Goal: Contribute content: Contribute content

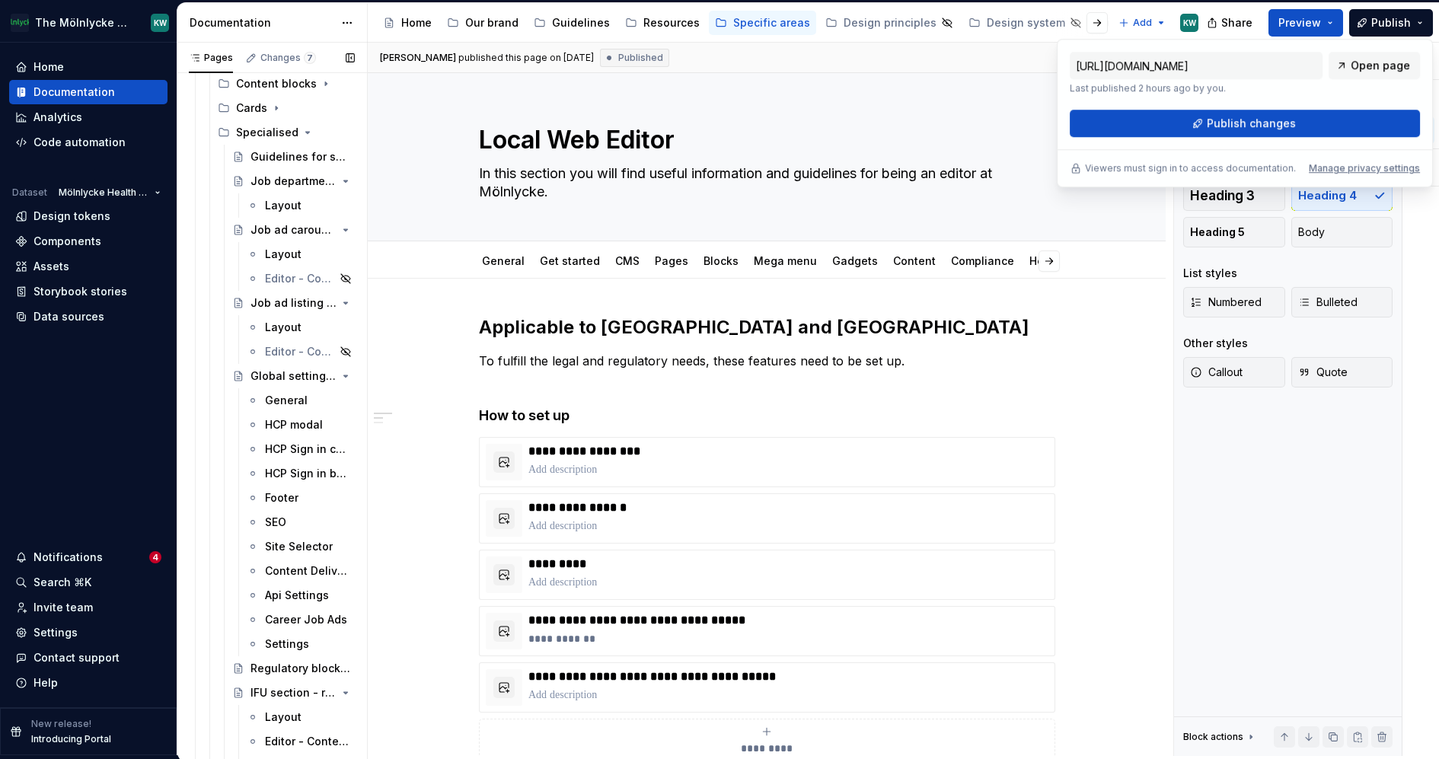
scroll to position [1669, 0]
click at [289, 599] on div "Api Settings" at bounding box center [287, 593] width 44 height 15
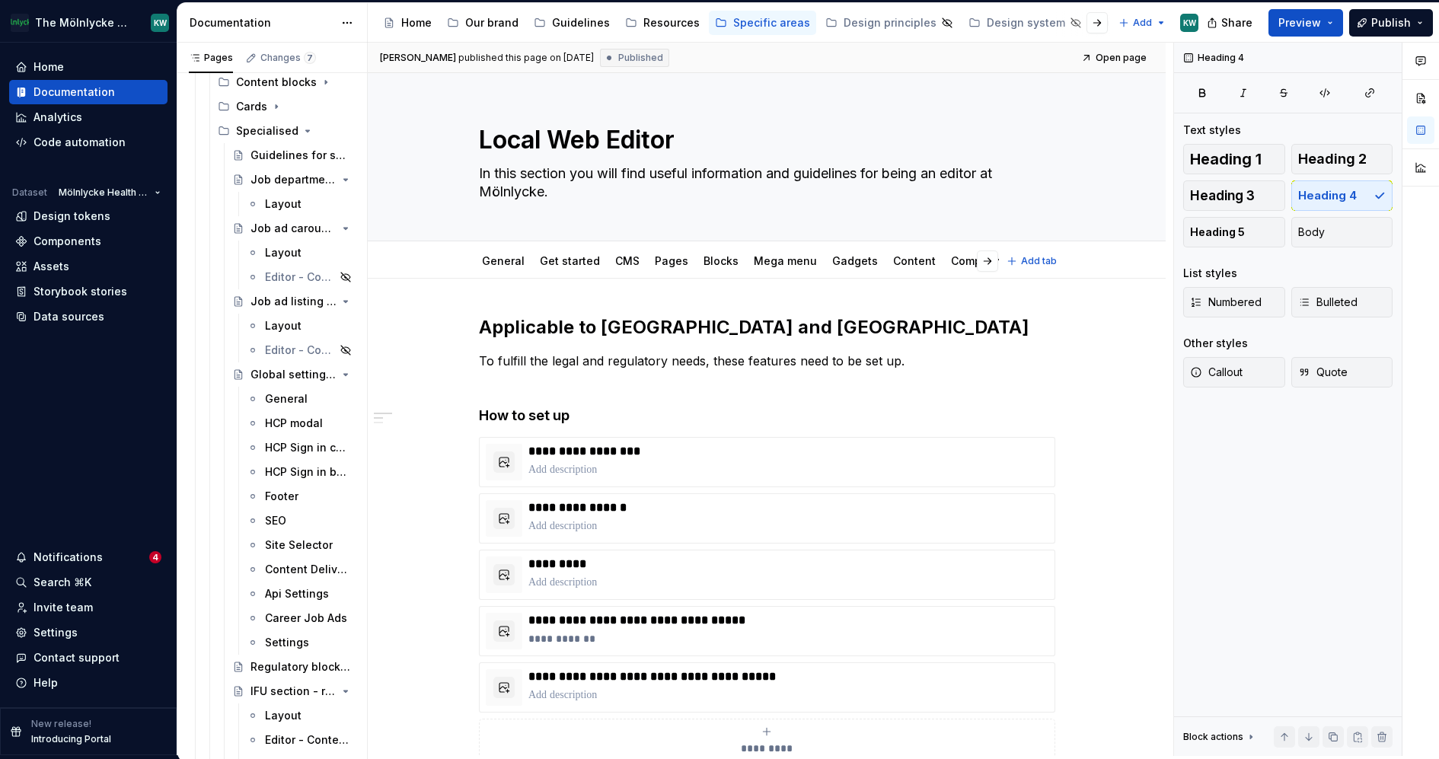
type textarea "*"
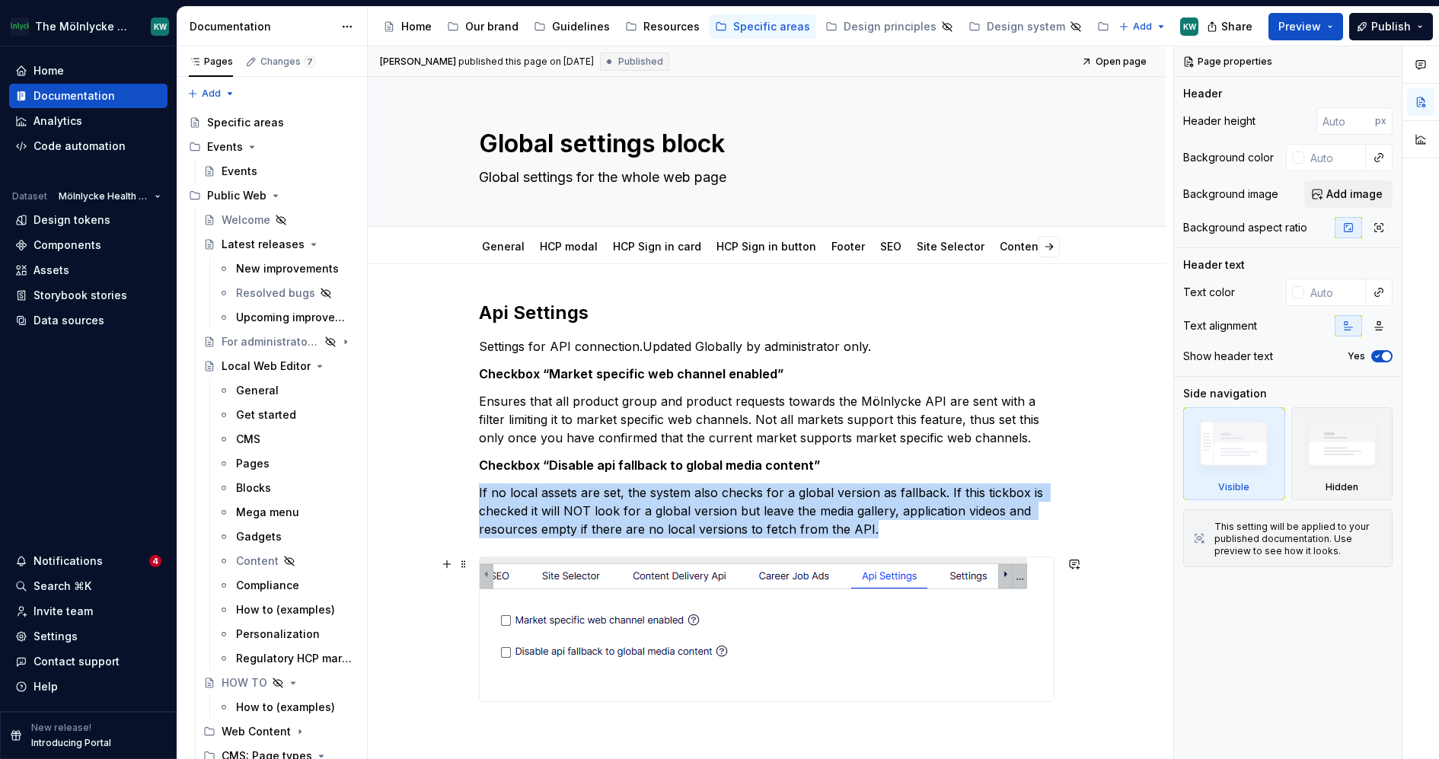
click at [826, 576] on img at bounding box center [754, 629] width 548 height 144
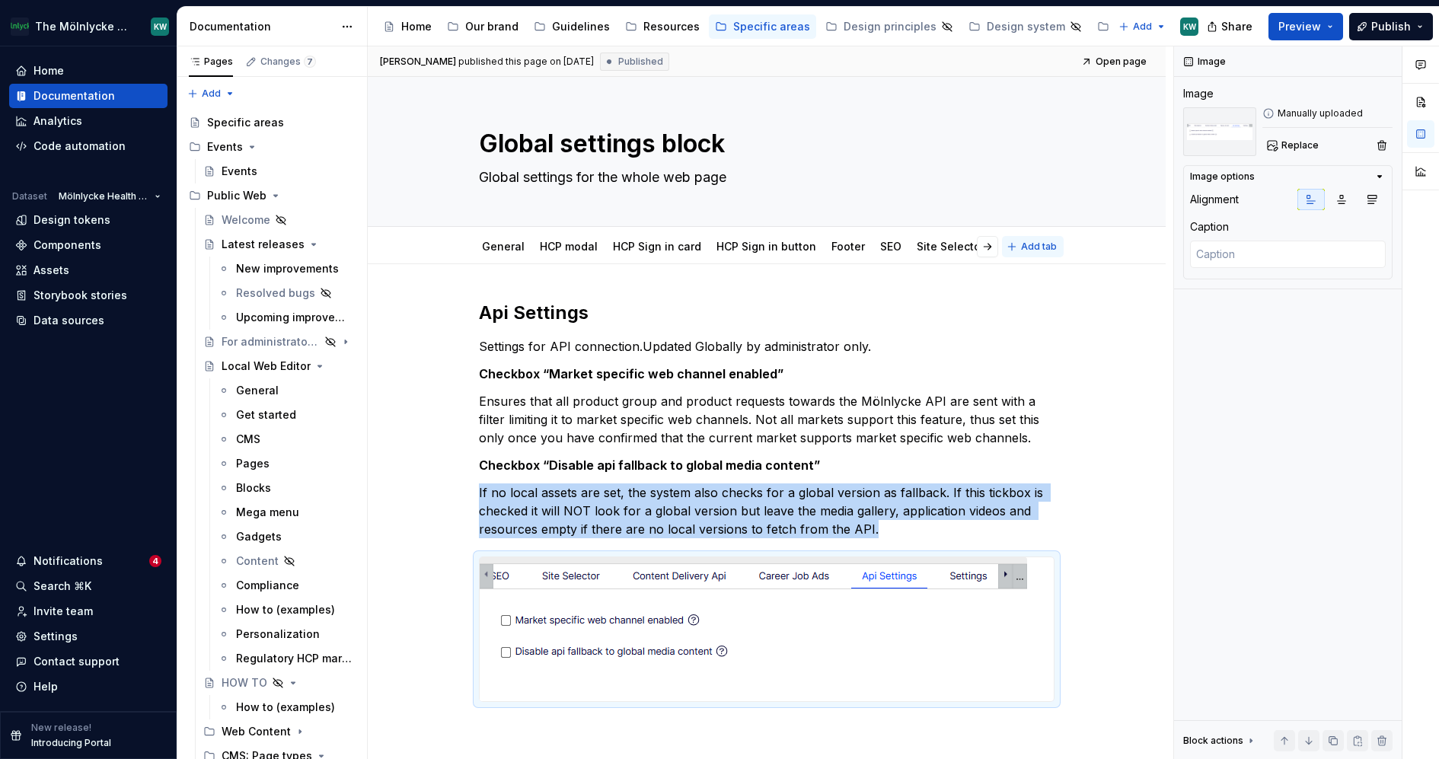
click at [1051, 244] on span "Add tab" at bounding box center [1039, 247] width 36 height 12
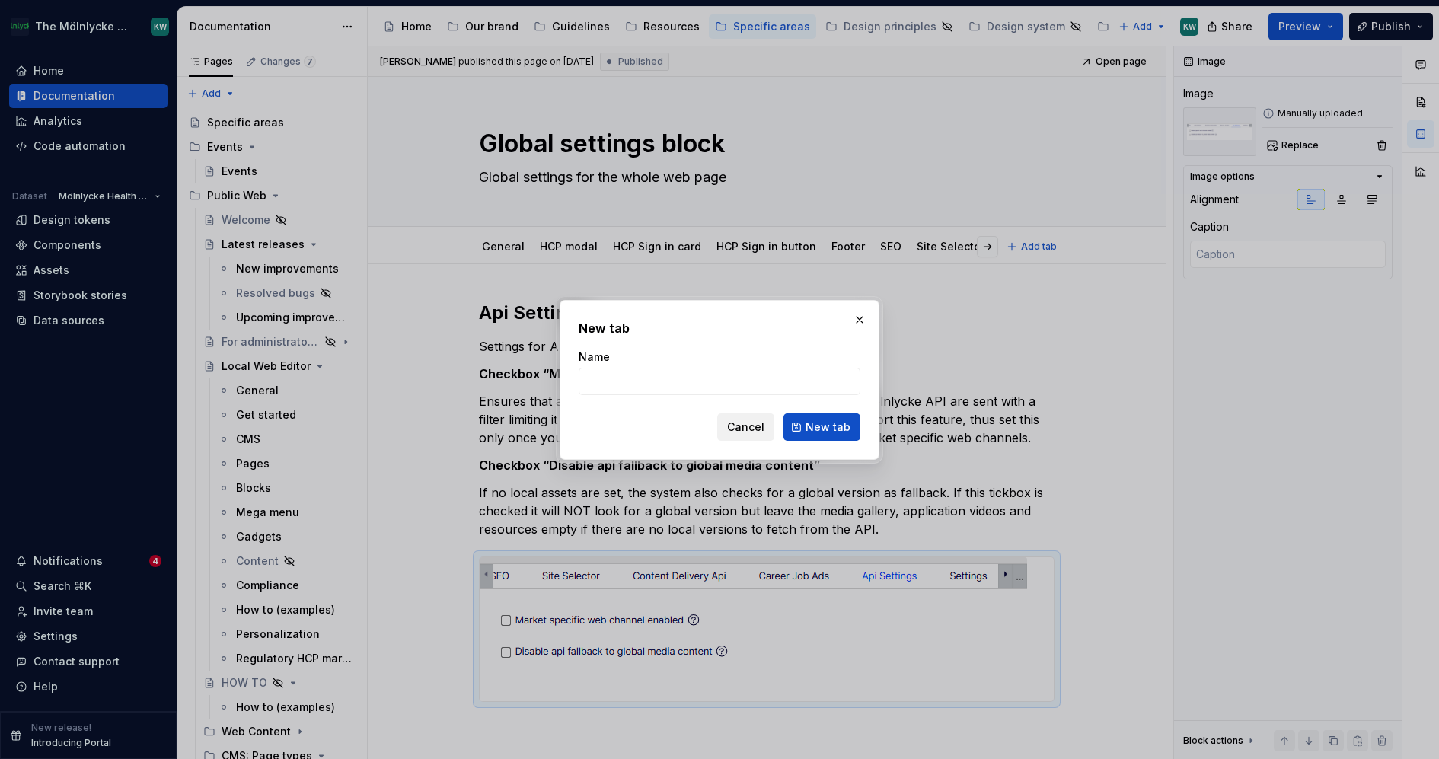
click at [762, 427] on span "Cancel" at bounding box center [745, 427] width 37 height 15
type textarea "*"
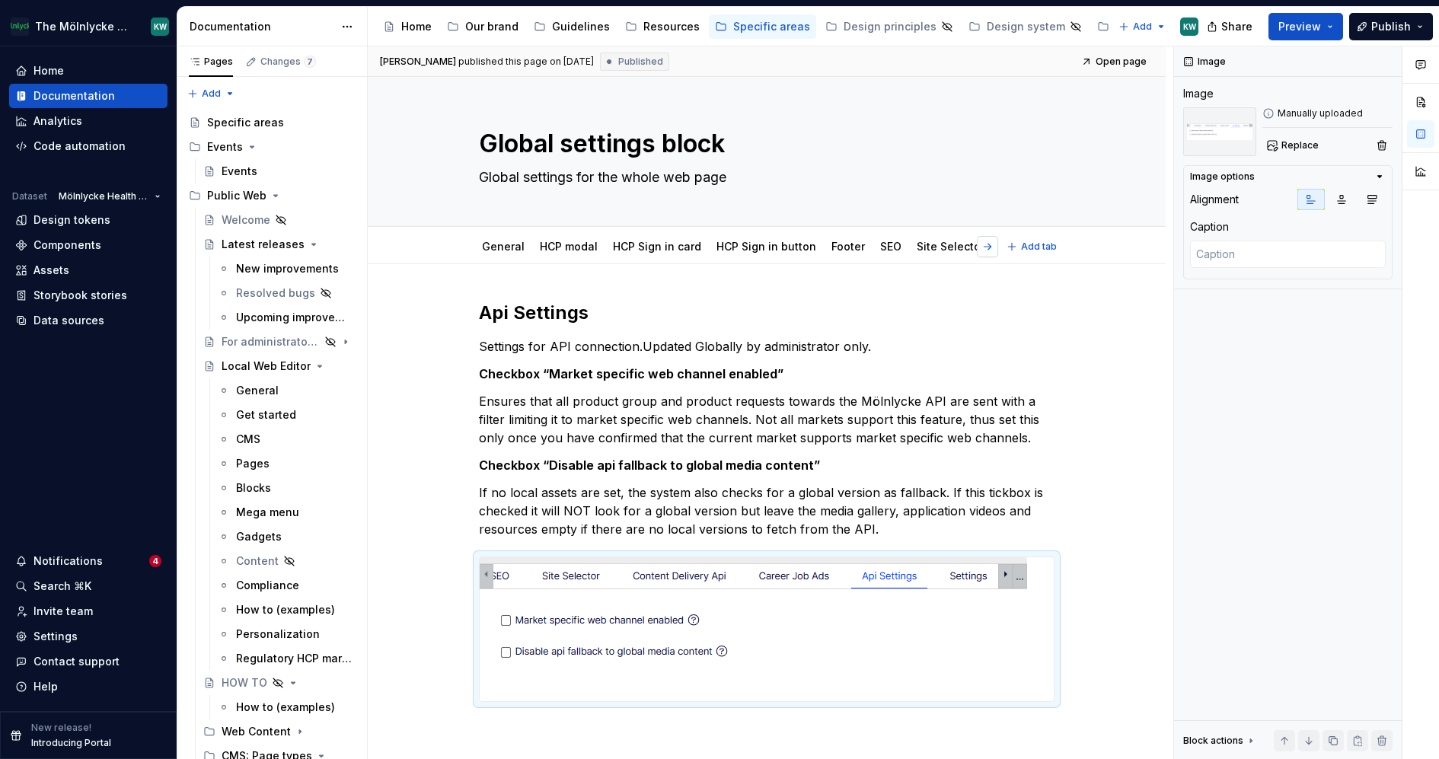
click at [998, 246] on button "button" at bounding box center [987, 246] width 21 height 21
click at [779, 249] on link "Content Delivery Api" at bounding box center [785, 246] width 109 height 13
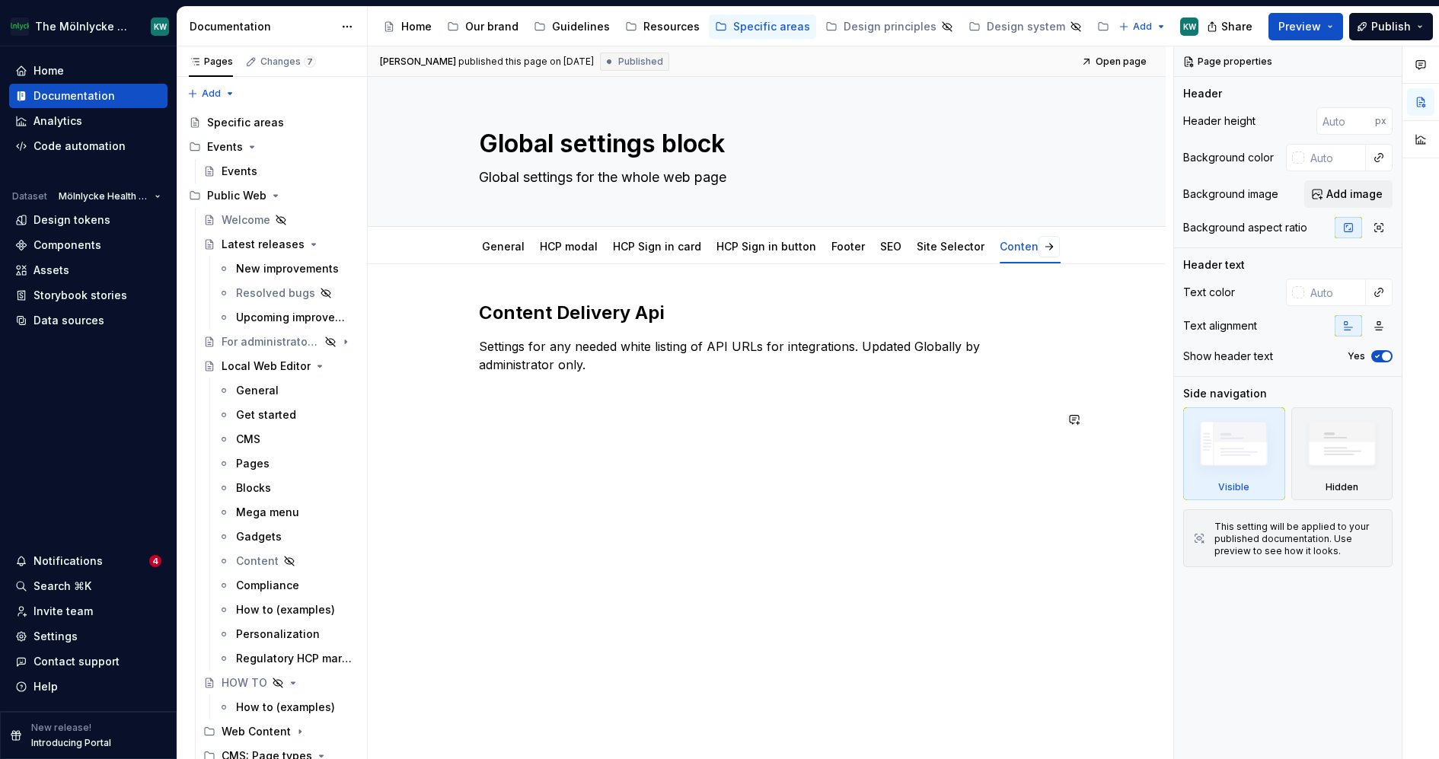
click at [568, 442] on div "Content Delivery Api Settings for any needed white listing of API URLs for inte…" at bounding box center [767, 374] width 576 height 146
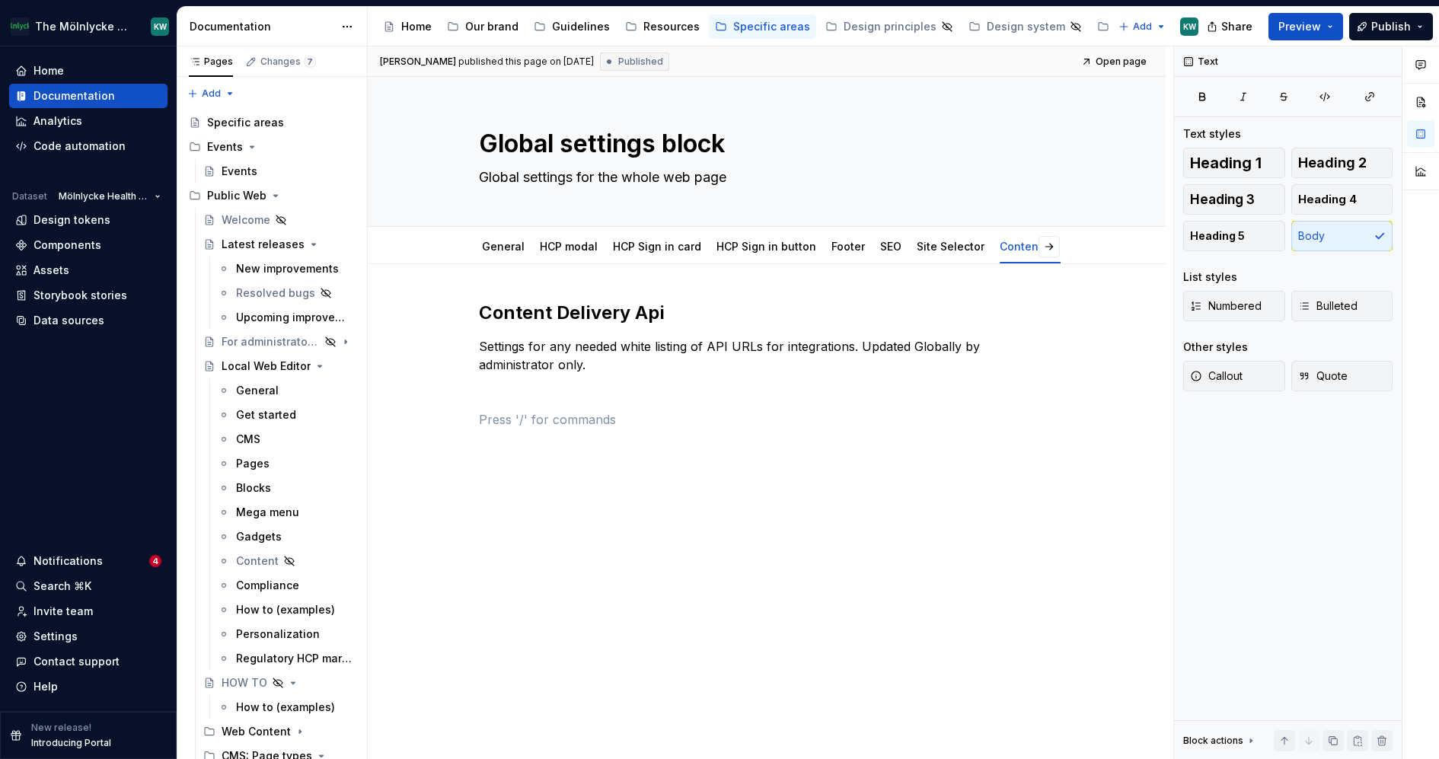
type textarea "*"
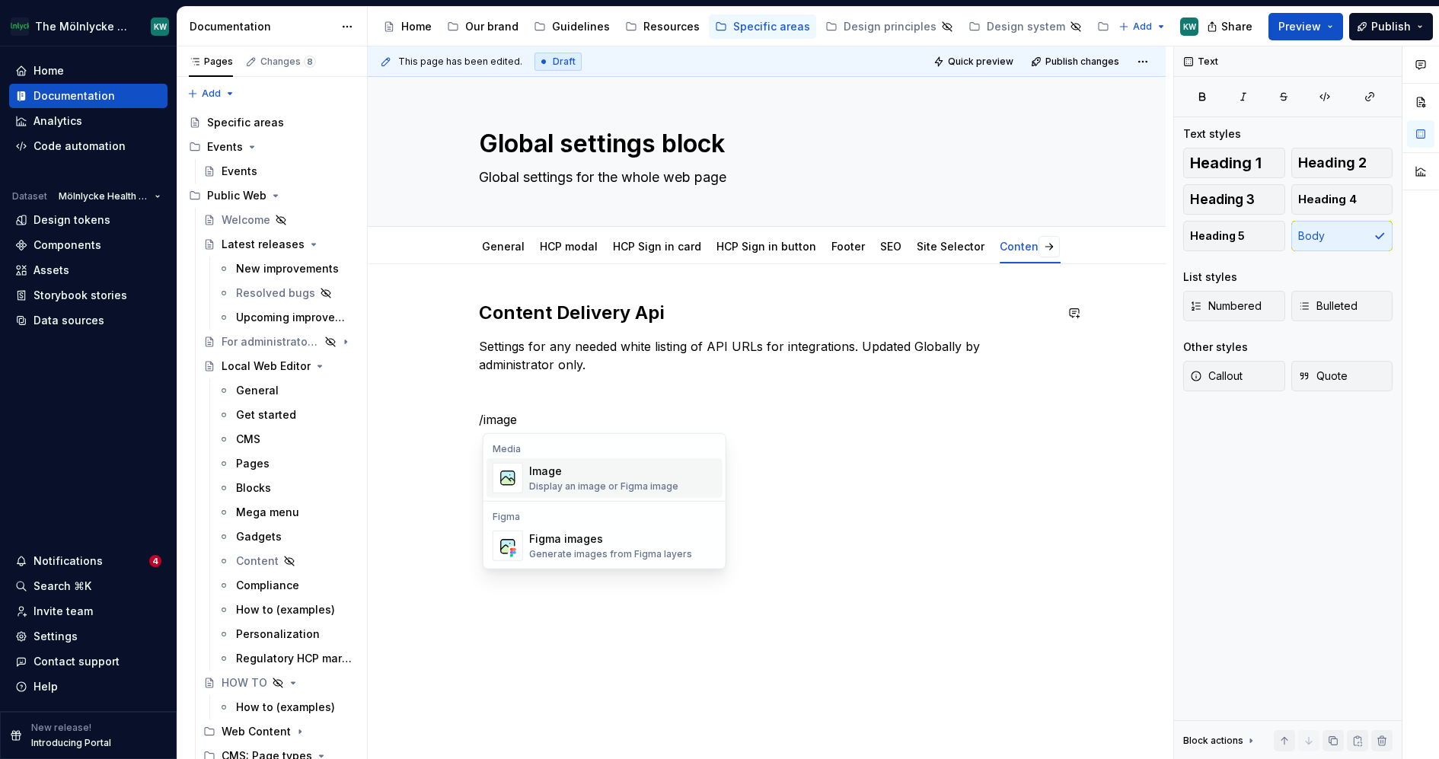
click at [626, 468] on div "Image" at bounding box center [603, 471] width 149 height 15
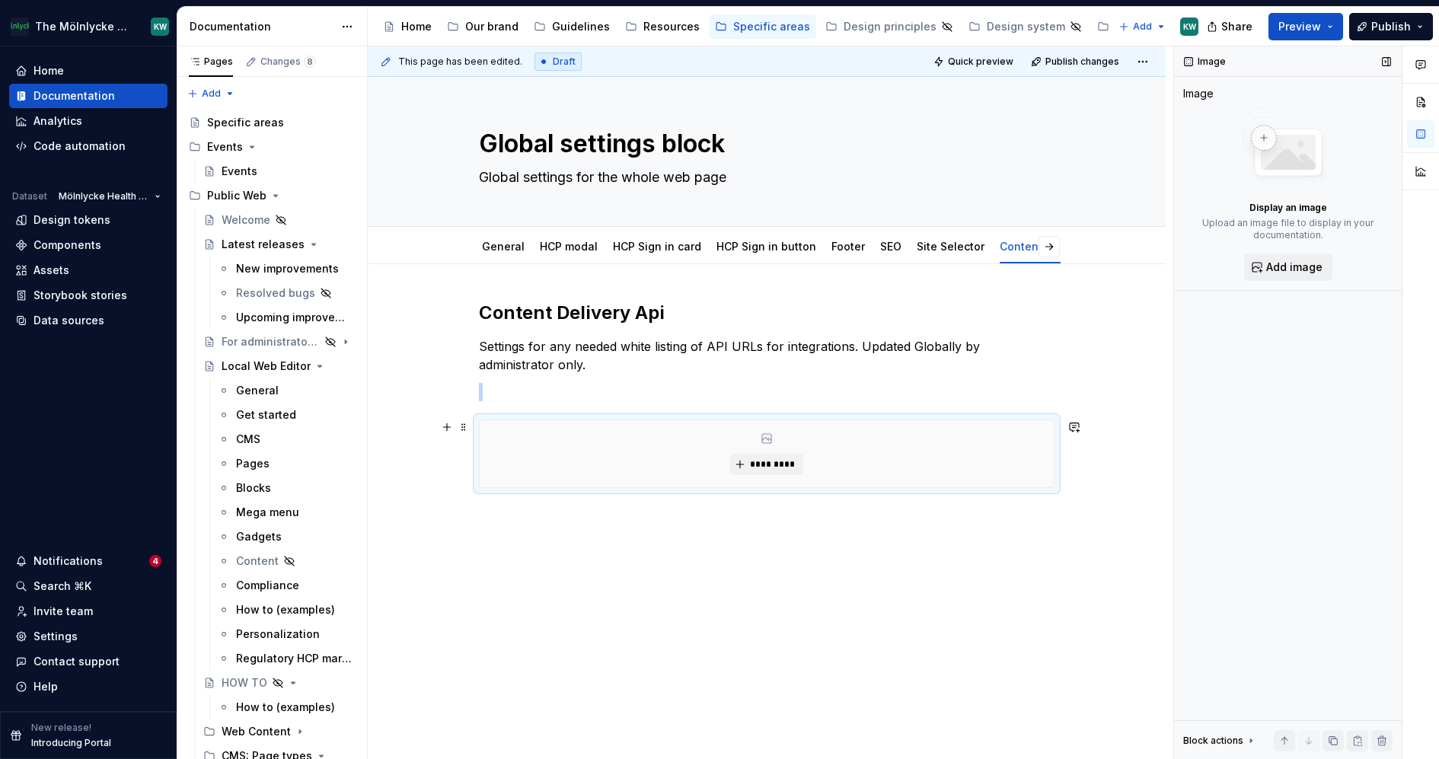
type textarea "*"
click at [784, 458] on span "*********" at bounding box center [772, 464] width 46 height 12
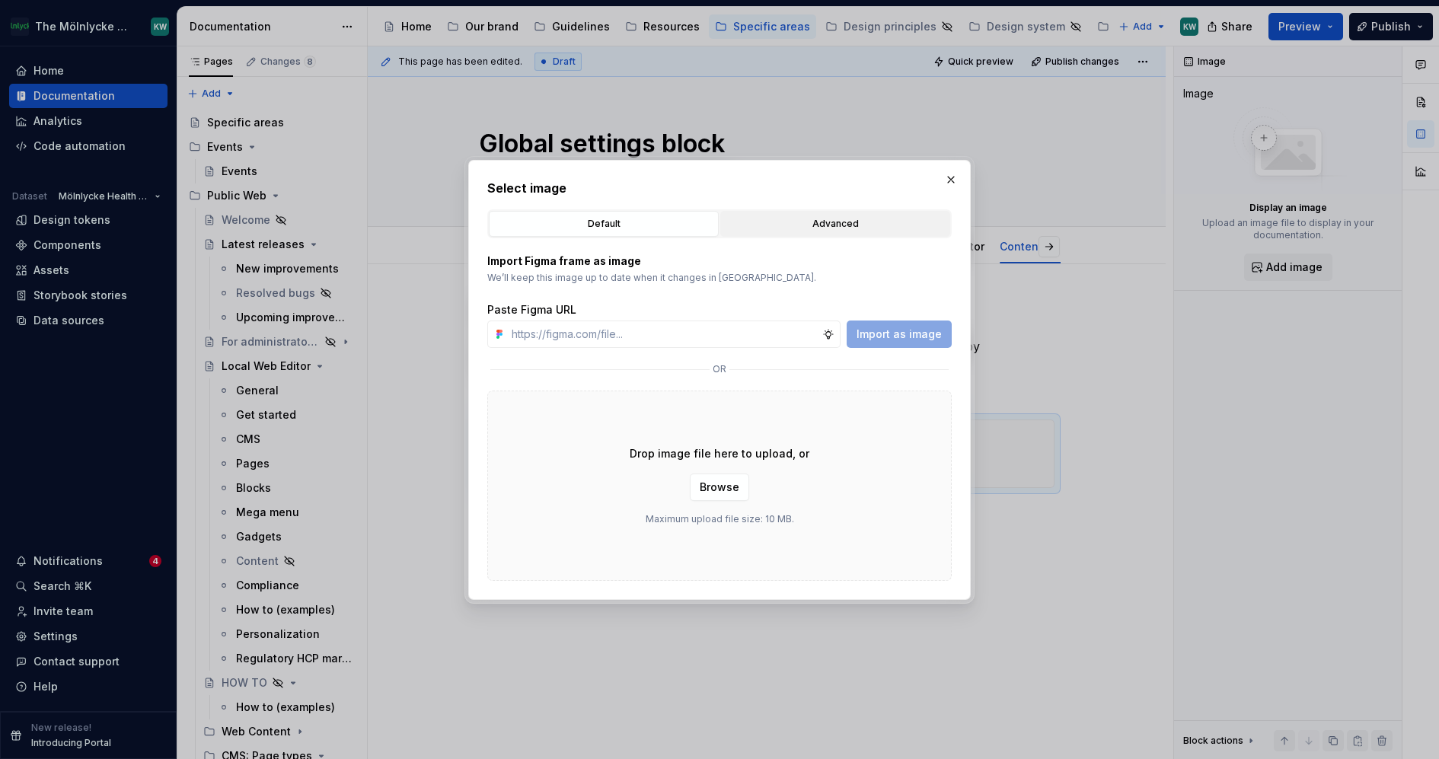
click at [822, 224] on div "Advanced" at bounding box center [835, 223] width 219 height 15
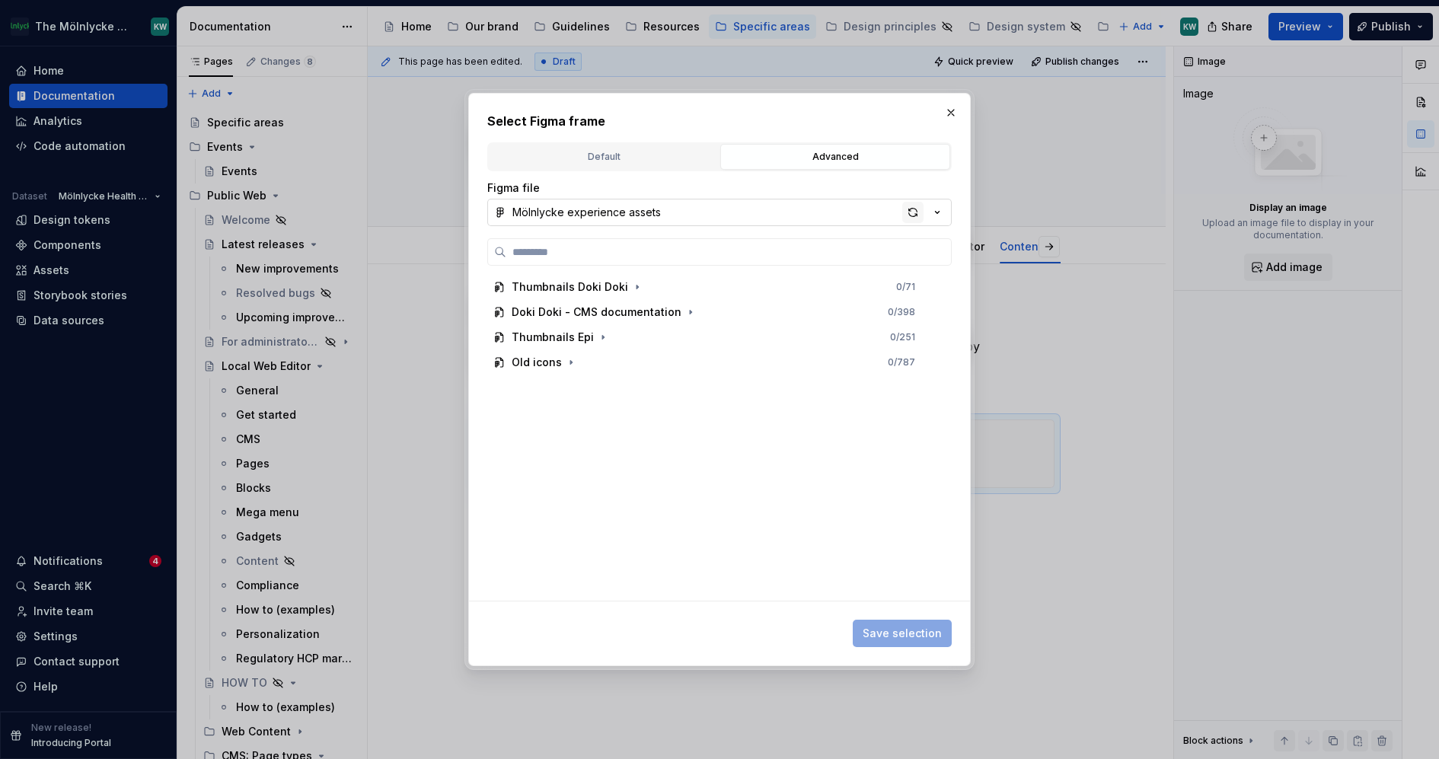
click at [909, 210] on div "button" at bounding box center [912, 212] width 21 height 21
type textarea "*"
type input "**********"
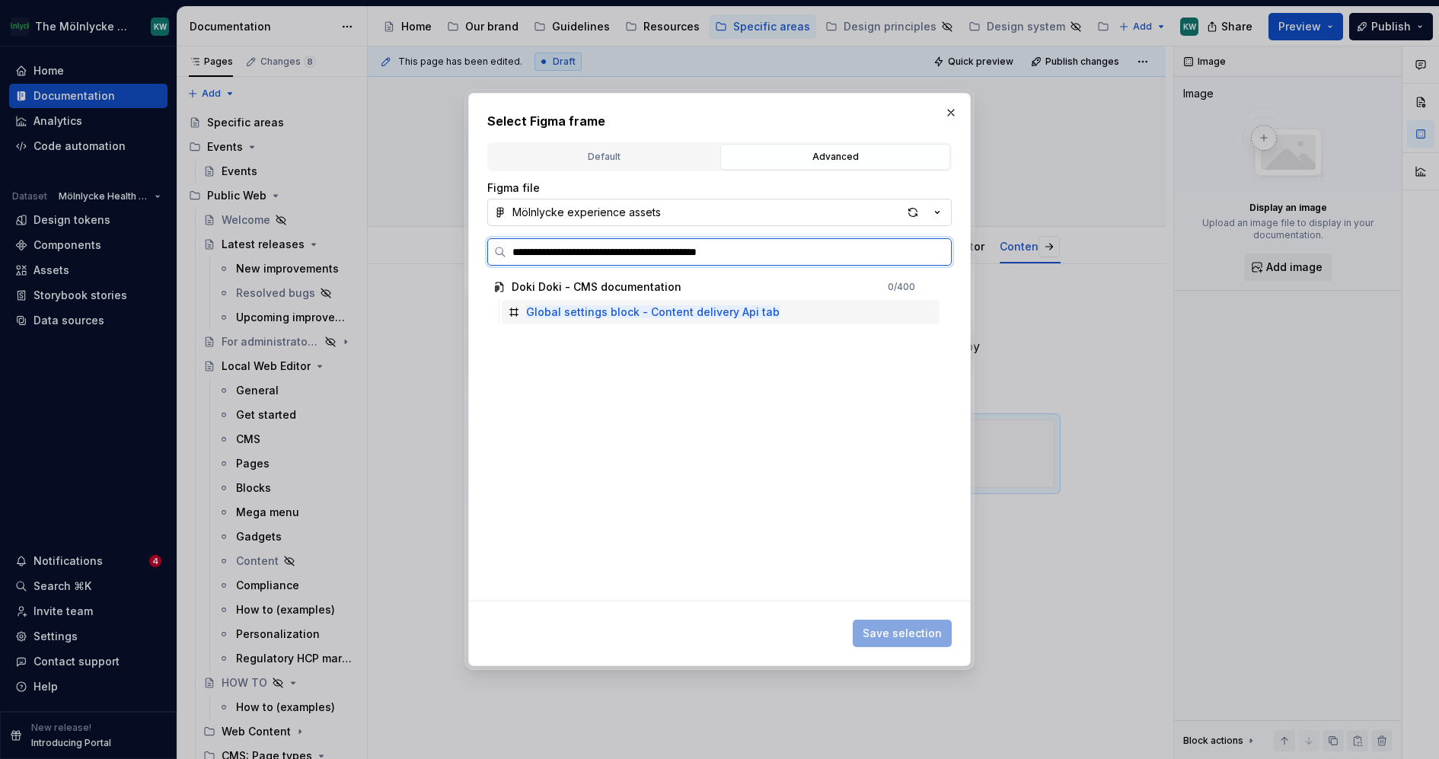
click at [793, 308] on div "Global settings block - Content delivery Api tab" at bounding box center [721, 312] width 438 height 24
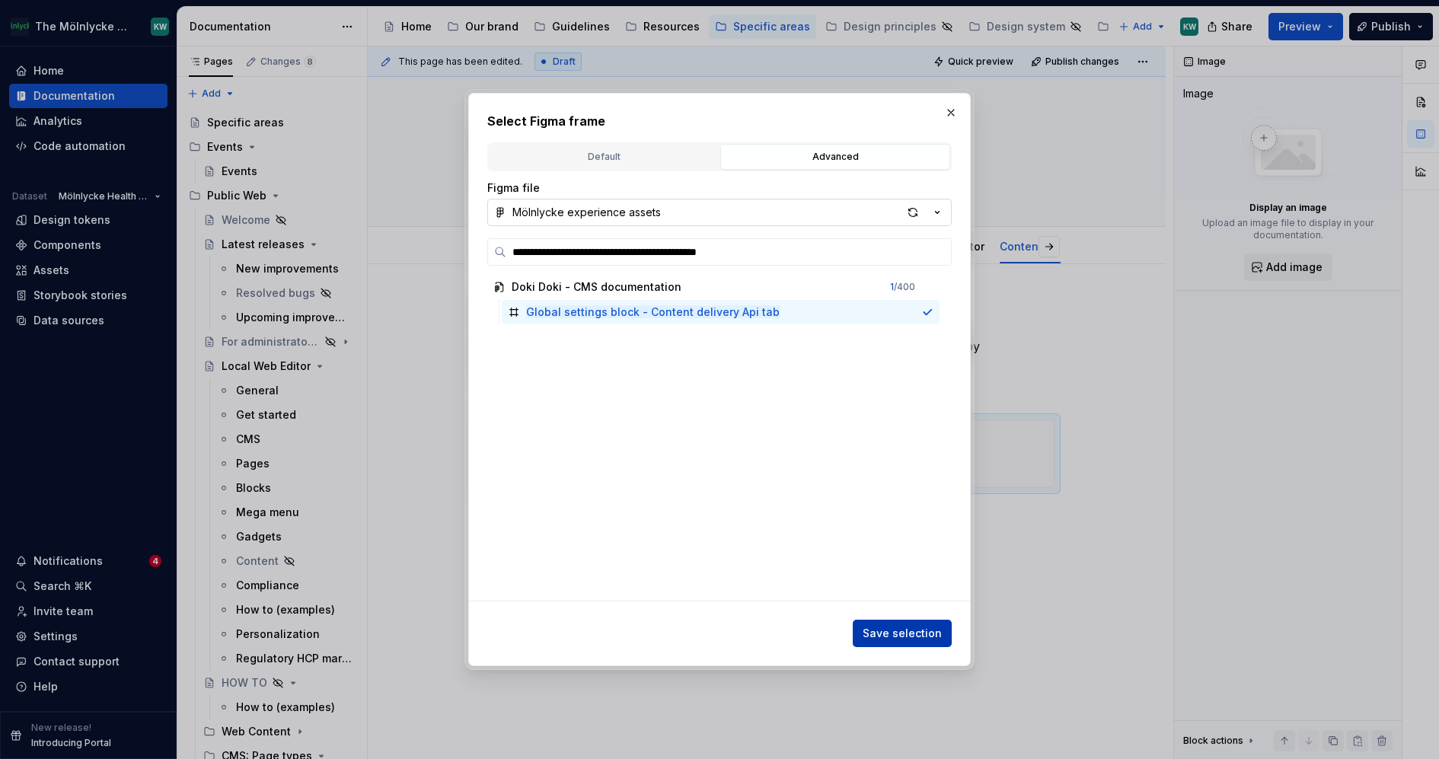
click at [937, 634] on span "Save selection" at bounding box center [902, 633] width 79 height 15
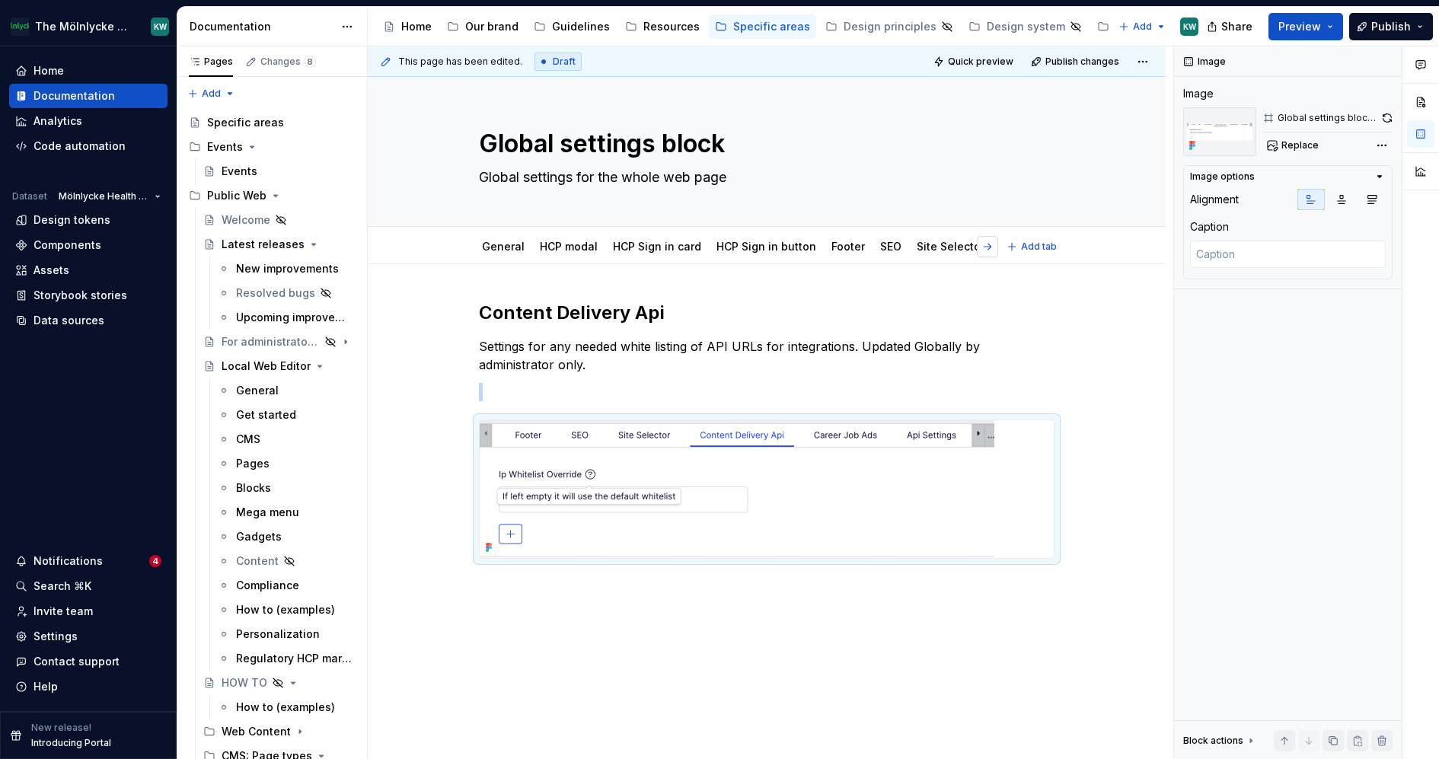
click at [998, 241] on button "button" at bounding box center [987, 246] width 21 height 21
click at [821, 240] on link "Api Settings" at bounding box center [828, 246] width 64 height 13
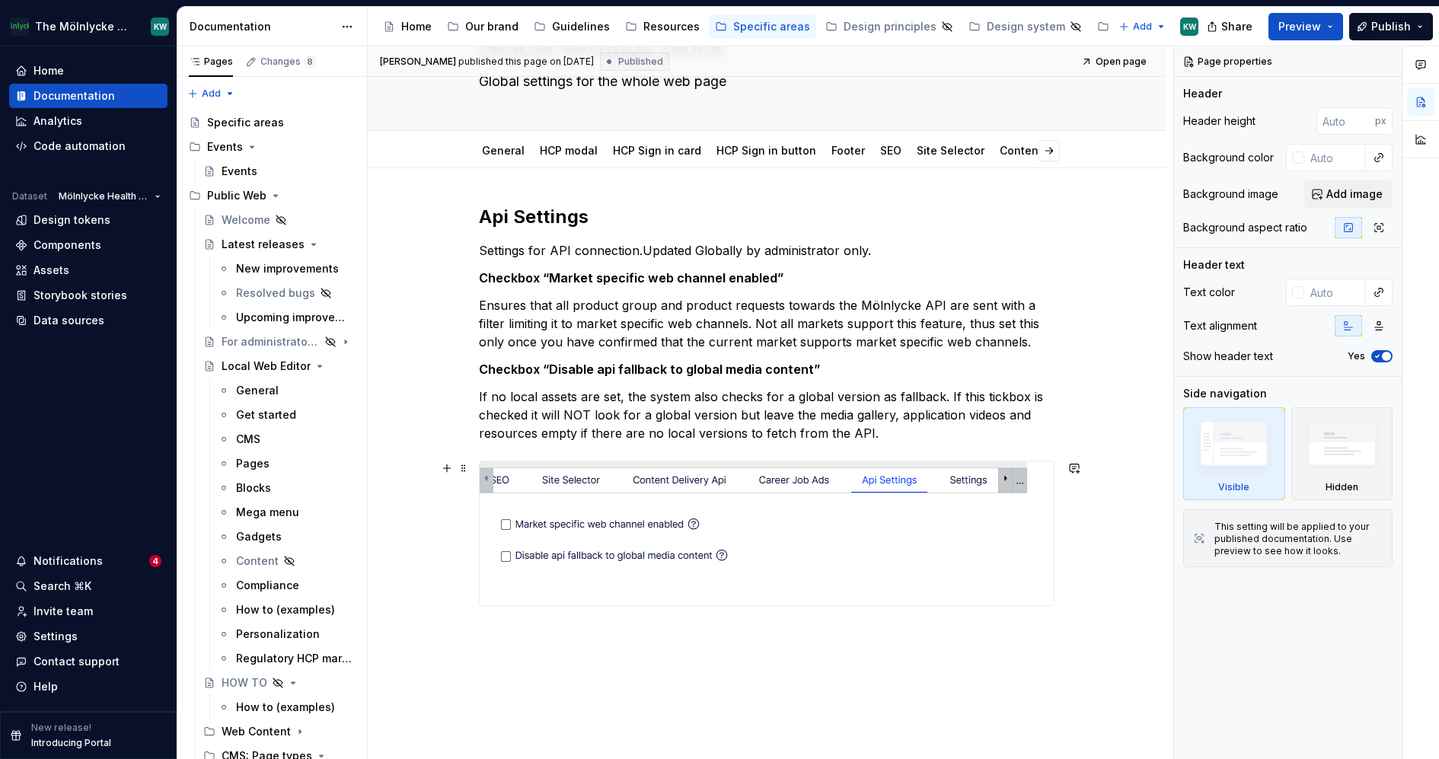
scroll to position [169, 0]
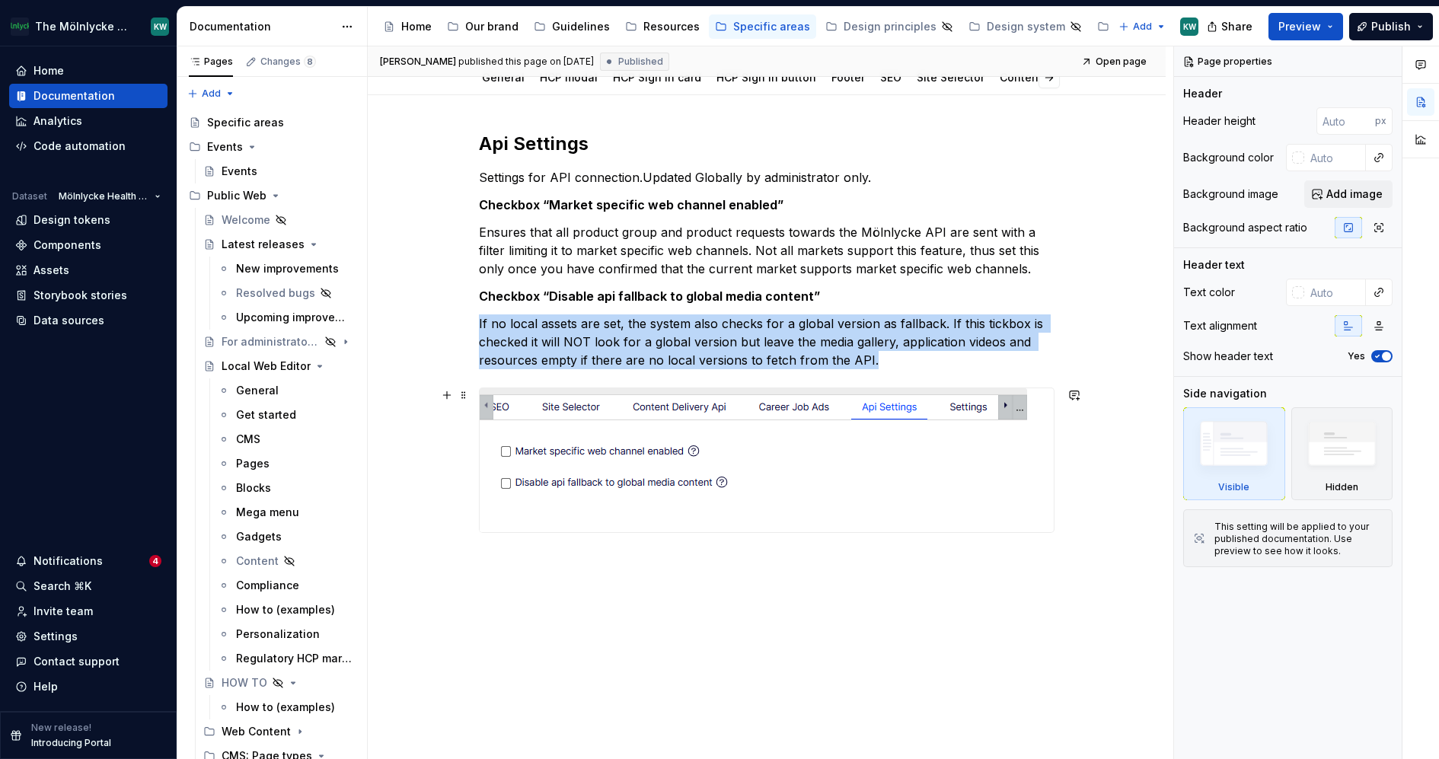
click at [656, 449] on img at bounding box center [754, 460] width 548 height 144
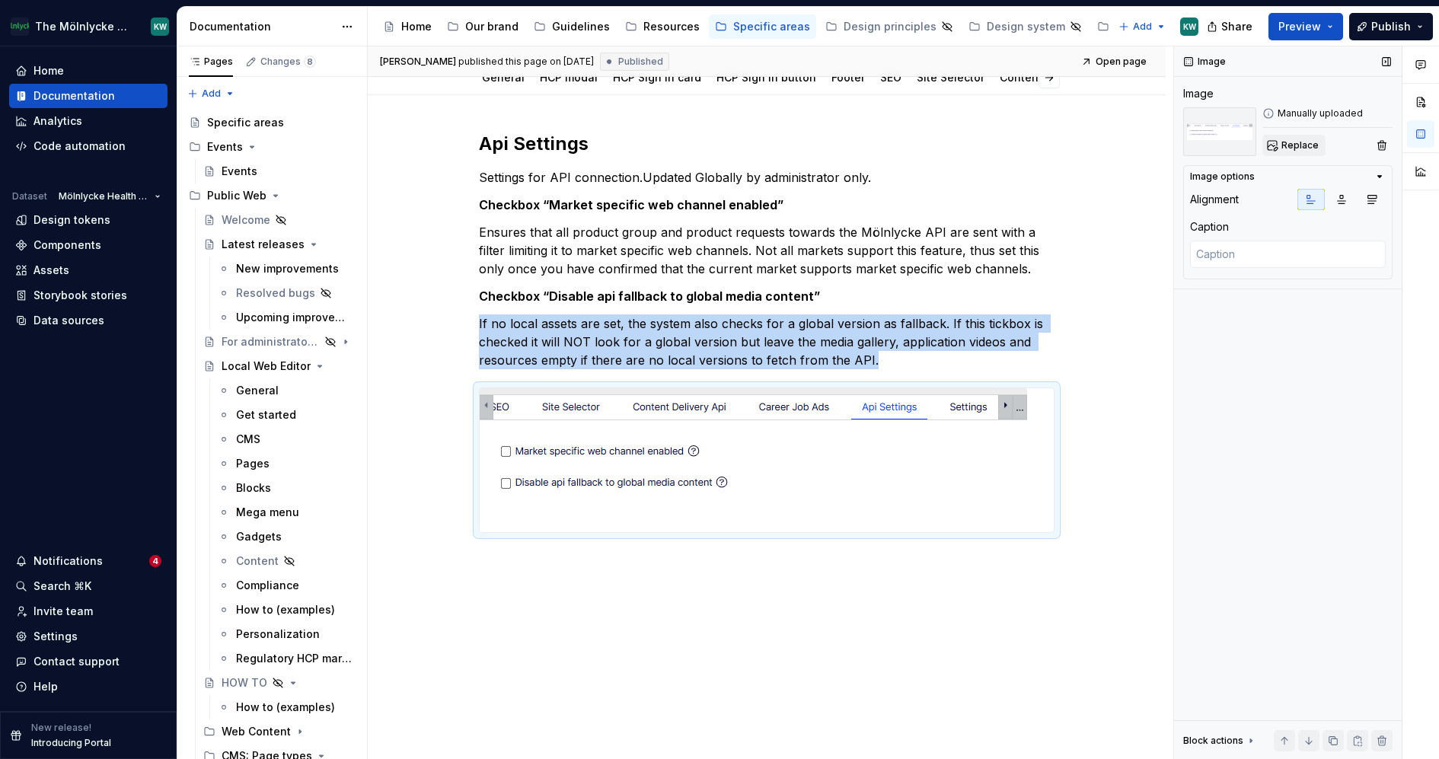
click at [1304, 142] on span "Replace" at bounding box center [1300, 145] width 37 height 12
type textarea "*"
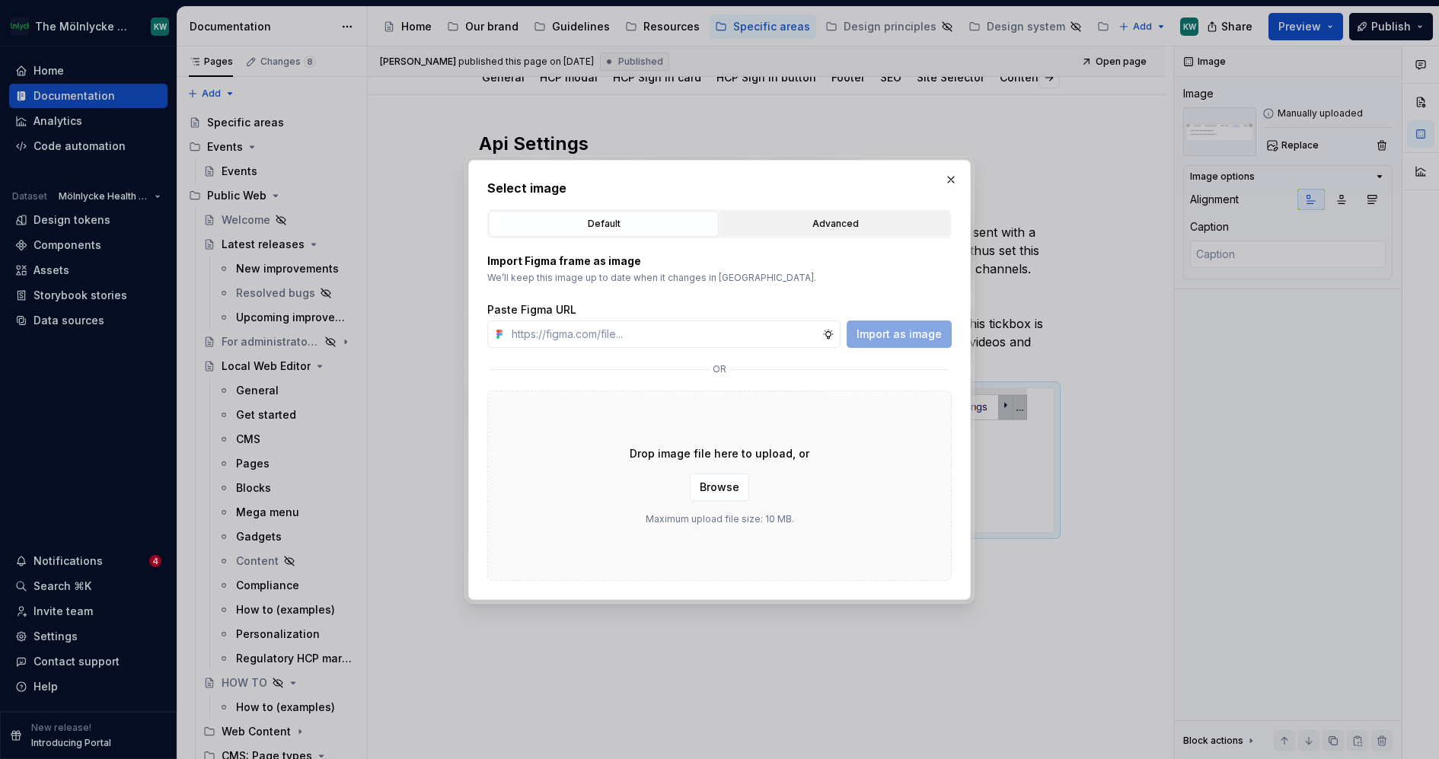
click at [769, 222] on div "Advanced" at bounding box center [835, 223] width 219 height 15
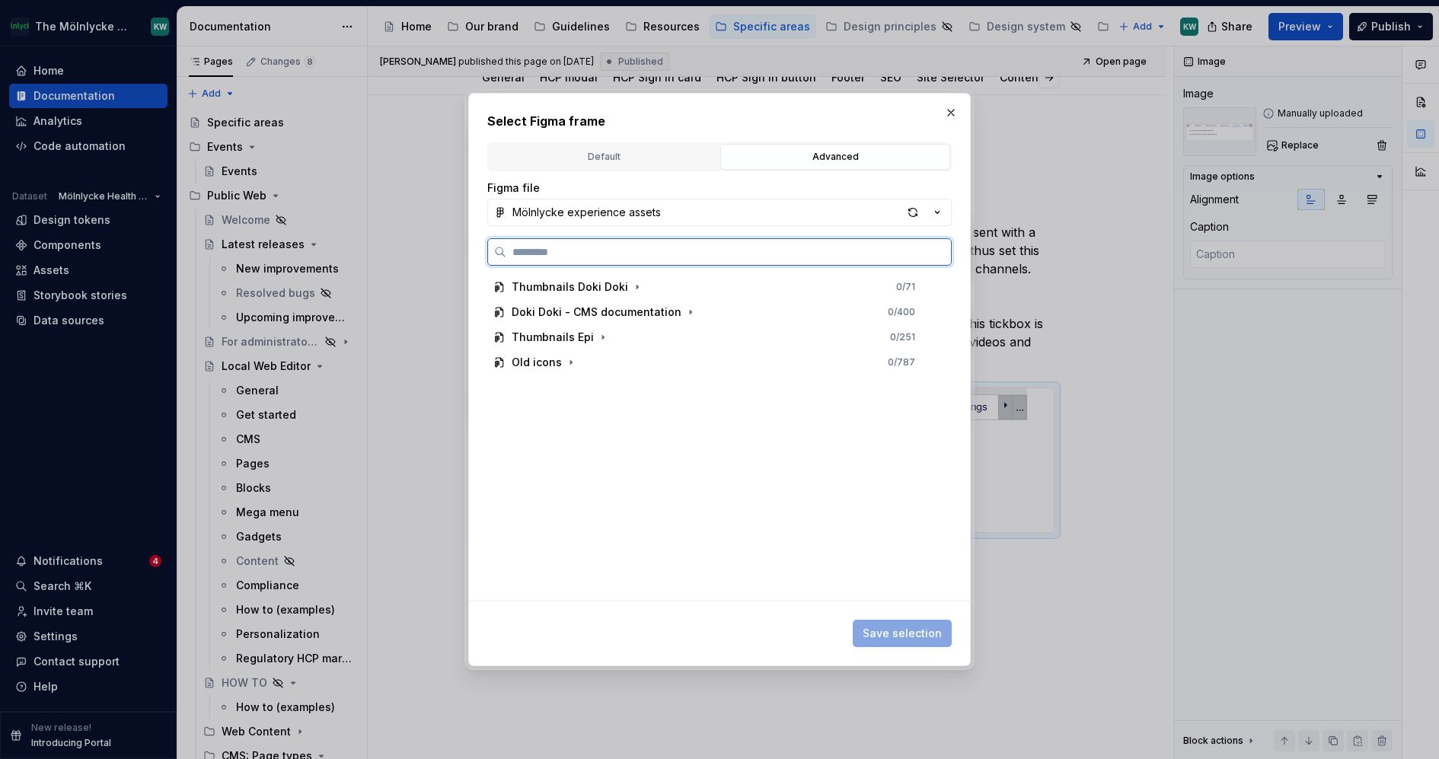
paste input "**********"
type input "**********"
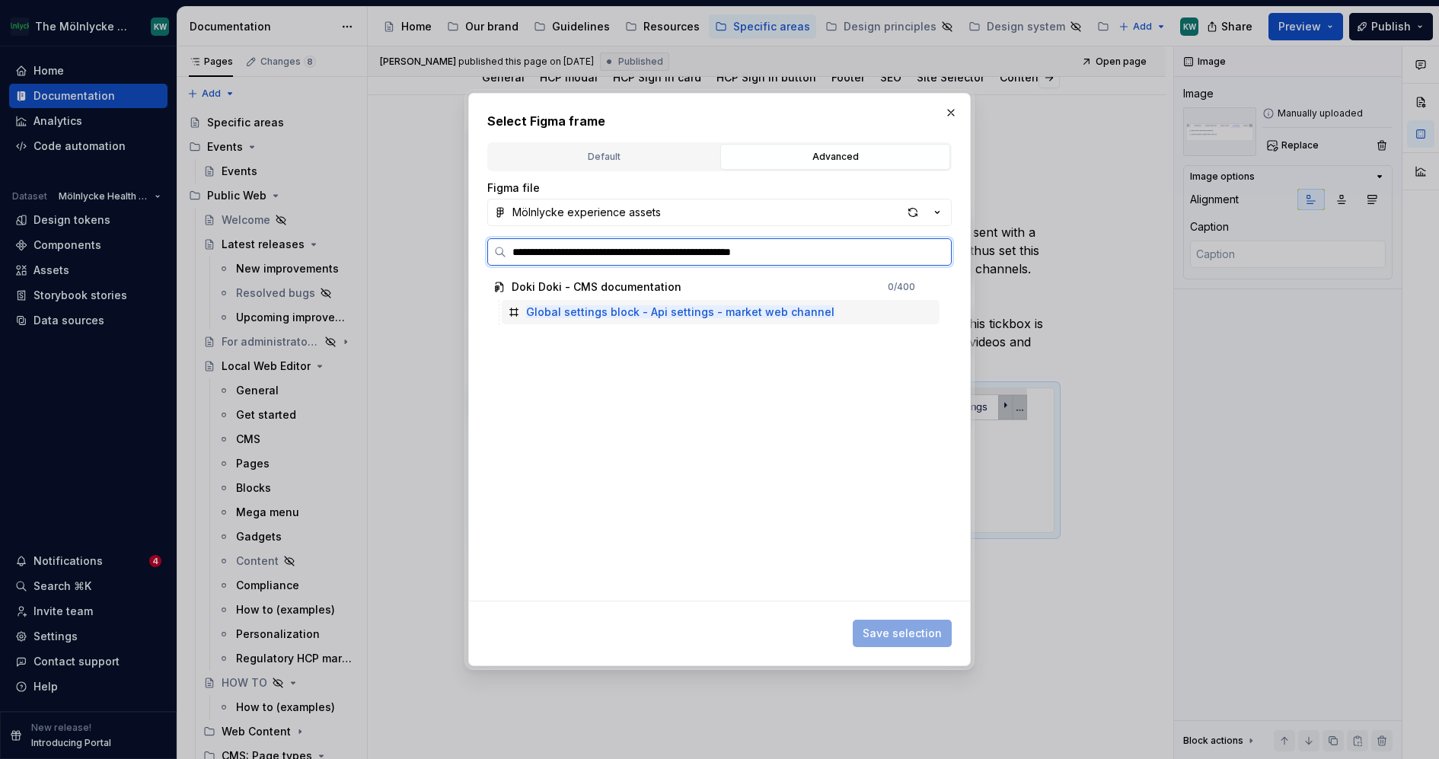
click at [822, 318] on div "Global settings block - Api settings - market web channel" at bounding box center [721, 312] width 438 height 24
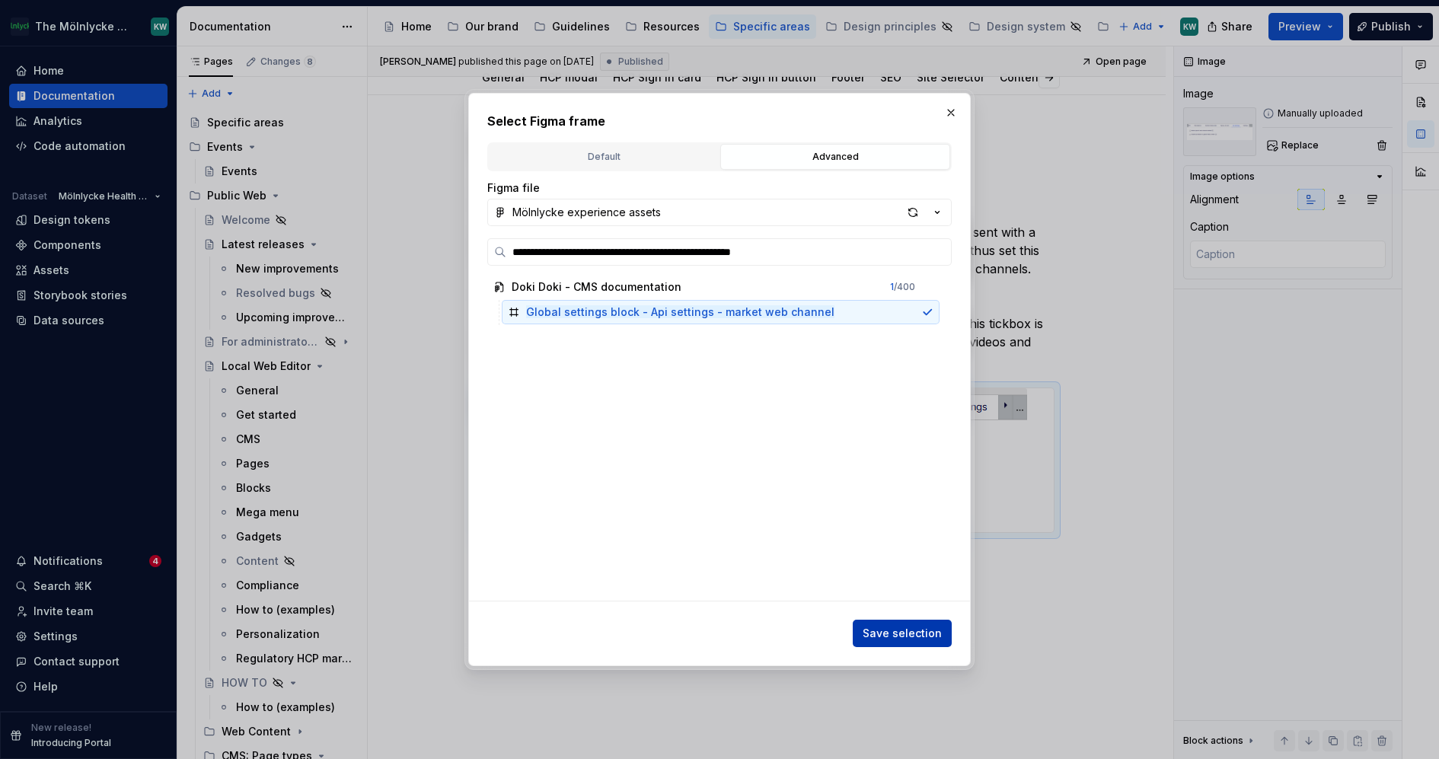
click at [897, 625] on button "Save selection" at bounding box center [902, 633] width 99 height 27
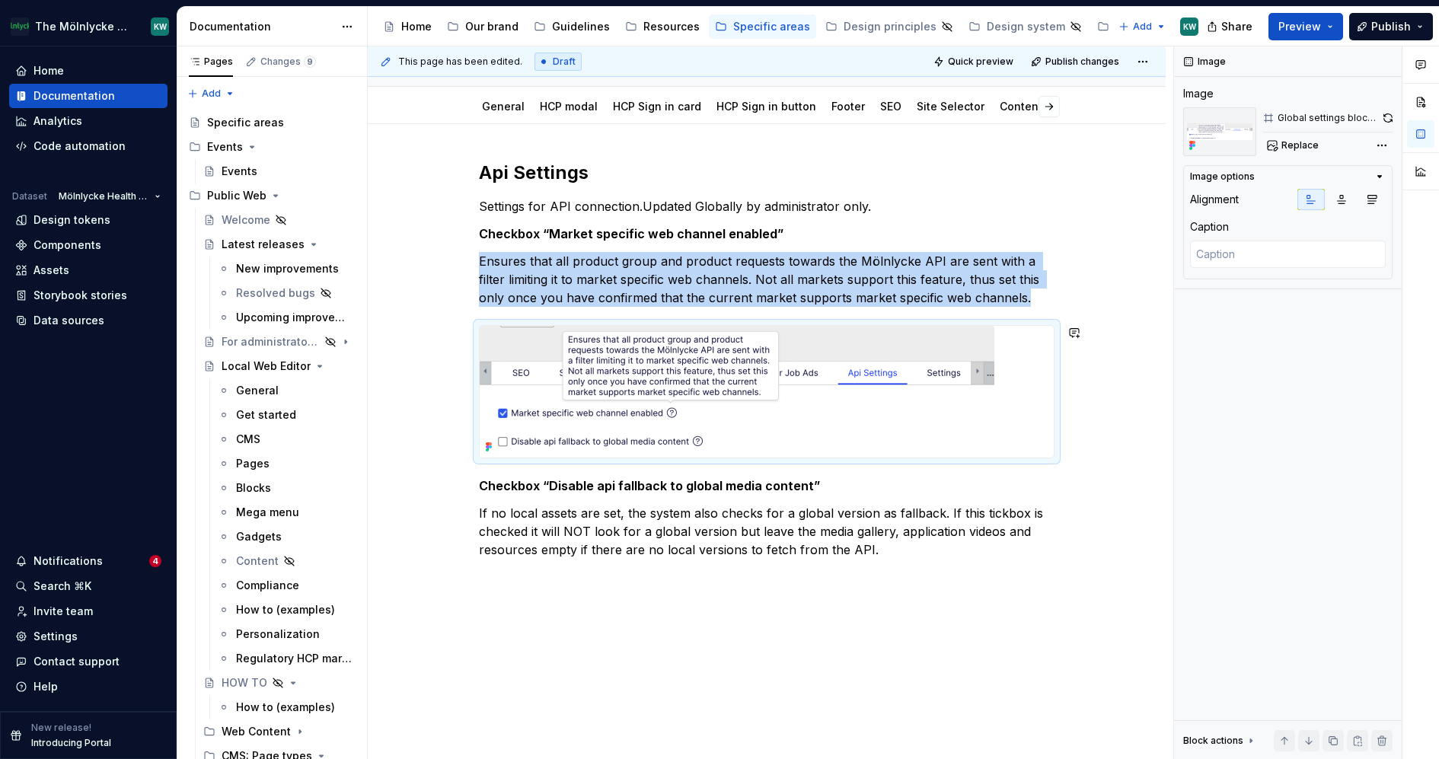
scroll to position [152, 0]
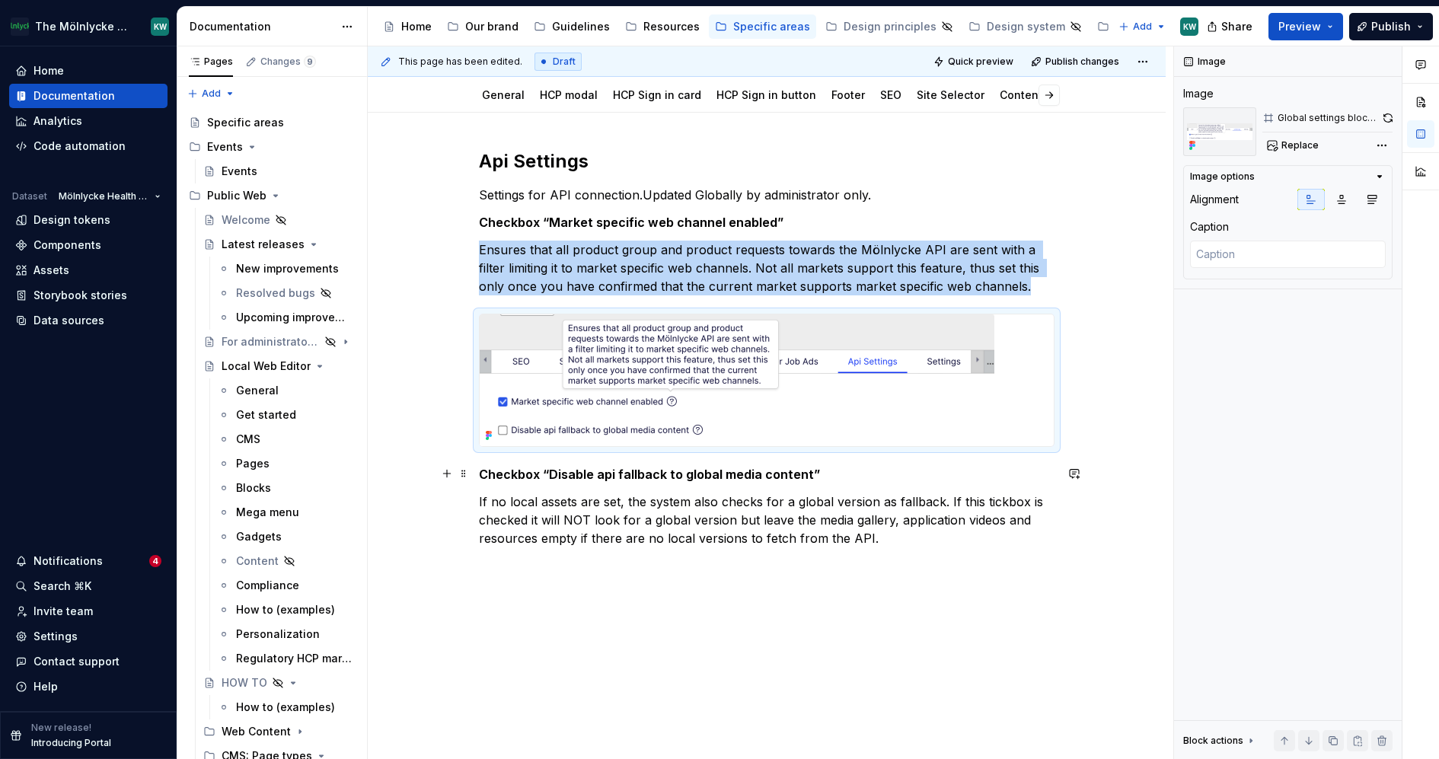
type textarea "*"
click at [482, 471] on strong "Checkbox “Disable api fallback to global media content”" at bounding box center [649, 474] width 341 height 15
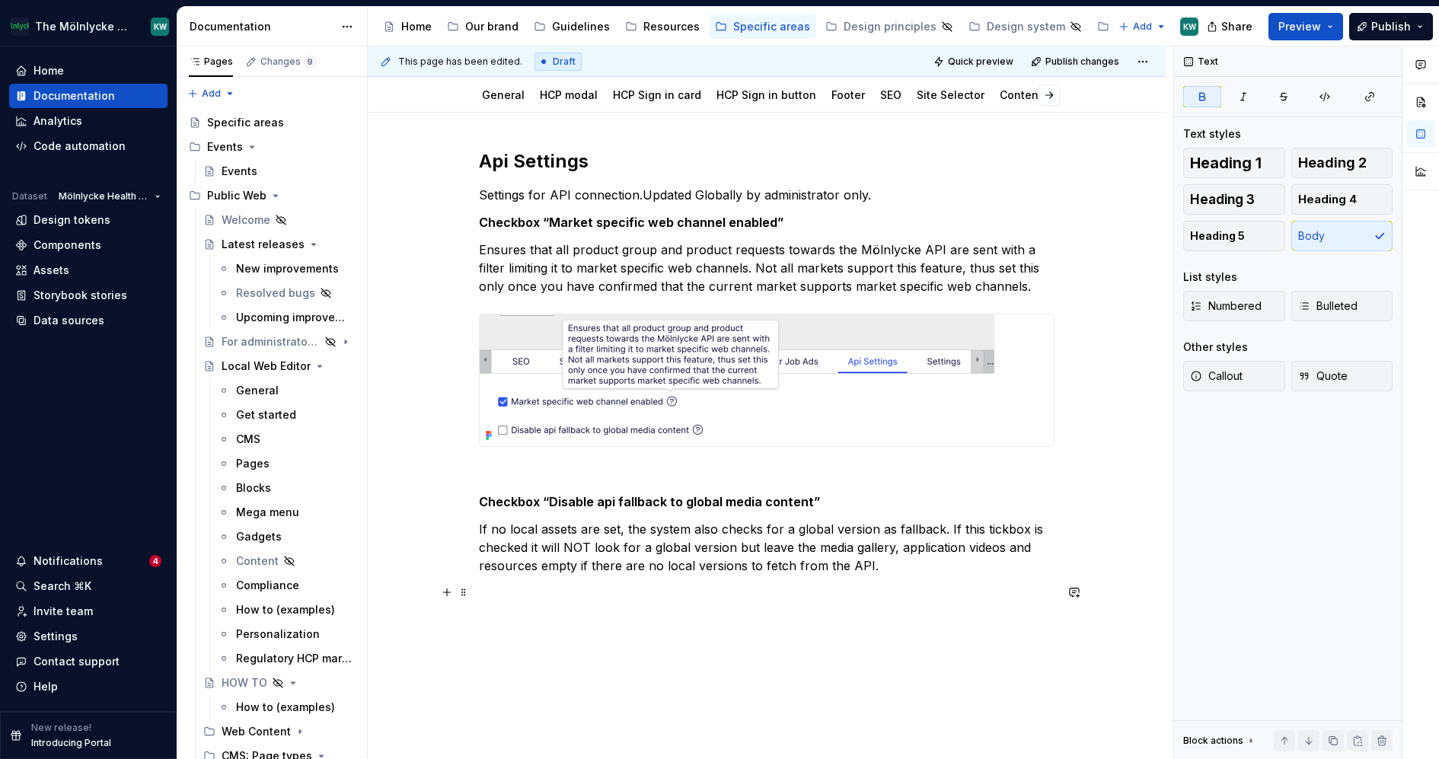
click at [527, 593] on p at bounding box center [767, 593] width 576 height 18
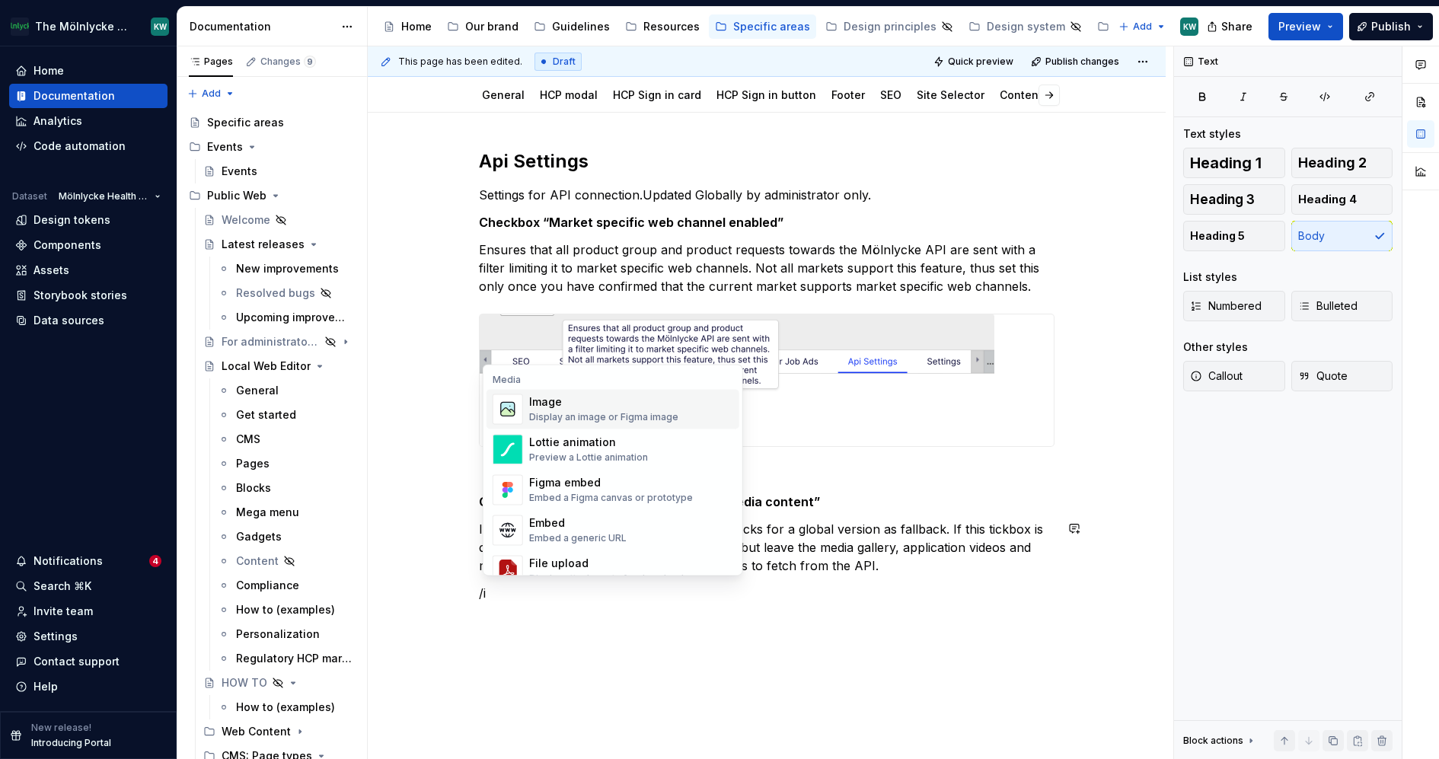
click at [618, 419] on div "Display an image or Figma image" at bounding box center [603, 417] width 149 height 12
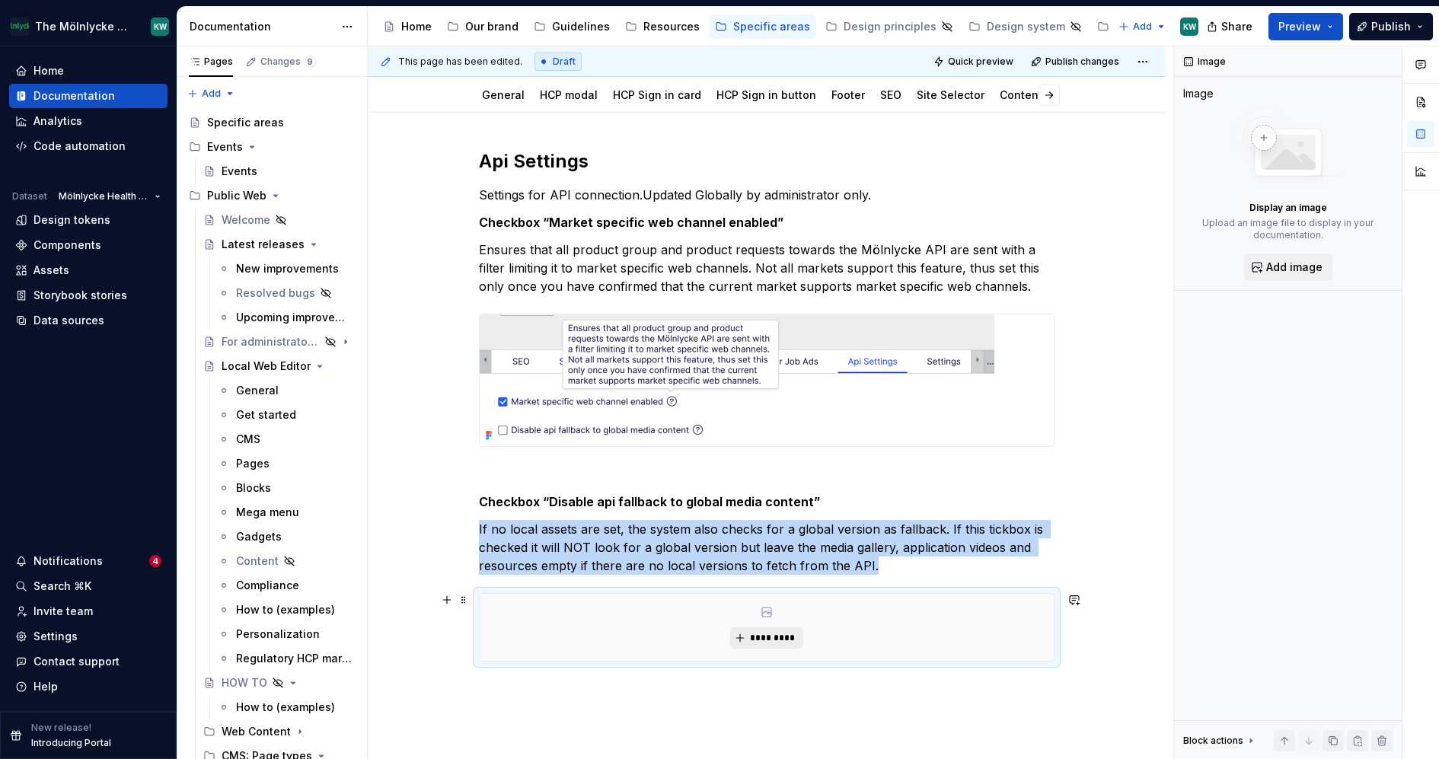
click at [787, 640] on span "*********" at bounding box center [772, 638] width 46 height 12
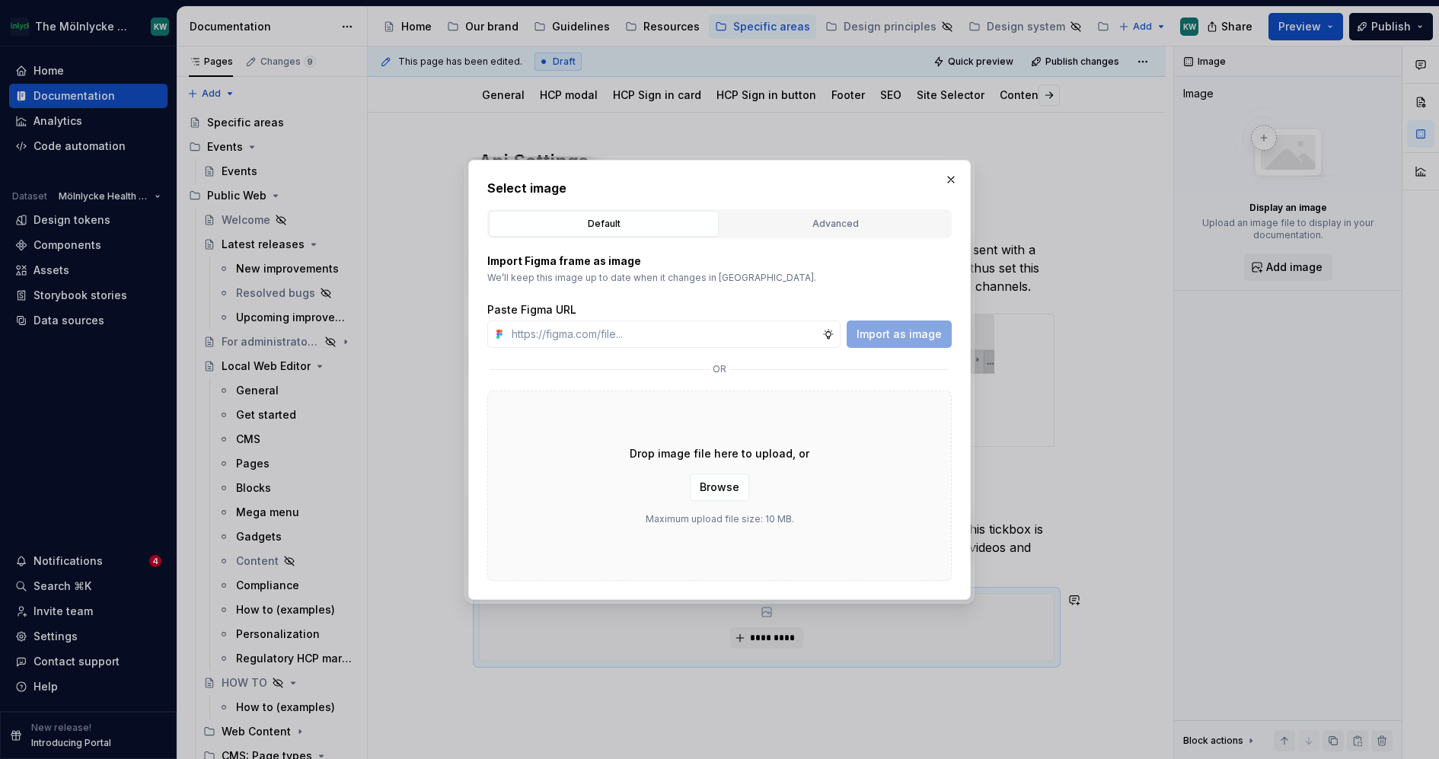
type textarea "*"
click at [827, 225] on div "Advanced" at bounding box center [835, 223] width 219 height 15
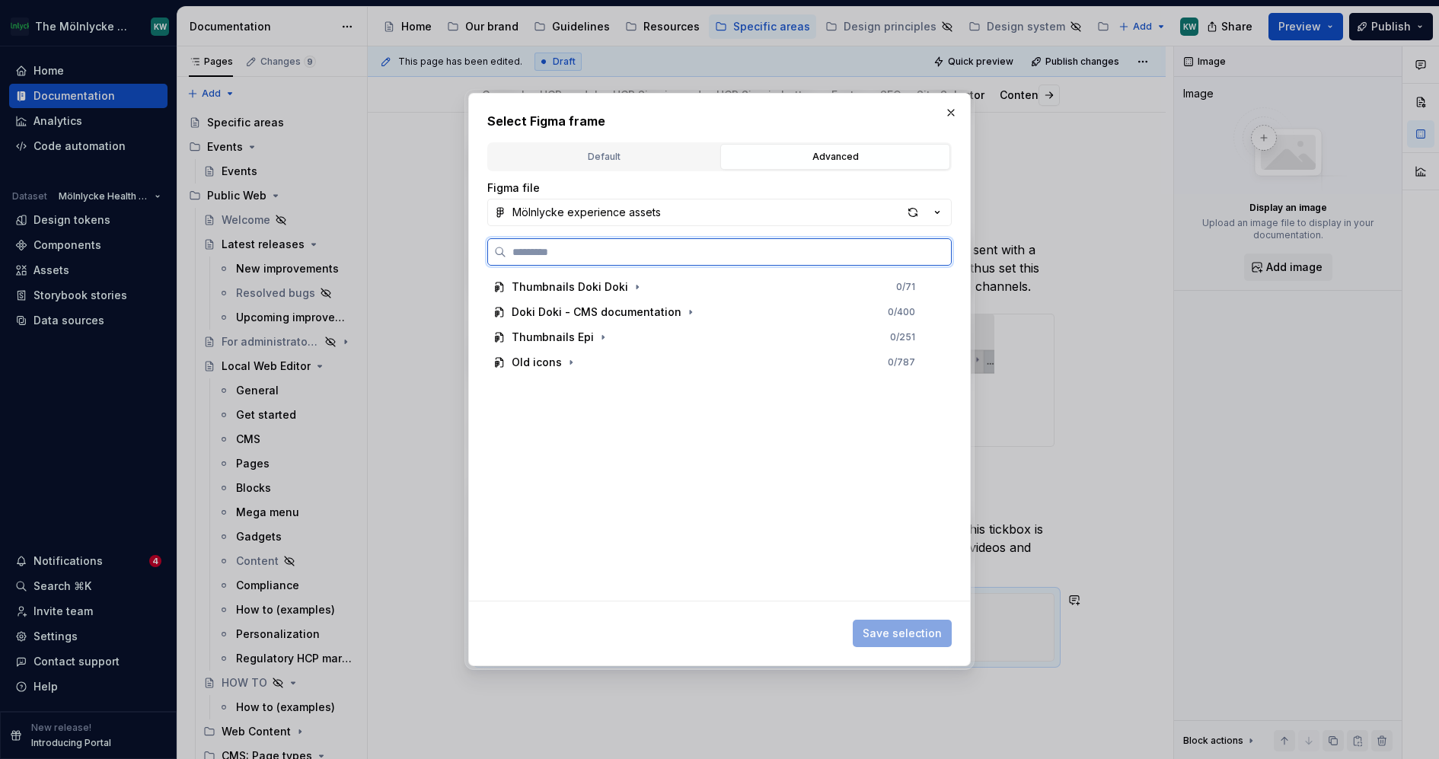
click at [712, 254] on input "search" at bounding box center [728, 251] width 445 height 15
paste input "**********"
type input "**********"
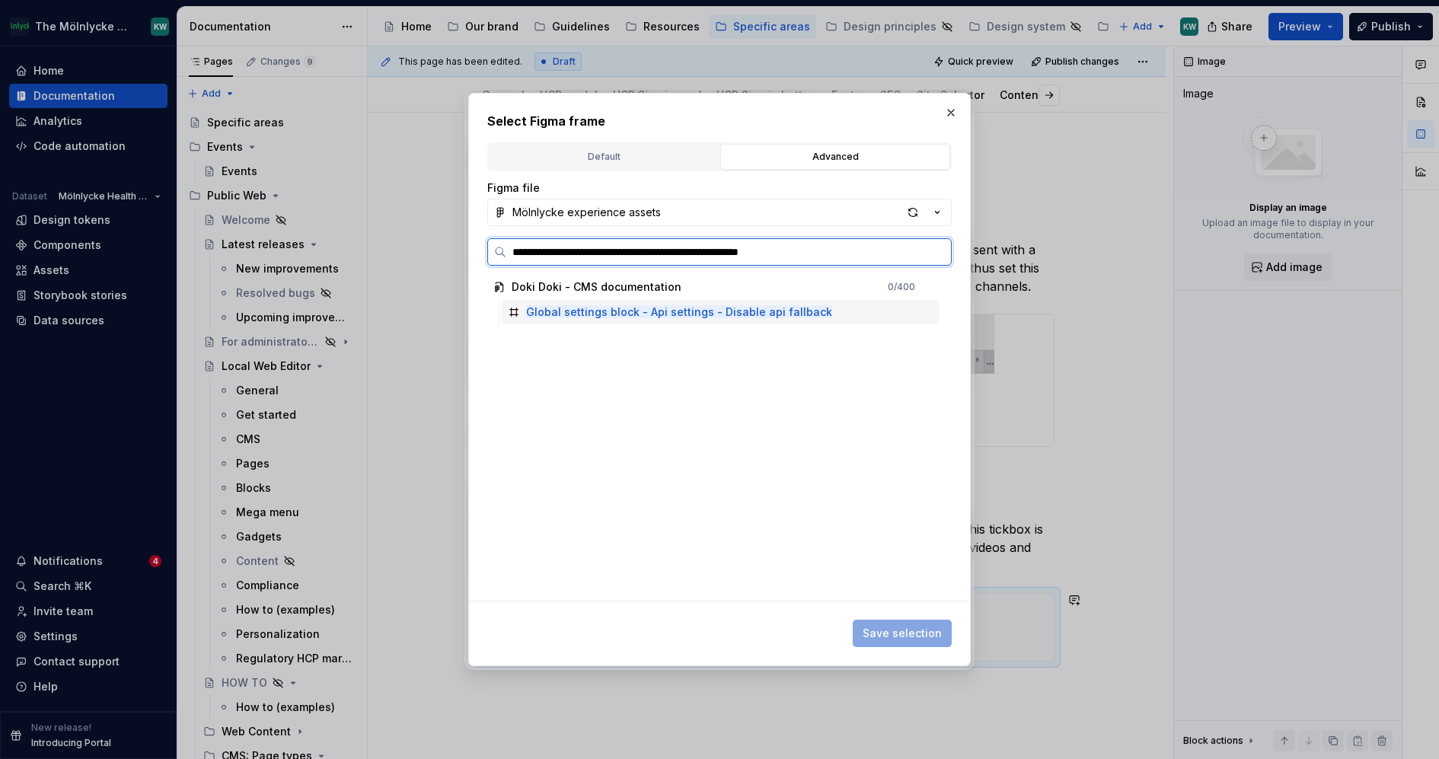
click at [708, 301] on div "Global settings block - Api settings - Disable api fallback" at bounding box center [721, 312] width 438 height 24
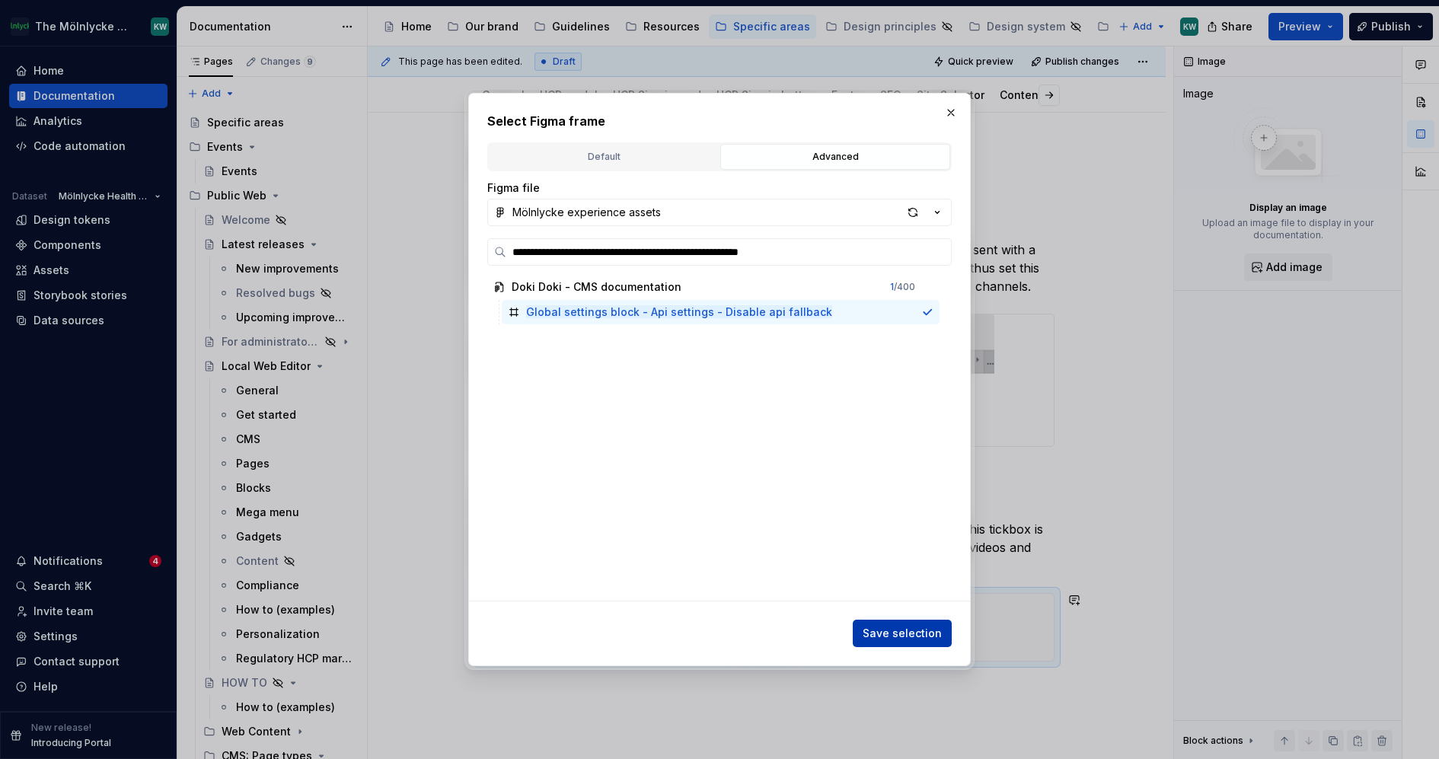
click at [929, 633] on span "Save selection" at bounding box center [902, 633] width 79 height 15
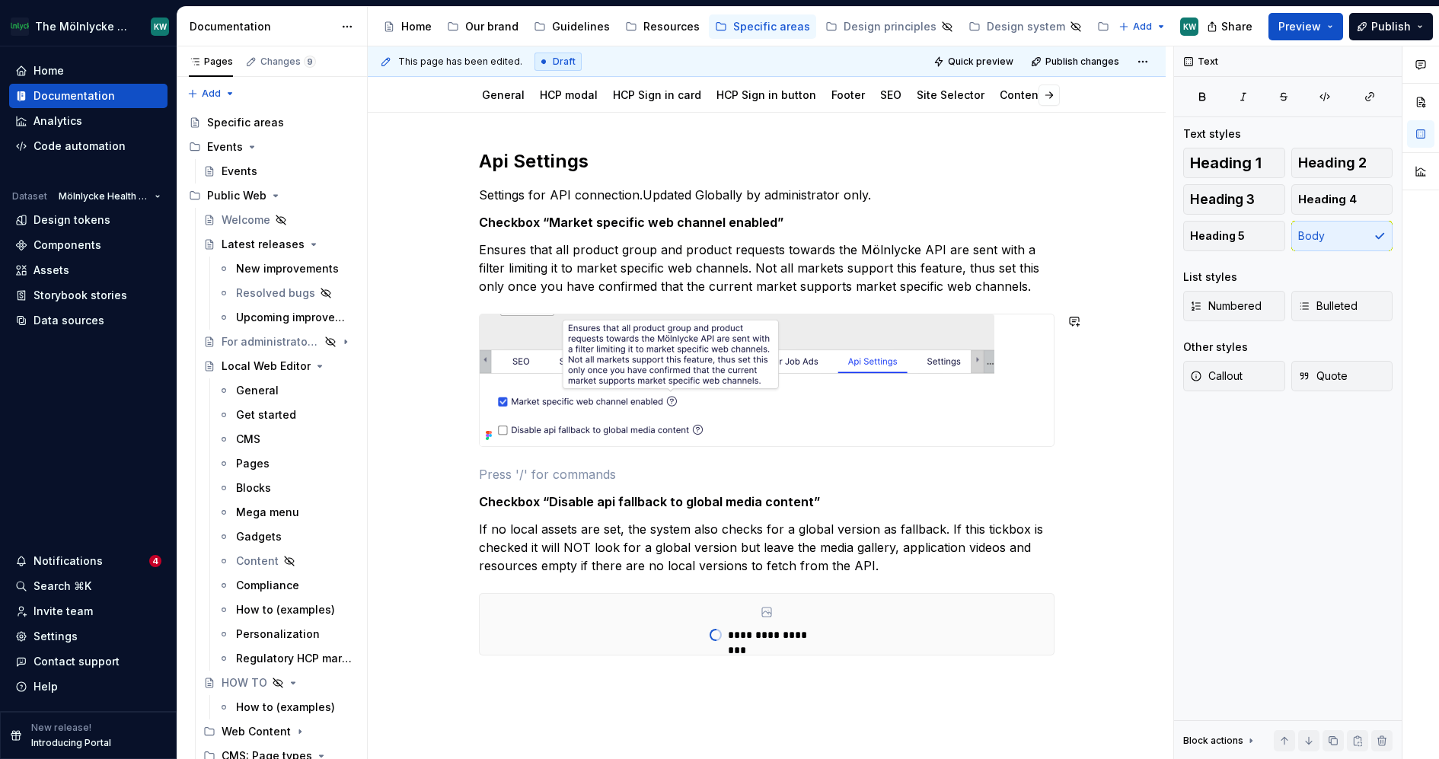
click at [825, 300] on div "**********" at bounding box center [767, 402] width 576 height 506
click at [1046, 288] on p "Ensures that all product group and product requests towards the Mölnlycke API a…" at bounding box center [767, 268] width 576 height 55
type textarea "*"
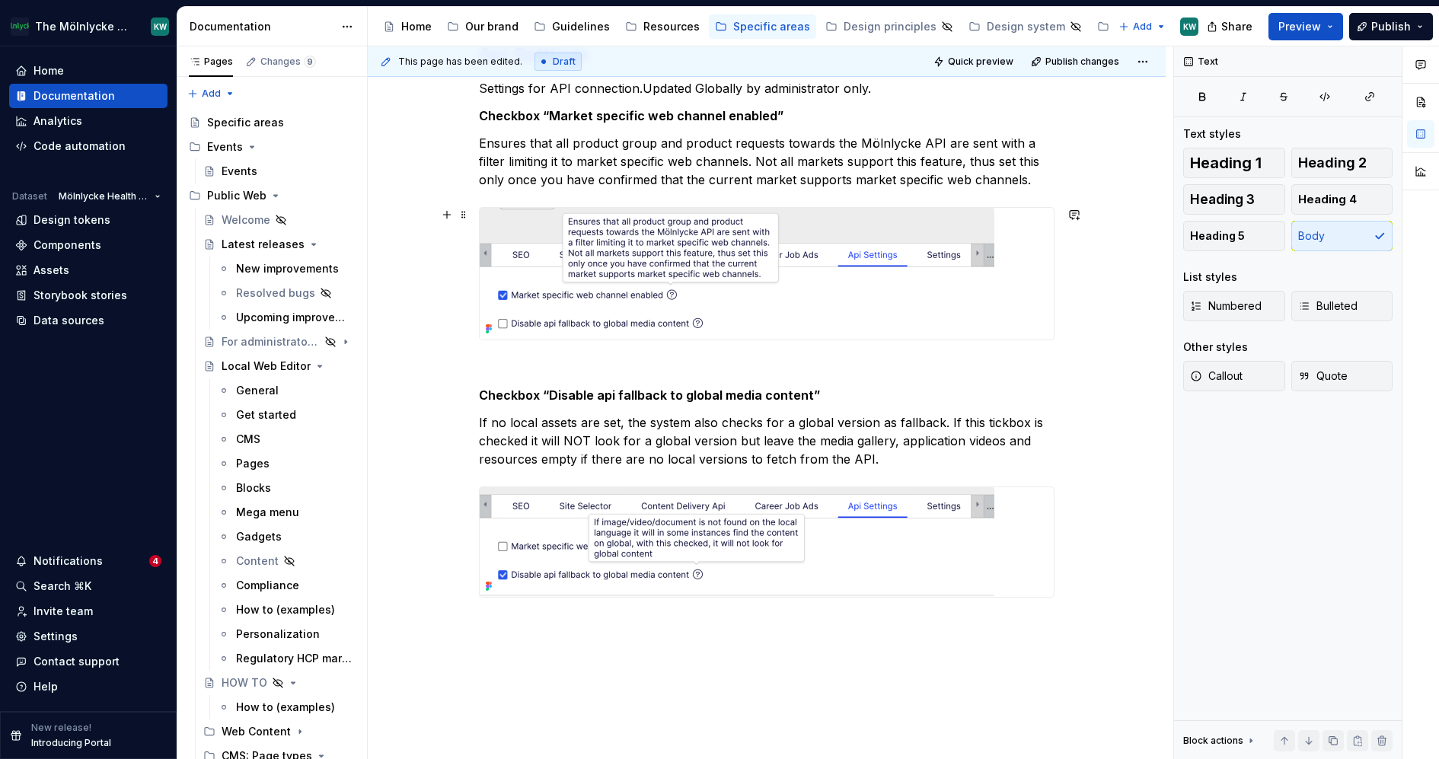
scroll to position [340, 0]
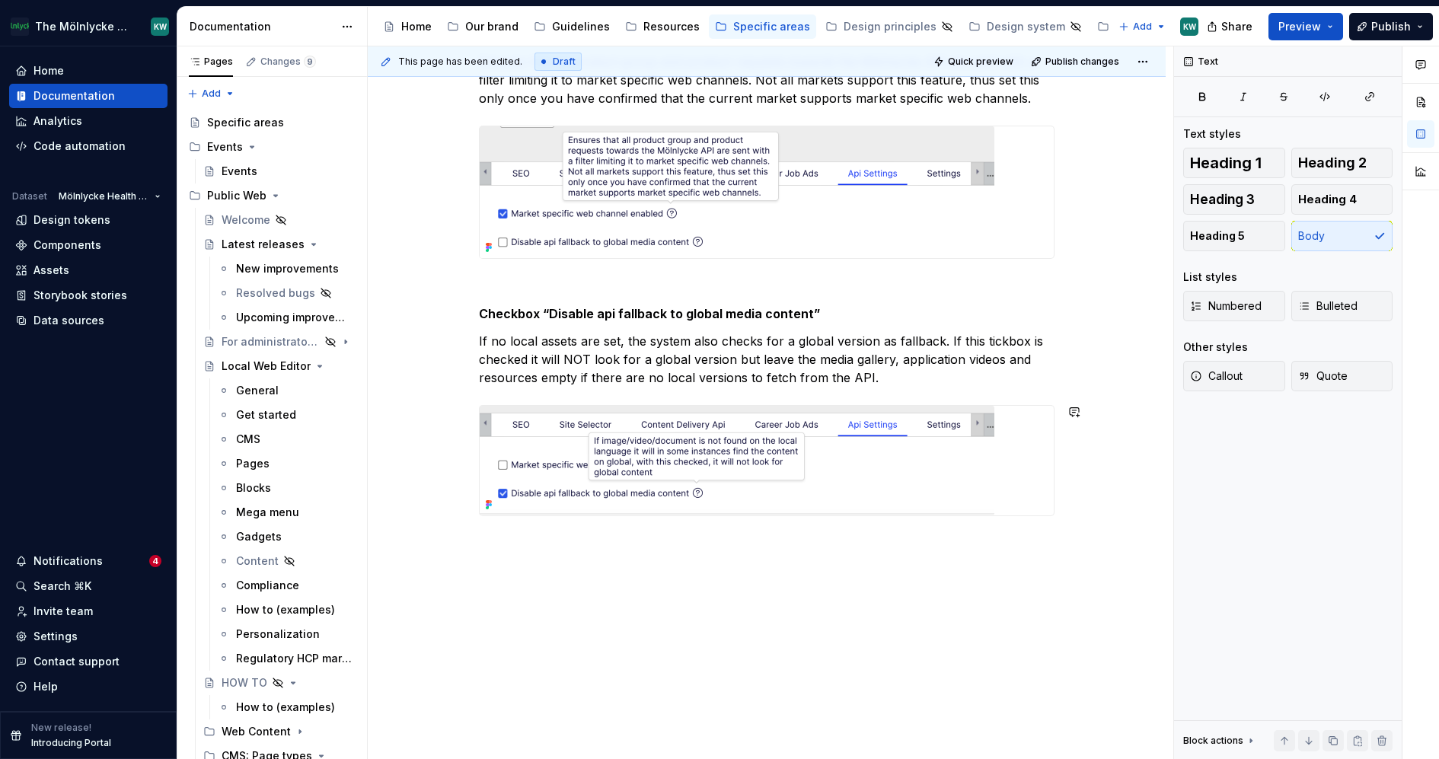
click at [815, 589] on div "Api Settings Settings for API connection.Updated Globally by administrator only…" at bounding box center [767, 344] width 798 height 838
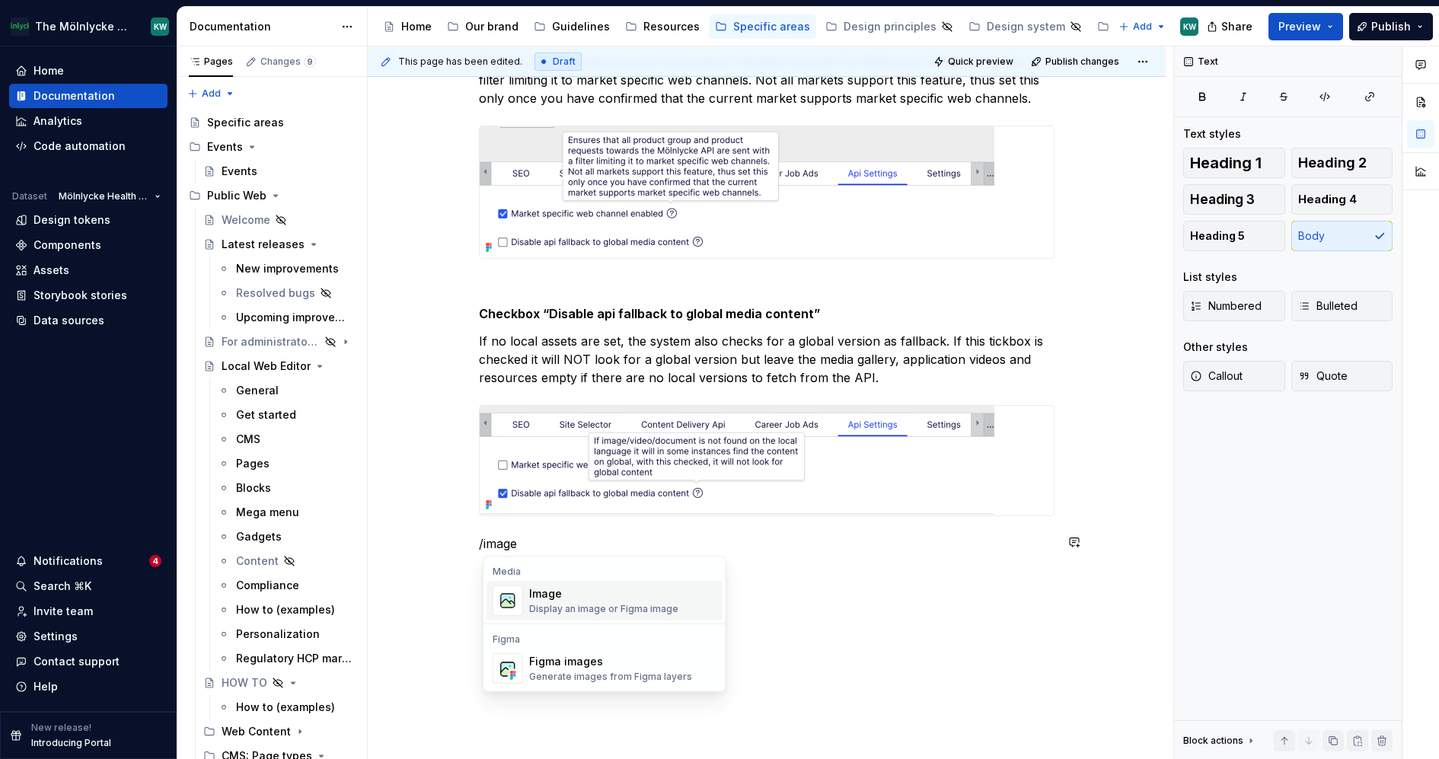
click at [663, 606] on div "Display an image or Figma image" at bounding box center [603, 609] width 149 height 12
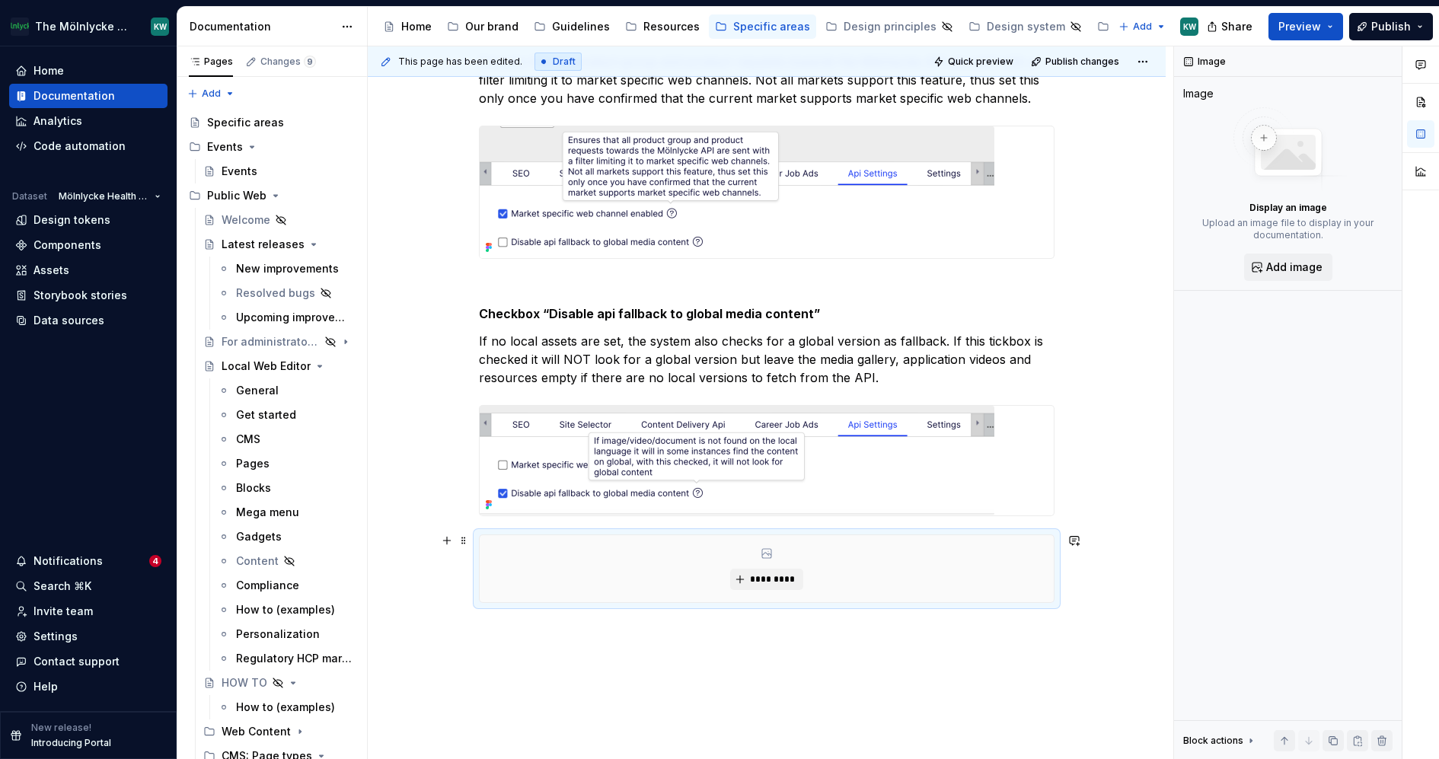
click at [808, 584] on div "*********" at bounding box center [767, 568] width 574 height 67
click at [781, 584] on button "*********" at bounding box center [766, 579] width 72 height 21
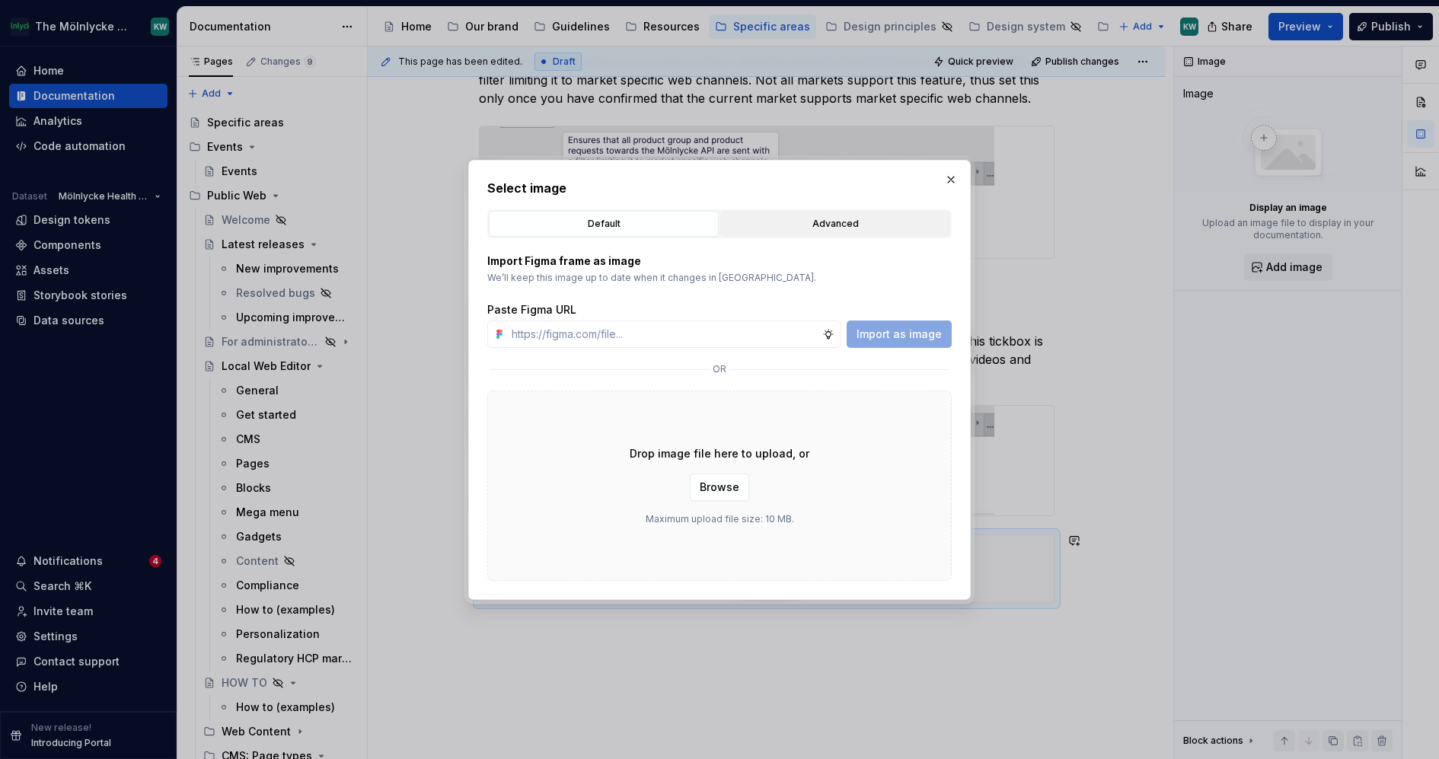
click at [828, 224] on div "Advanced" at bounding box center [835, 223] width 219 height 15
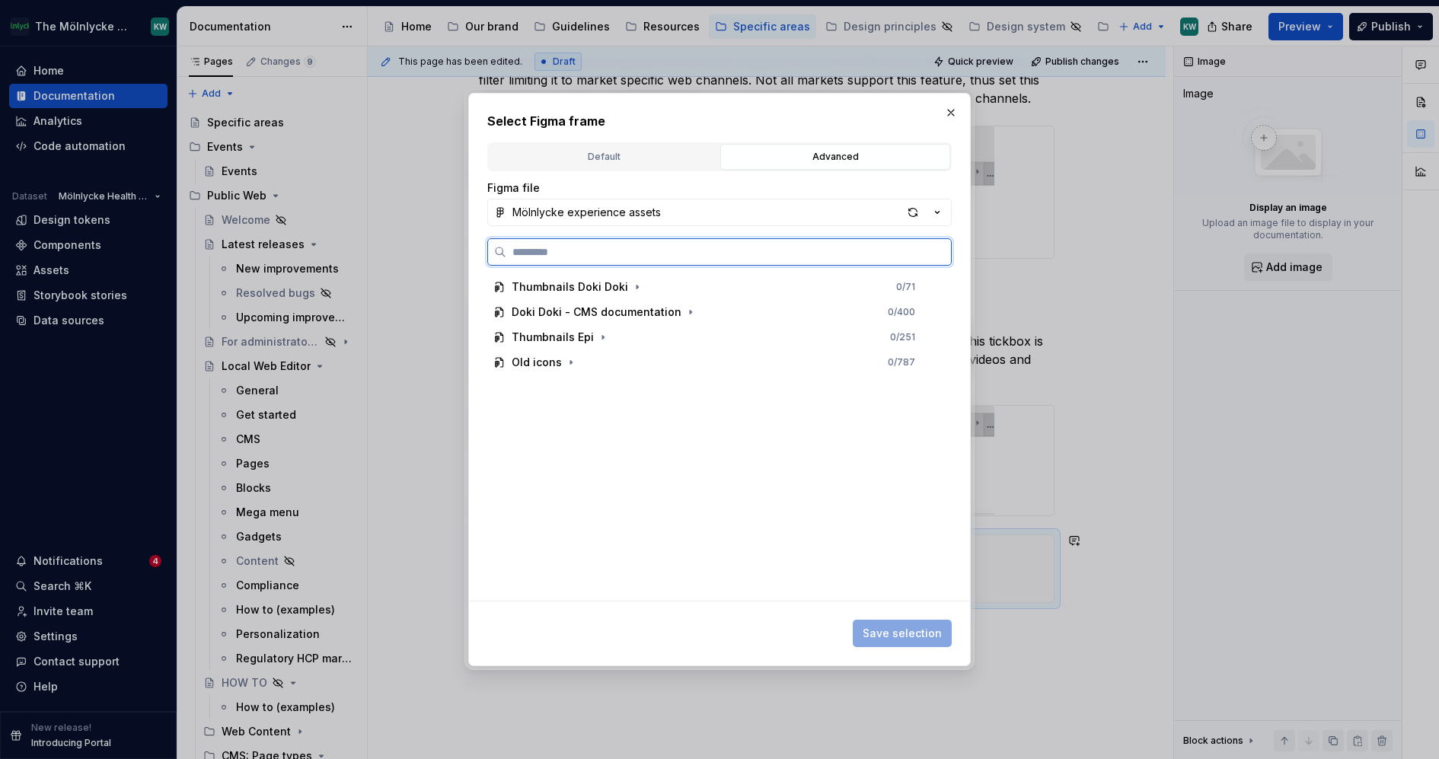
click at [799, 246] on input "search" at bounding box center [728, 251] width 445 height 15
paste input "**********"
type input "**********"
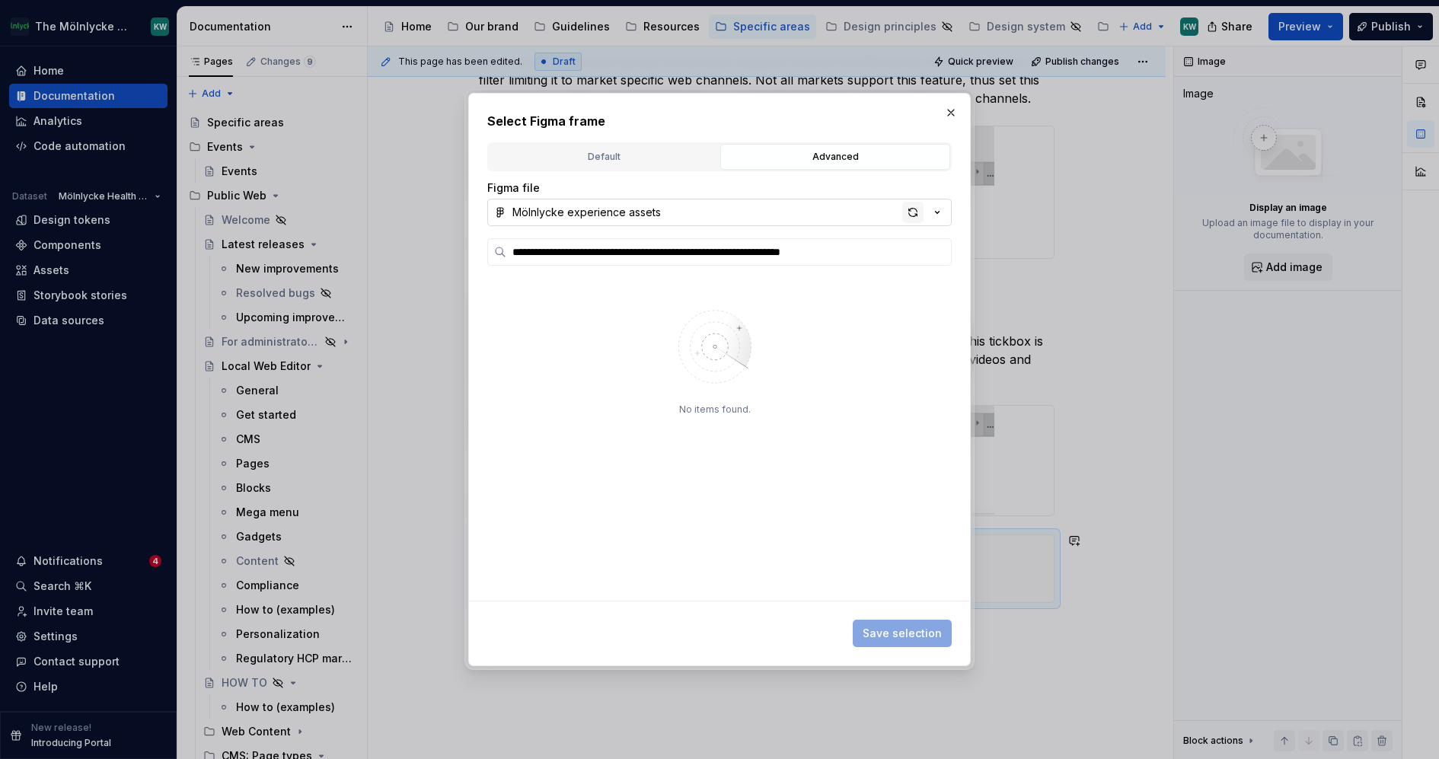
click at [907, 212] on div "button" at bounding box center [912, 212] width 21 height 21
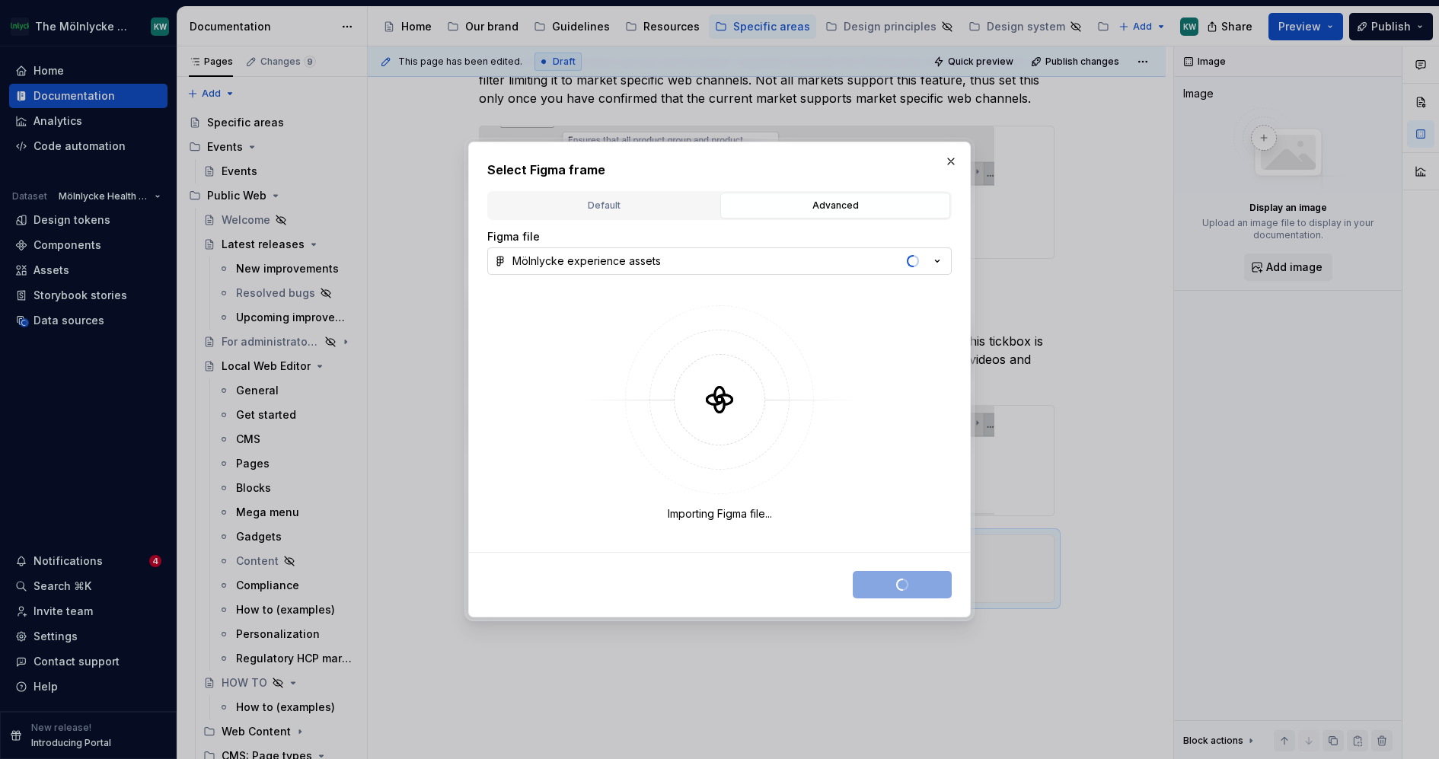
type textarea "*"
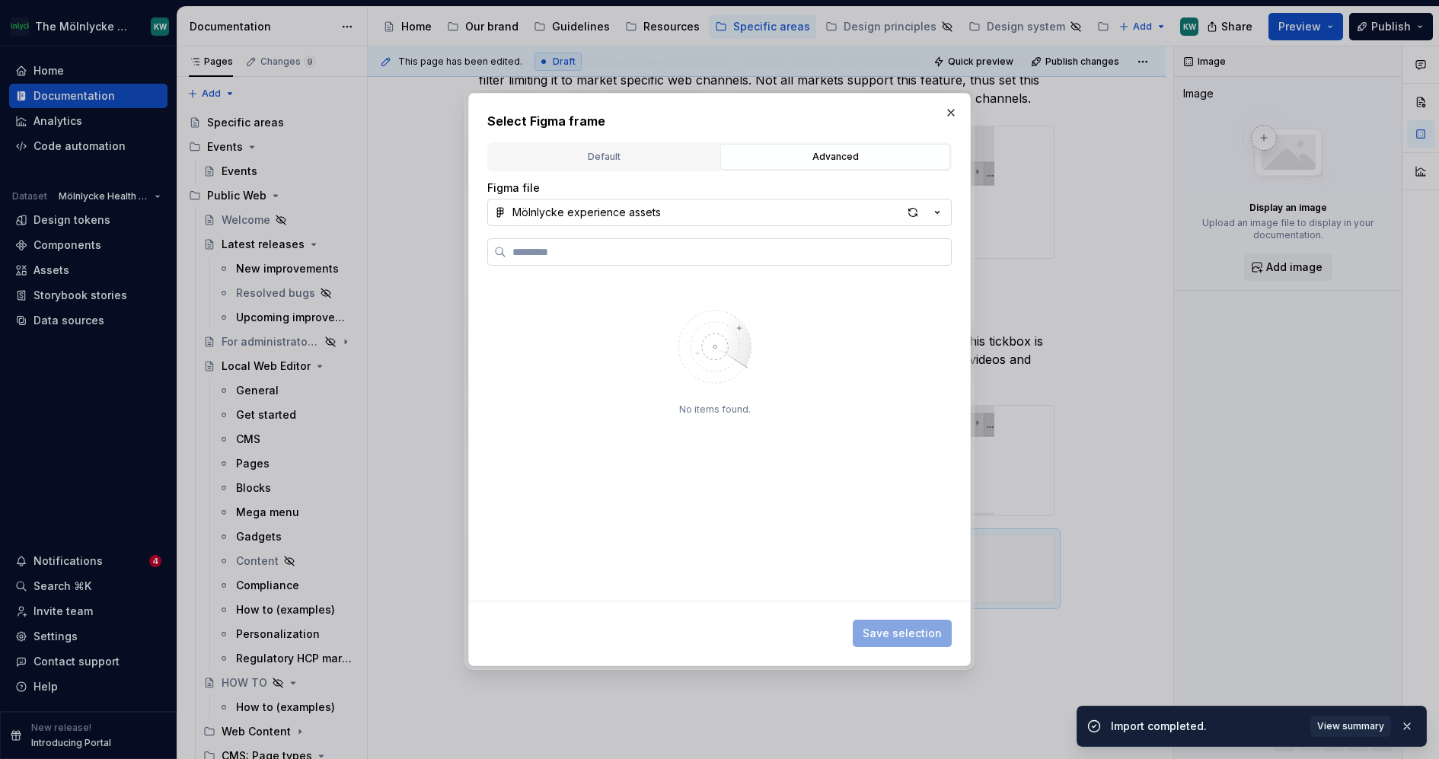
type input "**********"
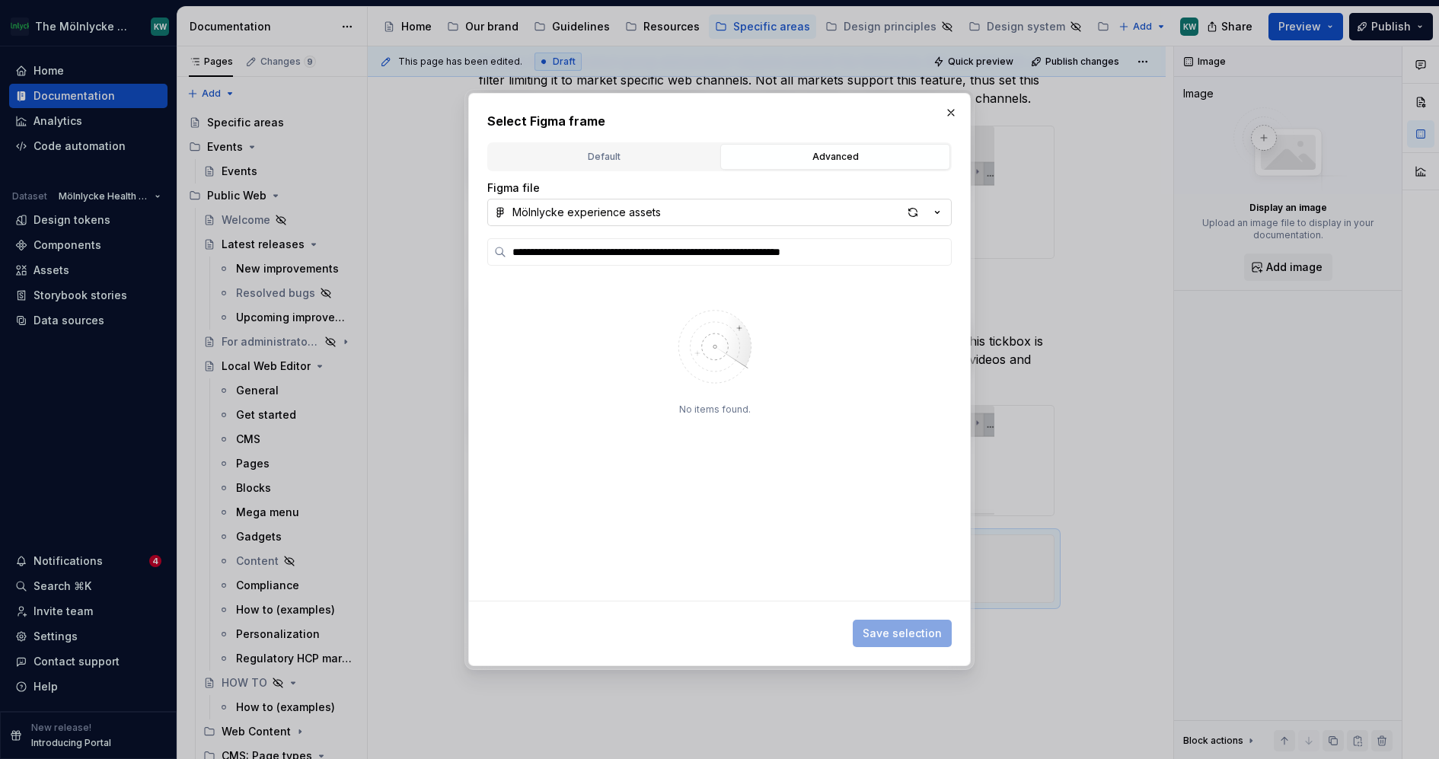
type textarea "*"
click at [933, 253] on input "**********" at bounding box center [728, 251] width 445 height 15
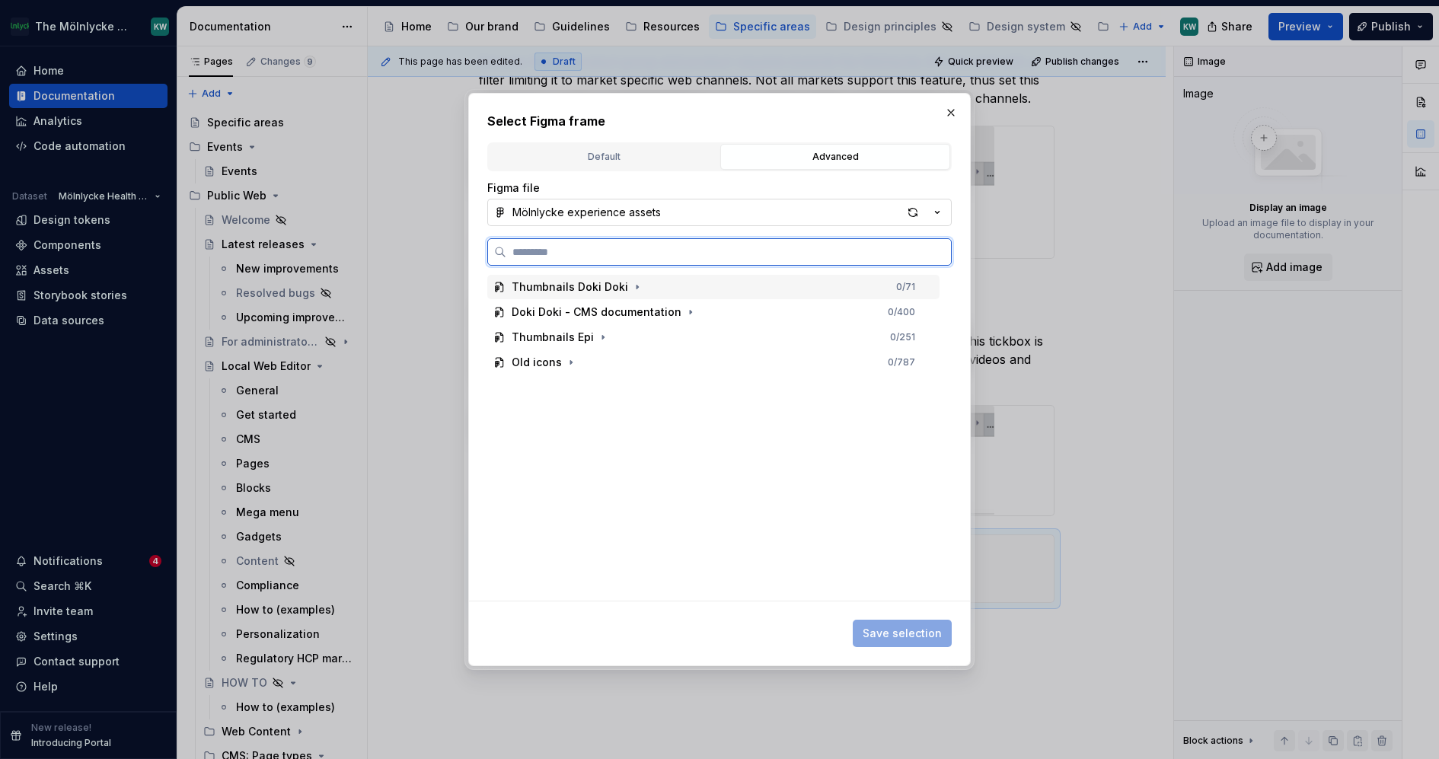
paste input "**********"
type input "**********"
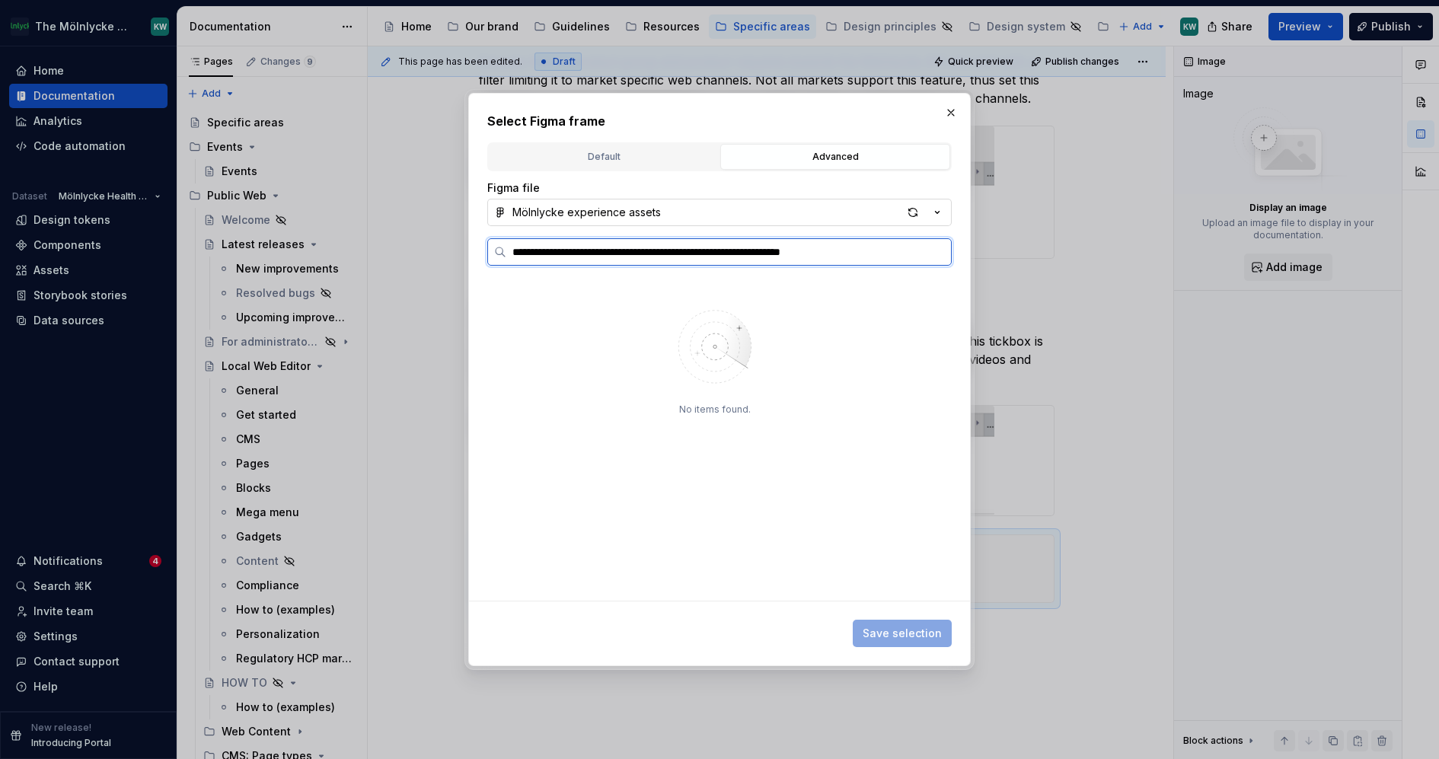
type textarea "*"
paste input "**********"
type input "**********"
click at [917, 208] on div "button" at bounding box center [912, 212] width 21 height 21
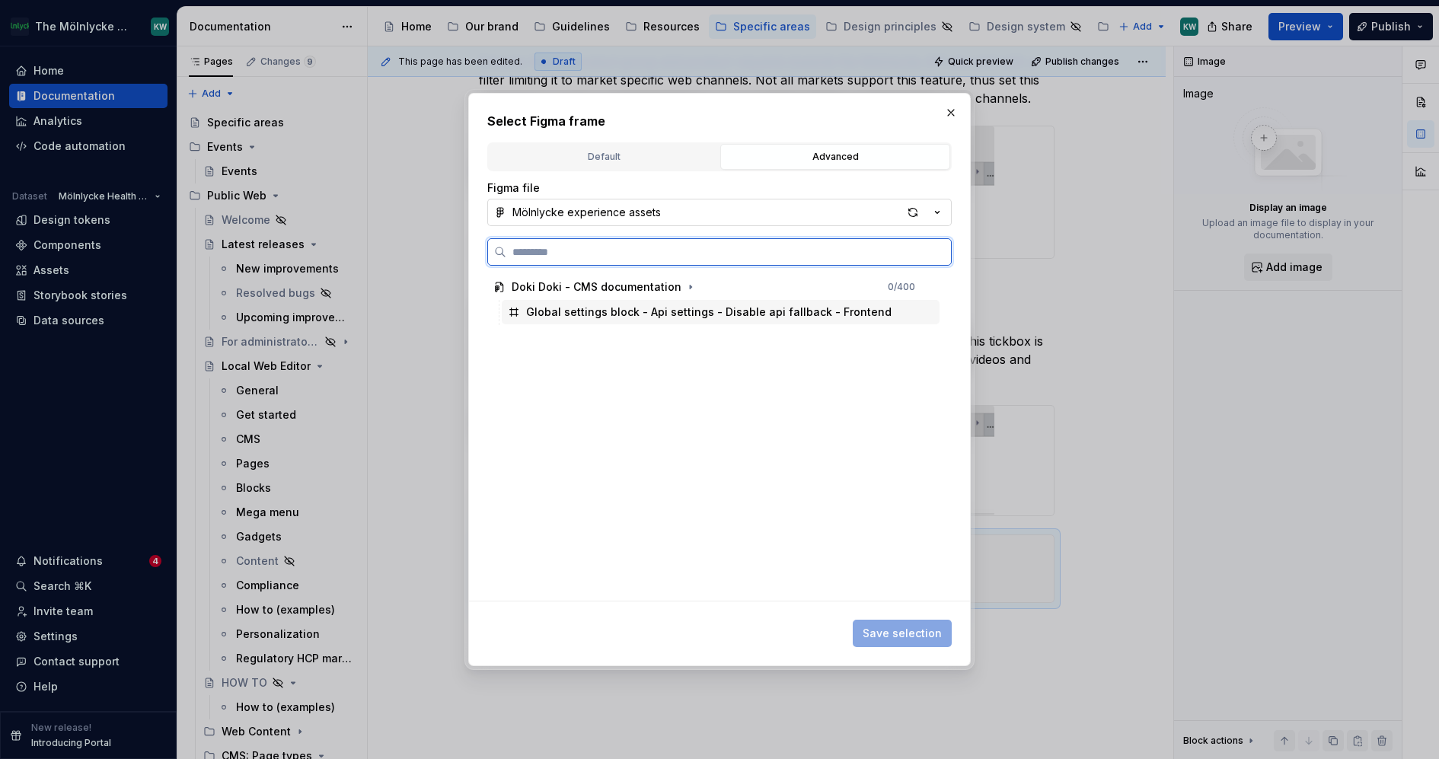
click at [830, 305] on div "Global settings block - Api settings - Disable api fallback - Frontend" at bounding box center [709, 312] width 366 height 15
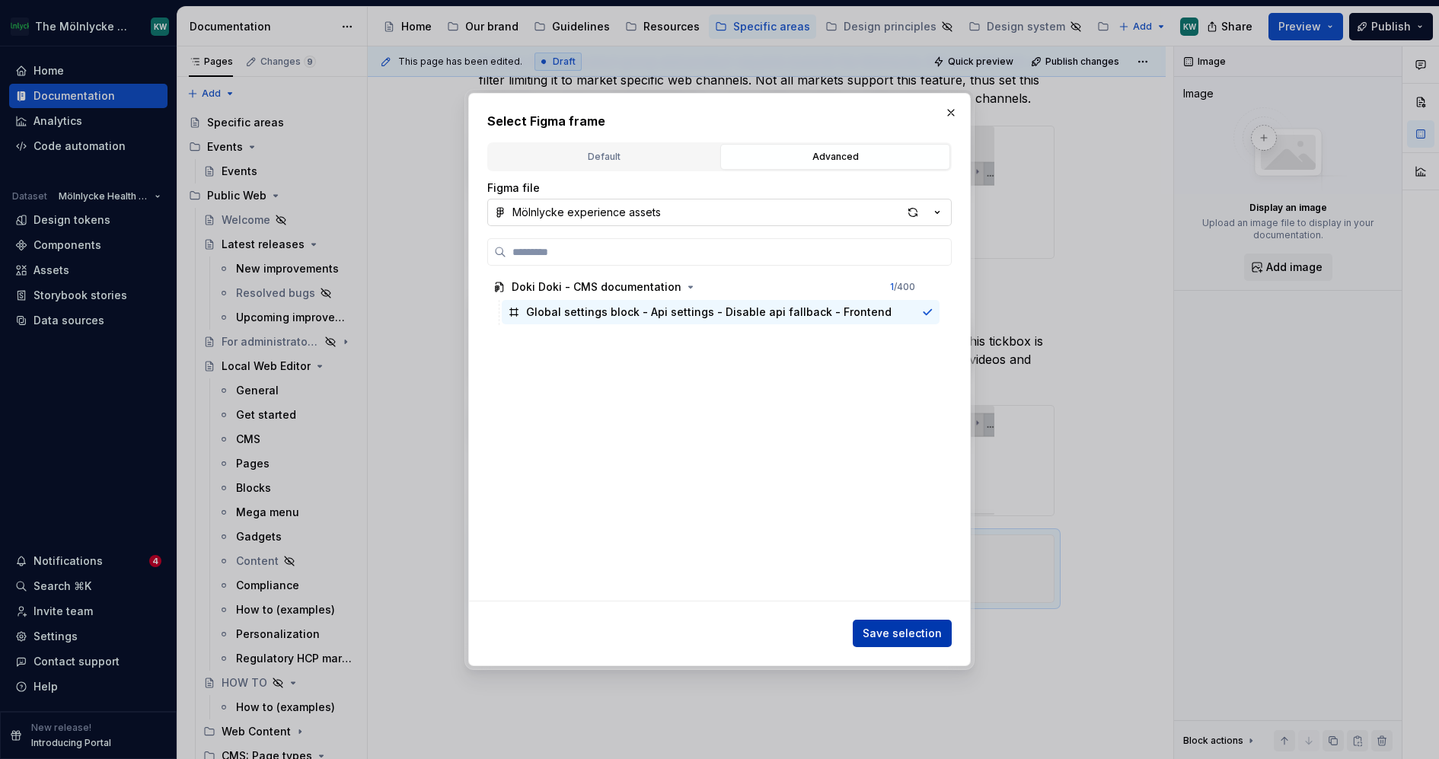
click at [899, 637] on span "Save selection" at bounding box center [902, 633] width 79 height 15
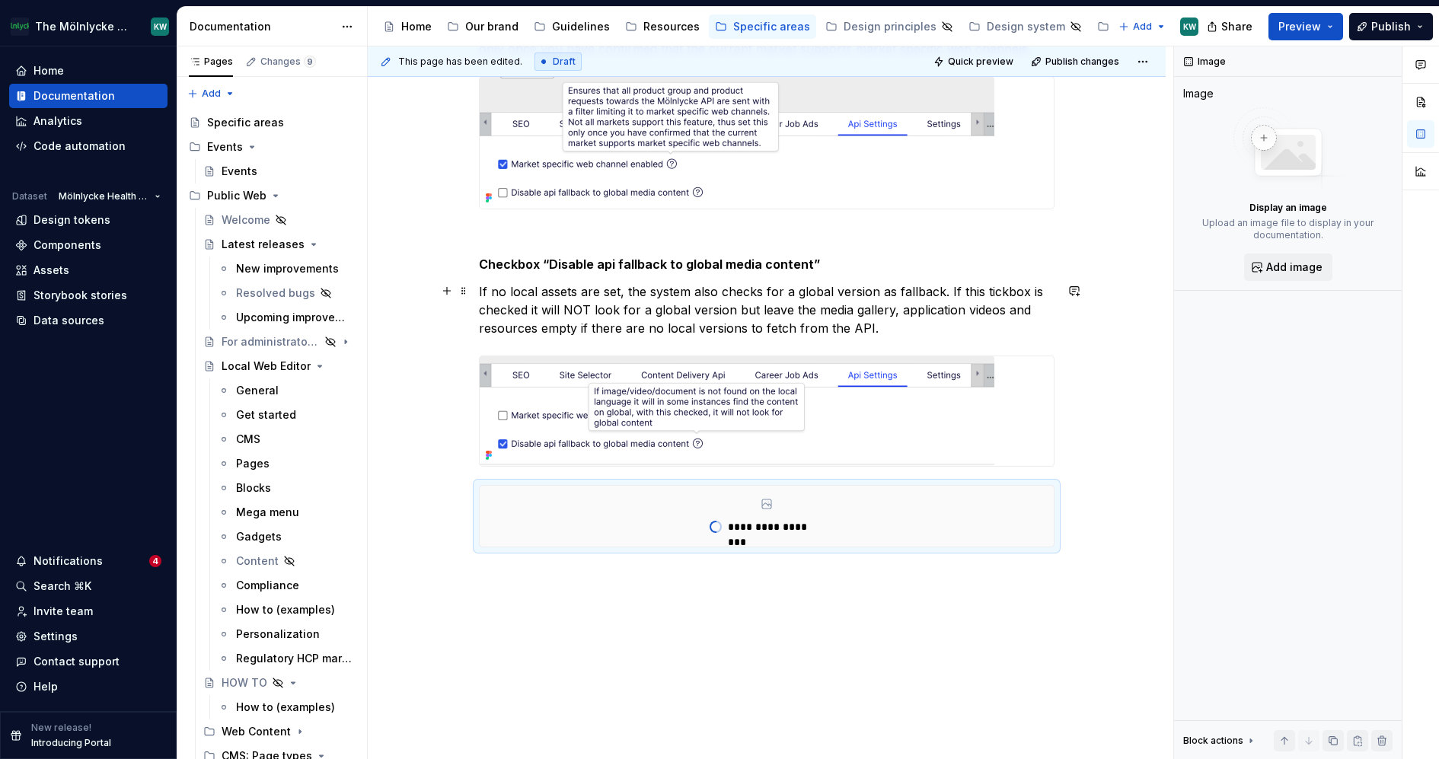
scroll to position [420, 0]
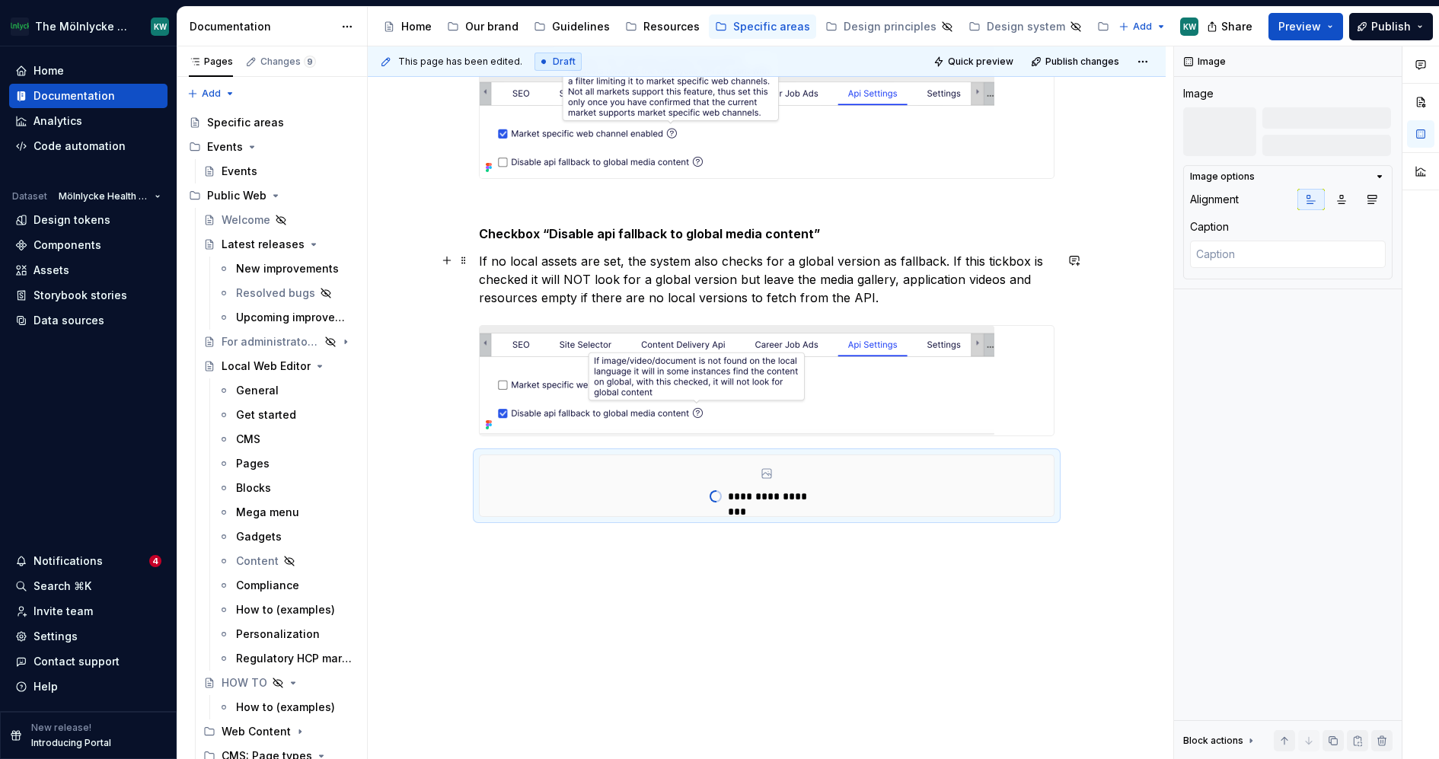
click at [897, 293] on p "If no local assets are set, the system also checks for a global version as fall…" at bounding box center [767, 279] width 576 height 55
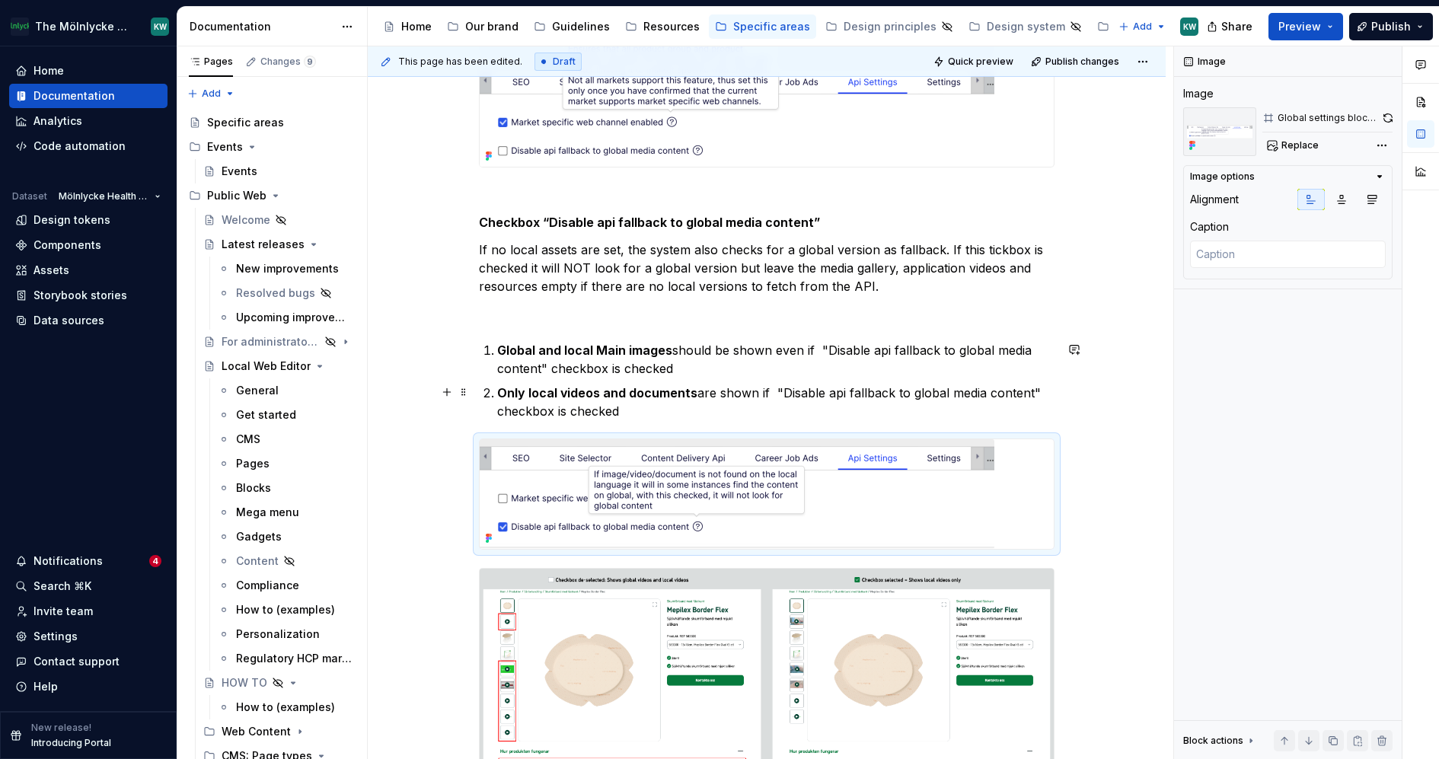
scroll to position [433, 0]
click at [597, 344] on strong "Global and local Main images" at bounding box center [584, 348] width 175 height 15
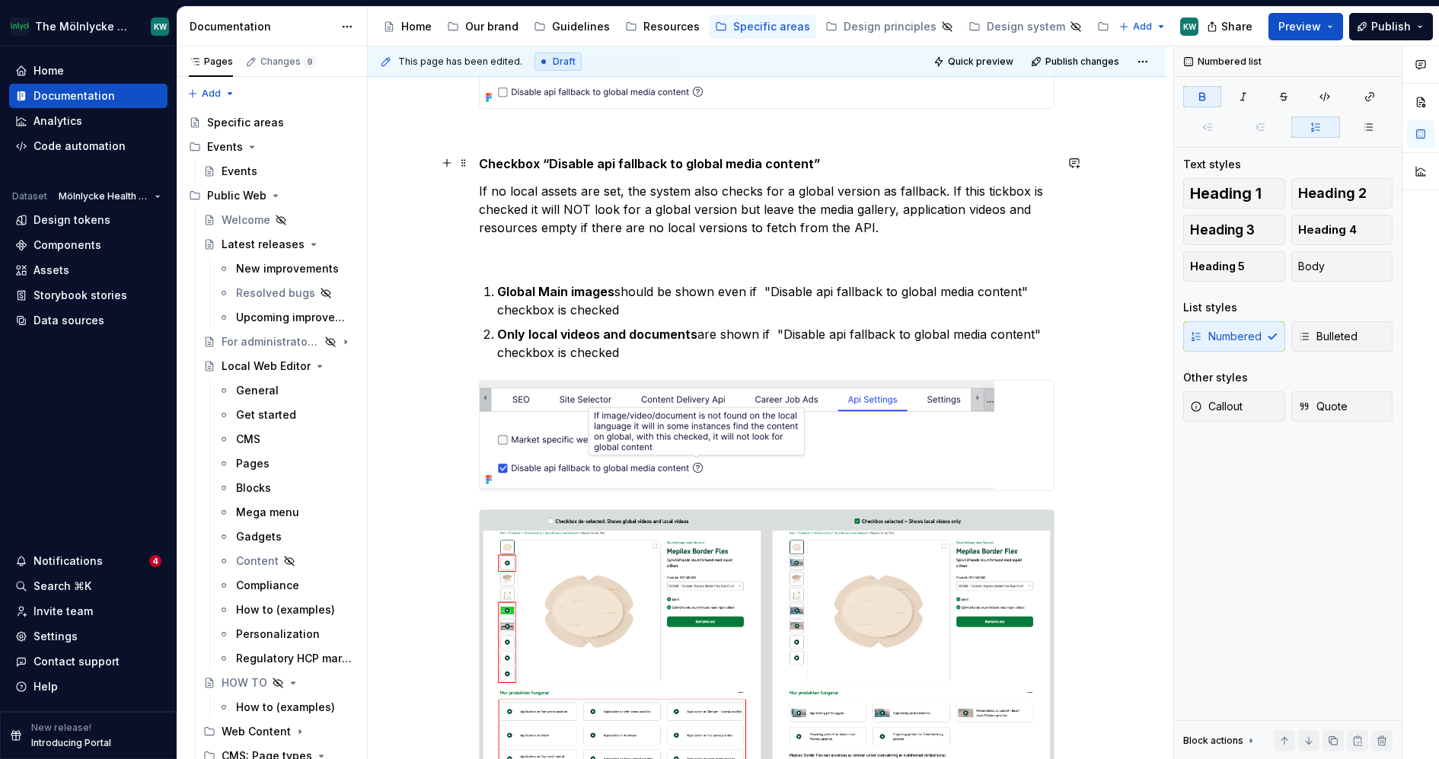
scroll to position [491, 0]
click at [500, 283] on li "Global Main images should be shown even if "Disable api fallback to global medi…" at bounding box center [775, 299] width 557 height 37
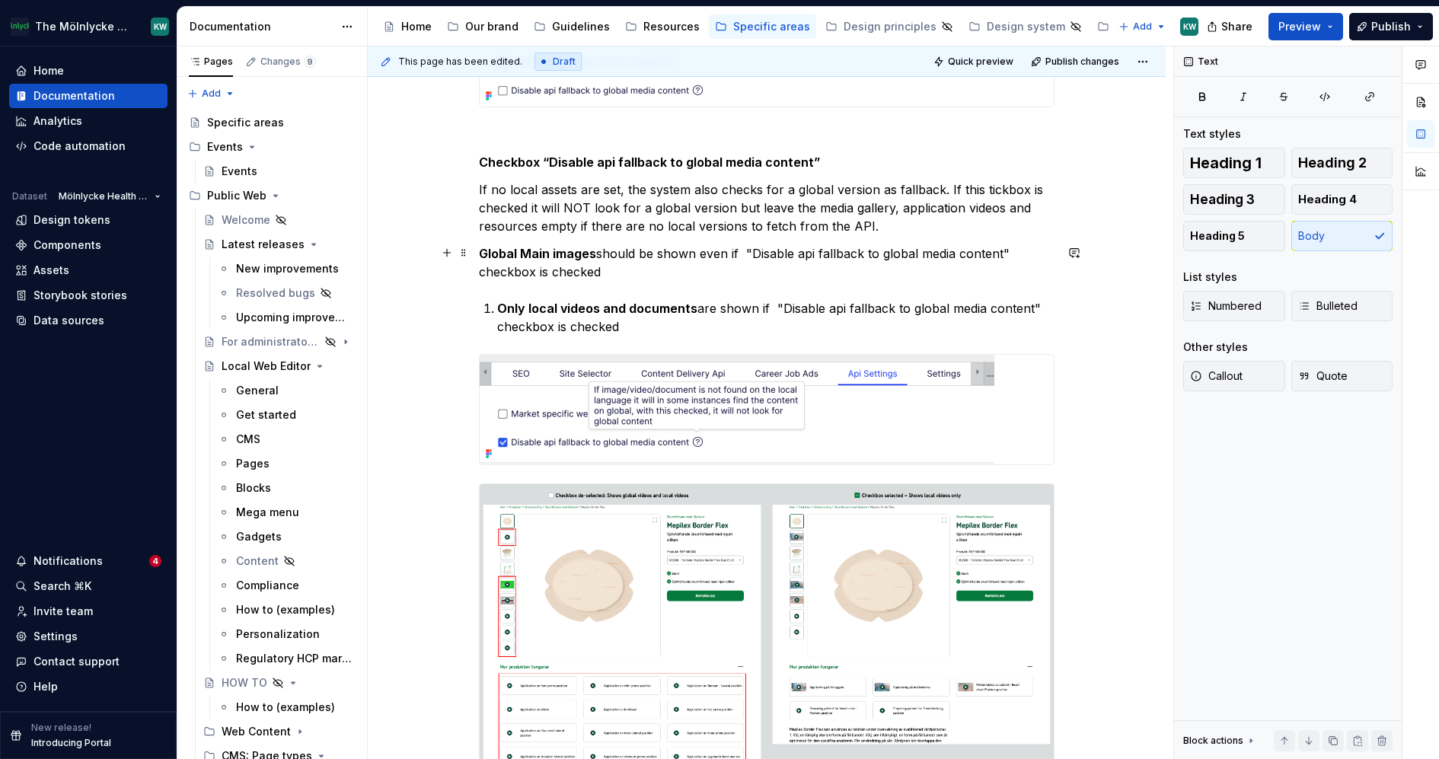
click at [627, 252] on p "Global Main images should be shown even if "Disable api fallback to global medi…" at bounding box center [767, 262] width 576 height 37
click at [639, 251] on p "Global Main images are be shown even if "Disable api fallback to global media c…" at bounding box center [767, 262] width 576 height 37
click at [728, 273] on p "Global Main images are shown even if "Disable api fallback to global media cont…" at bounding box center [767, 262] width 576 height 37
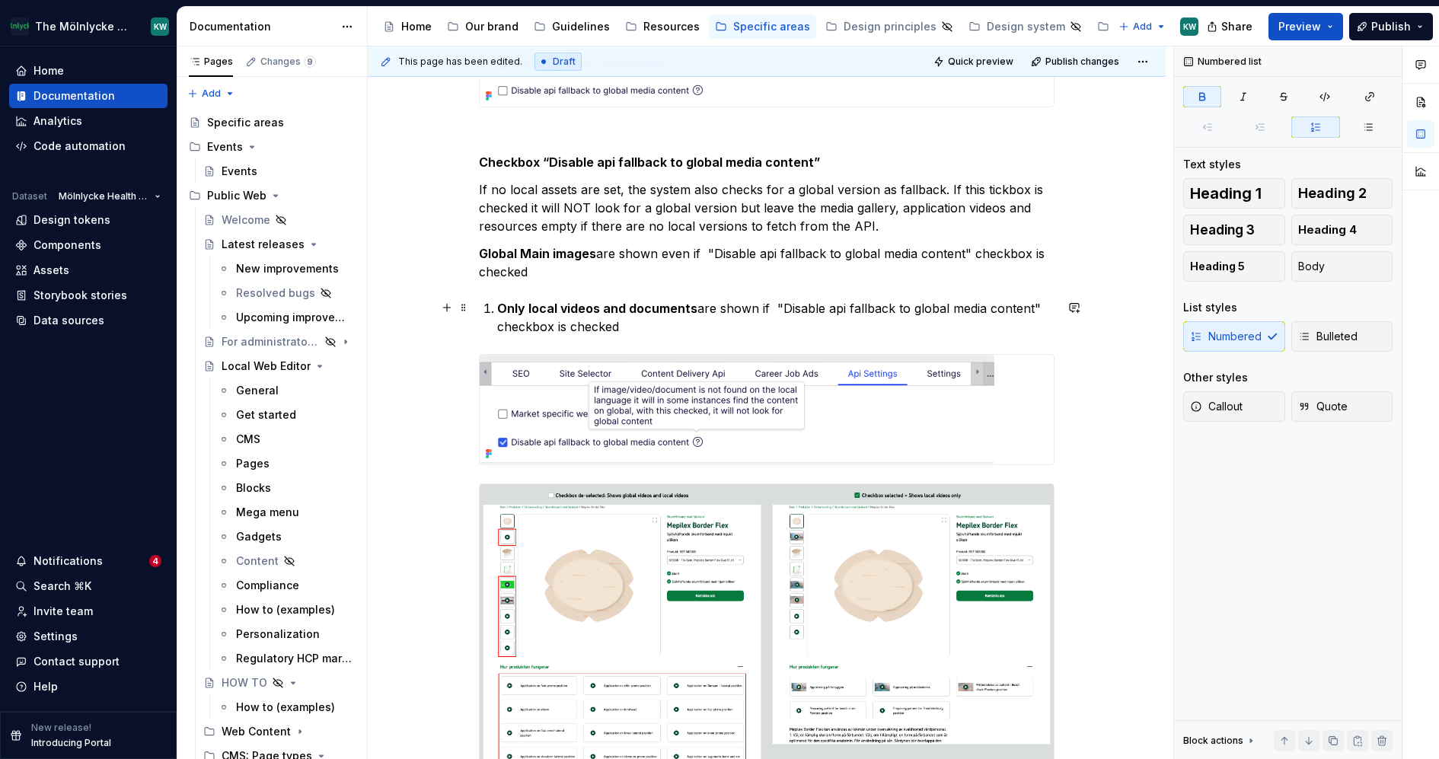
click at [503, 303] on strong "Only local videos and documents" at bounding box center [597, 308] width 200 height 15
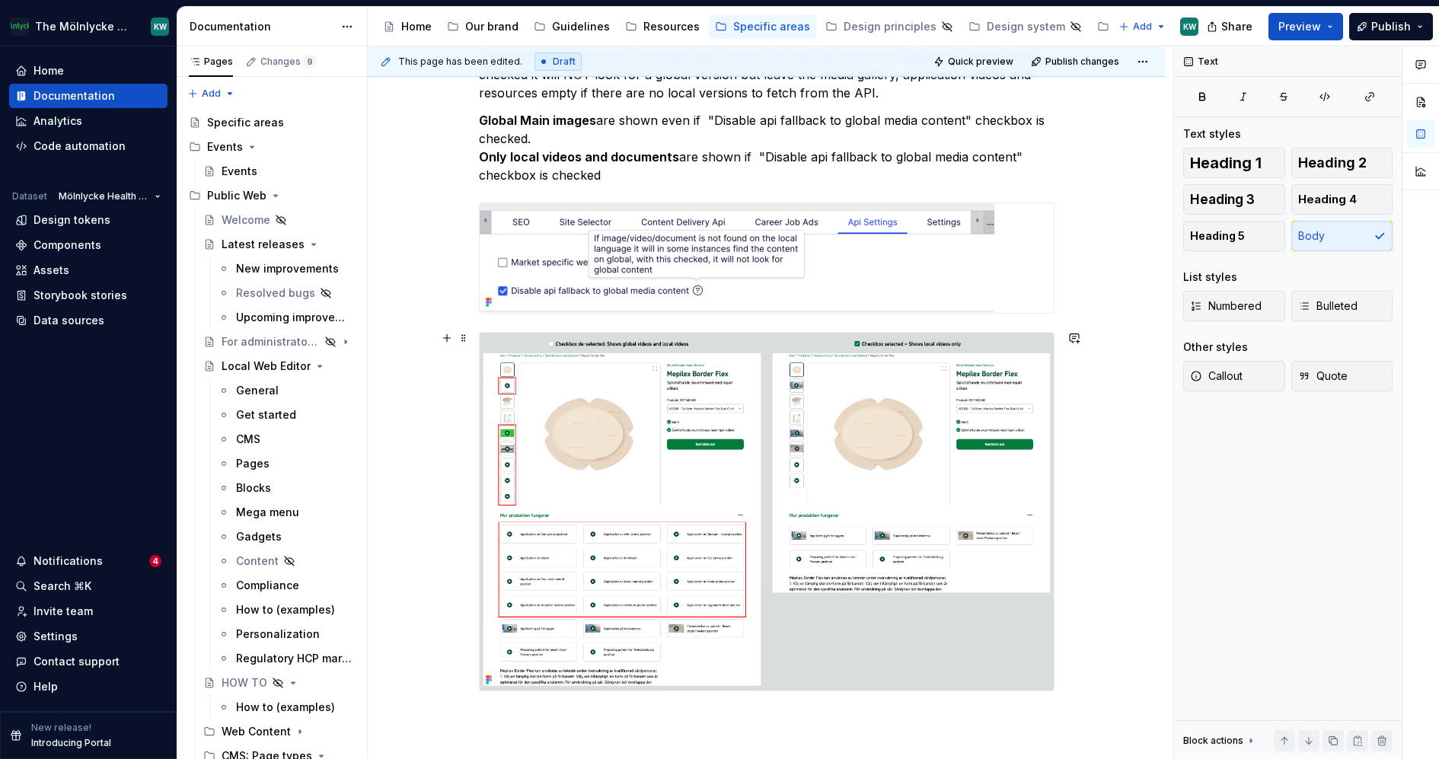
scroll to position [633, 0]
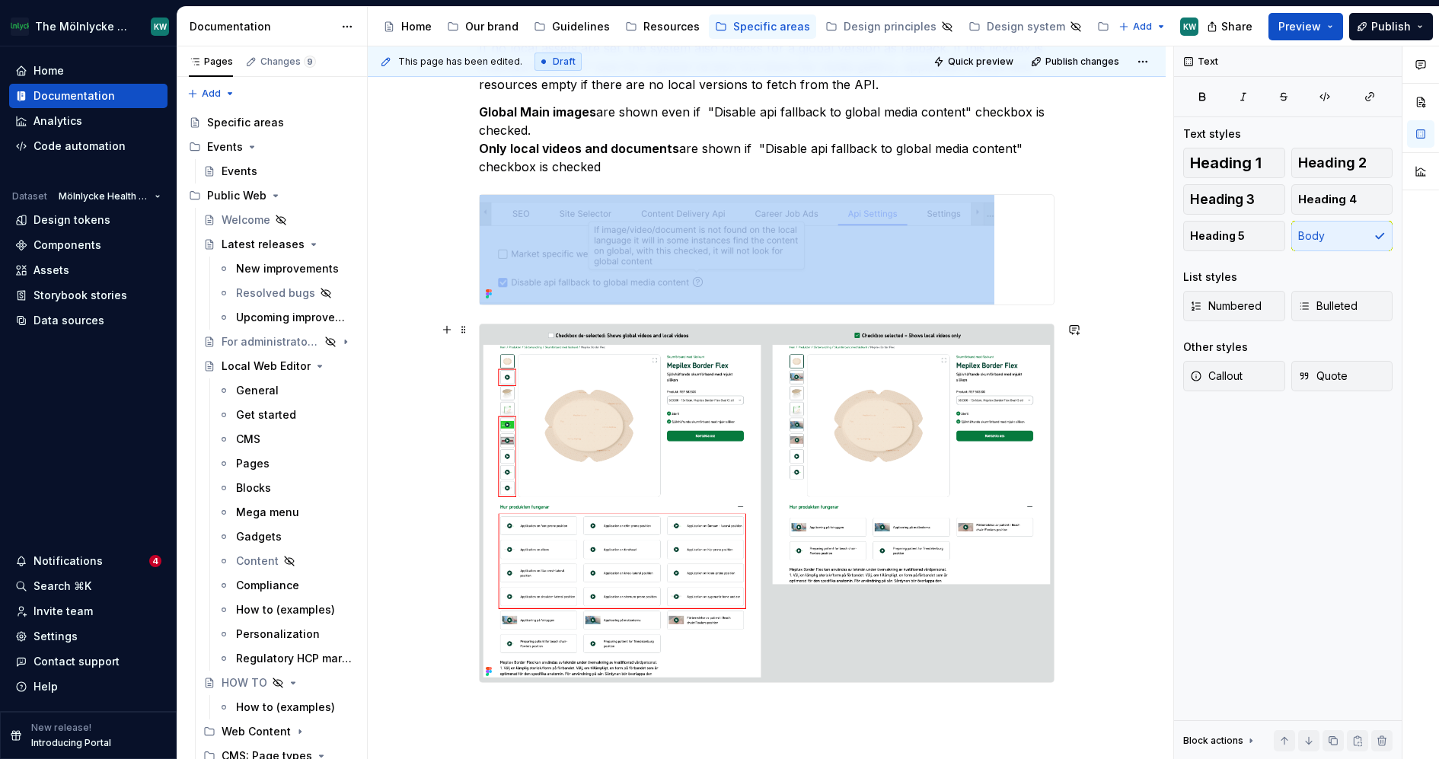
click at [742, 429] on img at bounding box center [767, 503] width 574 height 358
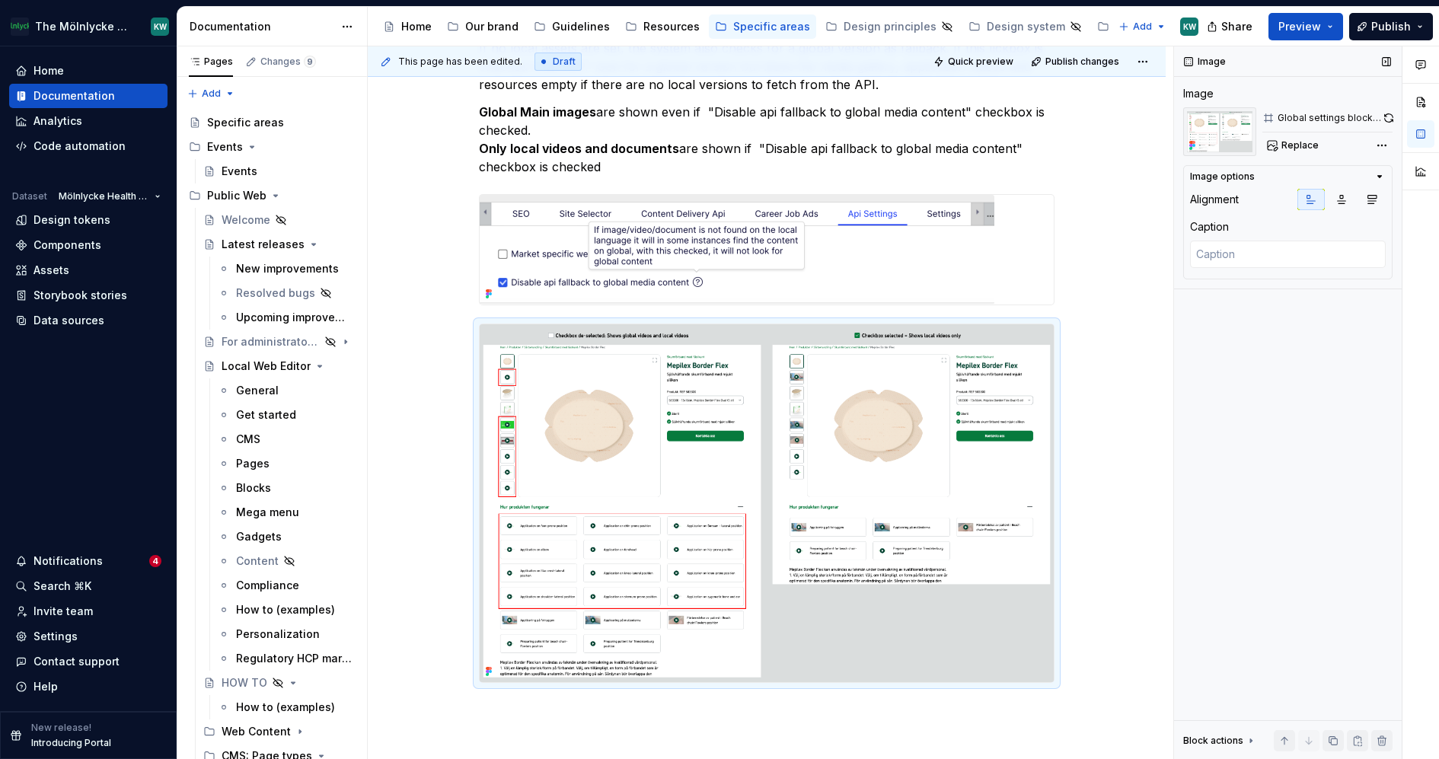
click at [1380, 117] on div "Global settings block - Api settings - Disable api fallback - Frontend" at bounding box center [1330, 118] width 104 height 12
click at [1386, 117] on button "button" at bounding box center [1389, 117] width 8 height 21
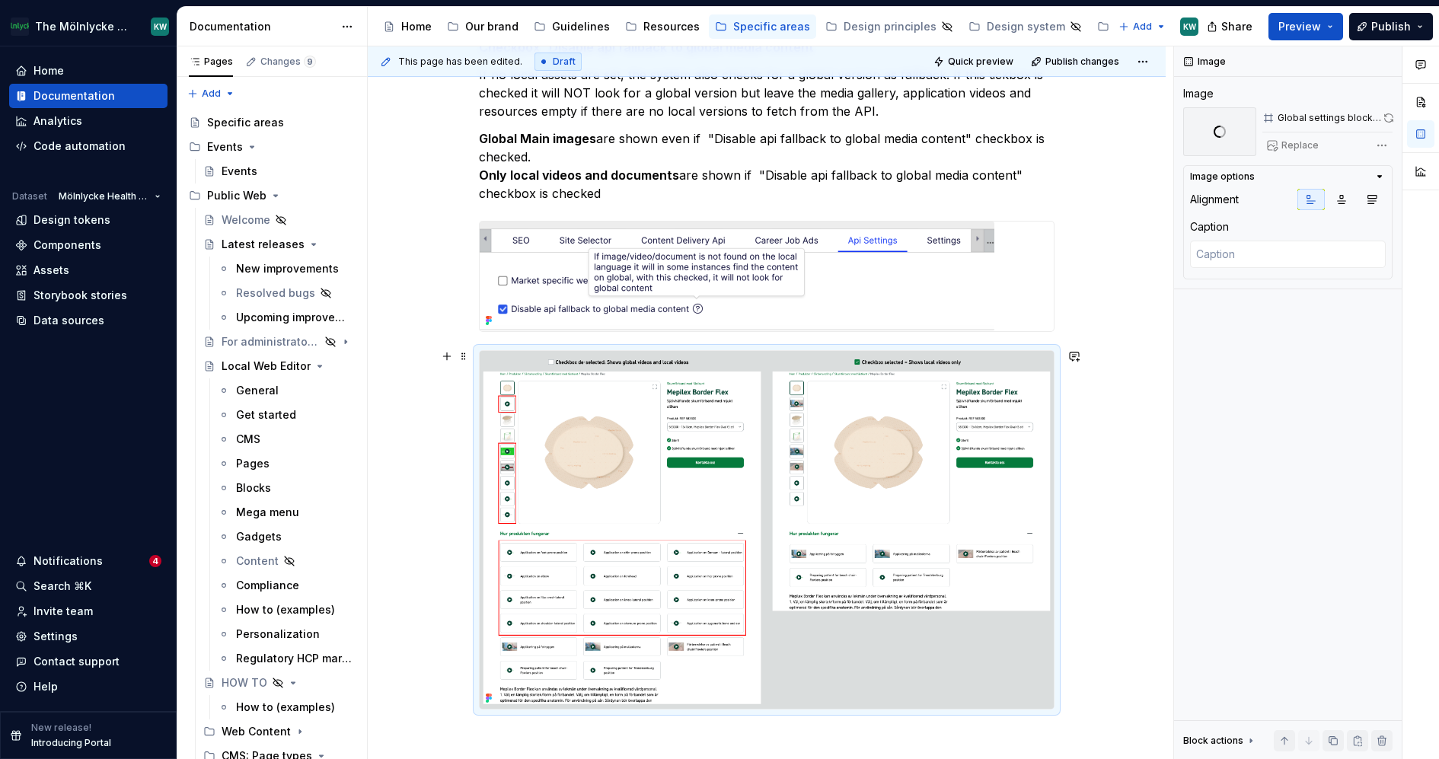
scroll to position [605, 0]
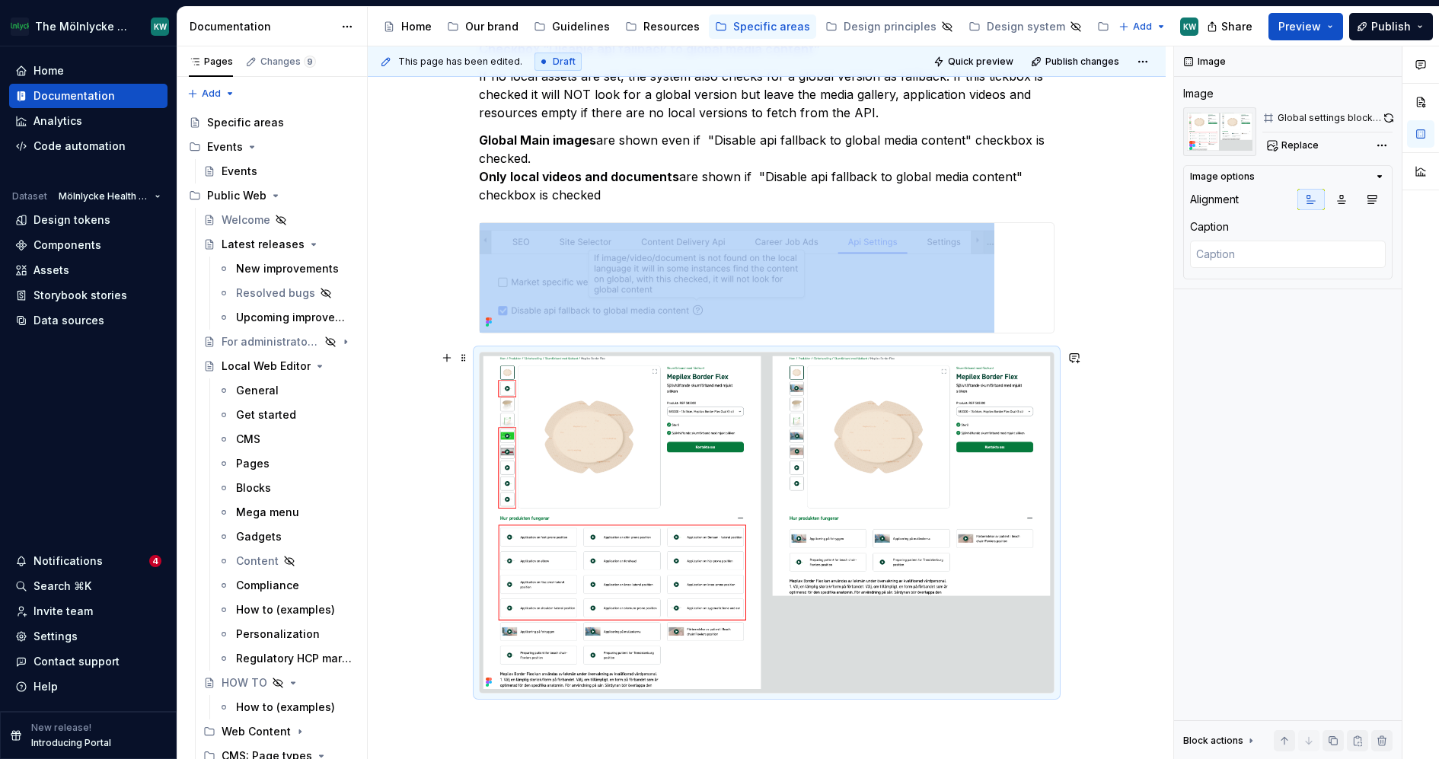
click at [901, 451] on img at bounding box center [767, 523] width 574 height 340
click at [1386, 116] on button "button" at bounding box center [1389, 117] width 8 height 21
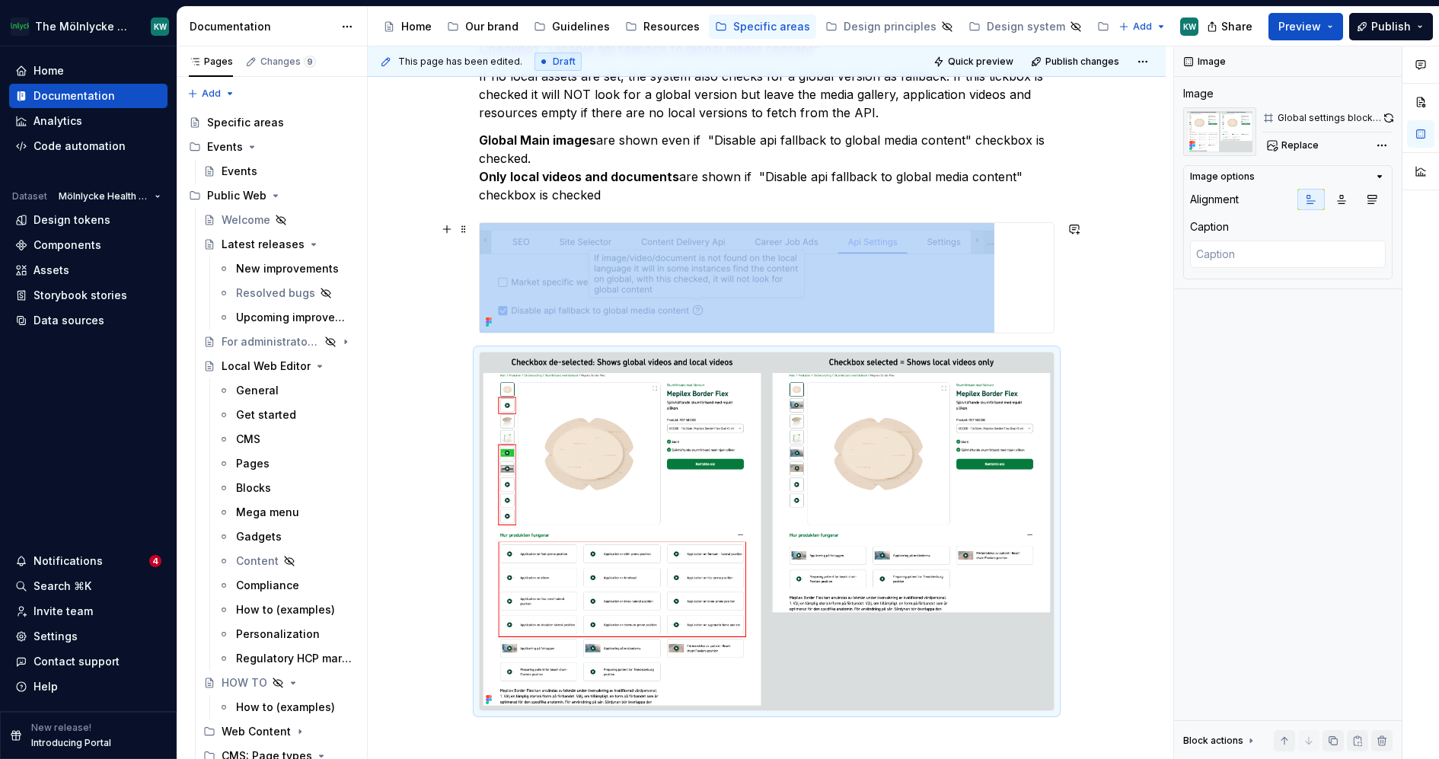
click at [1100, 324] on div "Api Settings Settings for API connection.Updated Globally by administrator only…" at bounding box center [767, 309] width 798 height 1298
click at [449, 350] on button "button" at bounding box center [446, 357] width 21 height 21
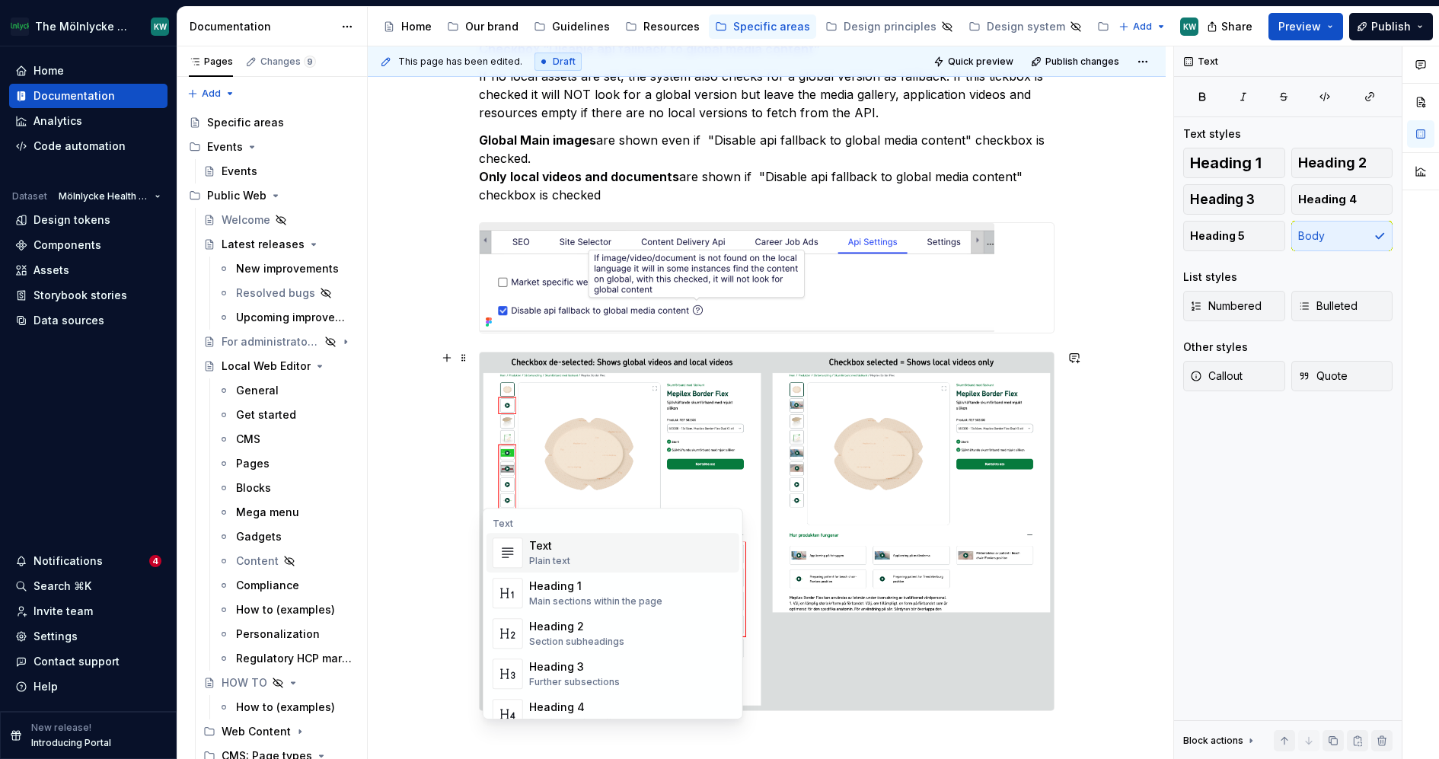
click at [539, 556] on div "Plain text" at bounding box center [549, 561] width 41 height 12
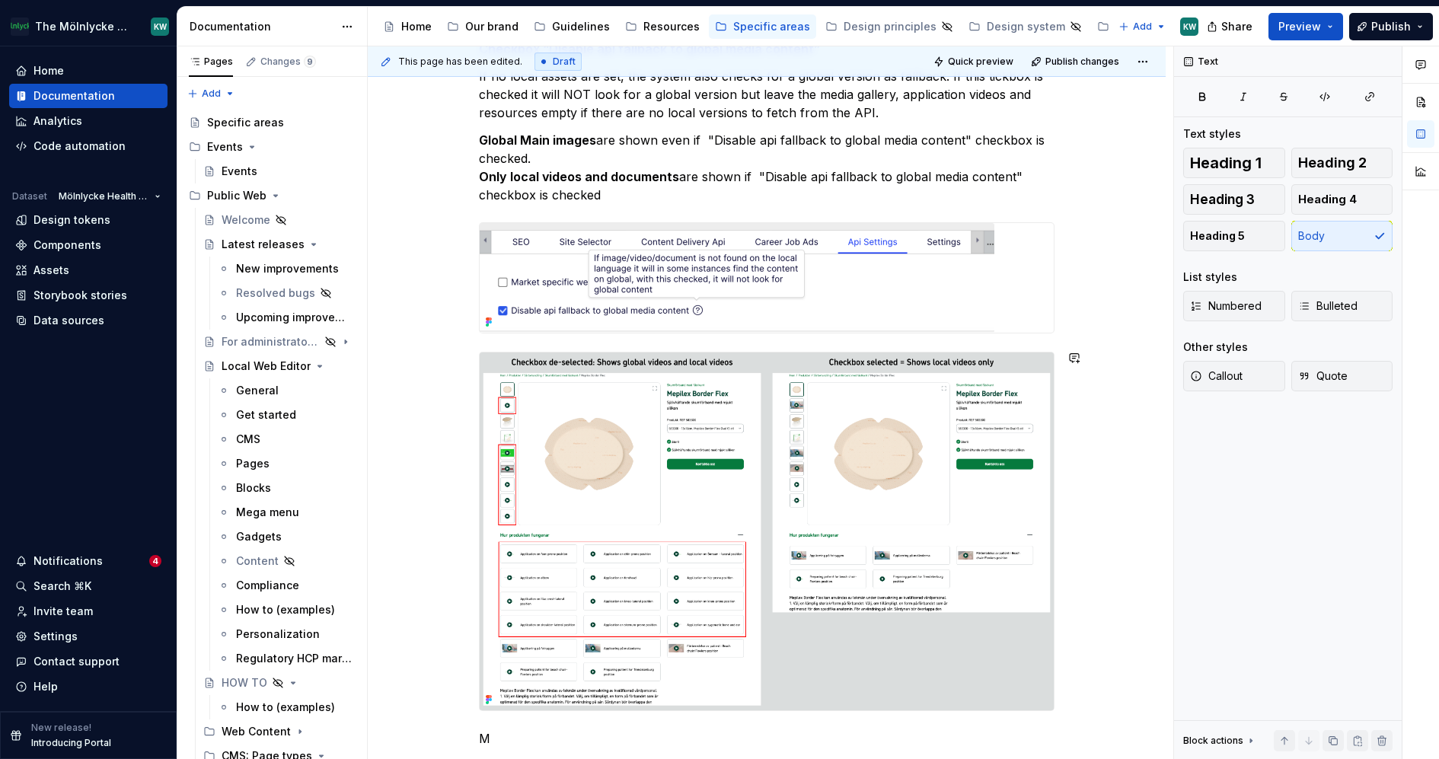
scroll to position [664, 0]
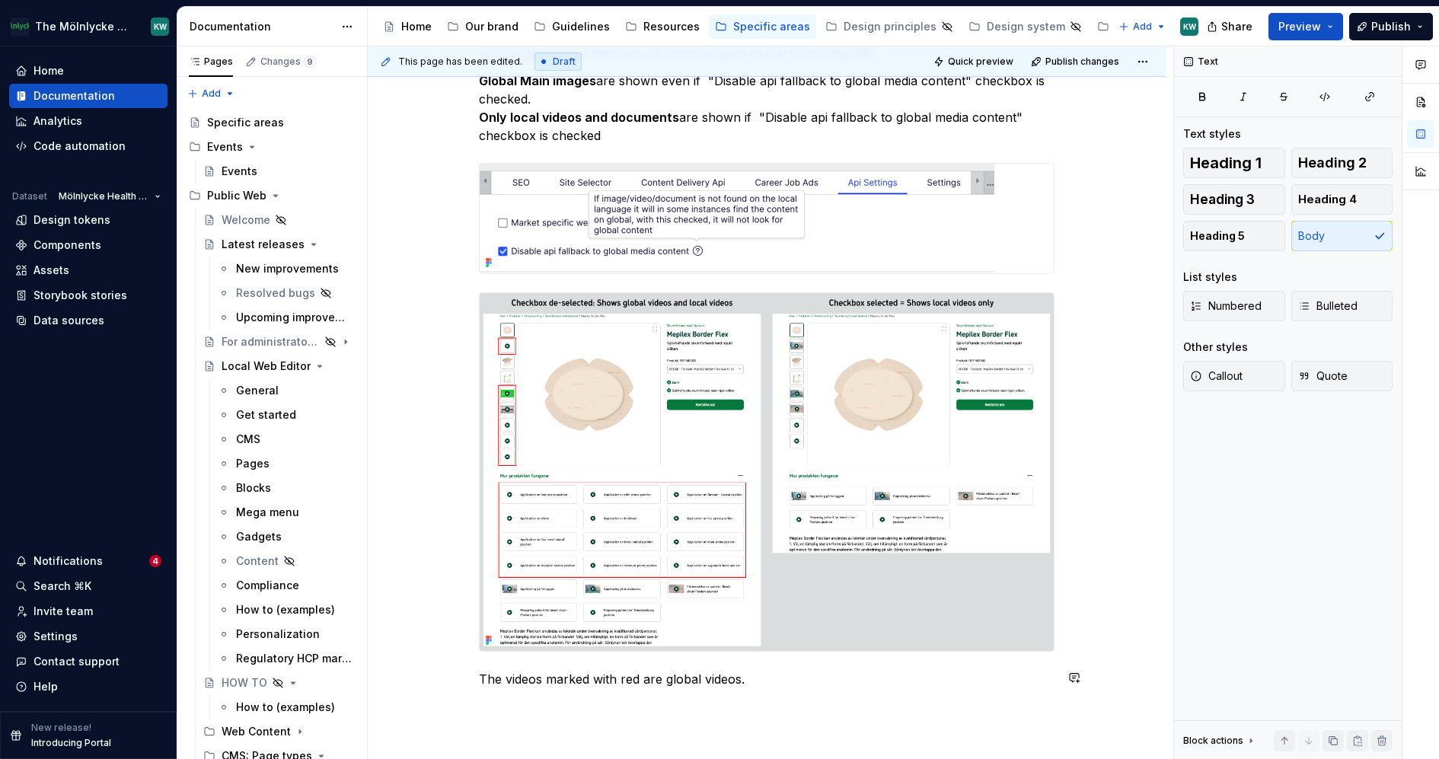
click at [560, 724] on div "This page has been edited. Draft Quick preview Publish changes Global settings …" at bounding box center [771, 403] width 806 height 714
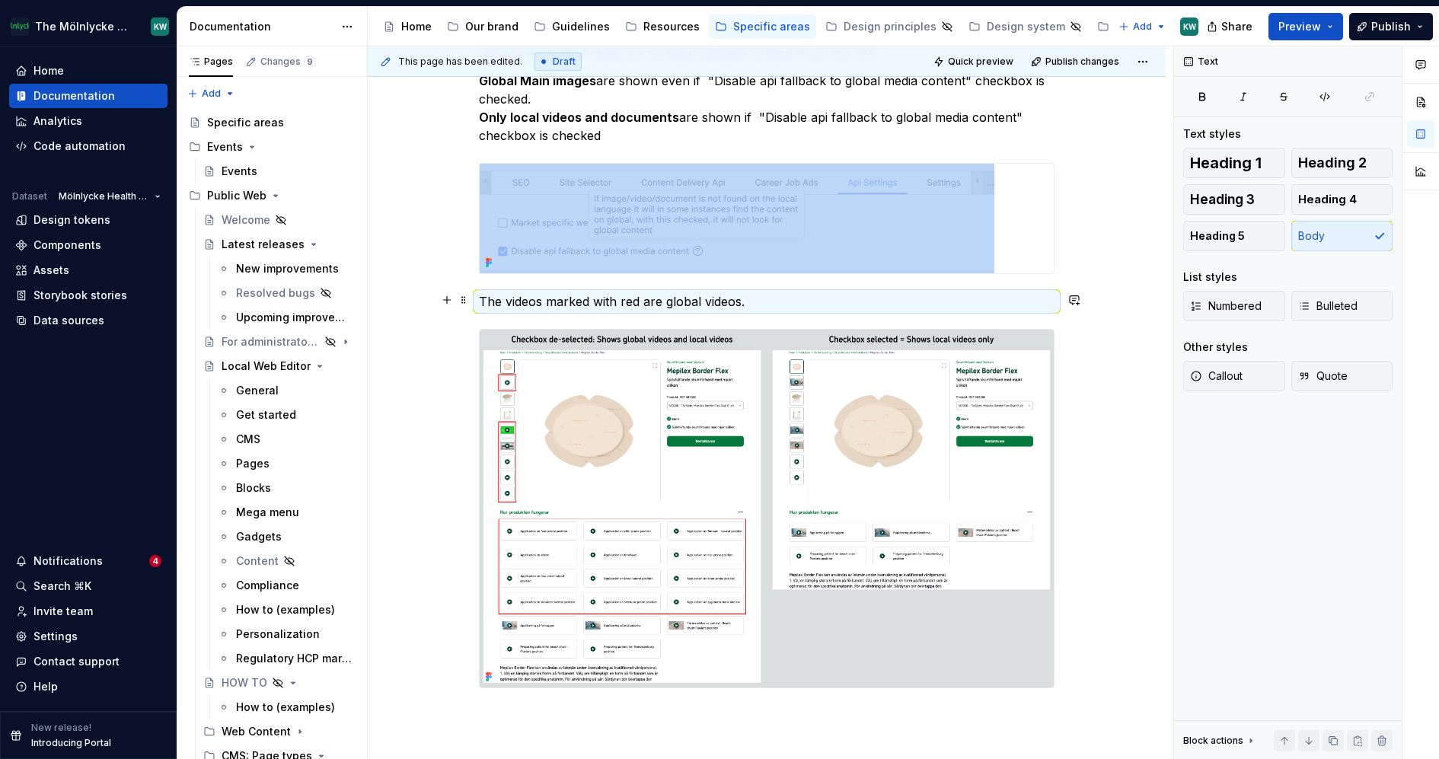
click at [480, 295] on p "The videos marked with red are global videos." at bounding box center [767, 301] width 576 height 18
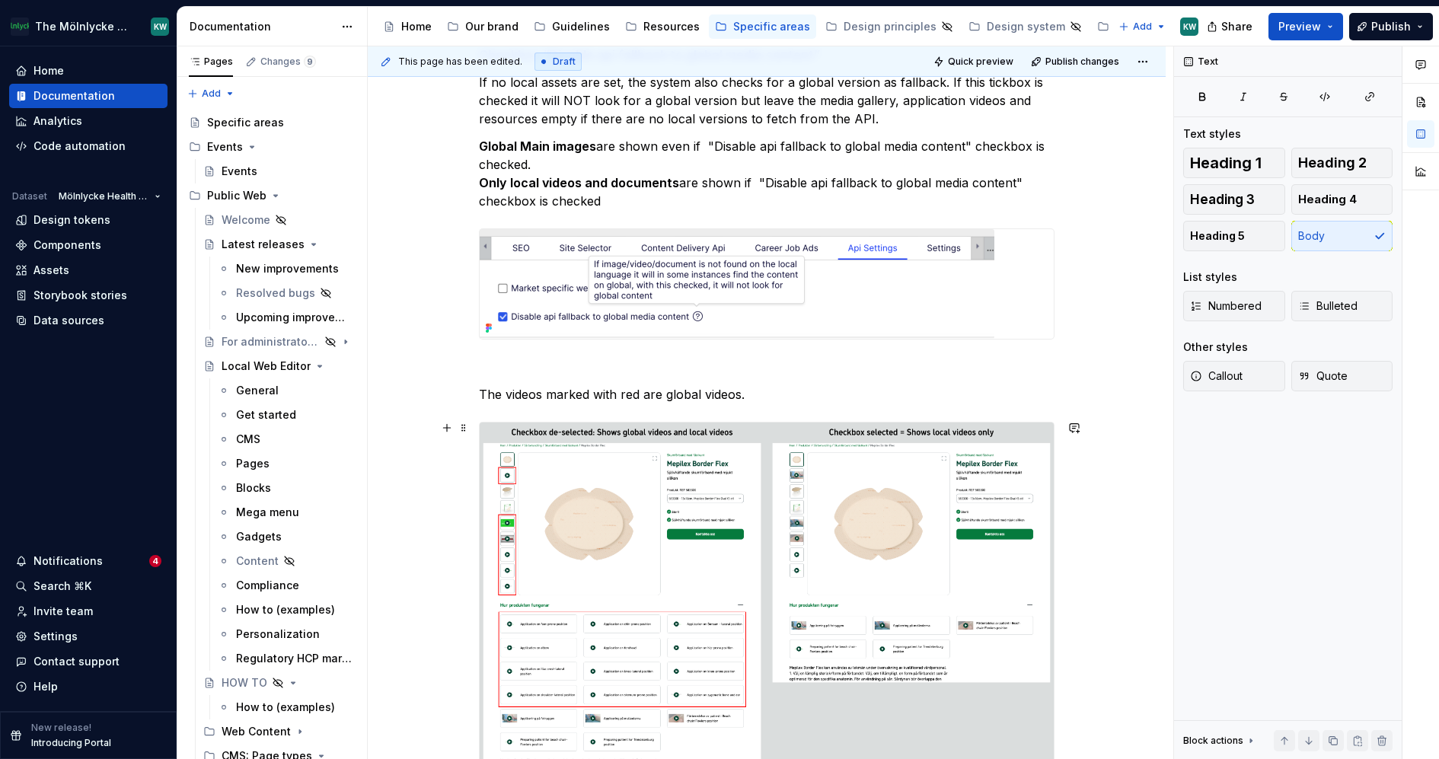
scroll to position [613, 0]
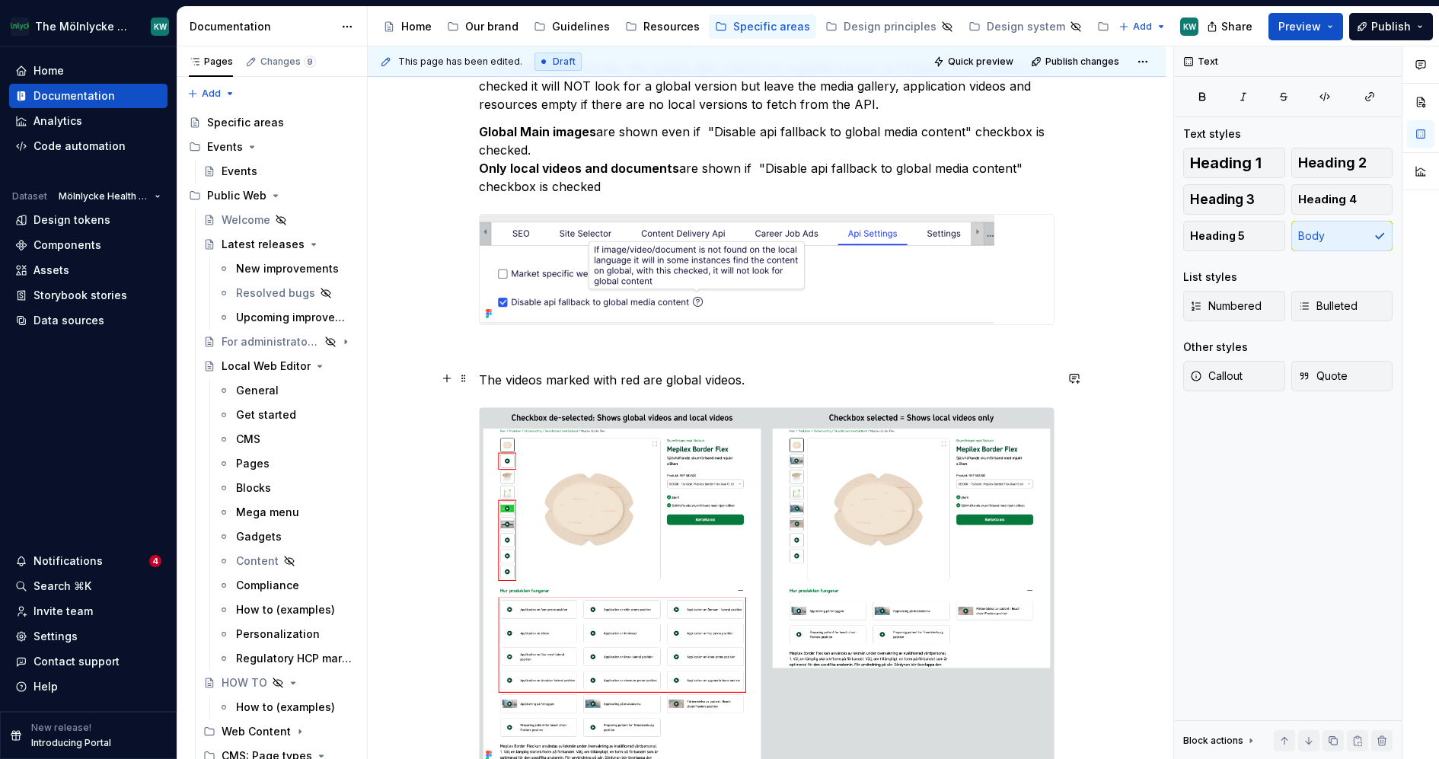
click at [787, 376] on p "The videos marked with red are global videos." at bounding box center [767, 380] width 576 height 18
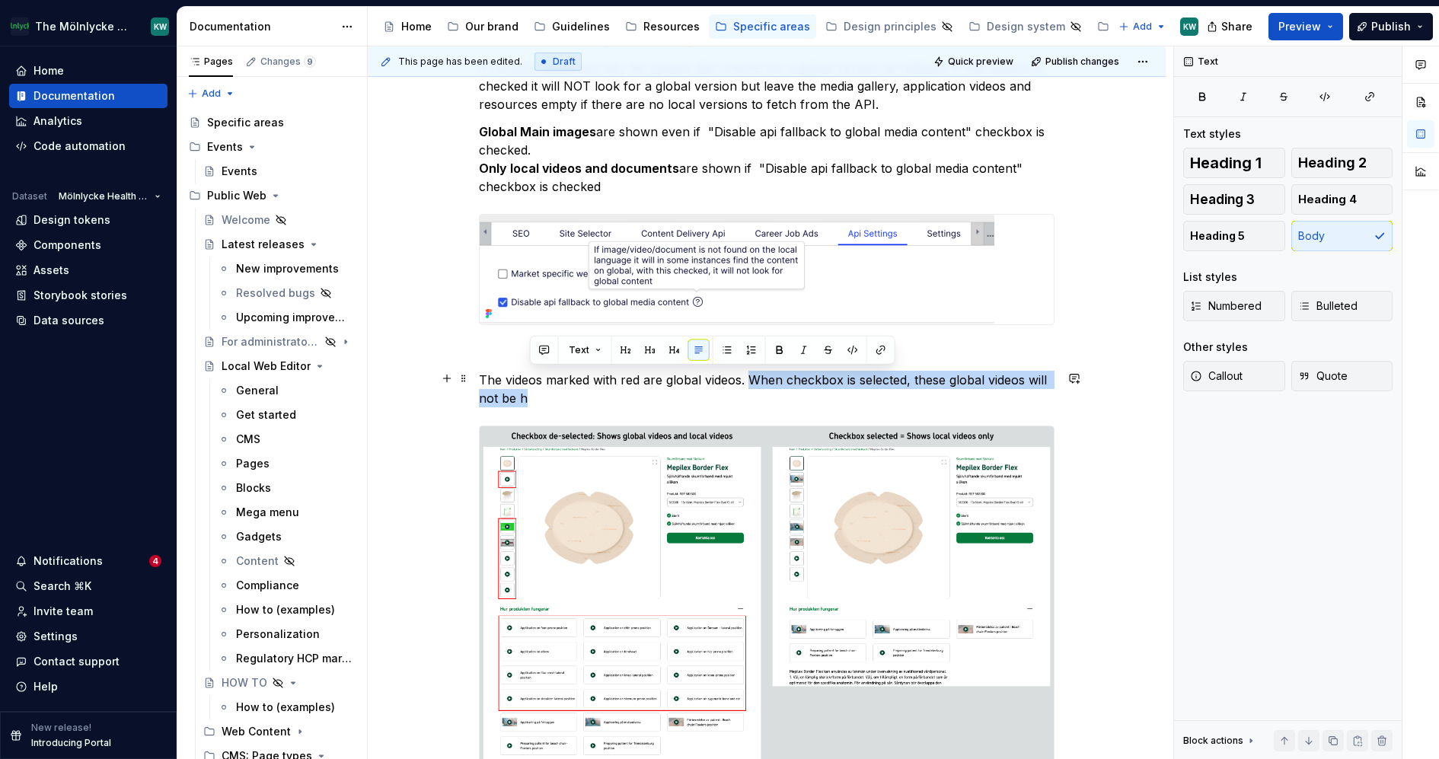
drag, startPoint x: 755, startPoint y: 376, endPoint x: 759, endPoint y: 388, distance: 12.8
click at [759, 388] on p "The videos marked with red are global videos. When checkbox is selected, these …" at bounding box center [767, 389] width 576 height 37
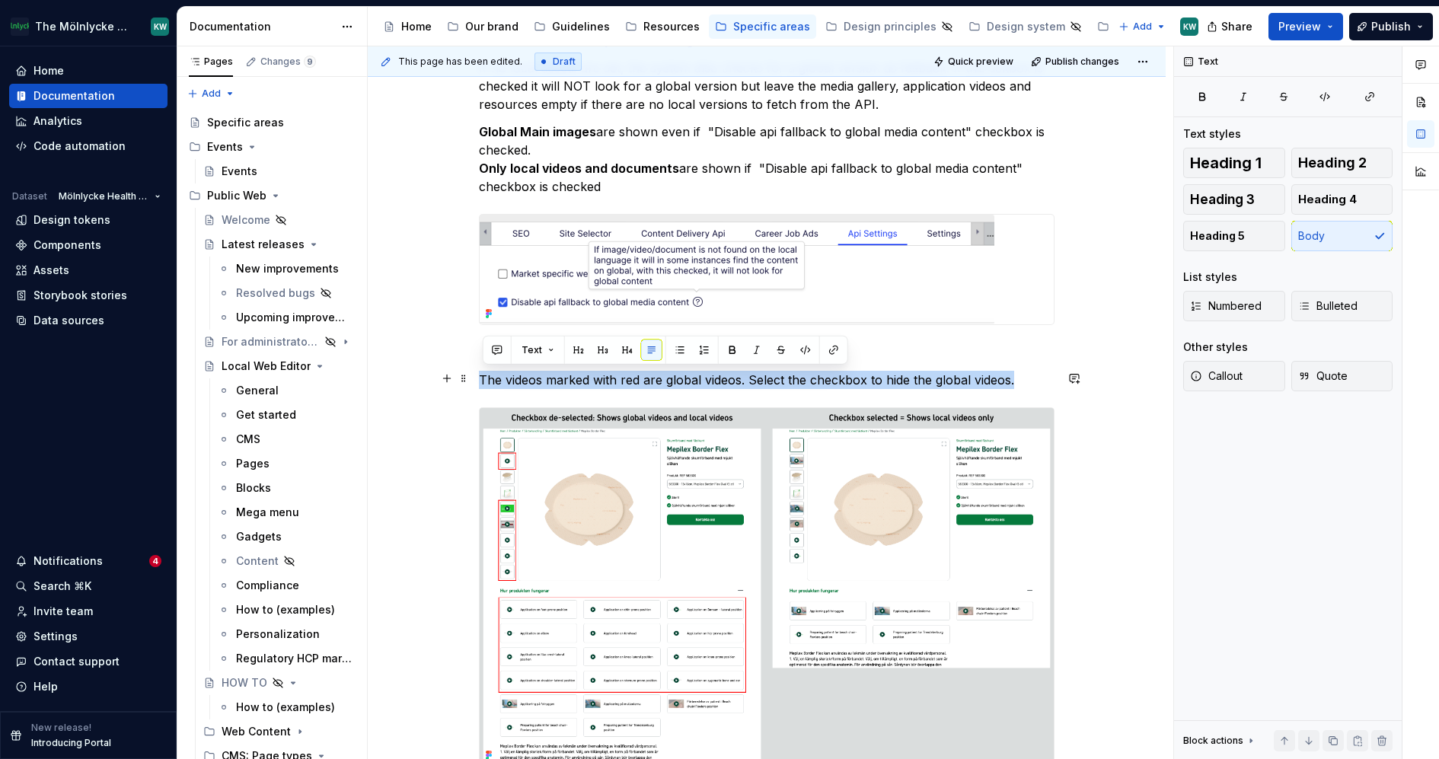
drag, startPoint x: 1025, startPoint y: 384, endPoint x: 480, endPoint y: 383, distance: 544.5
click at [480, 383] on div "Api Settings Settings for API connection.Updated Globally by administrator only…" at bounding box center [767, 332] width 798 height 1362
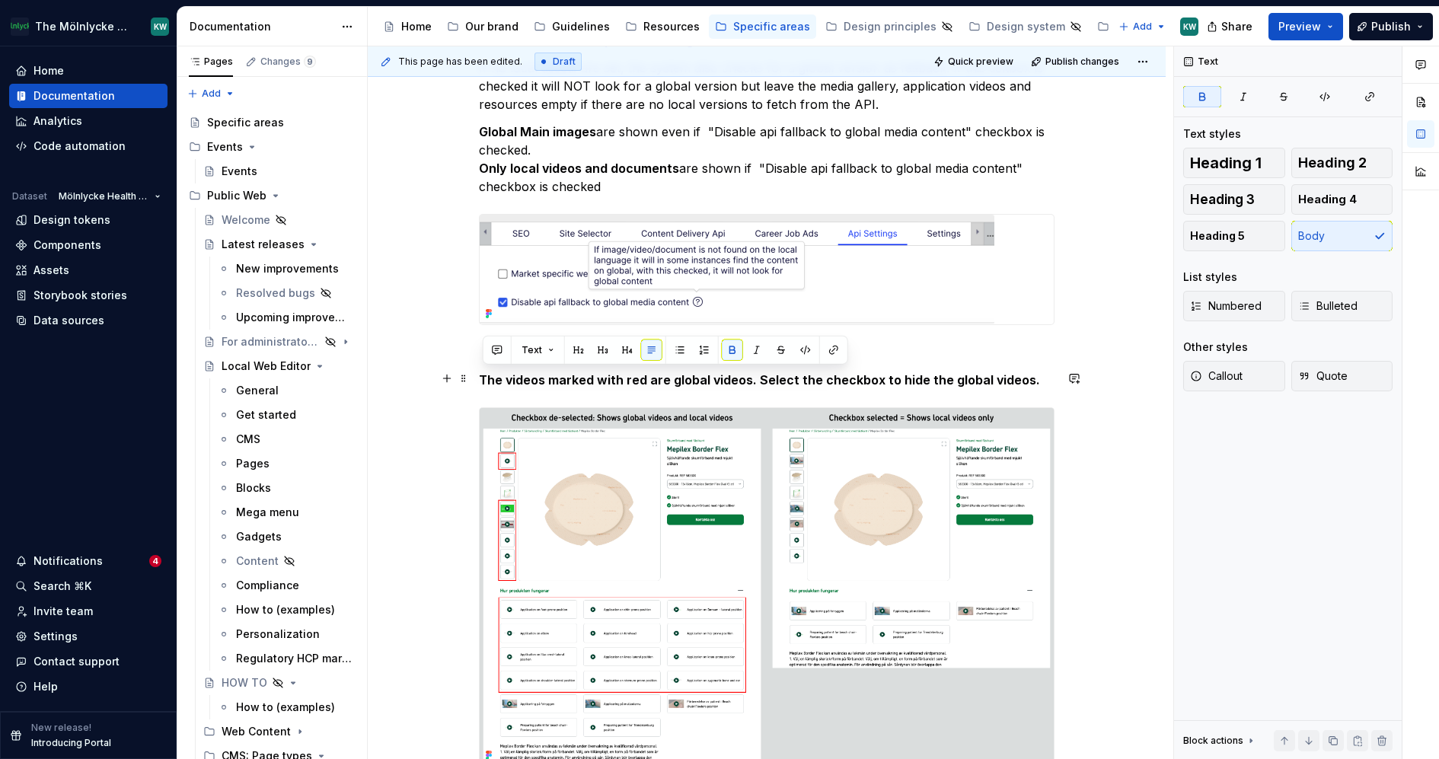
click at [1046, 379] on p "The videos marked with red are global videos. Select the checkbox to hide the g…" at bounding box center [767, 380] width 576 height 18
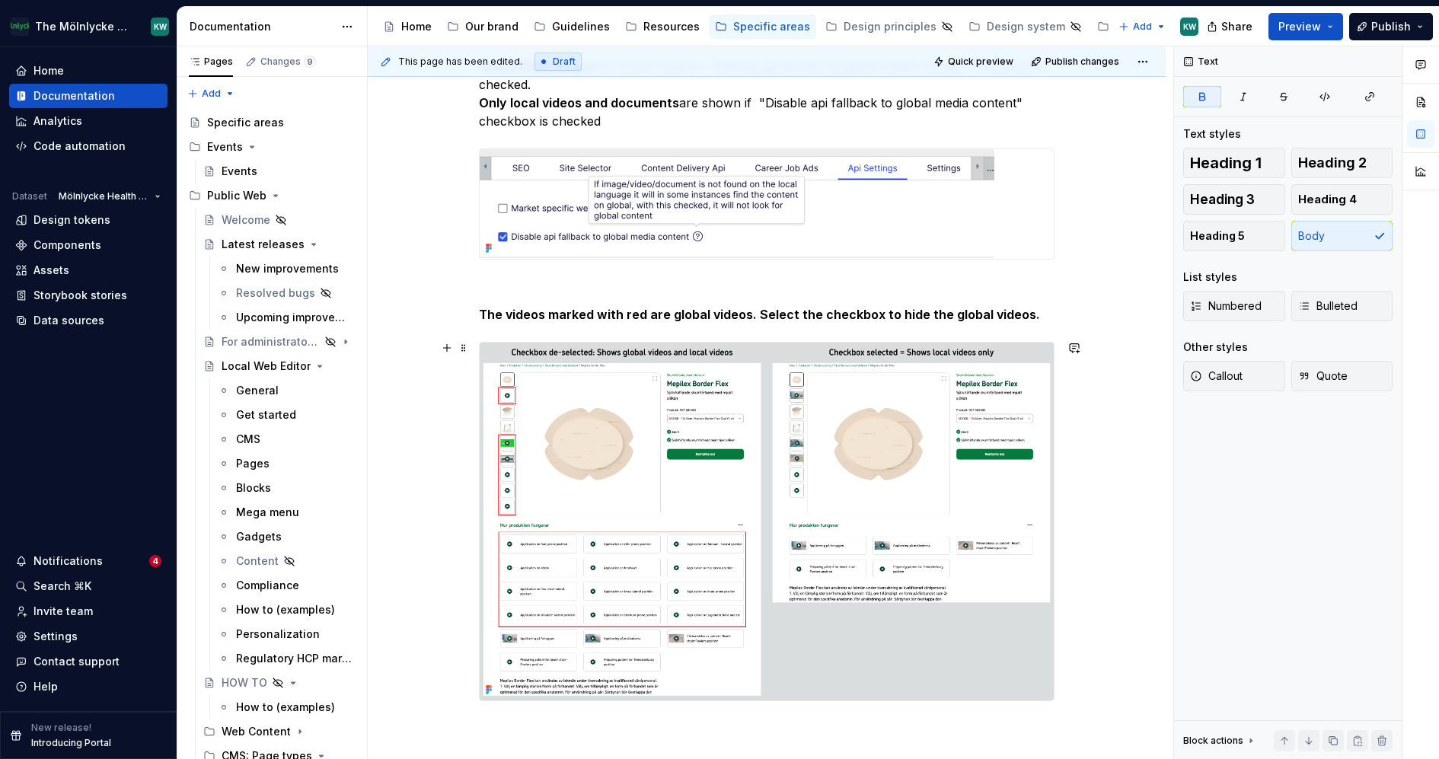
scroll to position [685, 0]
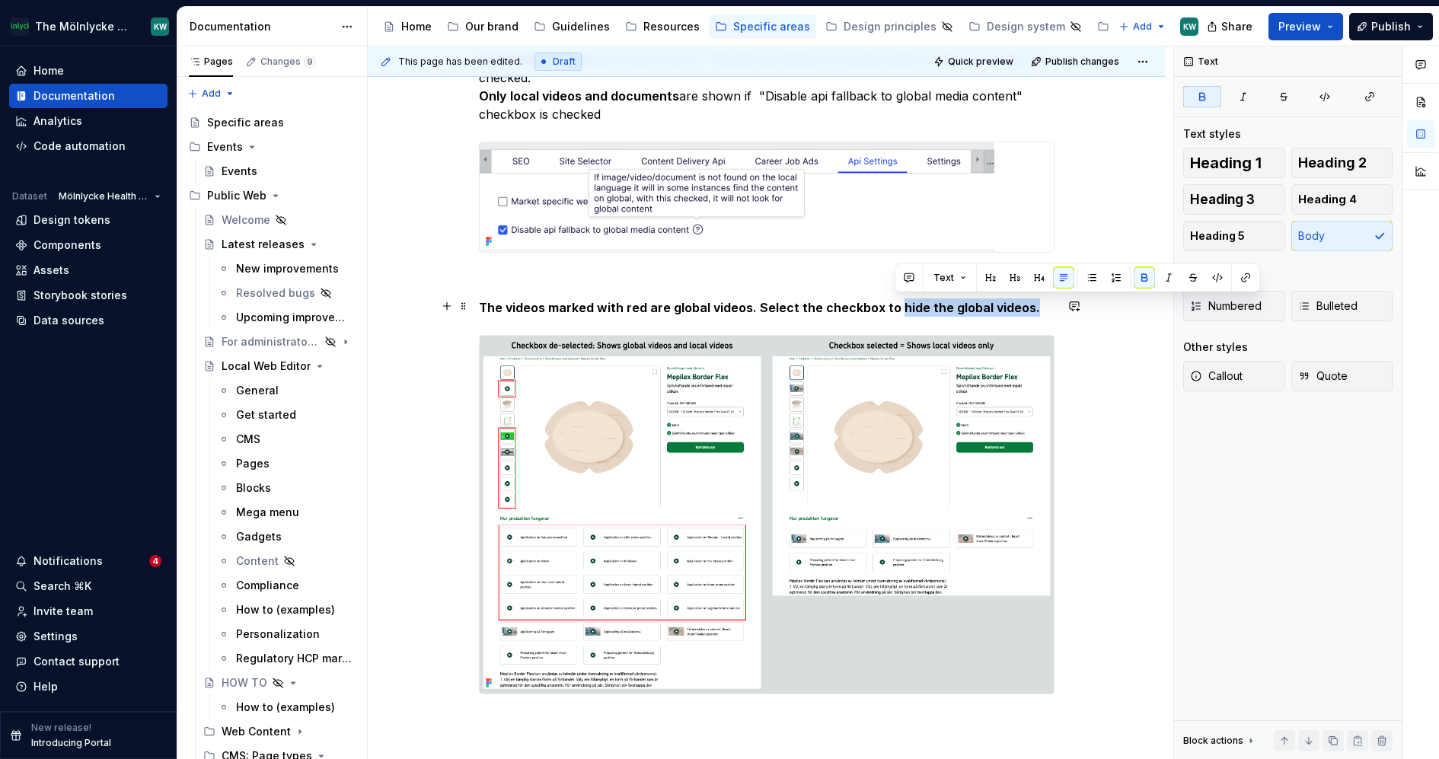
drag, startPoint x: 1028, startPoint y: 308, endPoint x: 898, endPoint y: 312, distance: 130.3
click at [898, 312] on strong "The videos marked with red are global videos. Select the checkbox to hide the g…" at bounding box center [759, 307] width 561 height 15
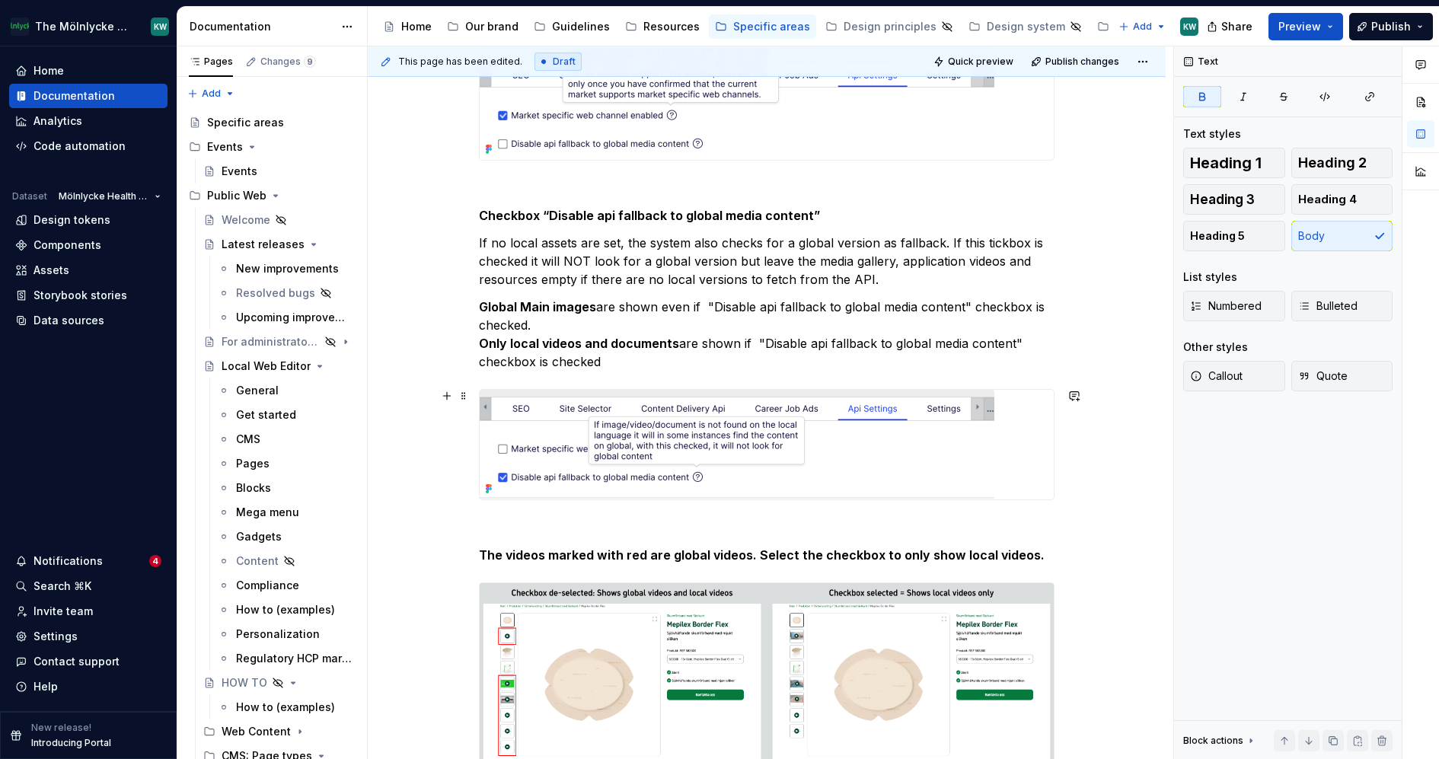
scroll to position [436, 0]
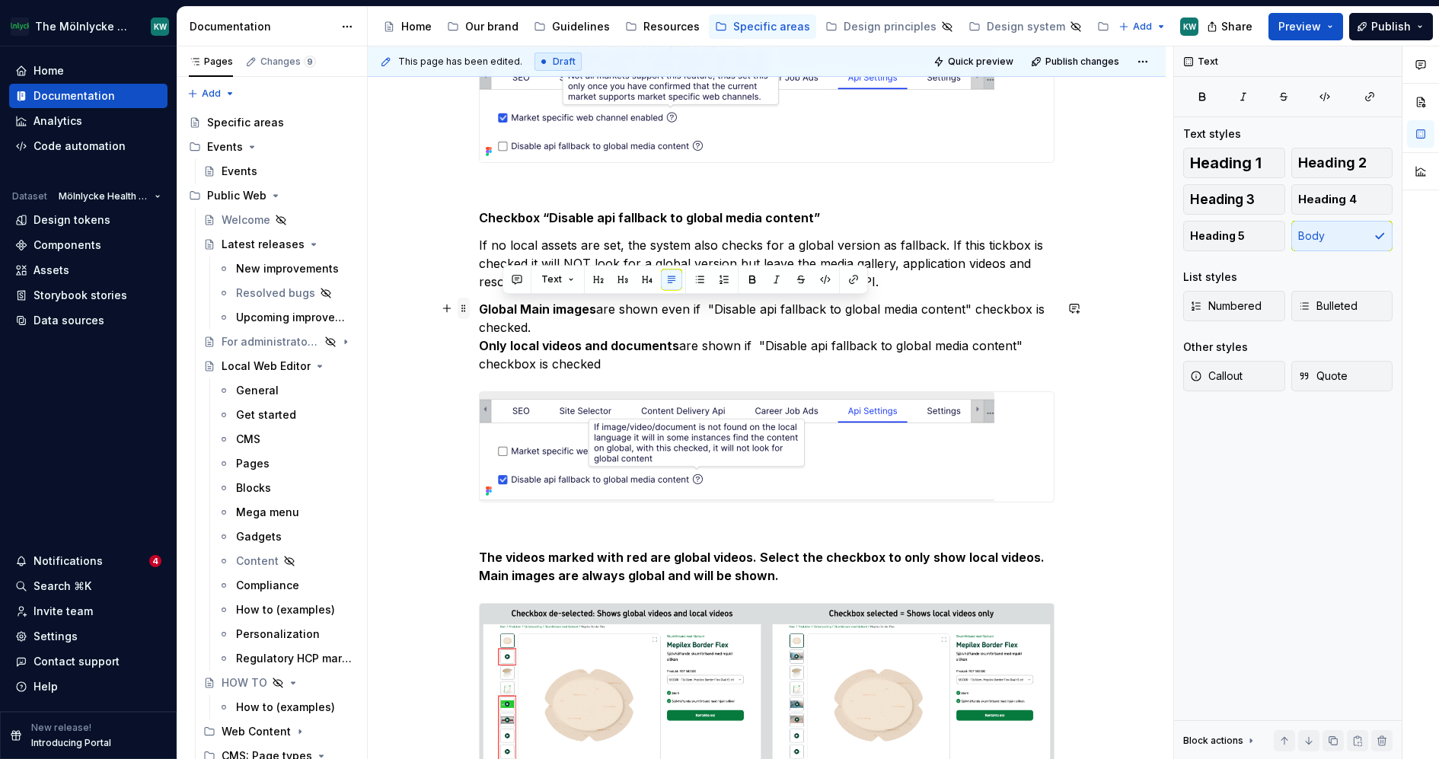
drag, startPoint x: 648, startPoint y: 362, endPoint x: 466, endPoint y: 301, distance: 192.2
click at [479, 301] on div "Api Settings Settings for API connection.Updated Globally by administrator only…" at bounding box center [767, 423] width 576 height 1116
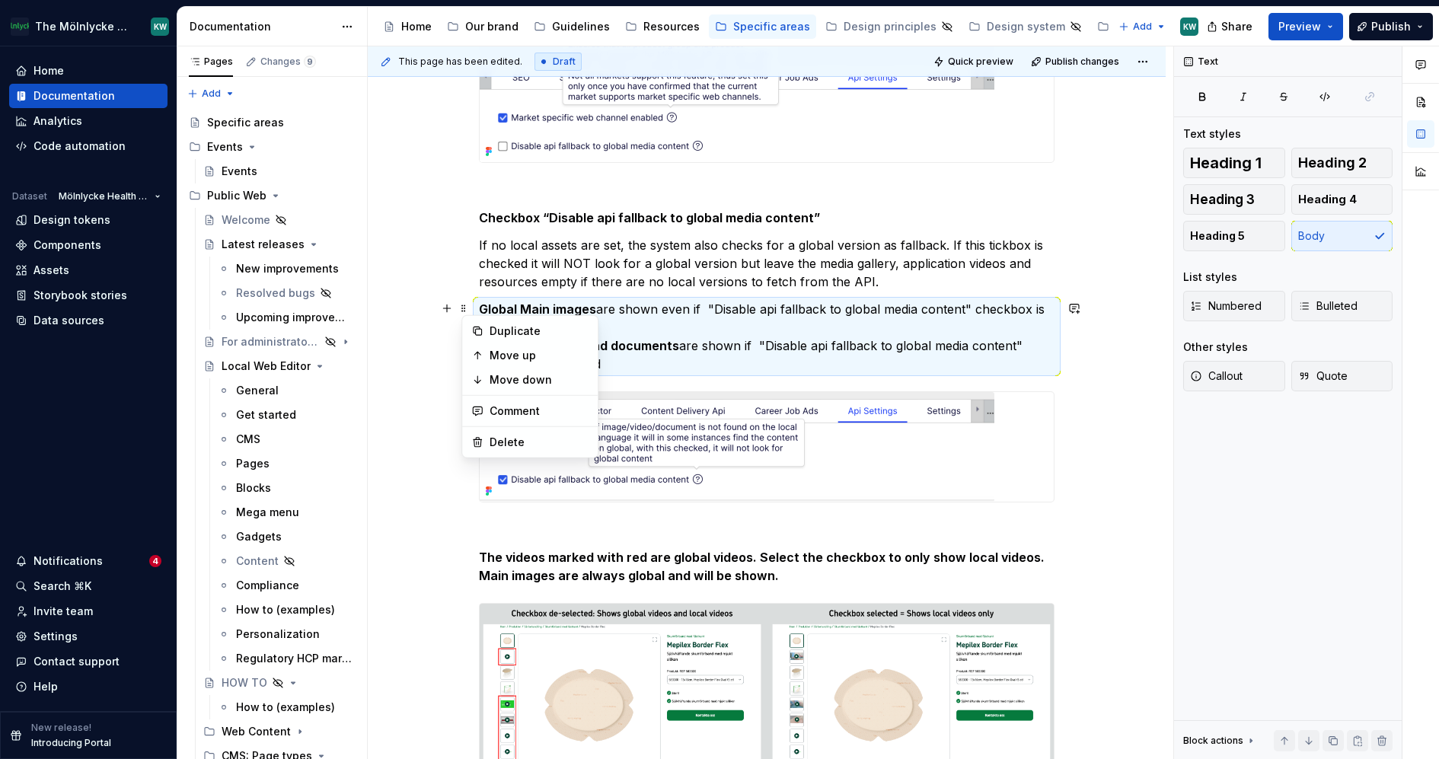
click at [682, 360] on p "Global Main images are shown even if "Disable api fallback to global media cont…" at bounding box center [767, 336] width 576 height 73
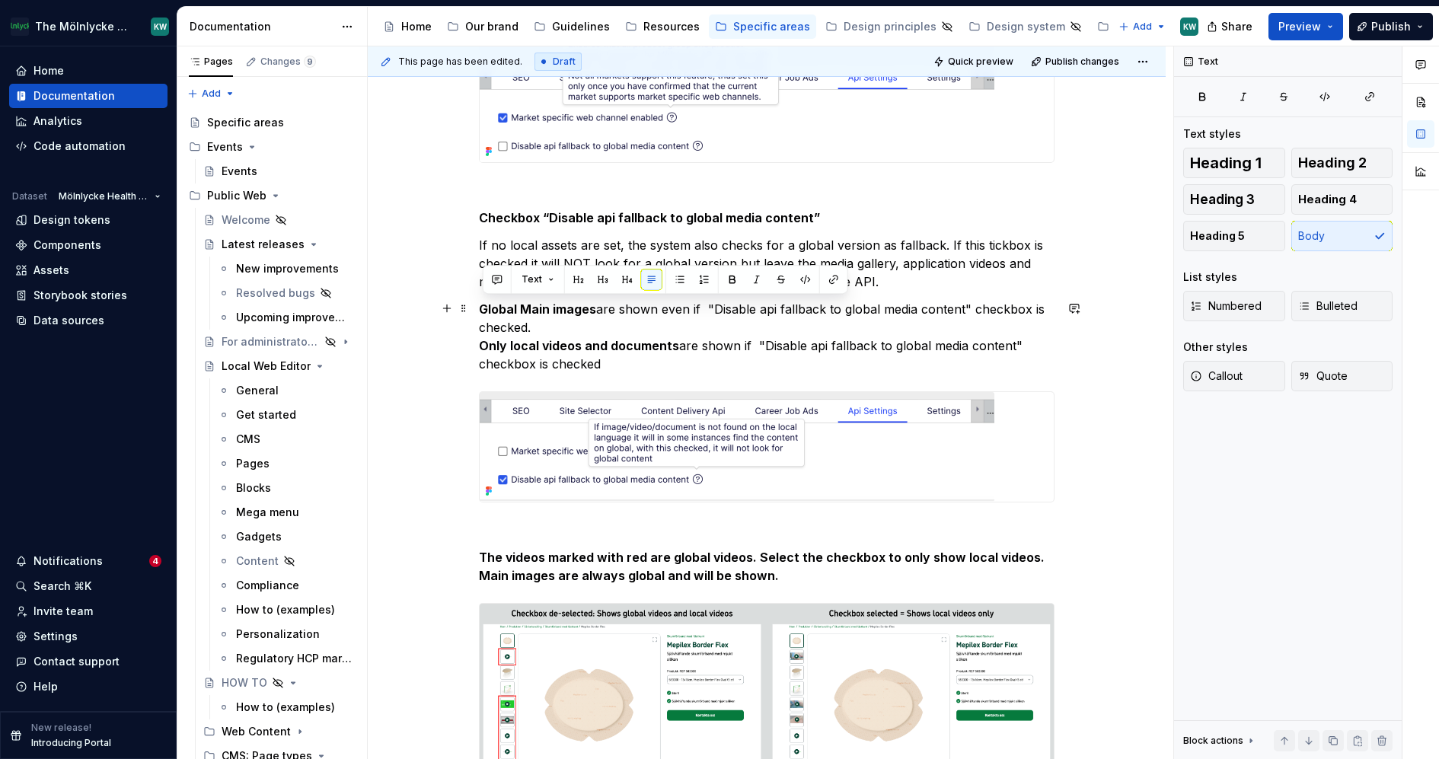
drag, startPoint x: 659, startPoint y: 362, endPoint x: 483, endPoint y: 307, distance: 185.0
click at [483, 307] on p "Global Main images are shown even if "Disable api fallback to global media cont…" at bounding box center [767, 336] width 576 height 73
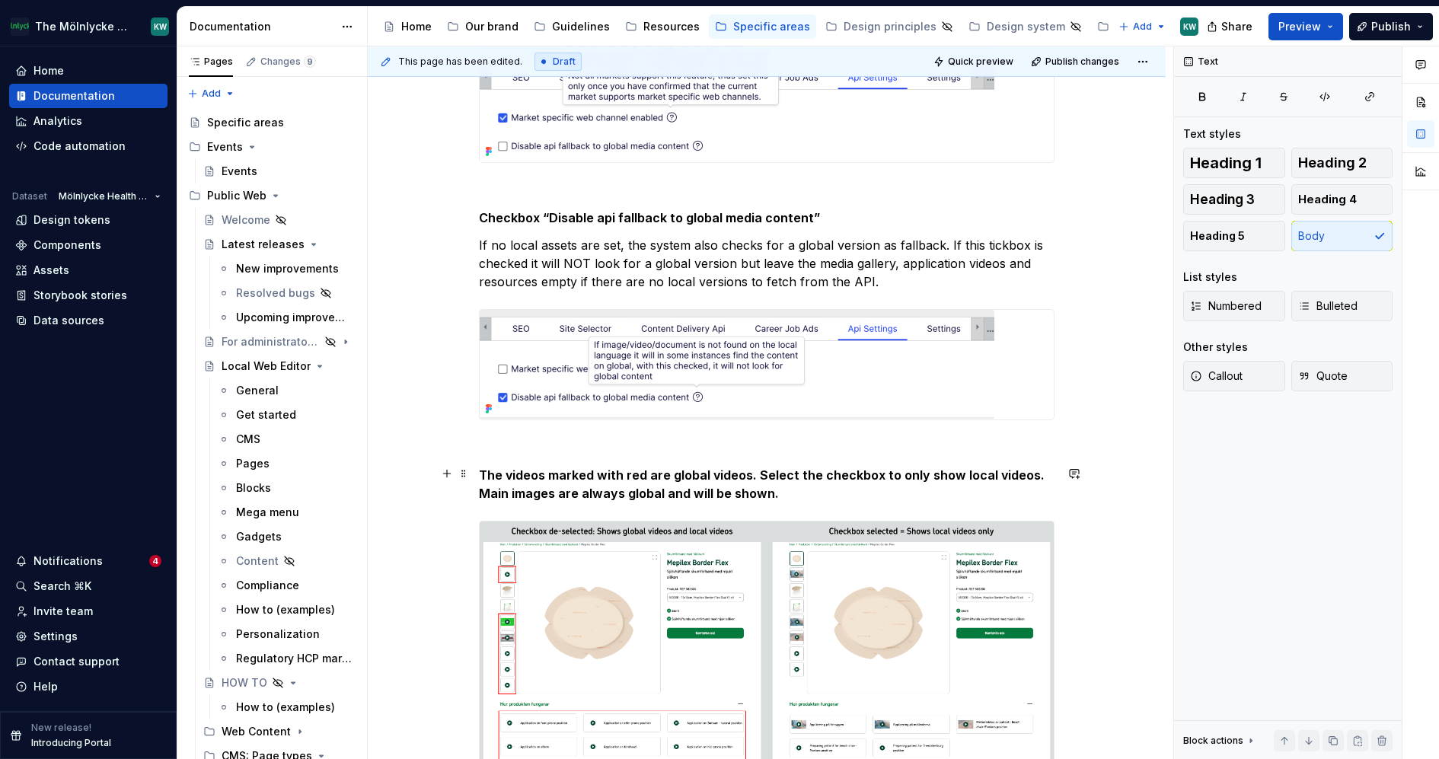
click at [722, 495] on strong "Main images are always global and will be shown." at bounding box center [629, 493] width 300 height 15
click at [809, 484] on p "The videos marked with red are global videos. Select the checkbox to only show …" at bounding box center [767, 484] width 576 height 37
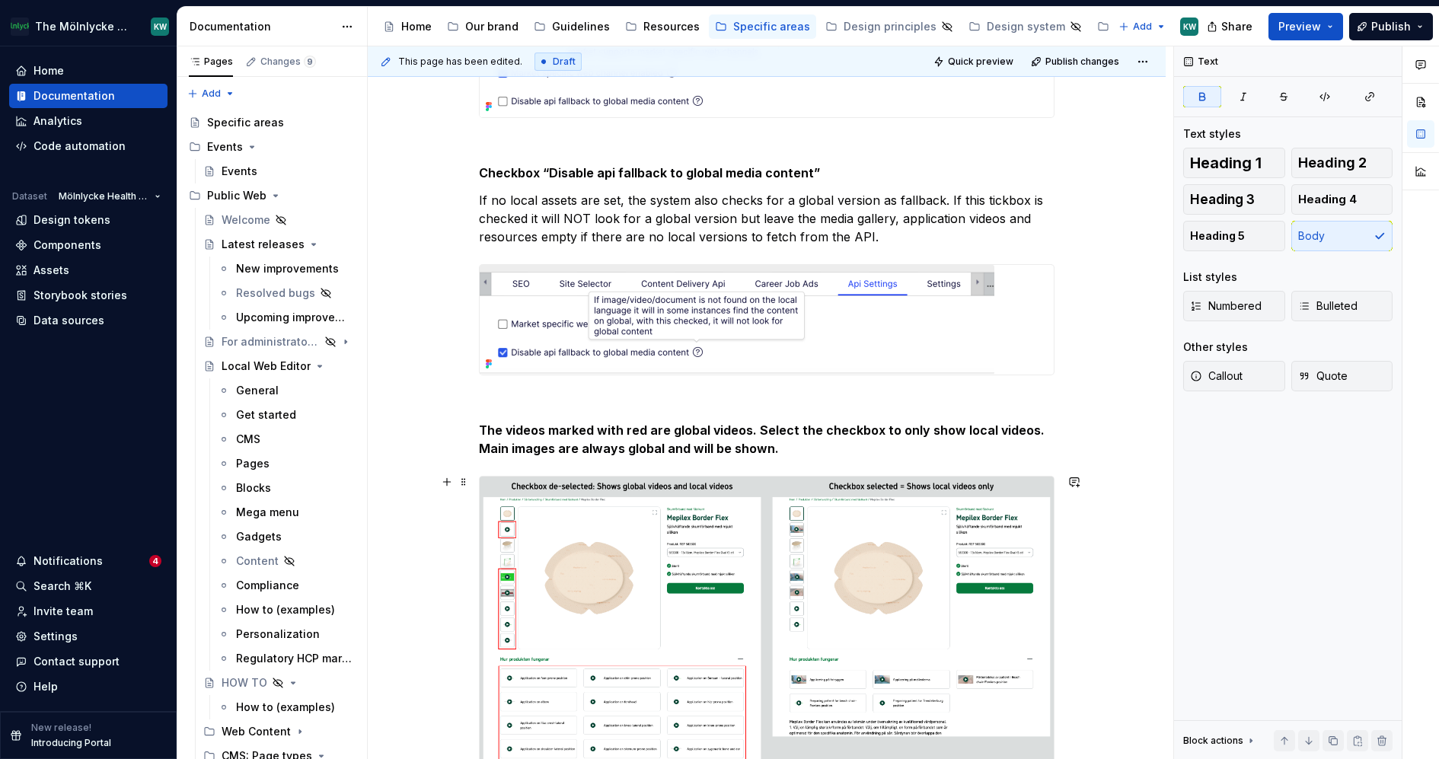
scroll to position [493, 0]
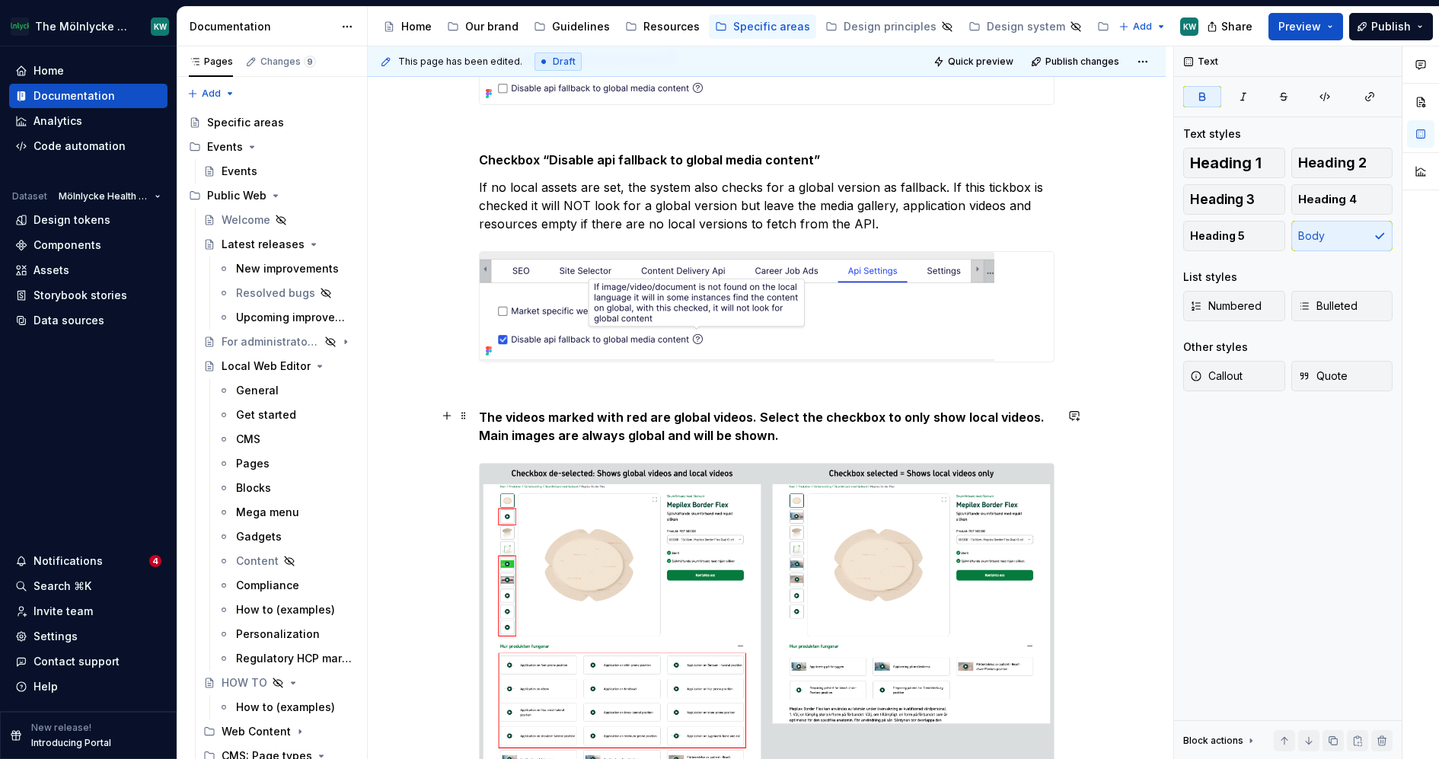
click at [769, 435] on strong "Main images are always global and will be shown." at bounding box center [629, 435] width 300 height 15
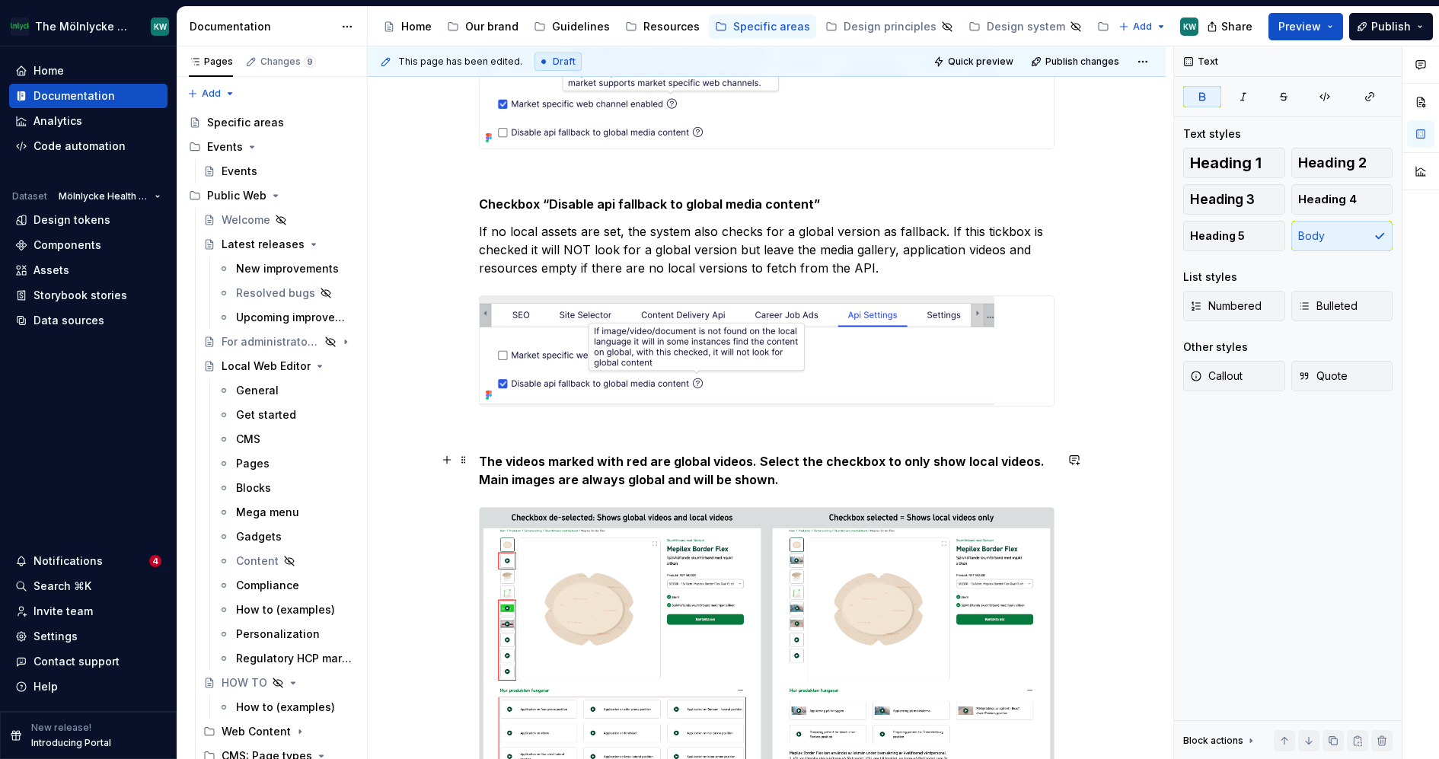
scroll to position [447, 0]
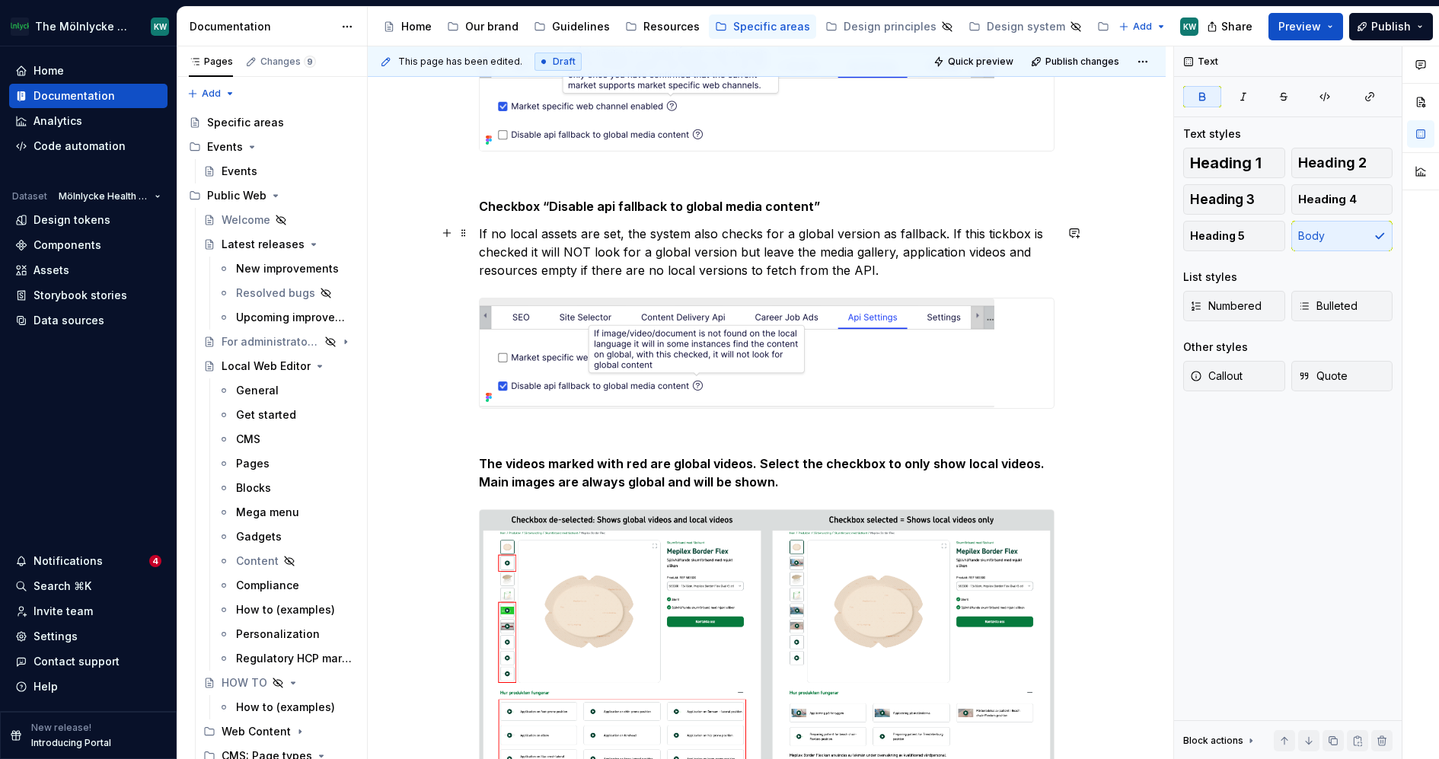
click at [1008, 232] on p "If no local assets are set, the system also checks for a global version as fall…" at bounding box center [767, 252] width 576 height 55
click at [506, 246] on p "If no local assets are set, the system also checks for a global version as fall…" at bounding box center [767, 252] width 576 height 55
click at [662, 245] on p "If no local assets are set, the system also checks for a global version as fall…" at bounding box center [767, 252] width 576 height 55
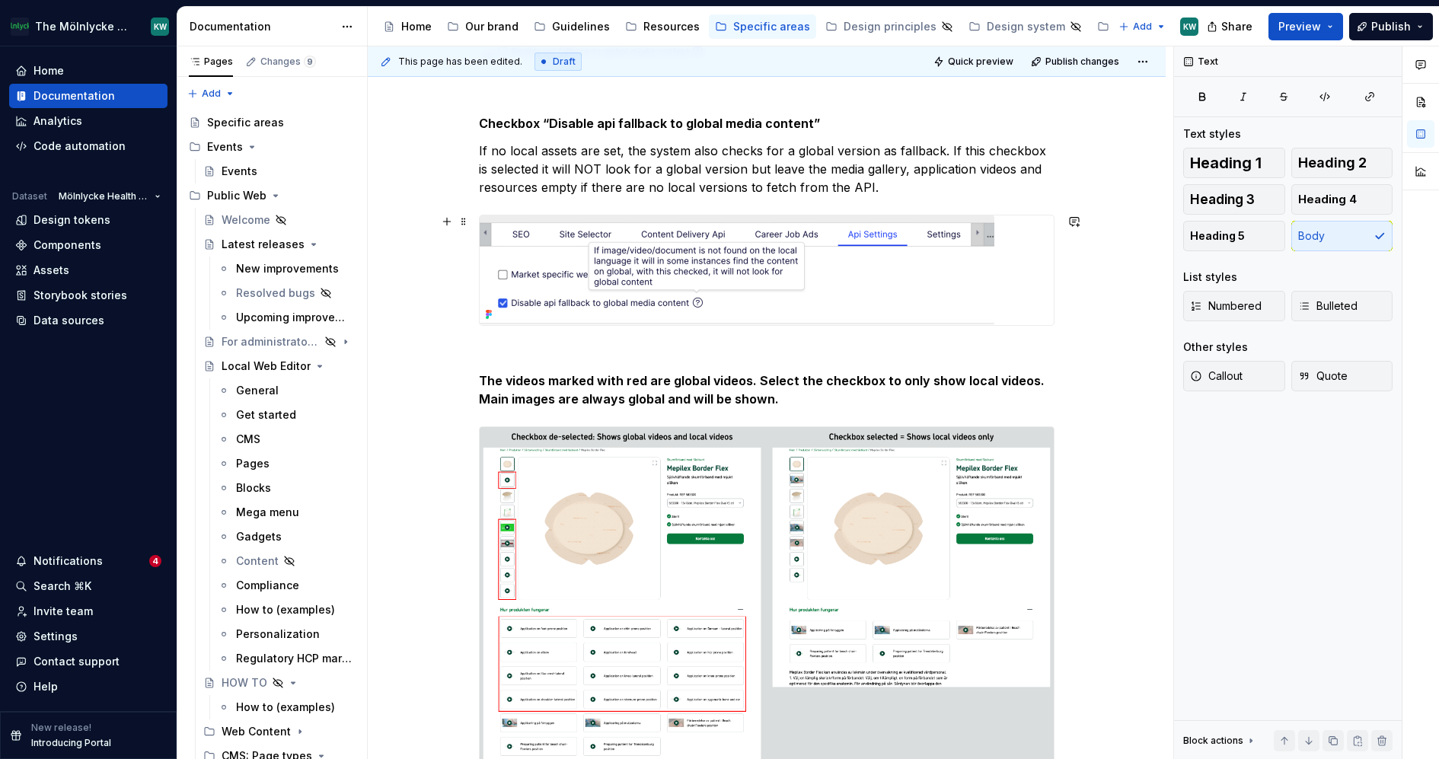
scroll to position [532, 0]
click at [829, 394] on p "The videos marked with red are global videos. Select the checkbox to only show …" at bounding box center [767, 388] width 576 height 37
drag, startPoint x: 893, startPoint y: 168, endPoint x: 844, endPoint y: 156, distance: 50.8
click at [844, 156] on p "If no local assets are set, the system also checks for a global version as fall…" at bounding box center [767, 167] width 576 height 55
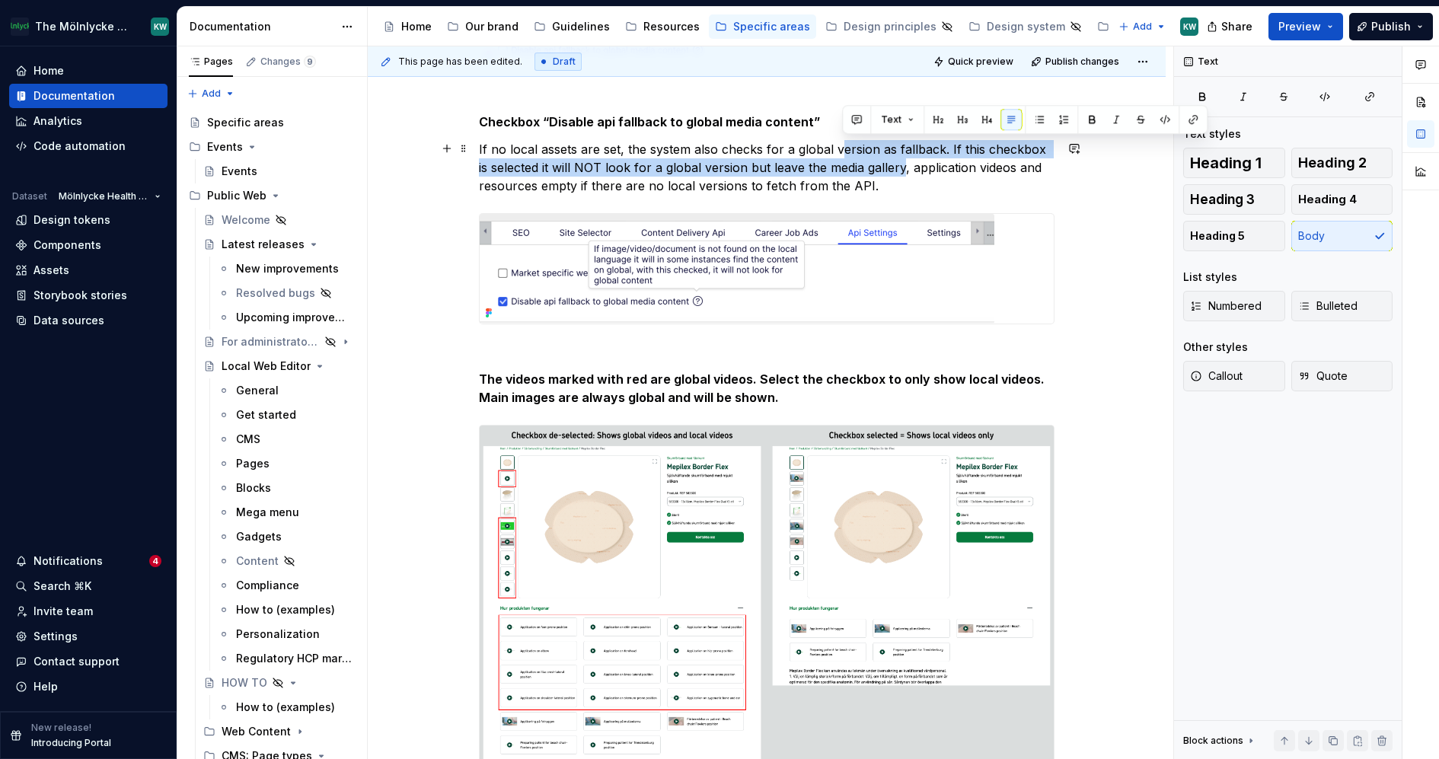
click at [844, 156] on p "If no local assets are set, the system also checks for a global version as fall…" at bounding box center [767, 167] width 576 height 55
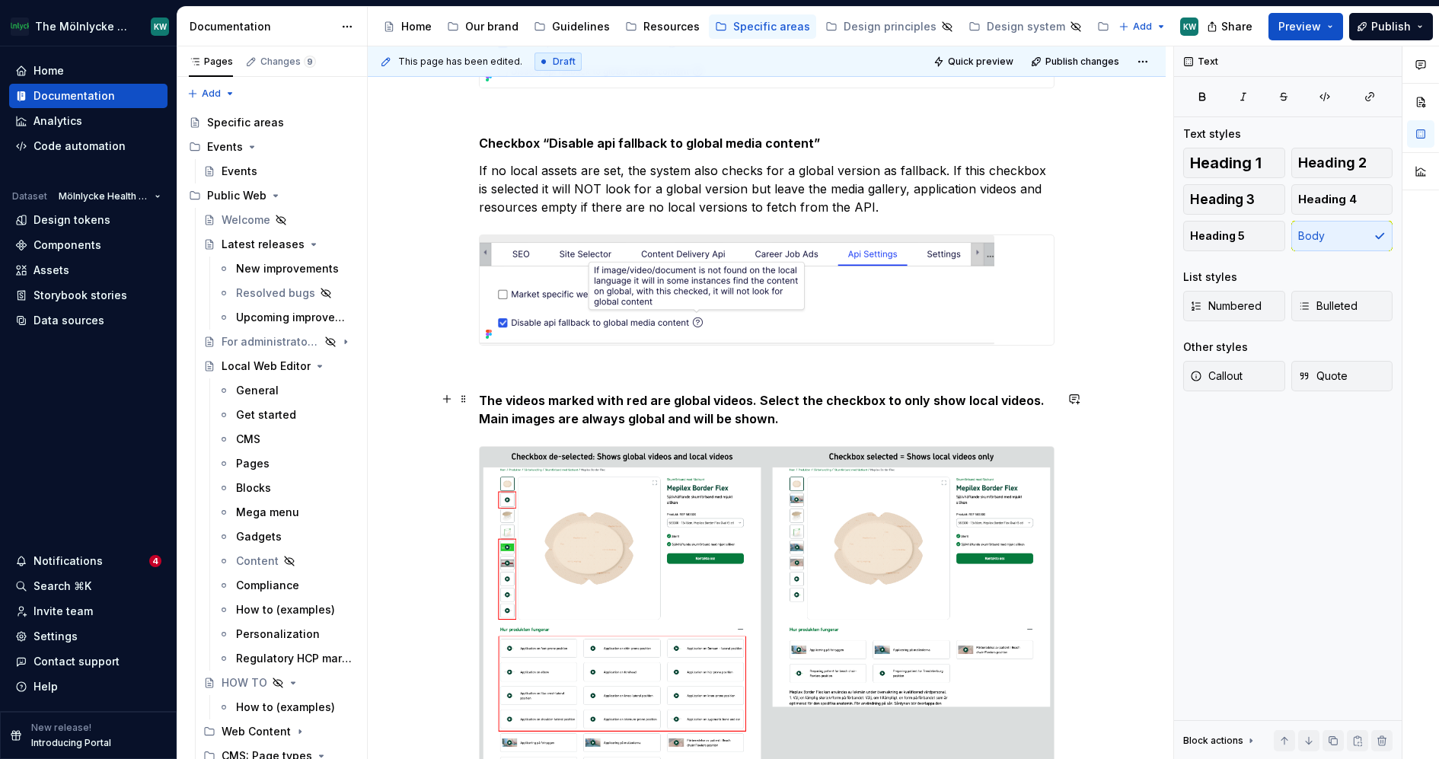
scroll to position [489, 0]
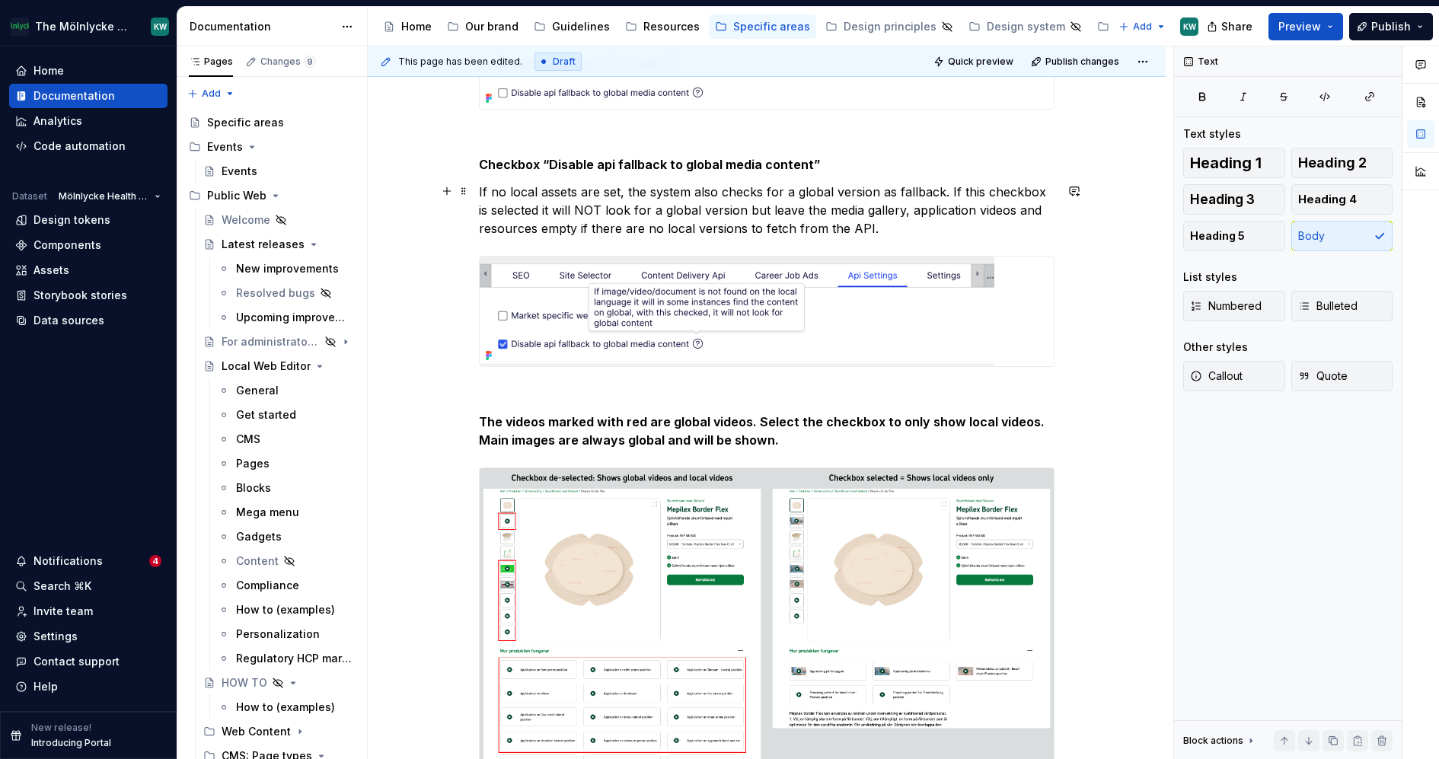
click at [887, 208] on p "If no local assets are set, the system also checks for a global version as fall…" at bounding box center [767, 210] width 576 height 55
click at [950, 190] on p "If no local assets are set, the system also checks for a global version as fall…" at bounding box center [767, 210] width 576 height 55
click at [484, 187] on p "If no local assets are set, the system also checks for a global version as fall…" at bounding box center [767, 210] width 576 height 55
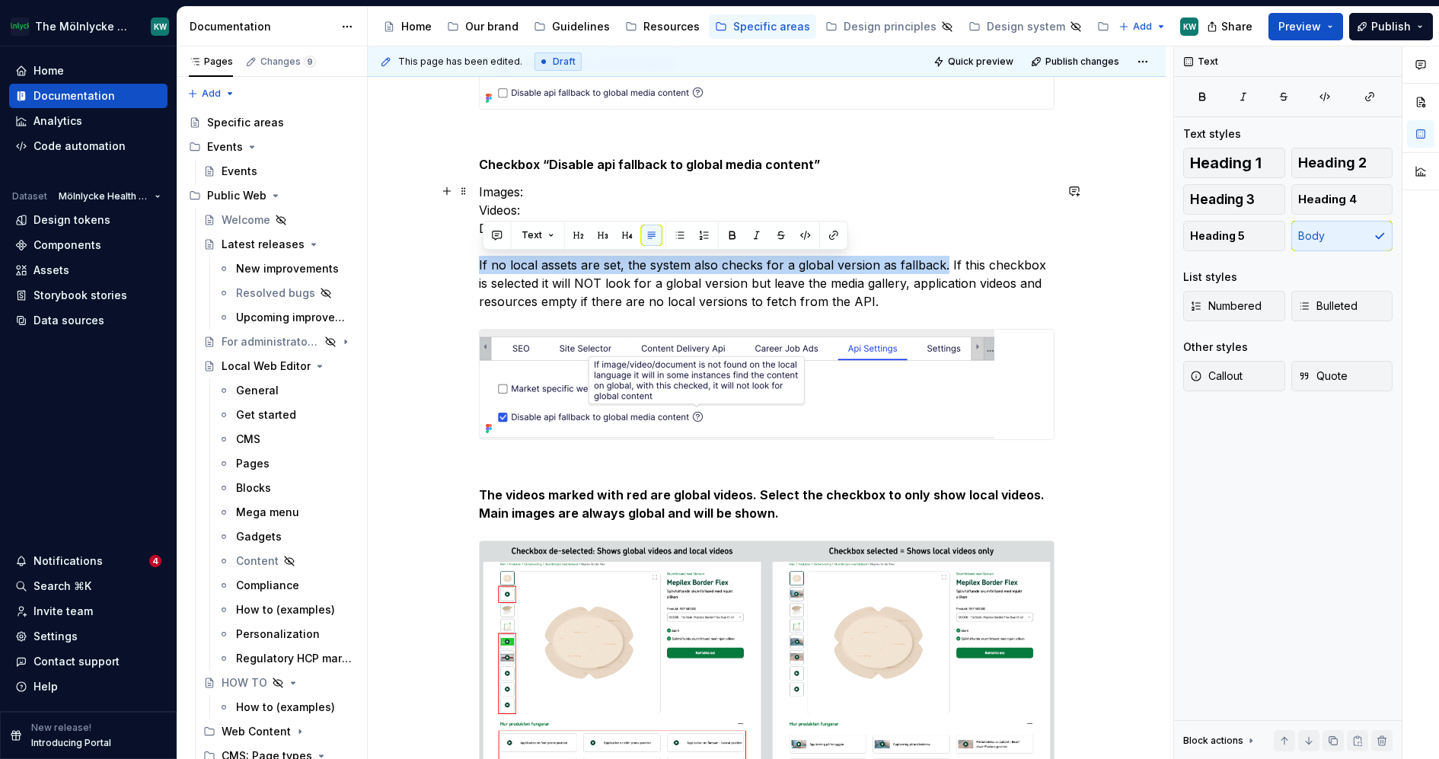
drag, startPoint x: 947, startPoint y: 264, endPoint x: 478, endPoint y: 265, distance: 469.1
click at [478, 265] on div "Api Settings Settings for API connection.Updated Globally by administrator only…" at bounding box center [767, 460] width 798 height 1371
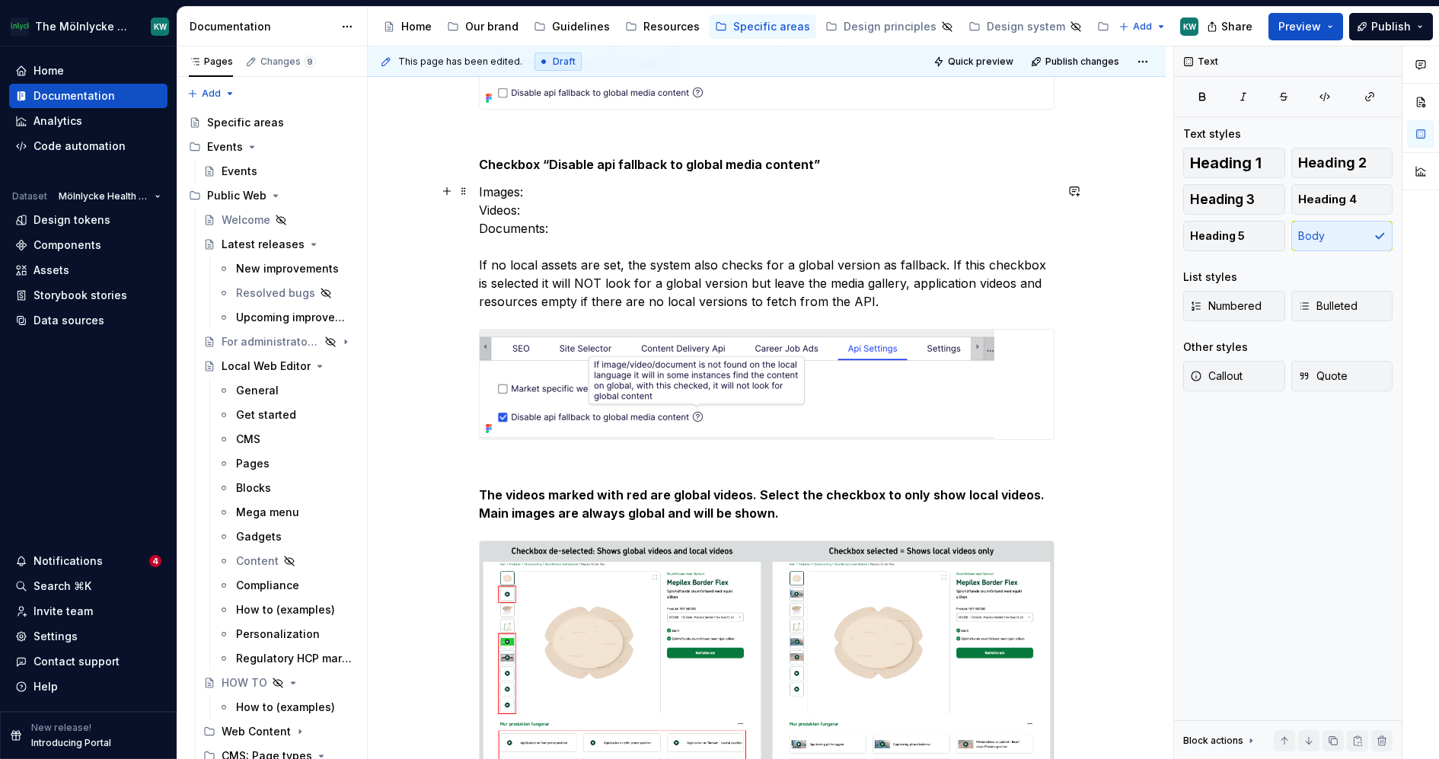
click at [889, 269] on p "Images: Videos: Documents: If no local assets are set, the system also checks f…" at bounding box center [767, 247] width 576 height 128
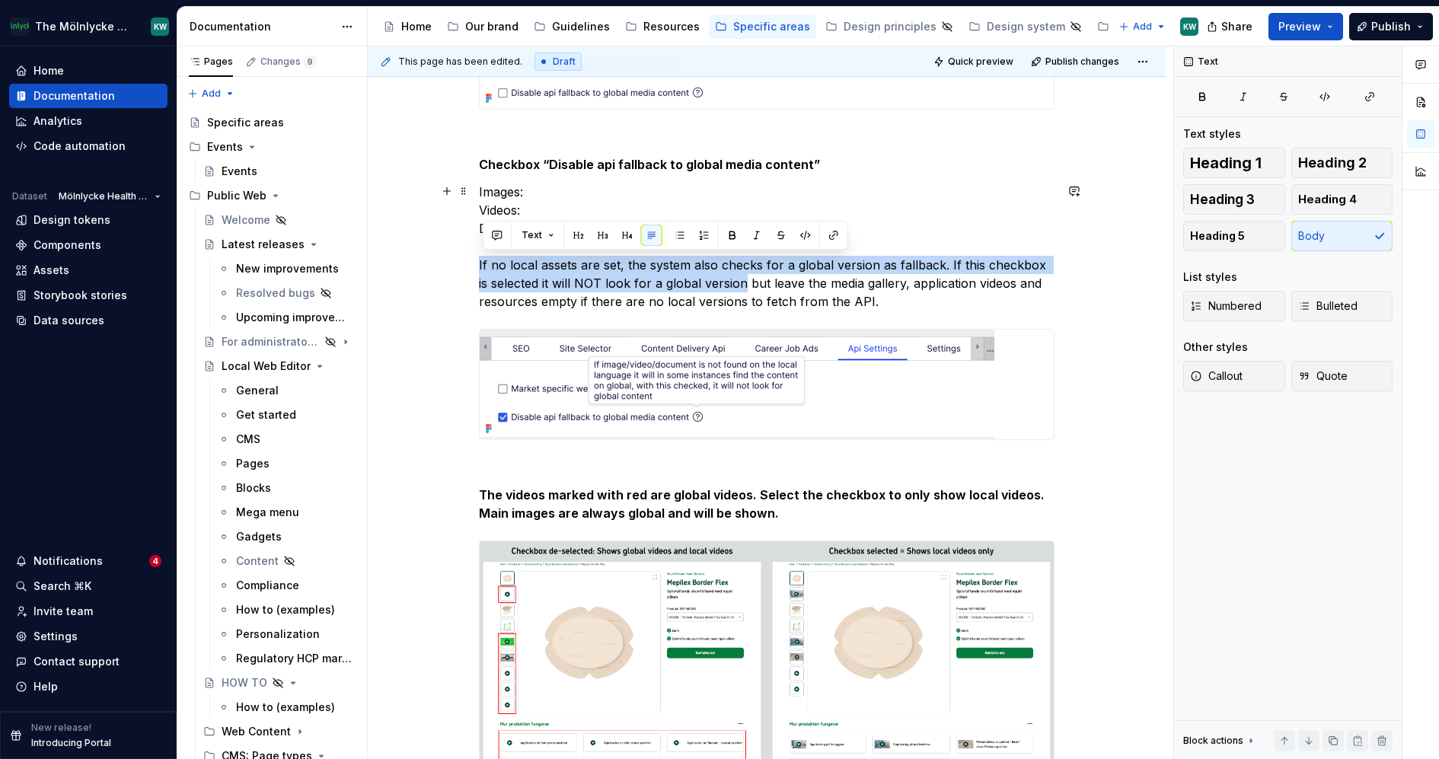
drag, startPoint x: 736, startPoint y: 279, endPoint x: 458, endPoint y: 264, distance: 277.6
click at [458, 264] on div "Api Settings Settings for API connection.Updated Globally by administrator only…" at bounding box center [767, 460] width 798 height 1371
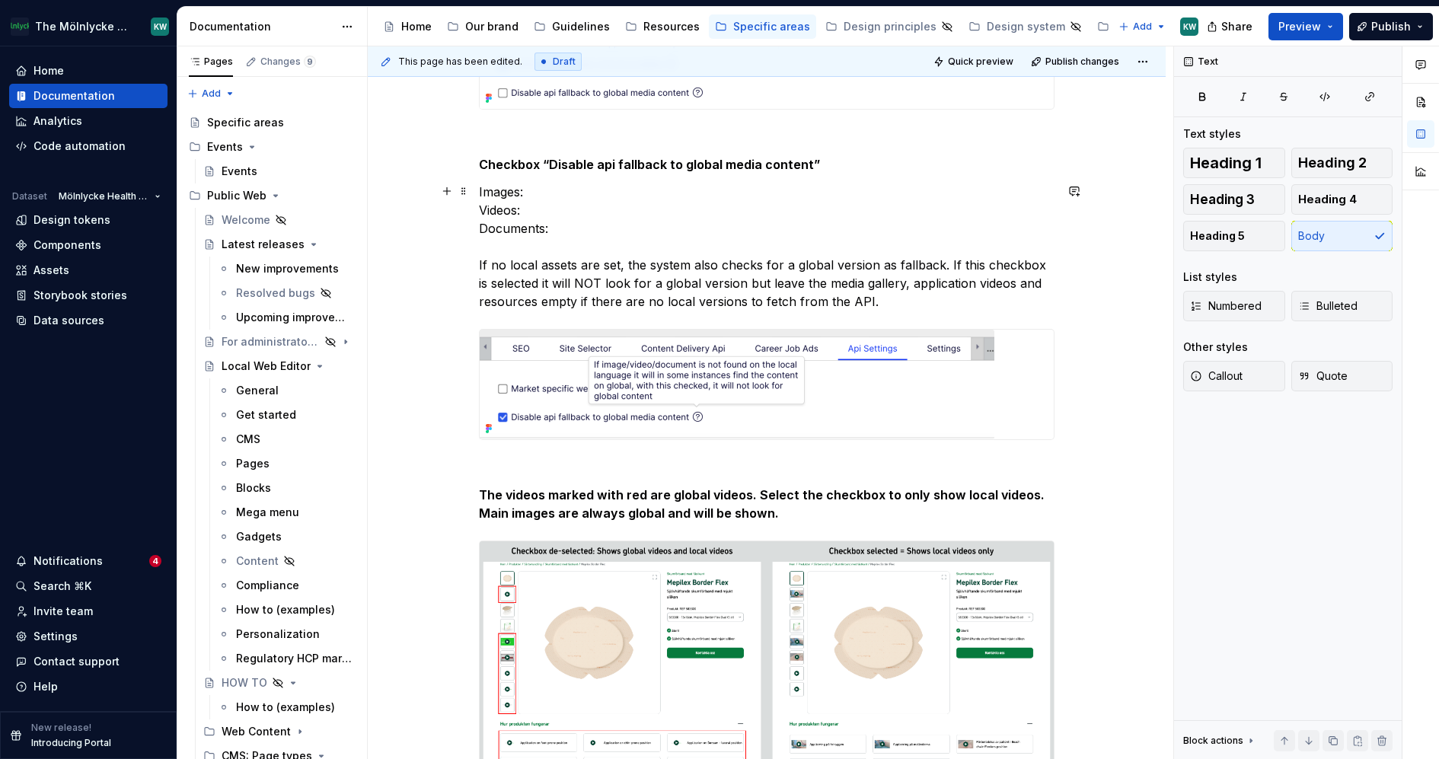
click at [594, 185] on p "Images: Videos: Documents: If no local assets are set, the system also checks f…" at bounding box center [767, 247] width 576 height 128
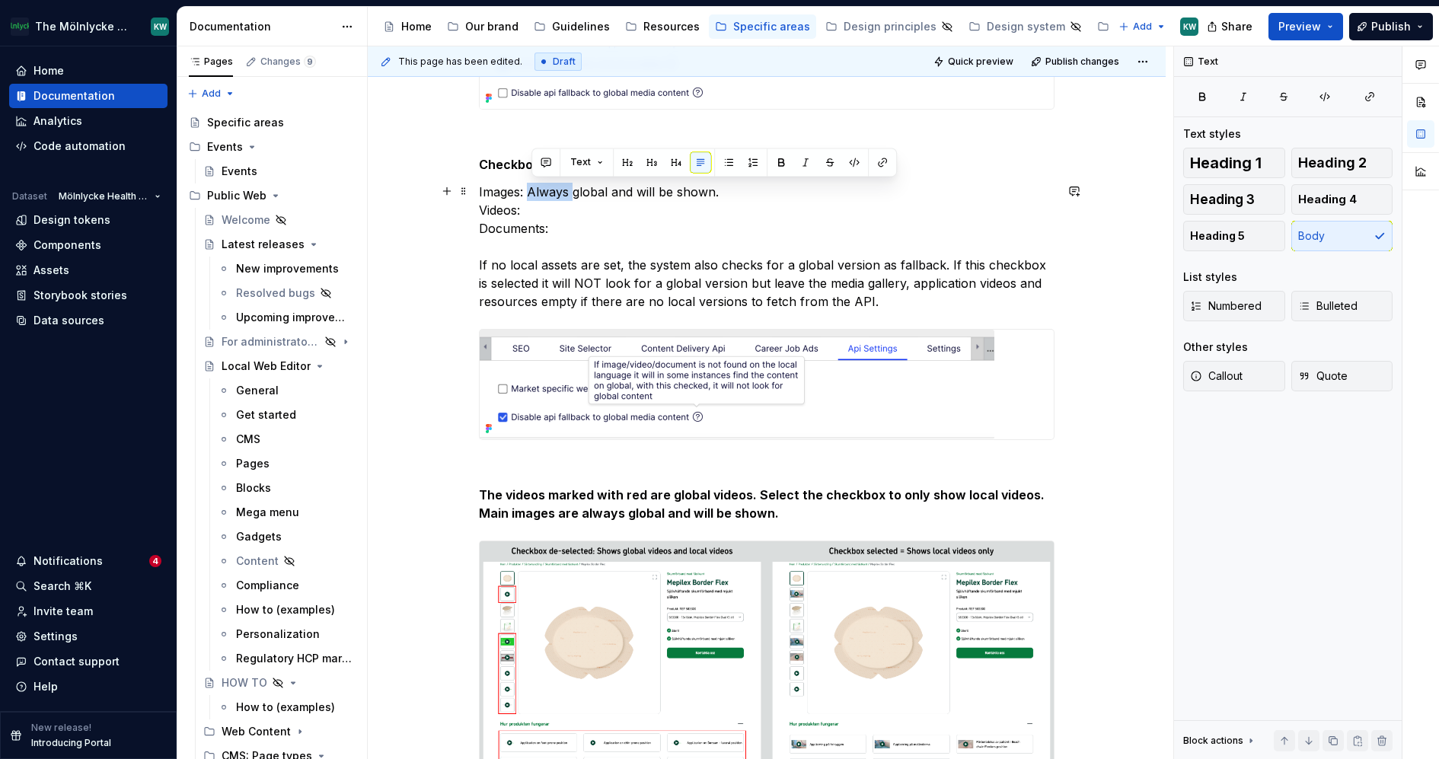
drag, startPoint x: 576, startPoint y: 193, endPoint x: 532, endPoint y: 193, distance: 44.2
click at [532, 193] on p "Images: Always global and will be shown. Videos: Documents: If no local assets …" at bounding box center [767, 247] width 576 height 128
click at [563, 202] on p "Images: Are global and will be shown. Videos: Documents: If no local assets are…" at bounding box center [767, 247] width 576 height 128
drag, startPoint x: 529, startPoint y: 188, endPoint x: 481, endPoint y: 189, distance: 48.0
click at [481, 189] on div "Api Settings Settings for API connection.Updated Globally by administrator only…" at bounding box center [767, 460] width 798 height 1371
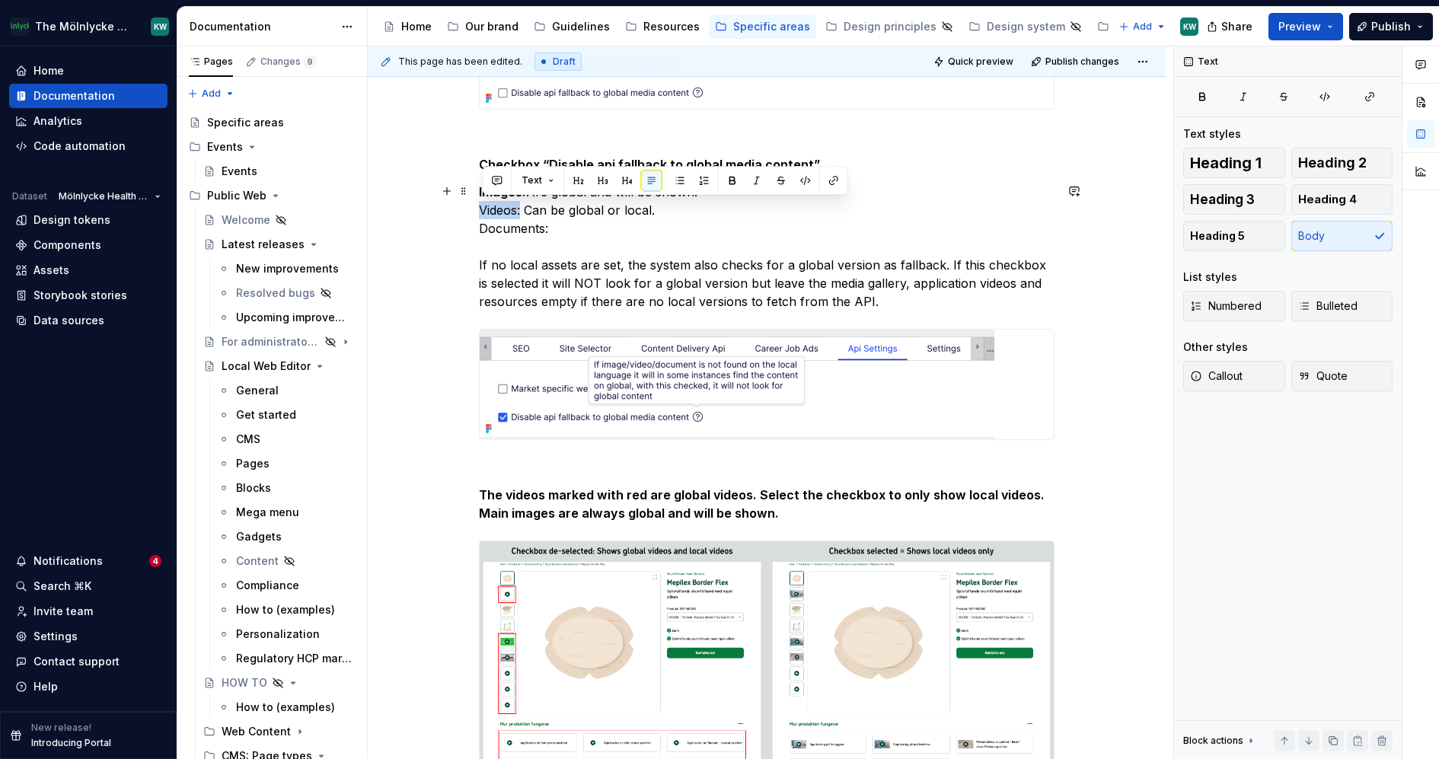
drag, startPoint x: 528, startPoint y: 206, endPoint x: 482, endPoint y: 207, distance: 45.7
click at [482, 207] on p "Images: Are global and will be shown. Videos: Can be global or local. Documents…" at bounding box center [767, 247] width 576 height 128
drag, startPoint x: 556, startPoint y: 228, endPoint x: 484, endPoint y: 228, distance: 71.6
click at [484, 228] on p "Images: Are global and will be shown. Videos: Can be global or local. Documents…" at bounding box center [767, 247] width 576 height 128
click at [551, 227] on strong "Documents:" at bounding box center [516, 228] width 74 height 15
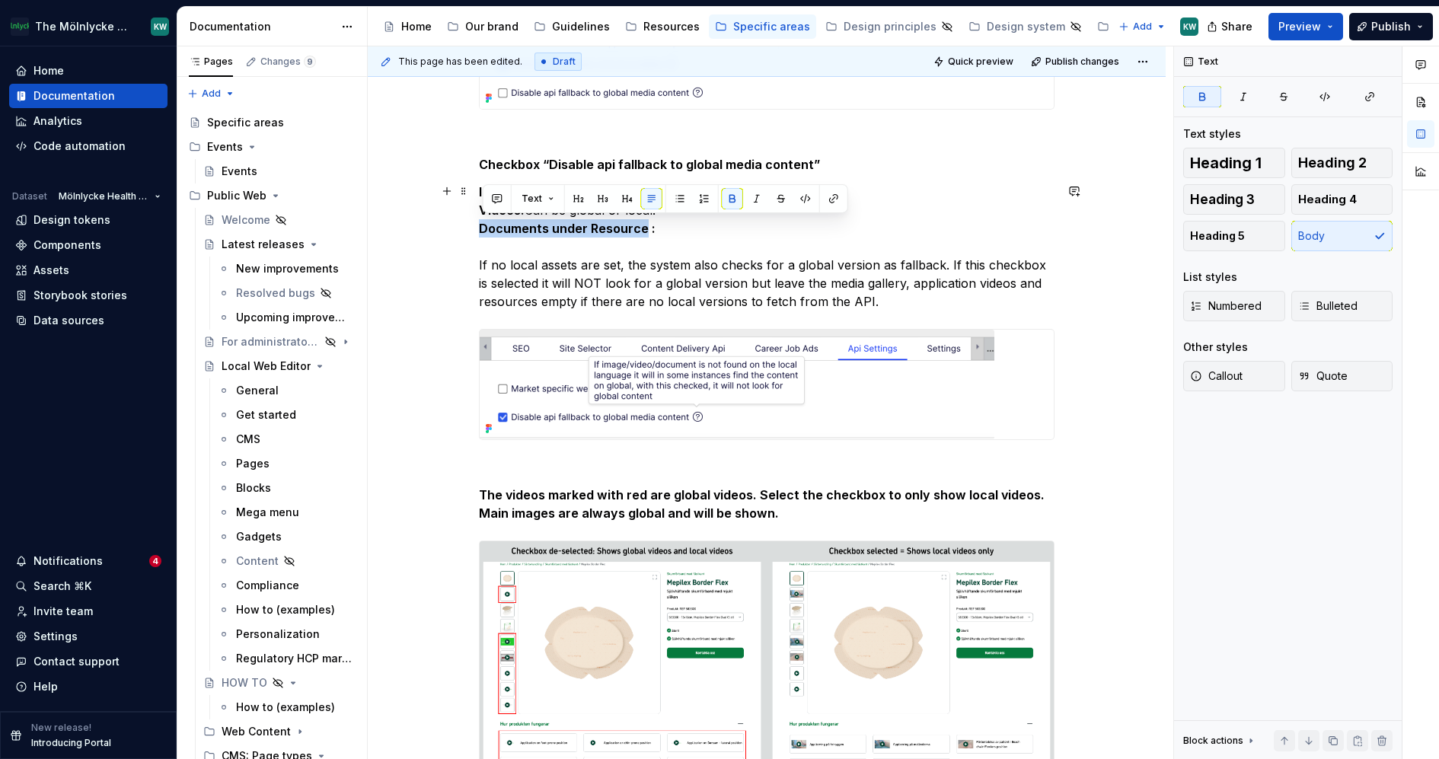
drag, startPoint x: 648, startPoint y: 228, endPoint x: 477, endPoint y: 231, distance: 170.6
click at [477, 231] on div "Api Settings Settings for API connection.Updated Globally by administrator only…" at bounding box center [767, 460] width 798 height 1371
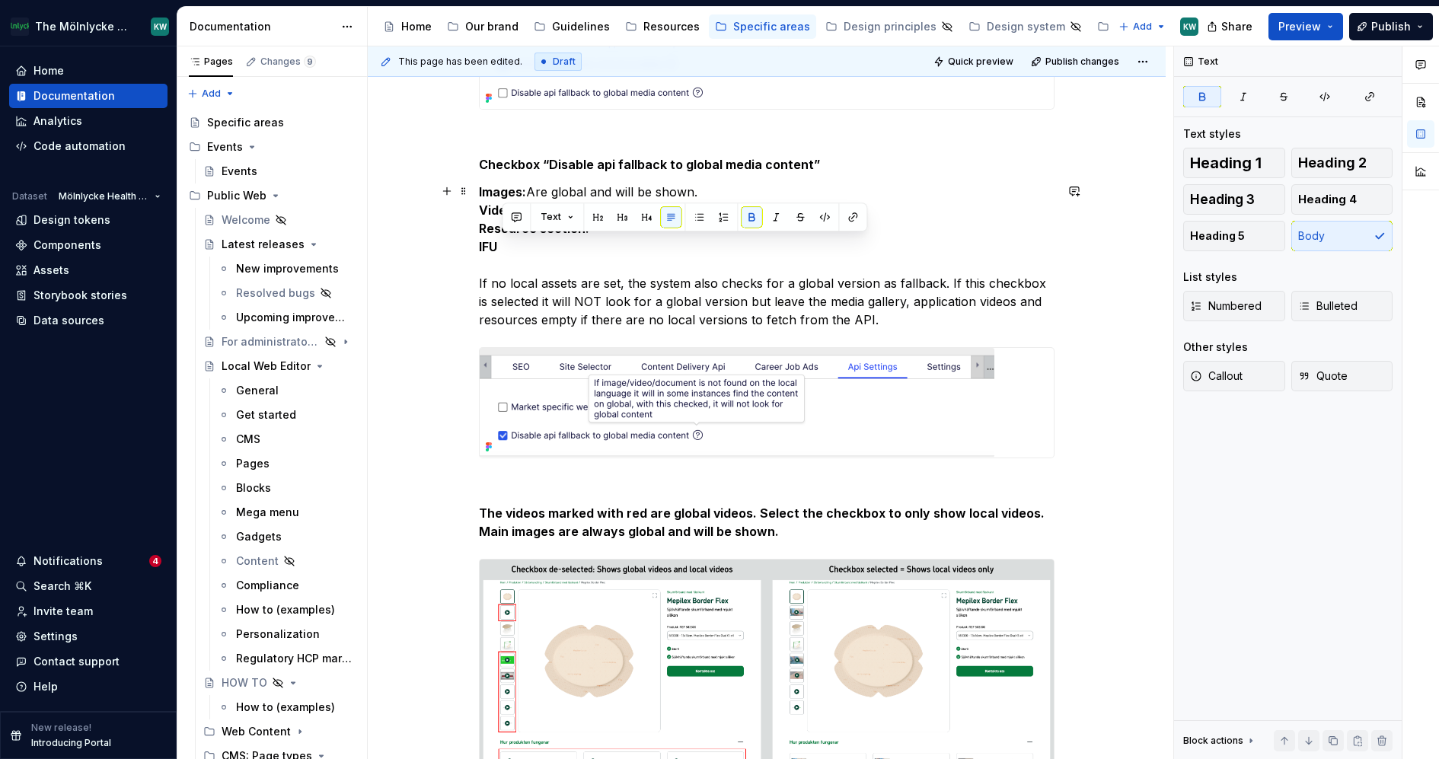
drag, startPoint x: 511, startPoint y: 241, endPoint x: 475, endPoint y: 241, distance: 35.8
click at [475, 241] on div "Api Settings Settings for API connection.Updated Globally by administrator only…" at bounding box center [767, 469] width 798 height 1389
click at [1339, 302] on span "Bulleted" at bounding box center [1327, 305] width 59 height 15
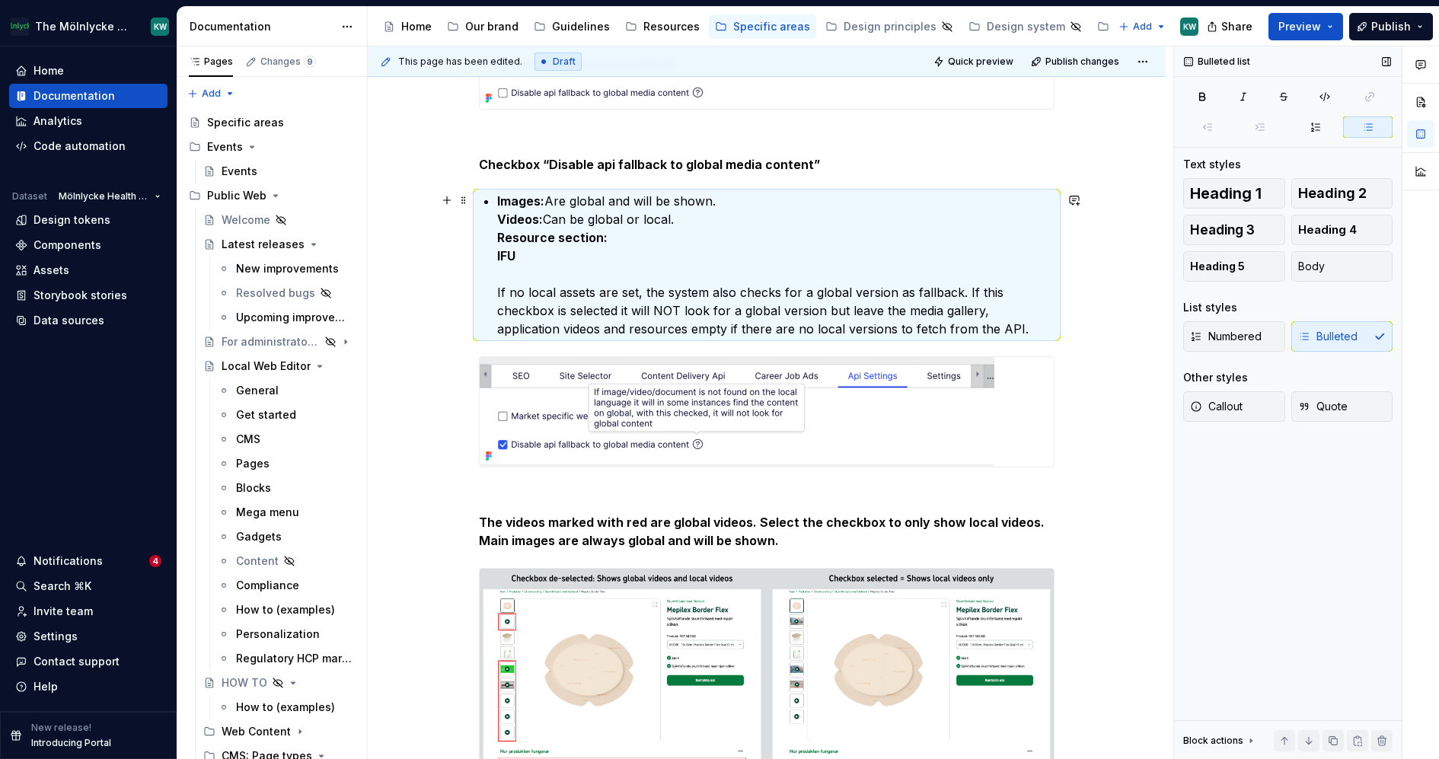
click at [499, 253] on div "Api Settings Settings for API connection.Updated Globally by administrator only…" at bounding box center [767, 370] width 576 height 1116
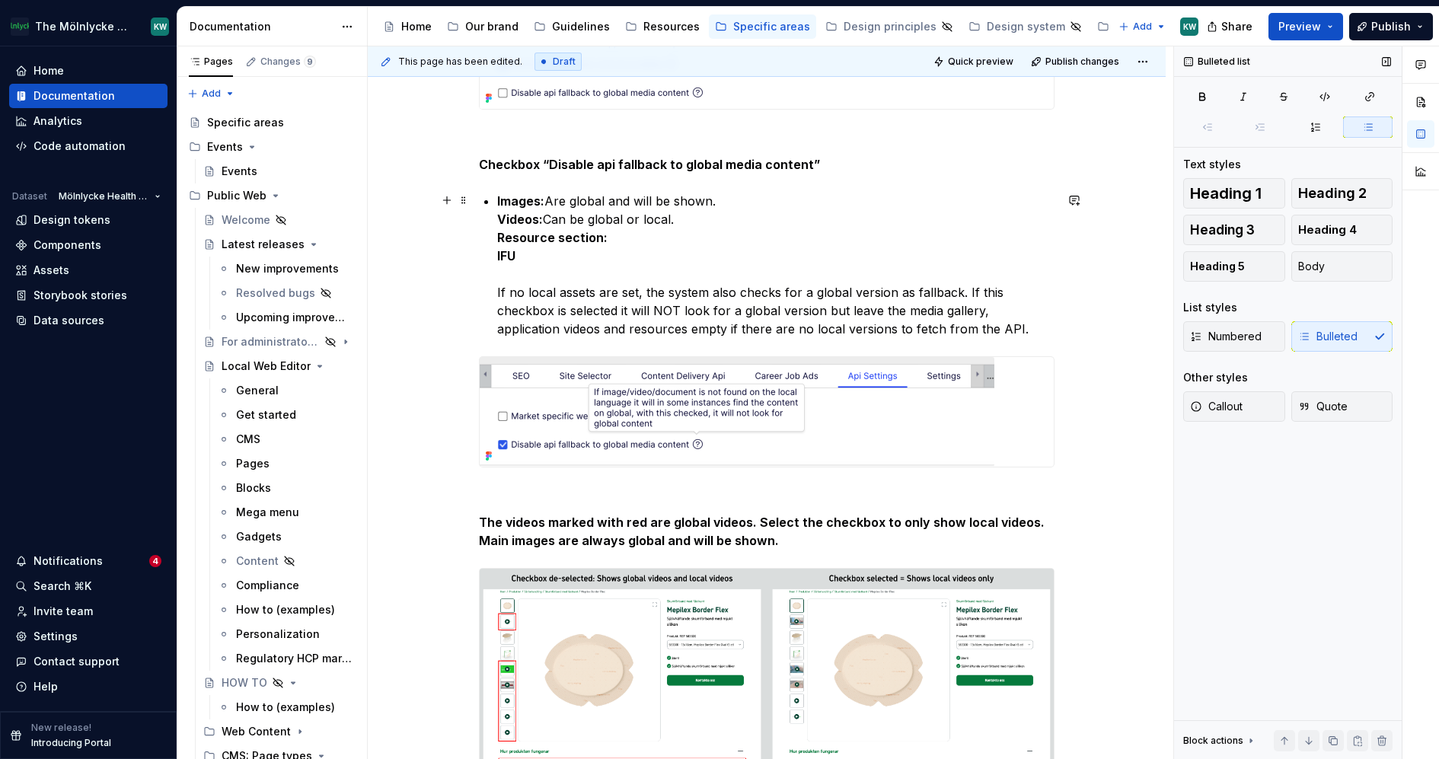
click at [499, 253] on div "Api Settings Settings for API connection.Updated Globally by administrator only…" at bounding box center [767, 370] width 576 height 1116
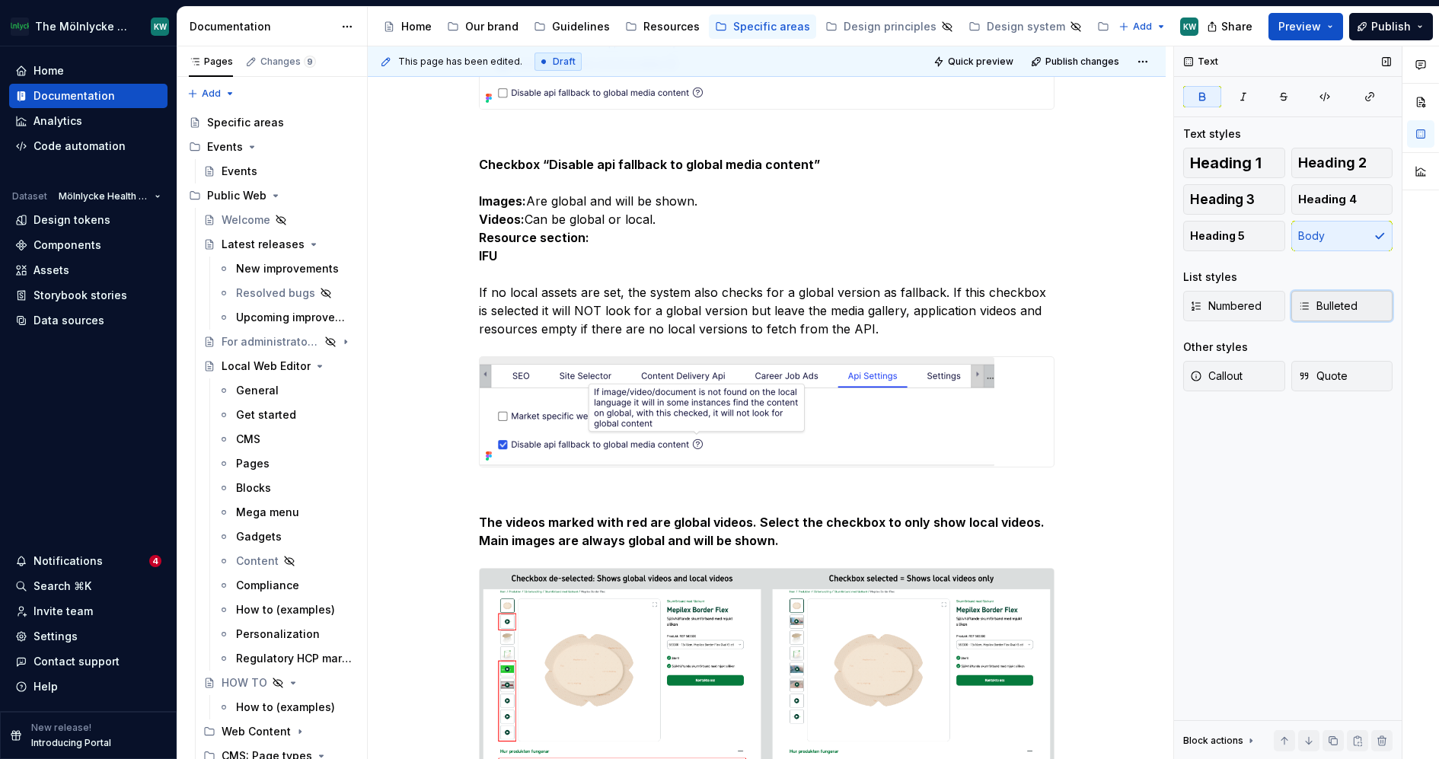
click at [1325, 313] on span "Bulleted" at bounding box center [1327, 305] width 59 height 15
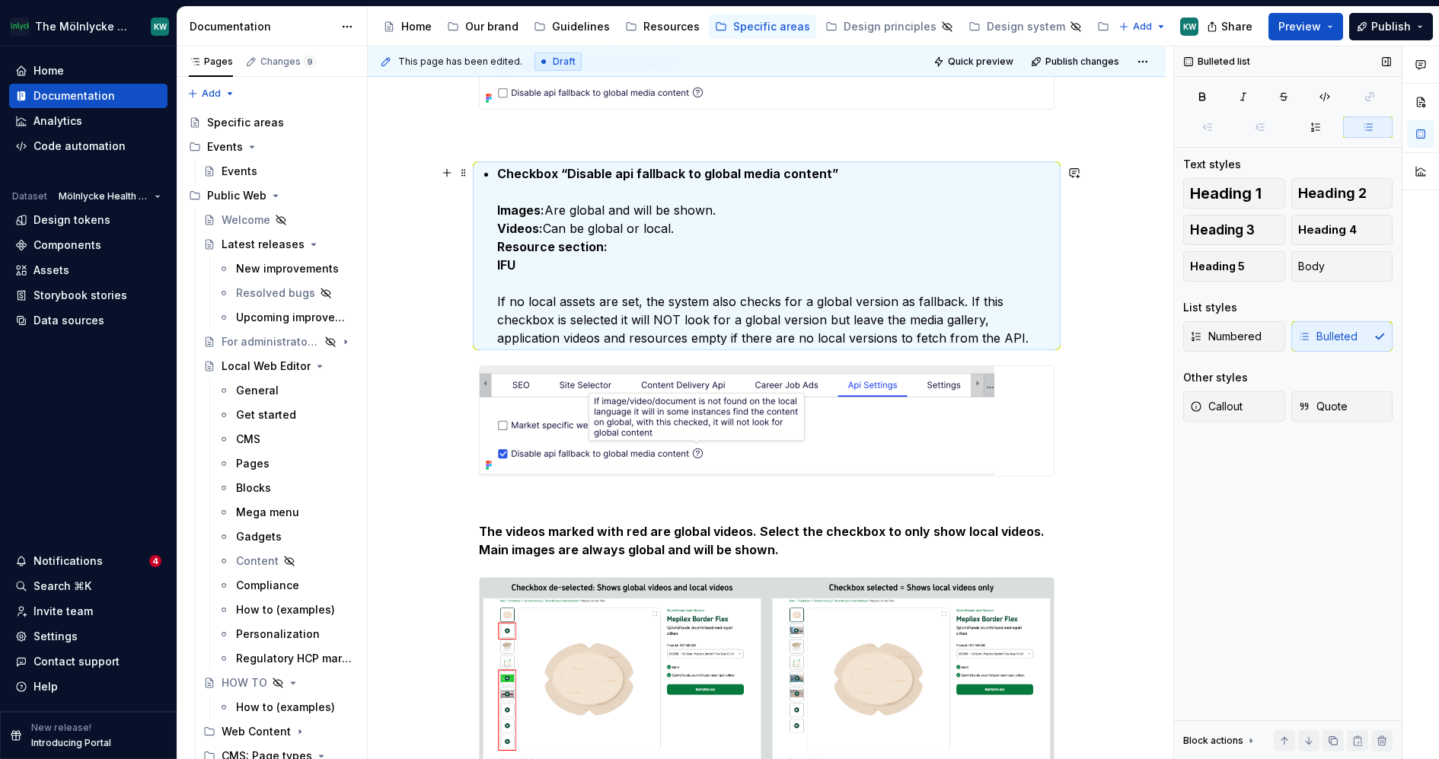
click at [494, 206] on div "Api Settings Settings for API connection.Updated Globally by administrator only…" at bounding box center [767, 374] width 576 height 1125
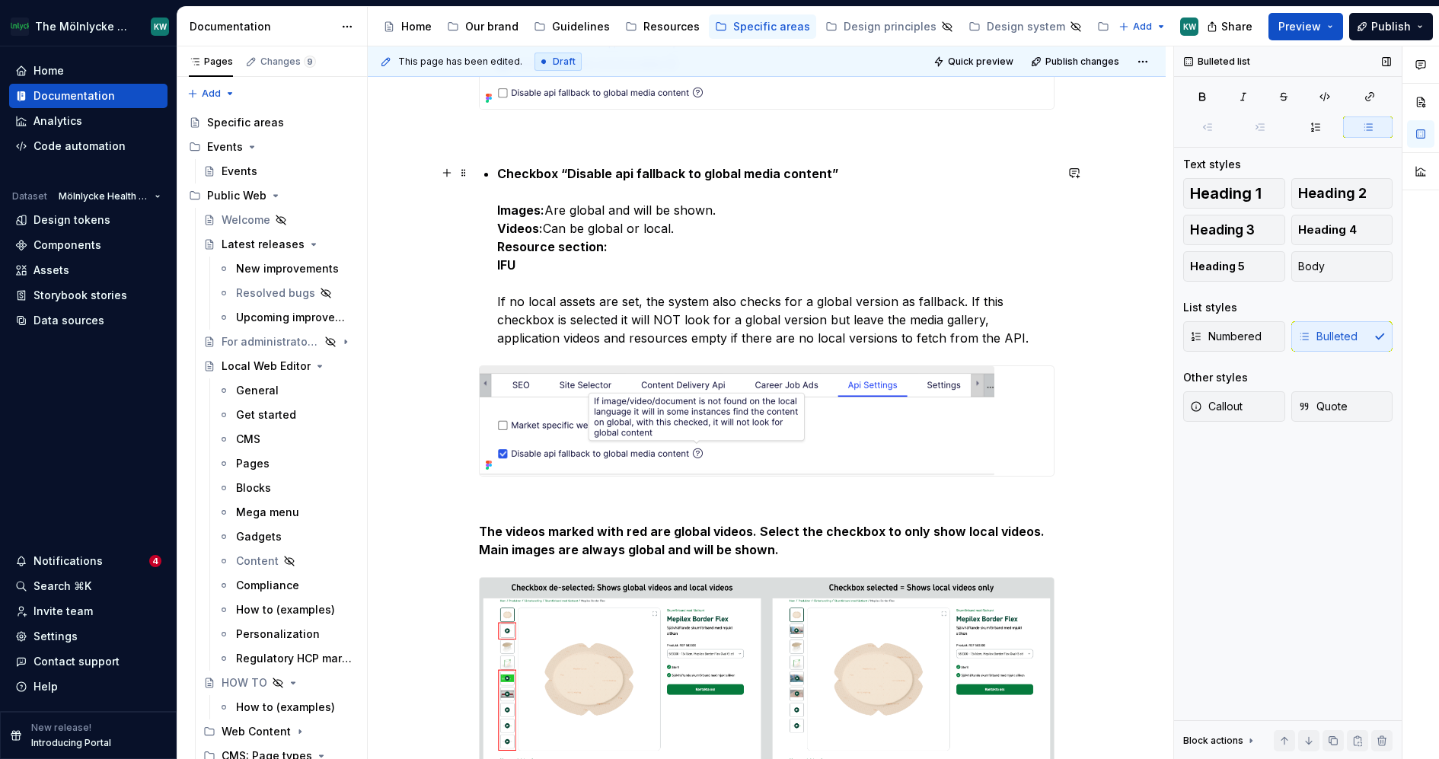
click at [494, 209] on div "Api Settings Settings for API connection.Updated Globally by administrator only…" at bounding box center [767, 374] width 576 height 1125
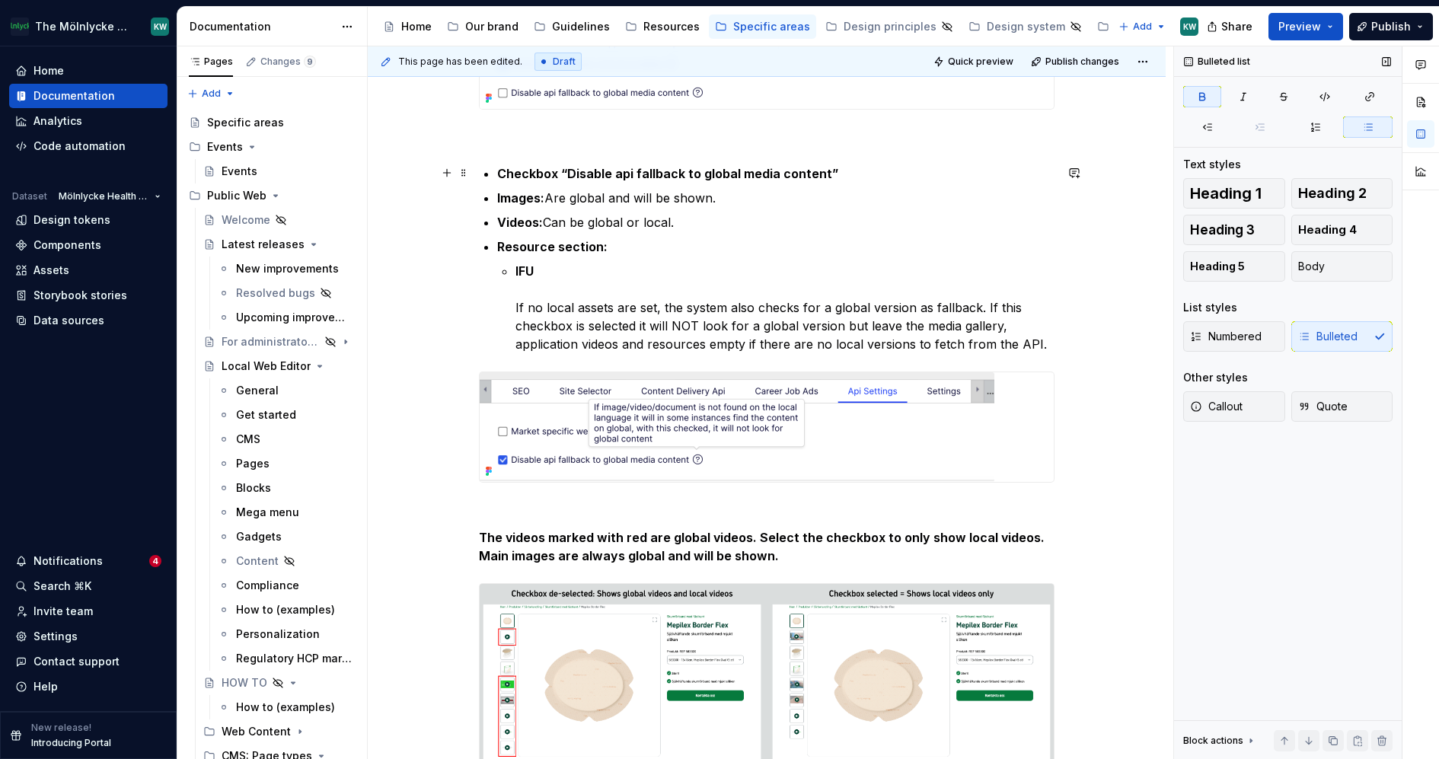
click at [502, 171] on strong "Checkbox “Disable api fallback to global media content”" at bounding box center [667, 173] width 341 height 15
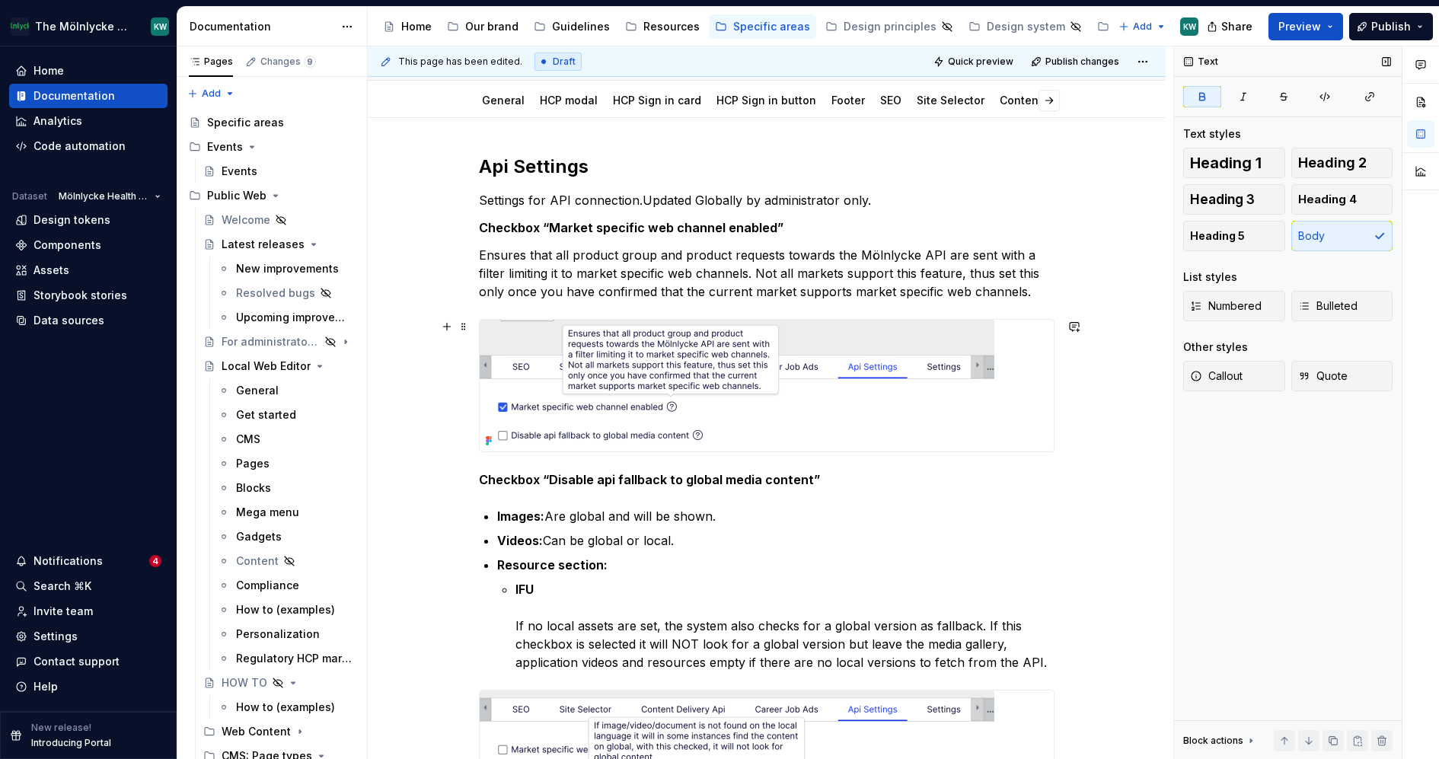
scroll to position [94, 0]
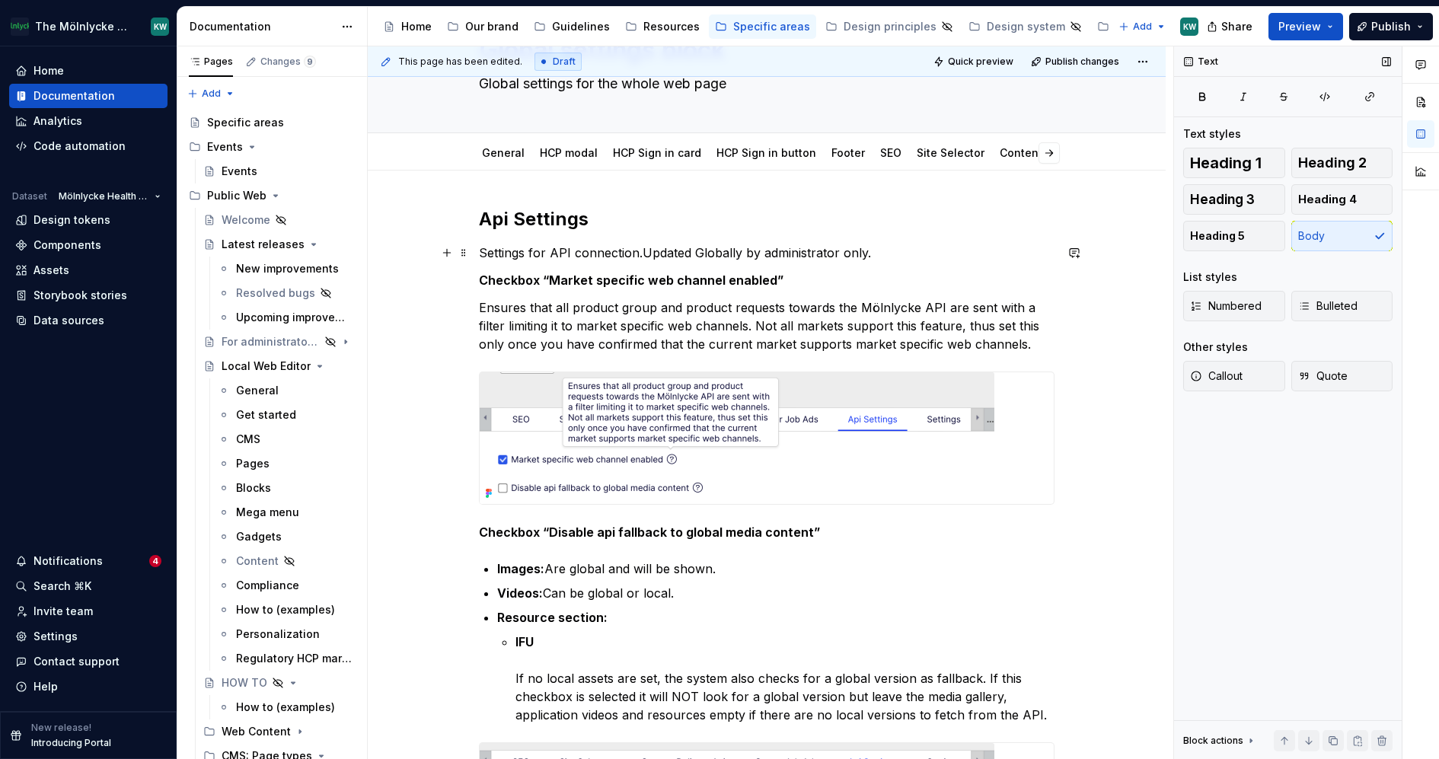
click at [892, 251] on p "Settings for API connection.Updated Globally by administrator only." at bounding box center [767, 253] width 576 height 18
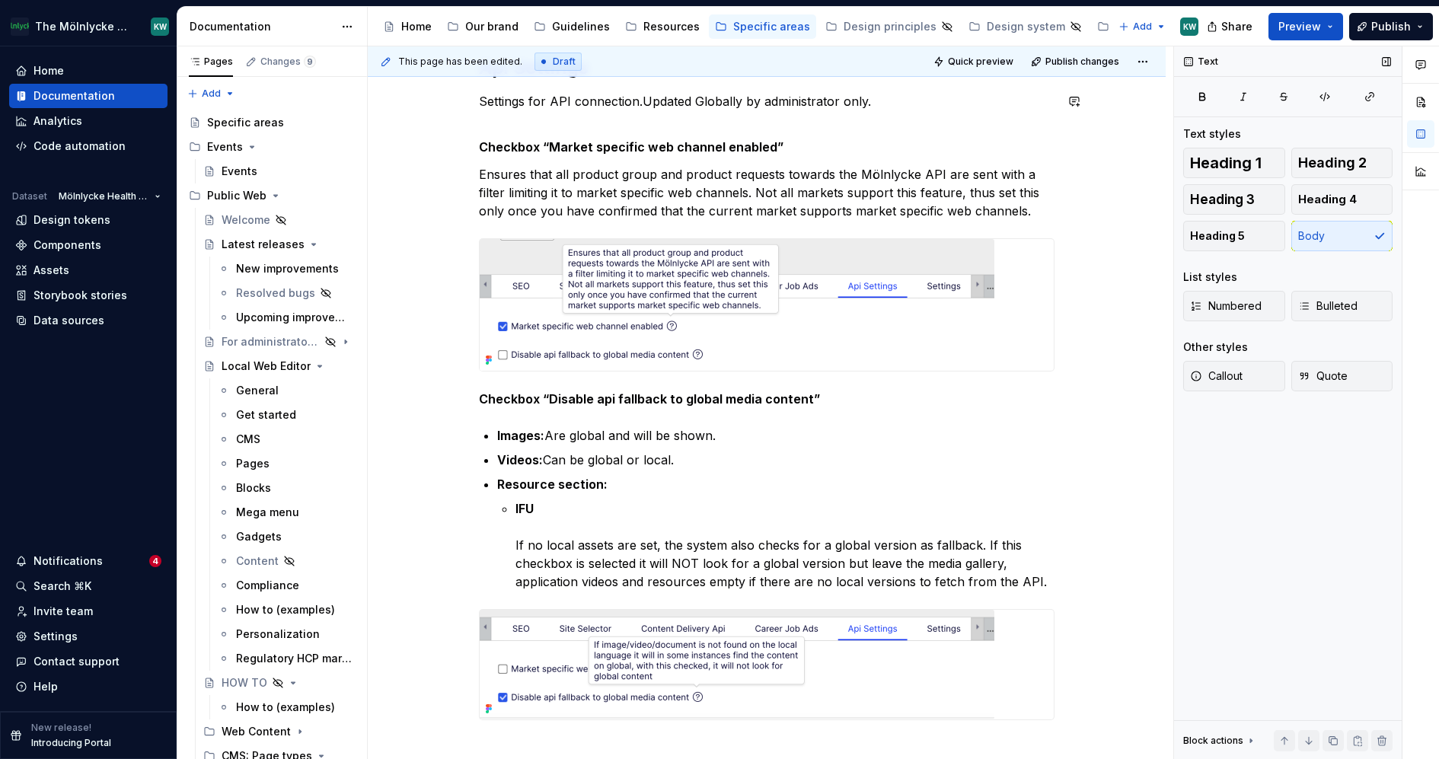
scroll to position [230, 0]
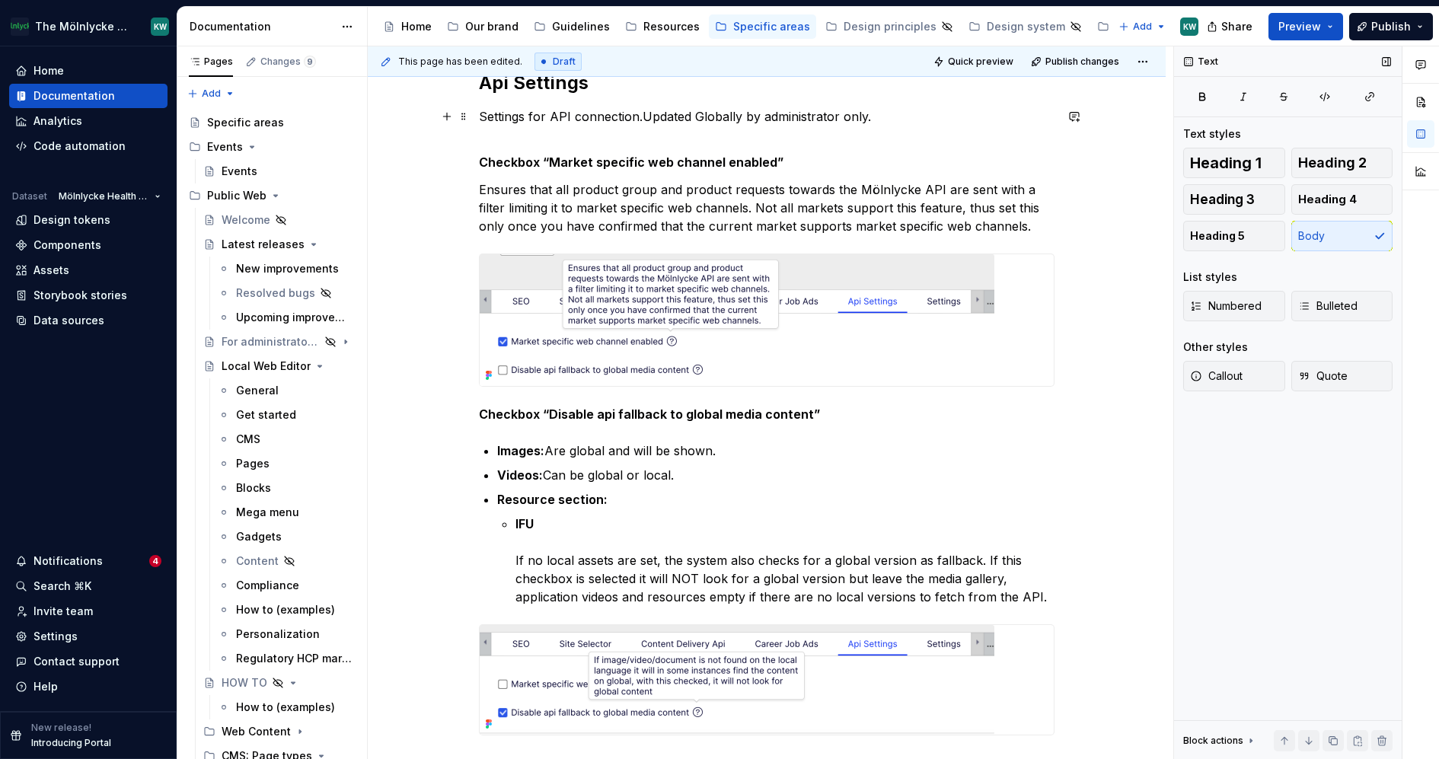
click at [643, 115] on p "Settings for API connection.Updated Globally by administrator only." at bounding box center [767, 125] width 576 height 37
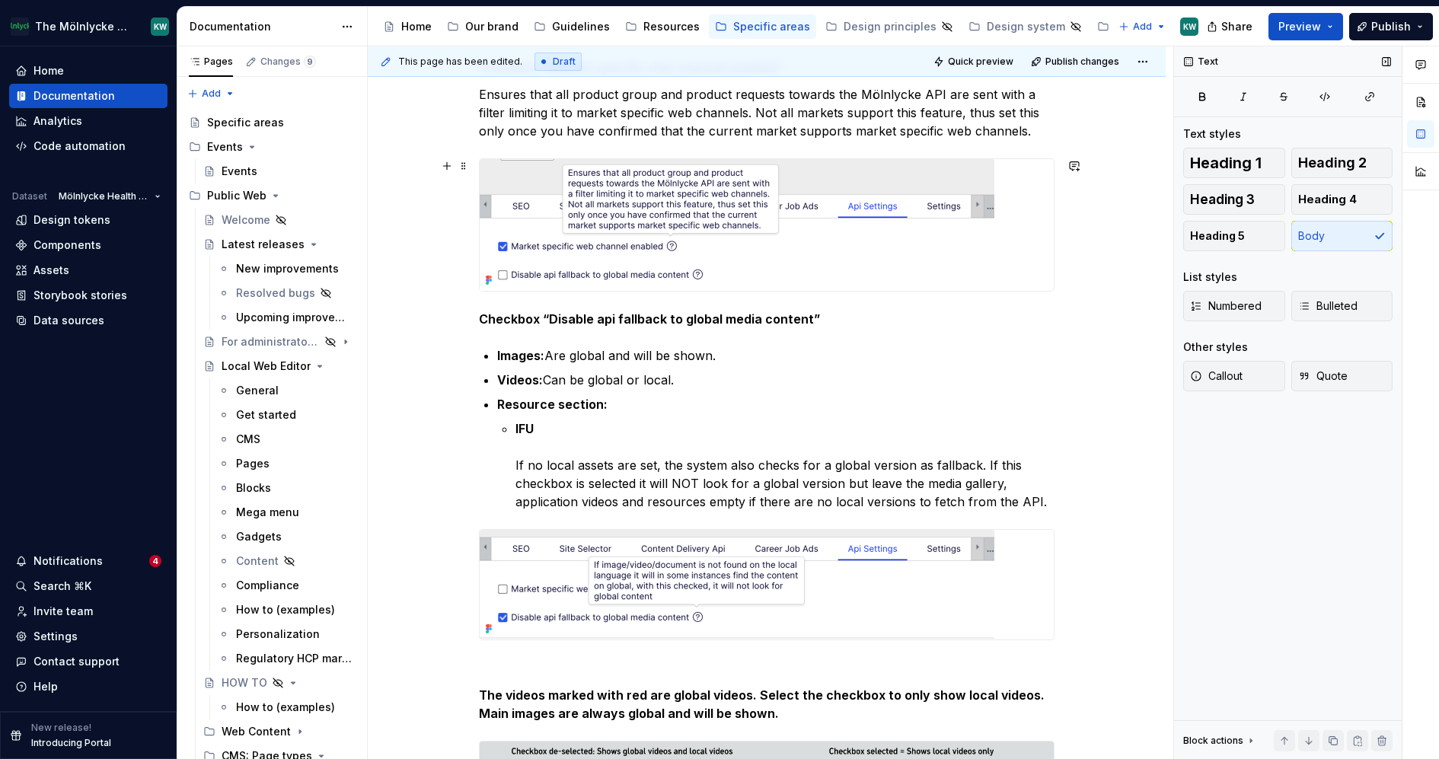
scroll to position [24, 0]
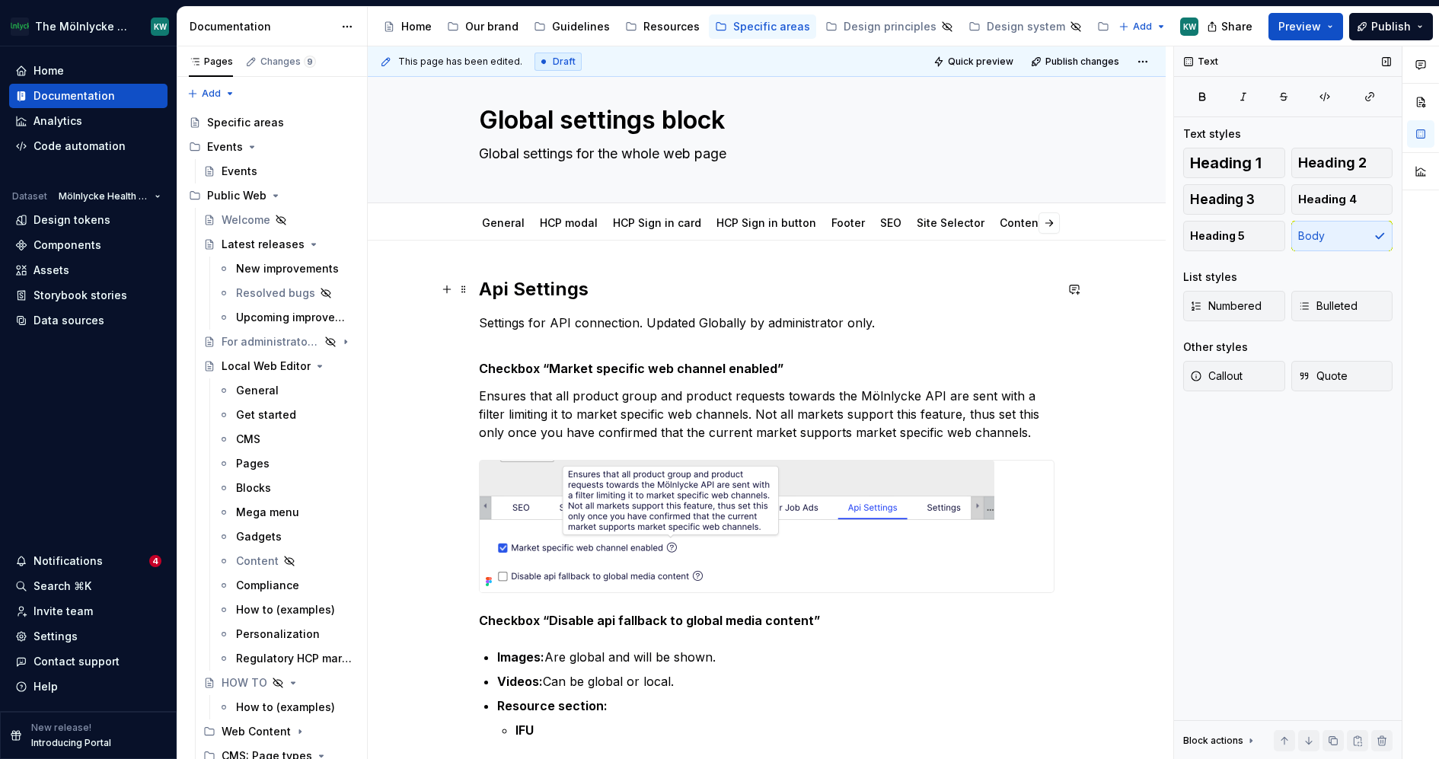
click at [629, 278] on h2 "Api Settings" at bounding box center [767, 289] width 576 height 24
click at [487, 283] on h2 "Api Settings" at bounding box center [767, 289] width 576 height 24
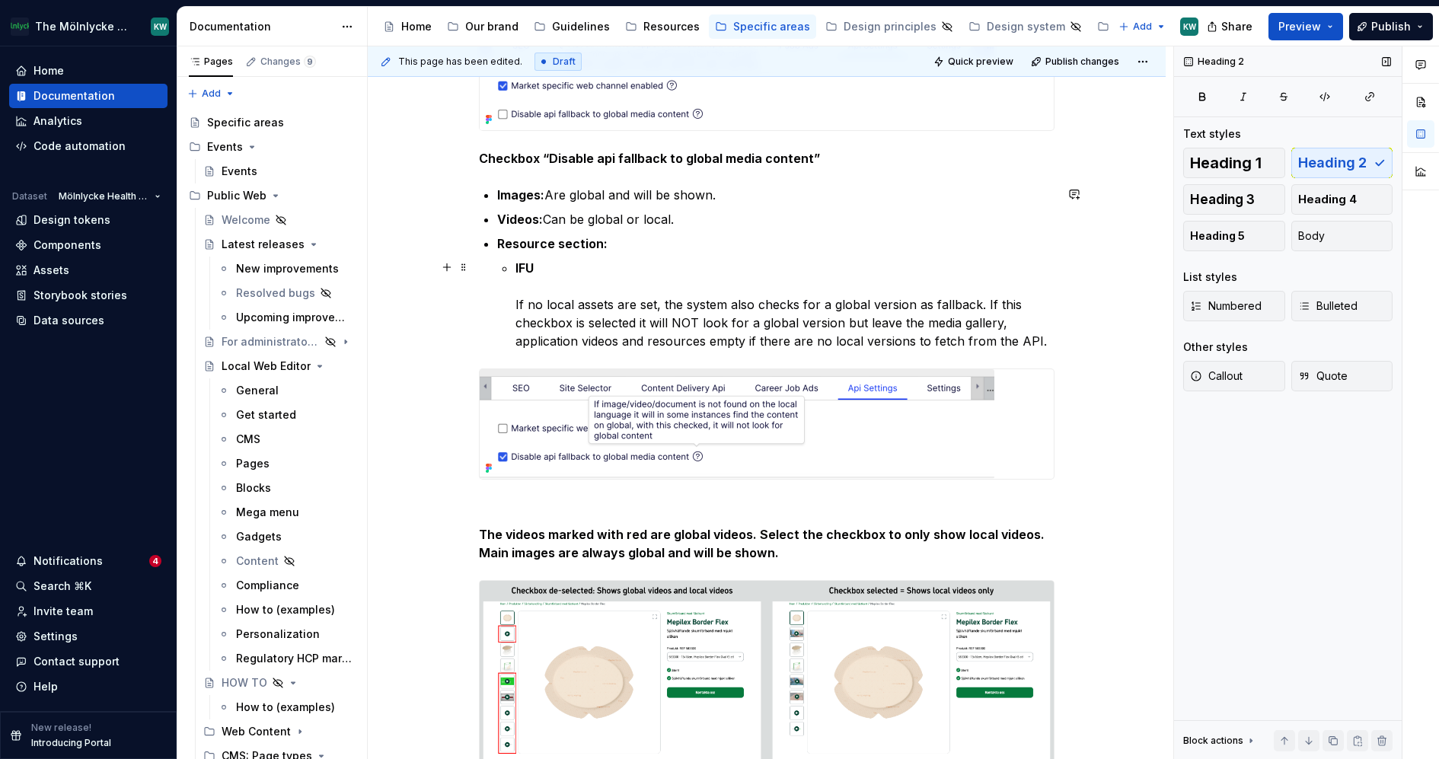
scroll to position [501, 0]
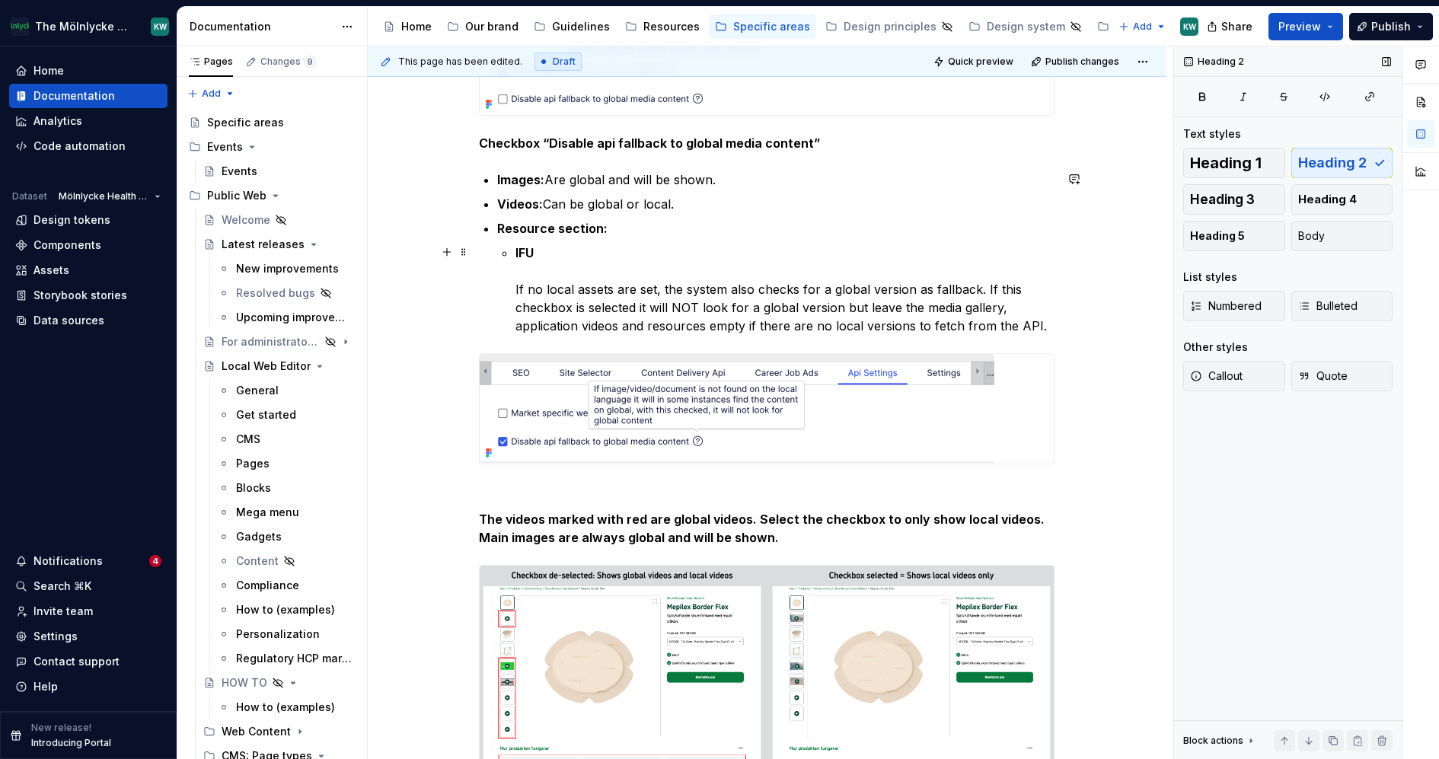
click at [557, 248] on p "IFU If no local assets are set, the system also checks for a global version as …" at bounding box center [785, 289] width 539 height 91
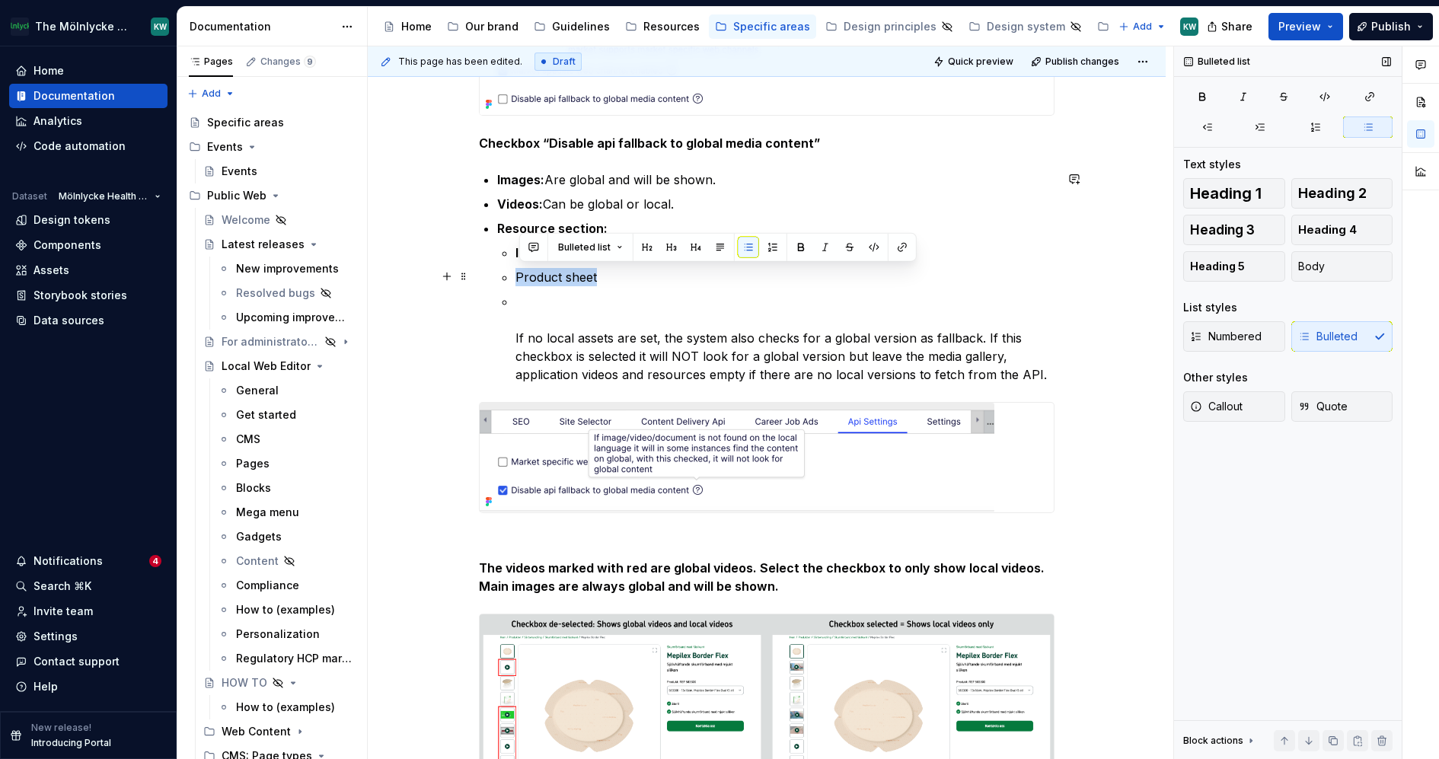
drag, startPoint x: 602, startPoint y: 274, endPoint x: 519, endPoint y: 274, distance: 83.8
click at [519, 274] on p "Product sheet" at bounding box center [785, 277] width 539 height 18
click at [628, 308] on p "If no local assets are set, the system also checks for a global version as fall…" at bounding box center [785, 337] width 539 height 91
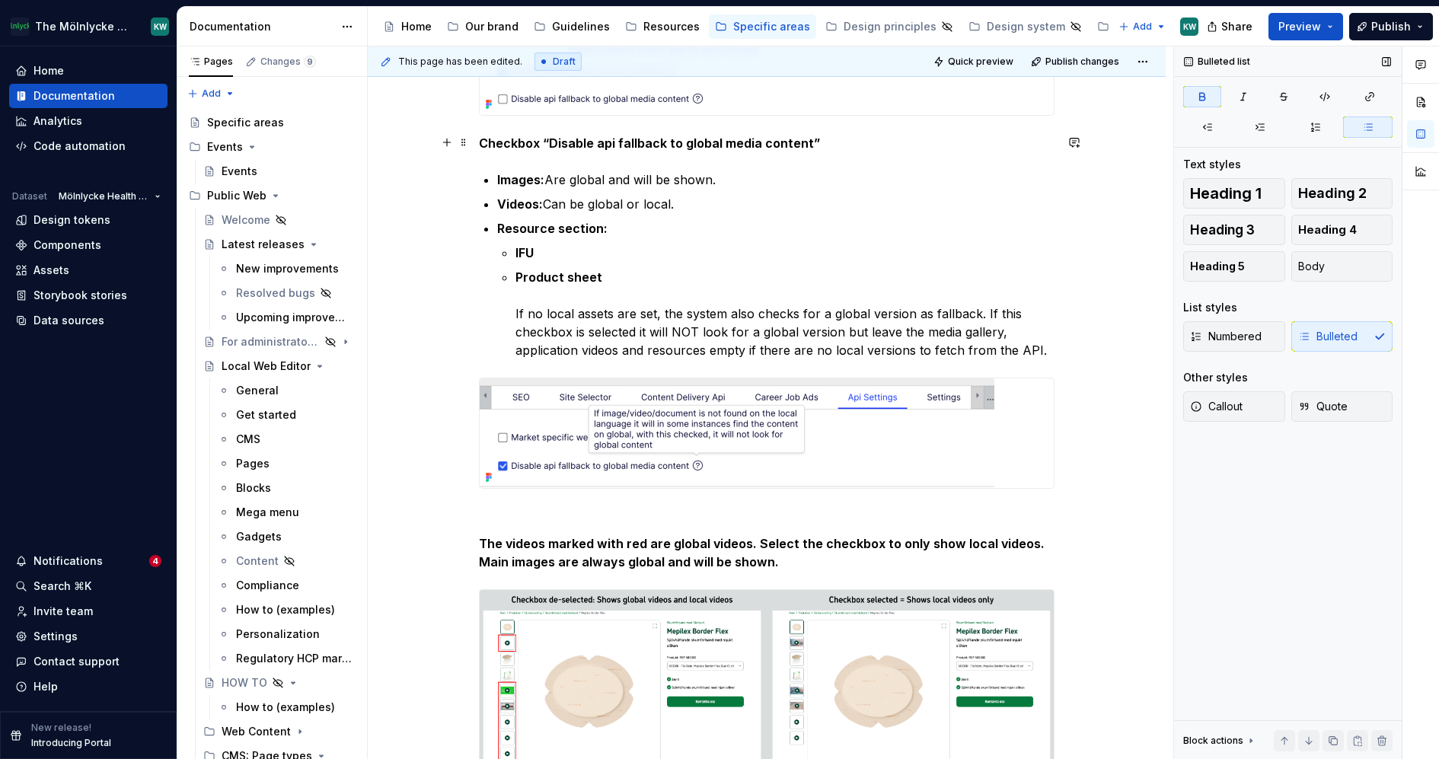
click at [825, 139] on p "Checkbox “Disable api fallback to global media content”" at bounding box center [767, 143] width 576 height 18
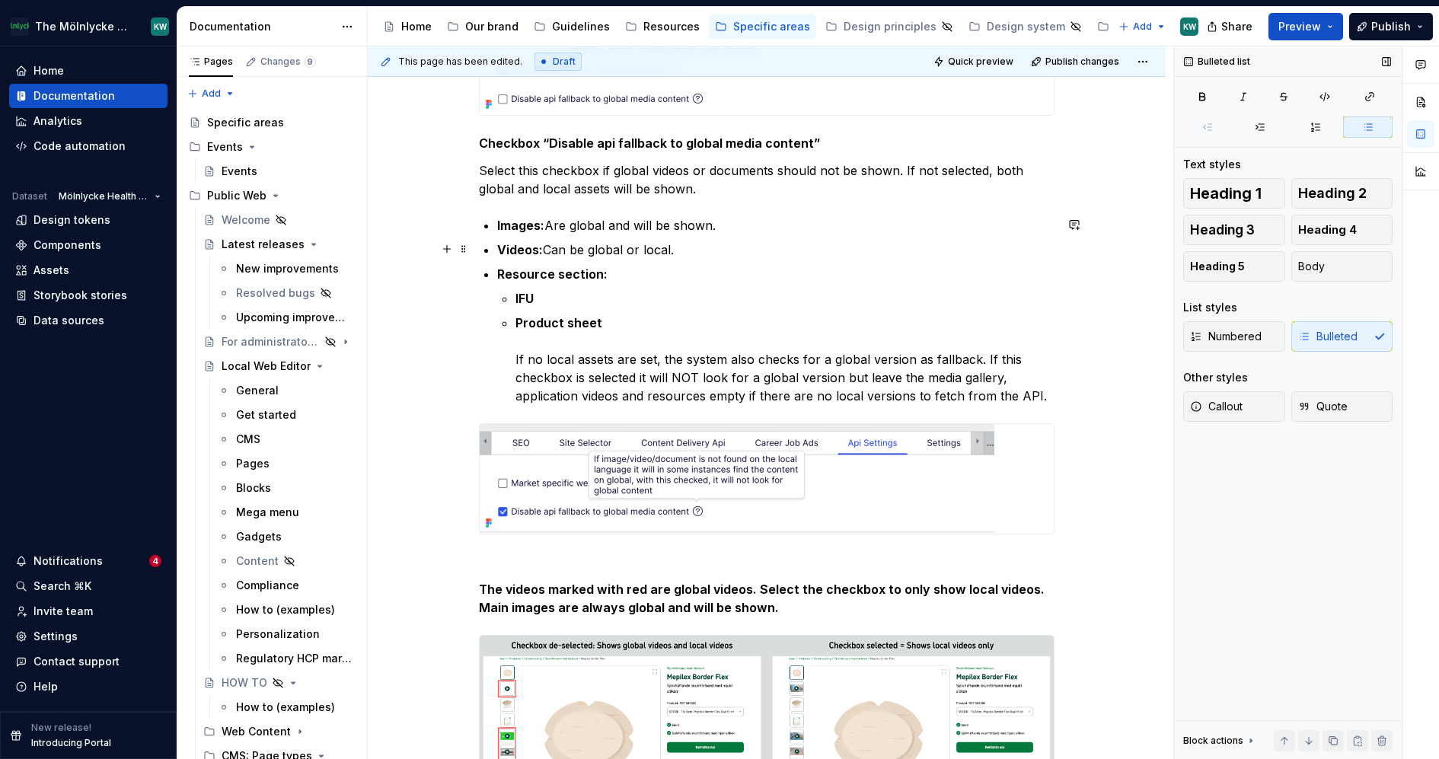
click at [692, 252] on p "Videos: Can be global or local." at bounding box center [775, 250] width 557 height 18
click at [617, 291] on p "IFU" at bounding box center [785, 298] width 539 height 18
click at [822, 380] on p "Product sheet If no local assets are set, the system also checks for a global v…" at bounding box center [785, 359] width 539 height 91
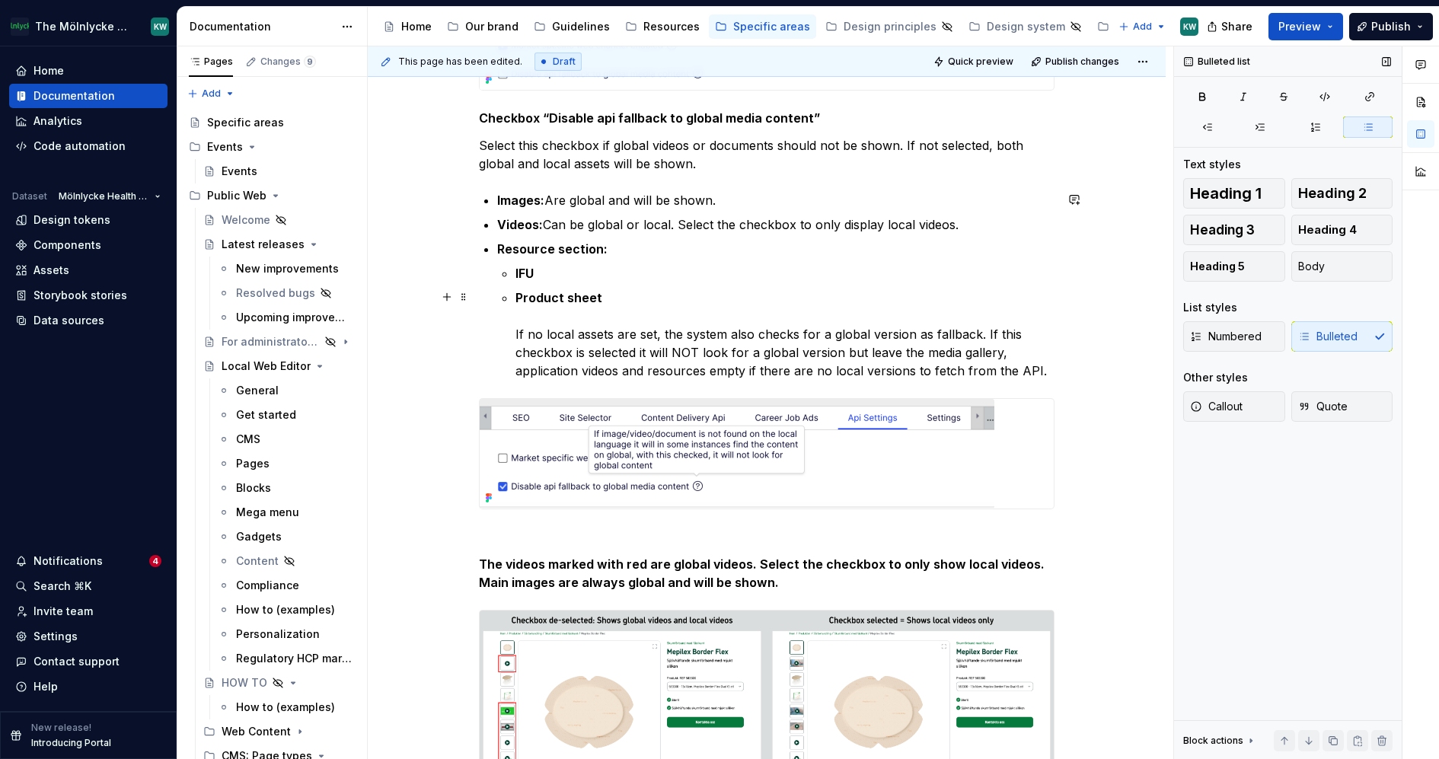
scroll to position [527, 0]
click at [741, 346] on p "Product sheet If no local assets are set, the system also checks for a global v…" at bounding box center [785, 333] width 539 height 91
drag, startPoint x: 1051, startPoint y: 367, endPoint x: 521, endPoint y: 325, distance: 531.6
click at [521, 325] on p "Product sheet If no local assets are set, the system also checks for a global v…" at bounding box center [785, 333] width 539 height 91
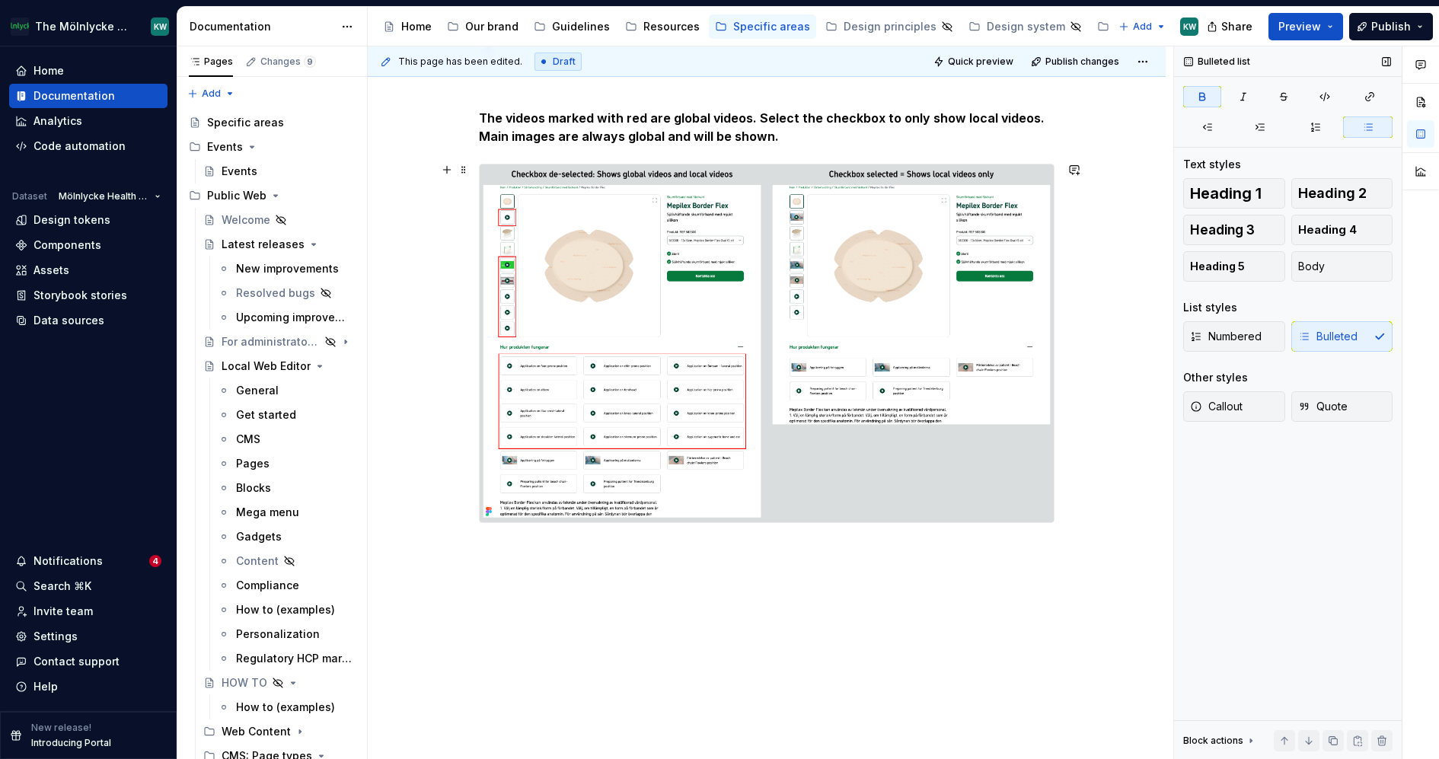
scroll to position [906, 0]
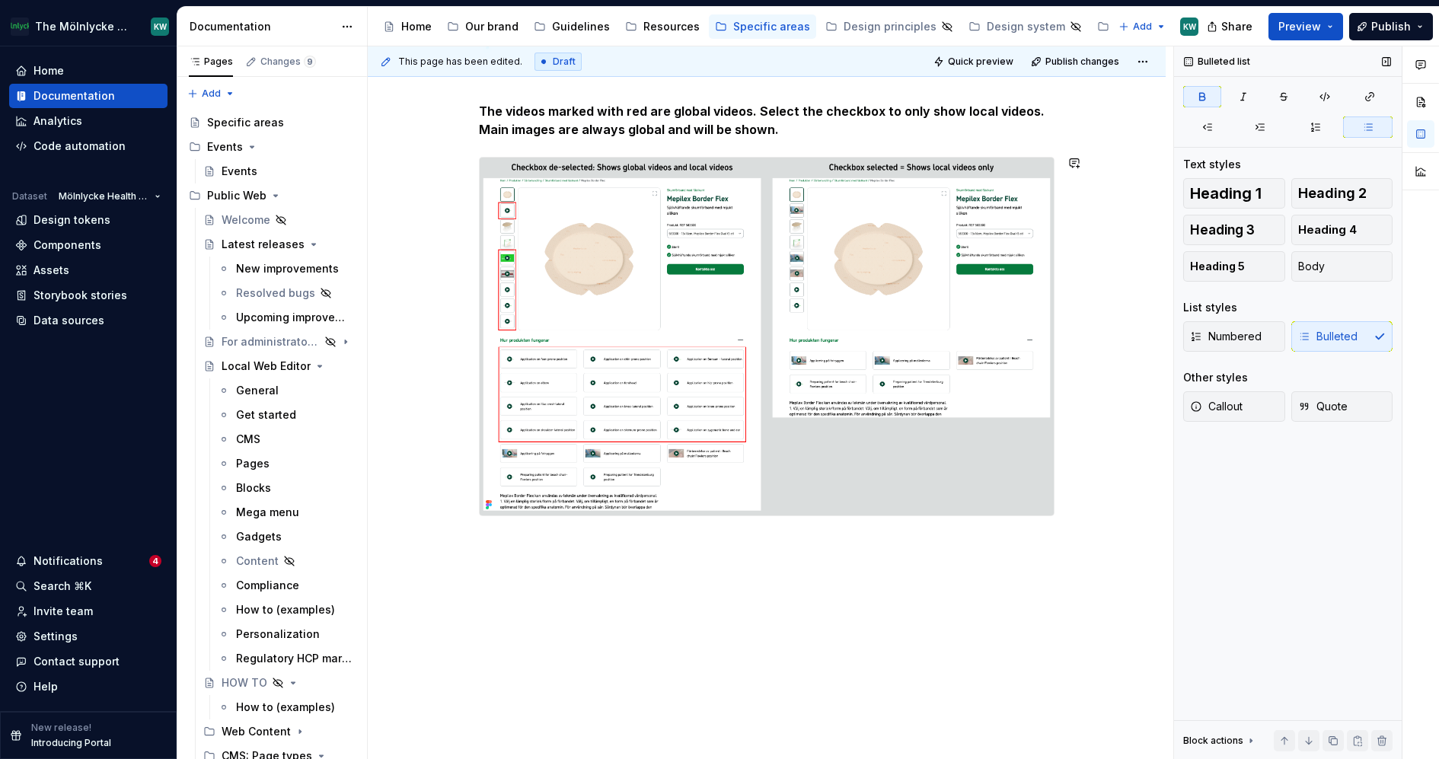
click at [622, 570] on div "This page has been edited. Draft Quick preview Publish changes Global settings …" at bounding box center [771, 403] width 806 height 714
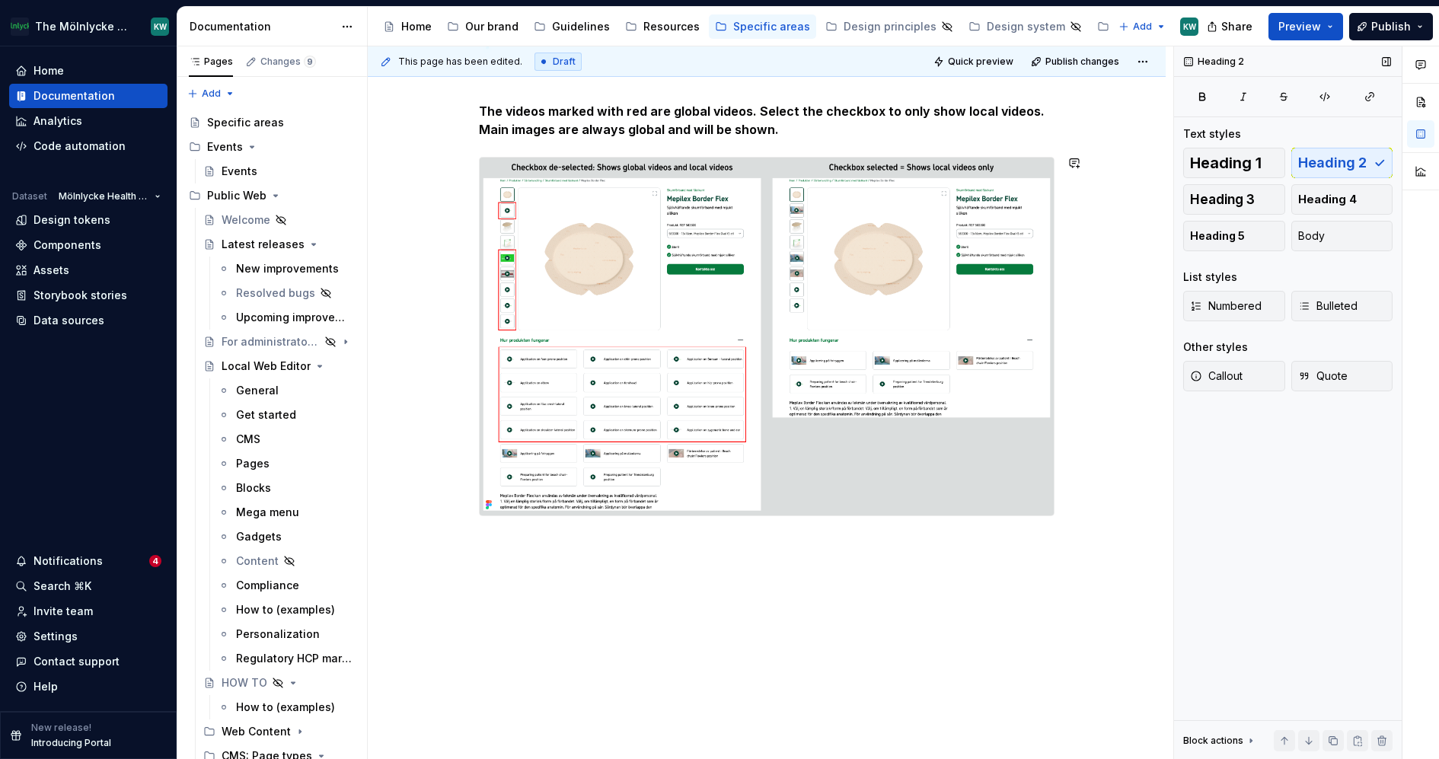
click at [534, 543] on div "Api Settings Settings for API connection. Updated Globally by administrator onl…" at bounding box center [767, 60] width 798 height 1404
click at [458, 548] on button "button" at bounding box center [446, 542] width 21 height 21
click at [498, 575] on p at bounding box center [767, 571] width 576 height 18
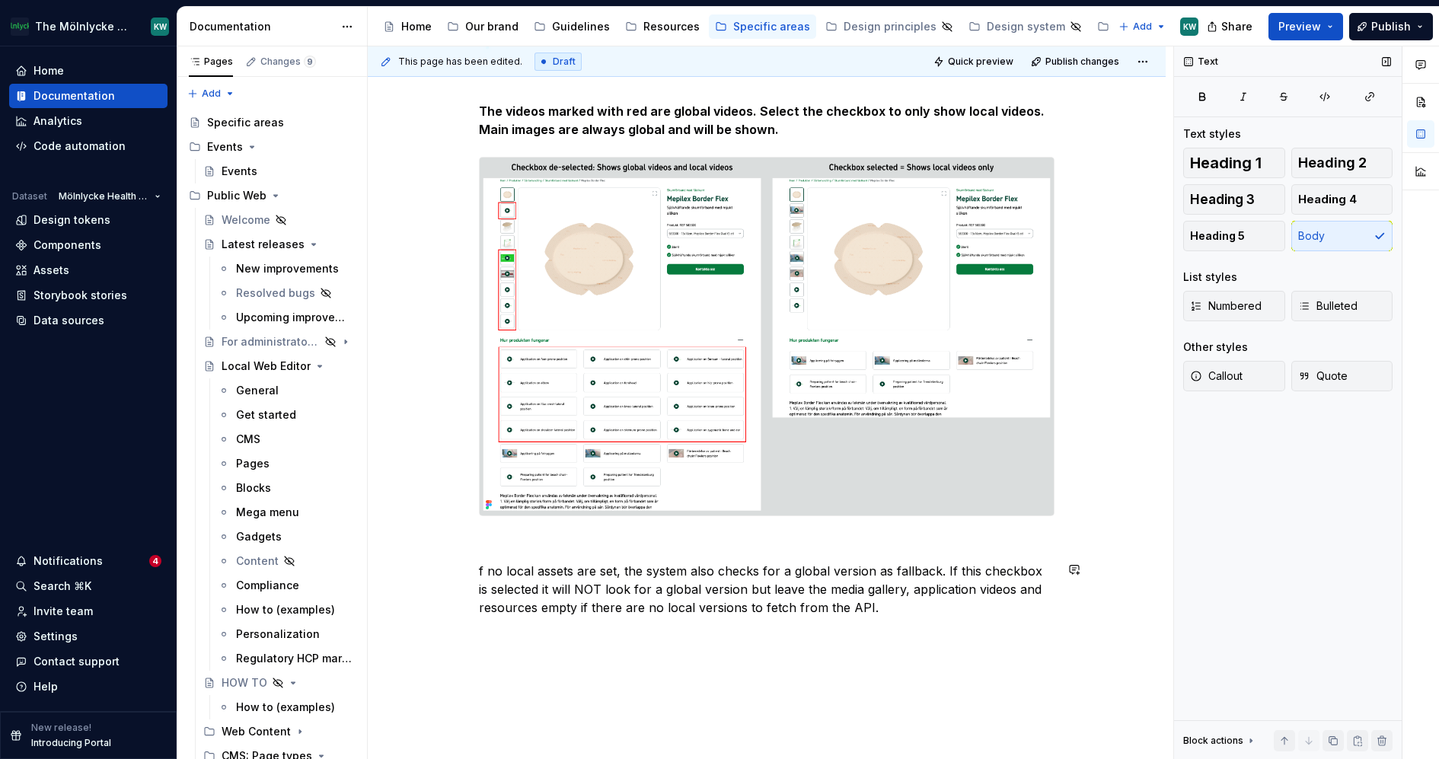
scroll to position [899, 0]
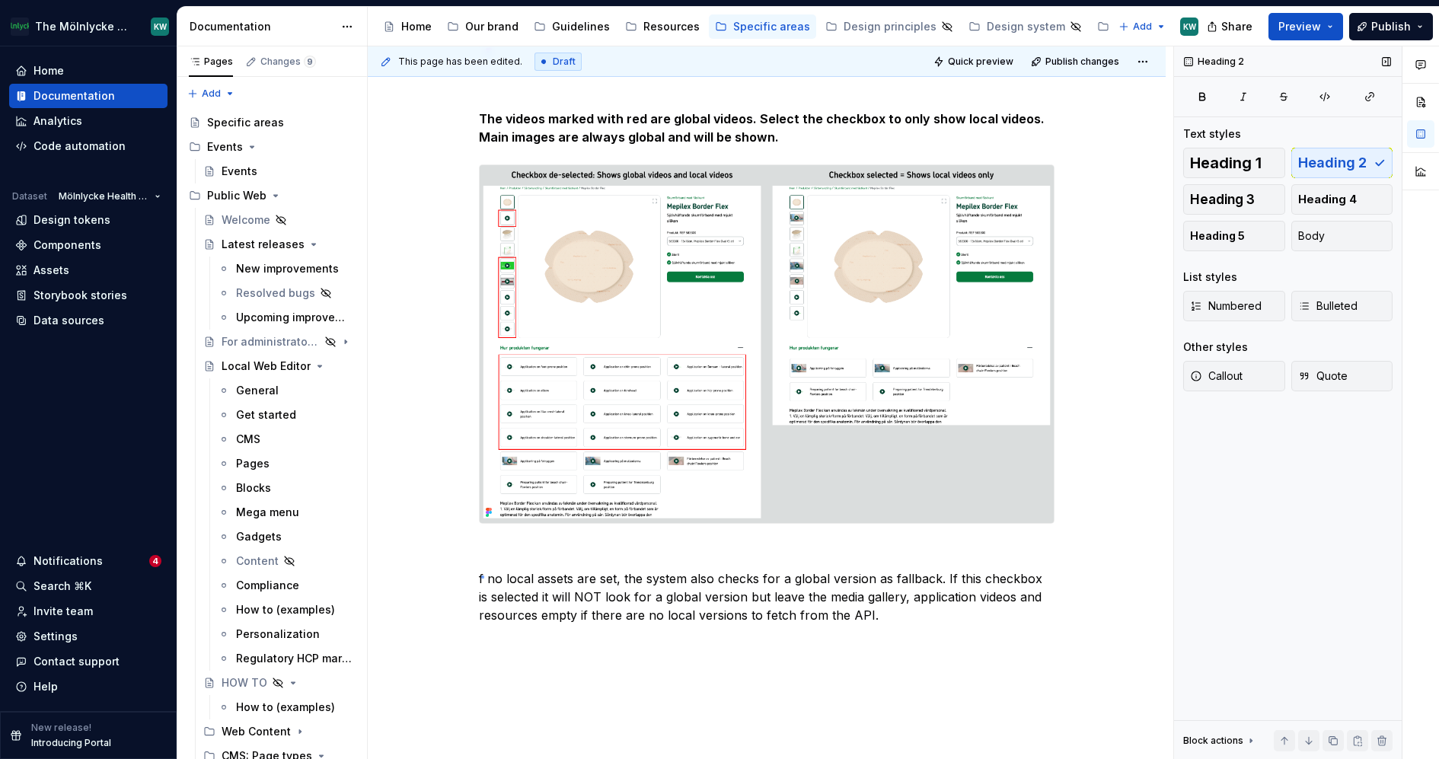
click at [481, 576] on div "This page has been edited. Draft Quick preview Publish changes Global settings …" at bounding box center [771, 403] width 806 height 714
click at [487, 579] on p "f no local assets are set, the system also checks for a global version as fallb…" at bounding box center [767, 597] width 576 height 55
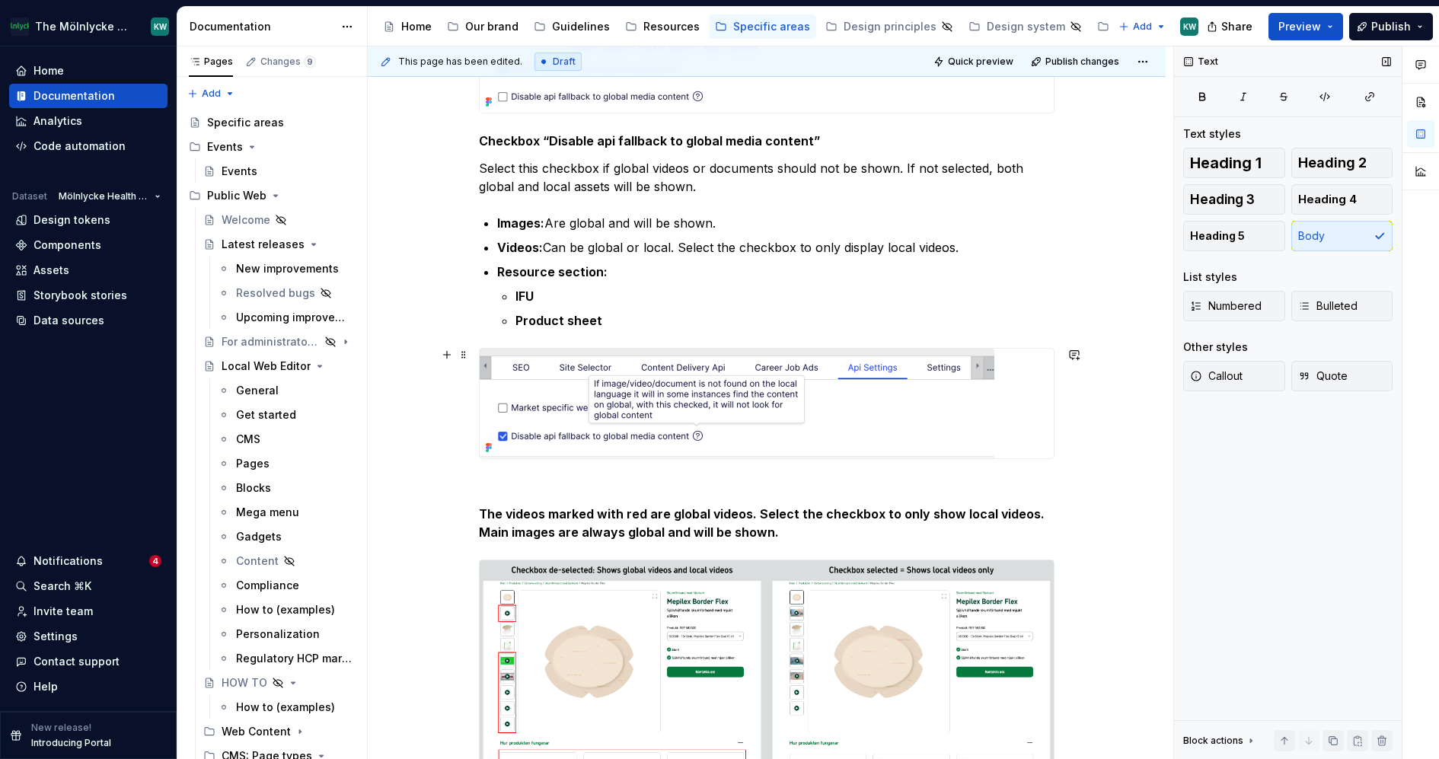
scroll to position [478, 0]
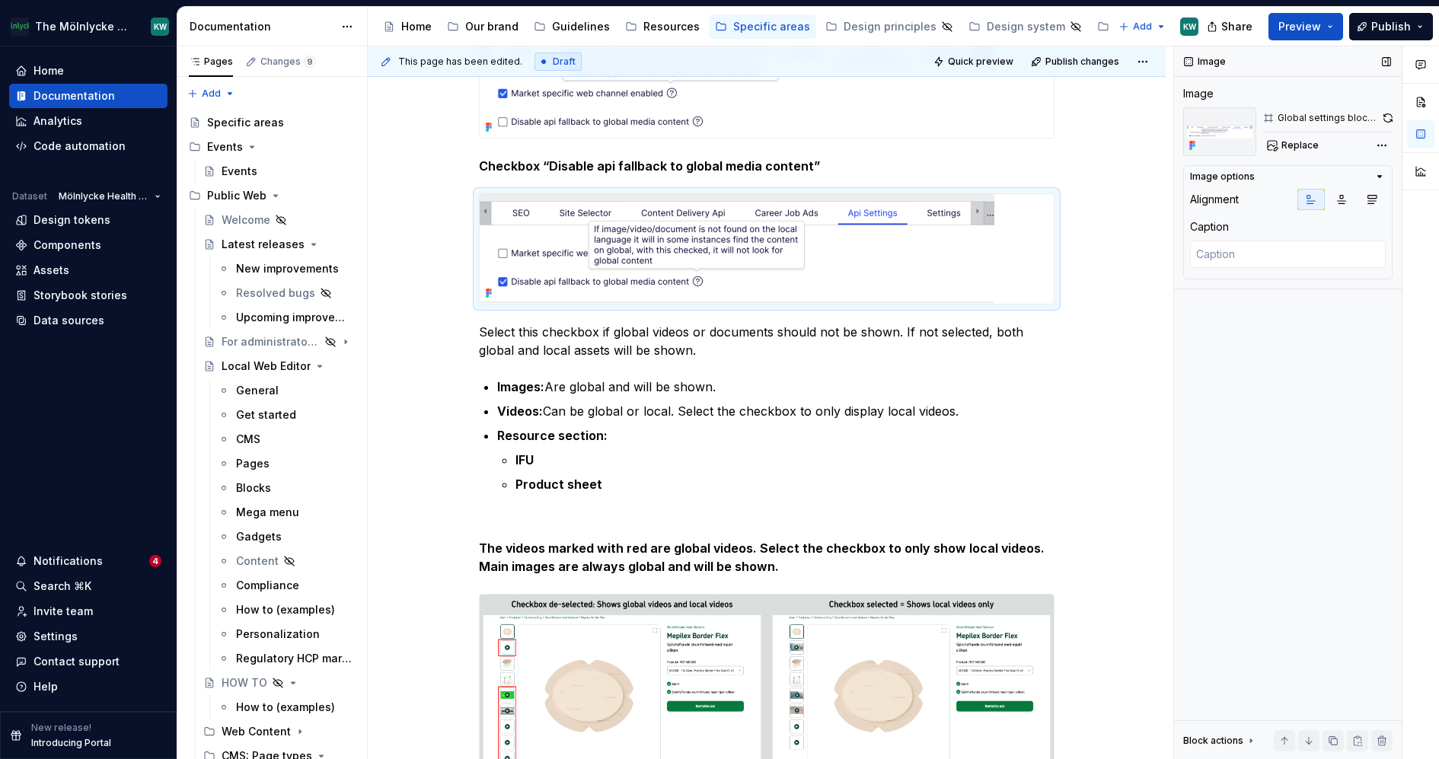
click at [1181, 415] on div "Image Image Global settings block - Api settings - Disable api fallback Replace…" at bounding box center [1288, 403] width 228 height 714
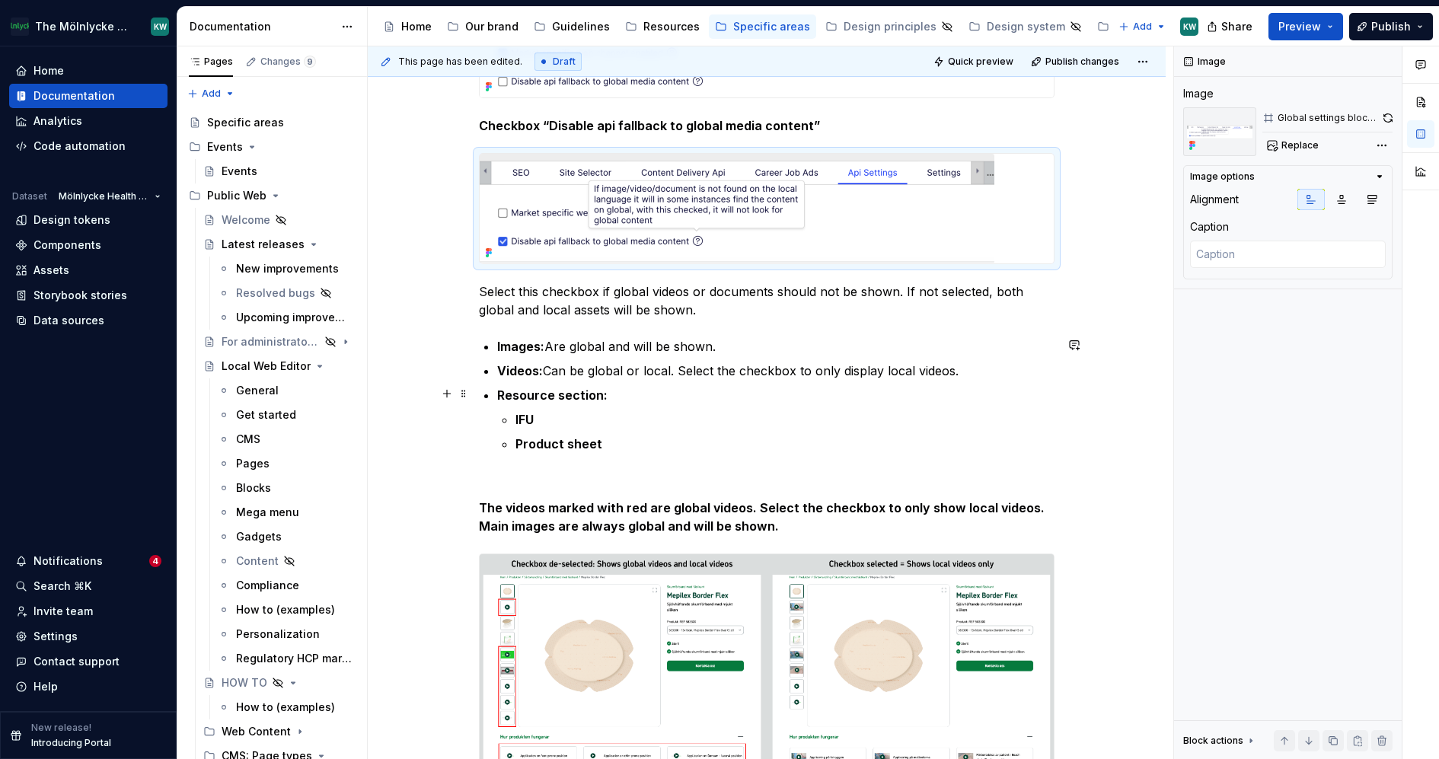
scroll to position [532, 0]
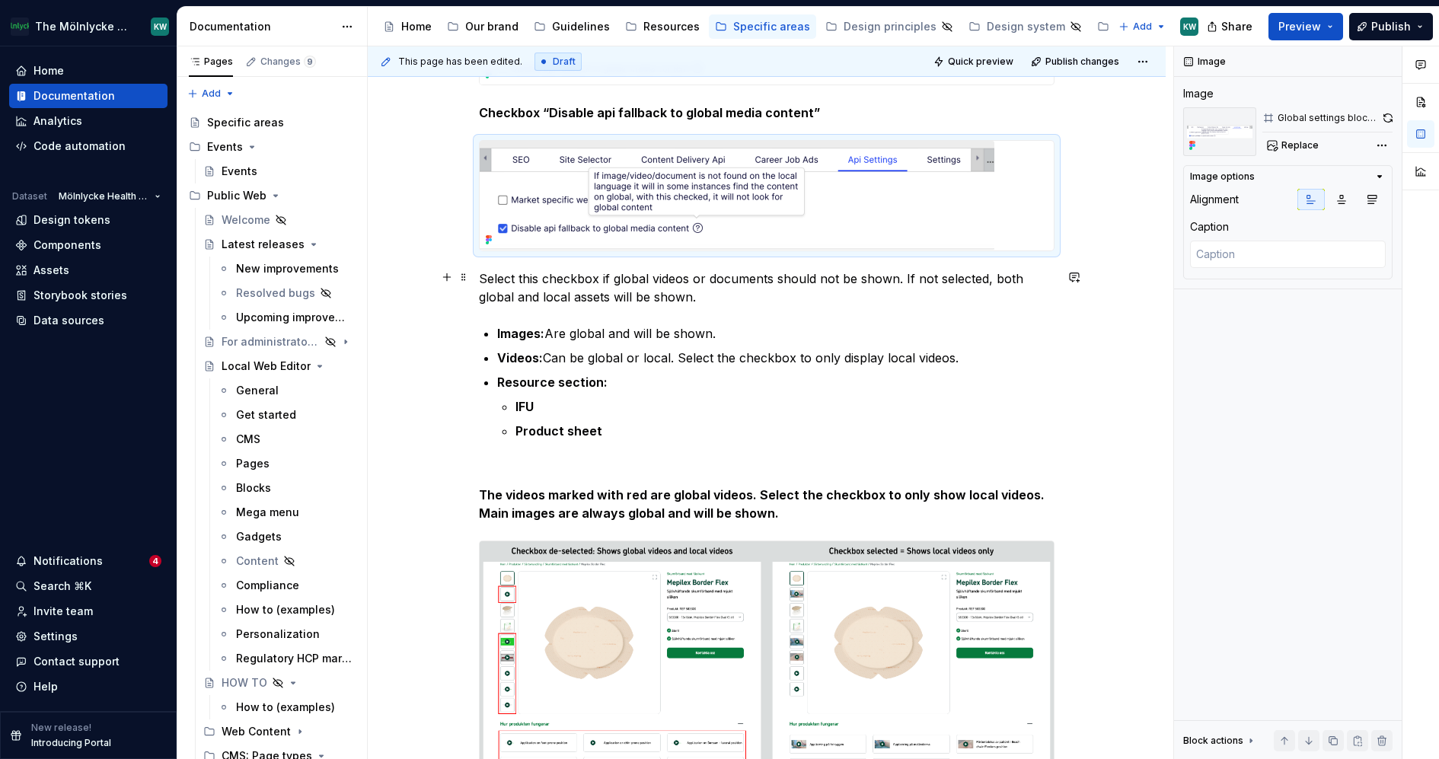
click at [907, 275] on p "Select this checkbox if global videos or documents should not be shown. If not …" at bounding box center [767, 288] width 576 height 37
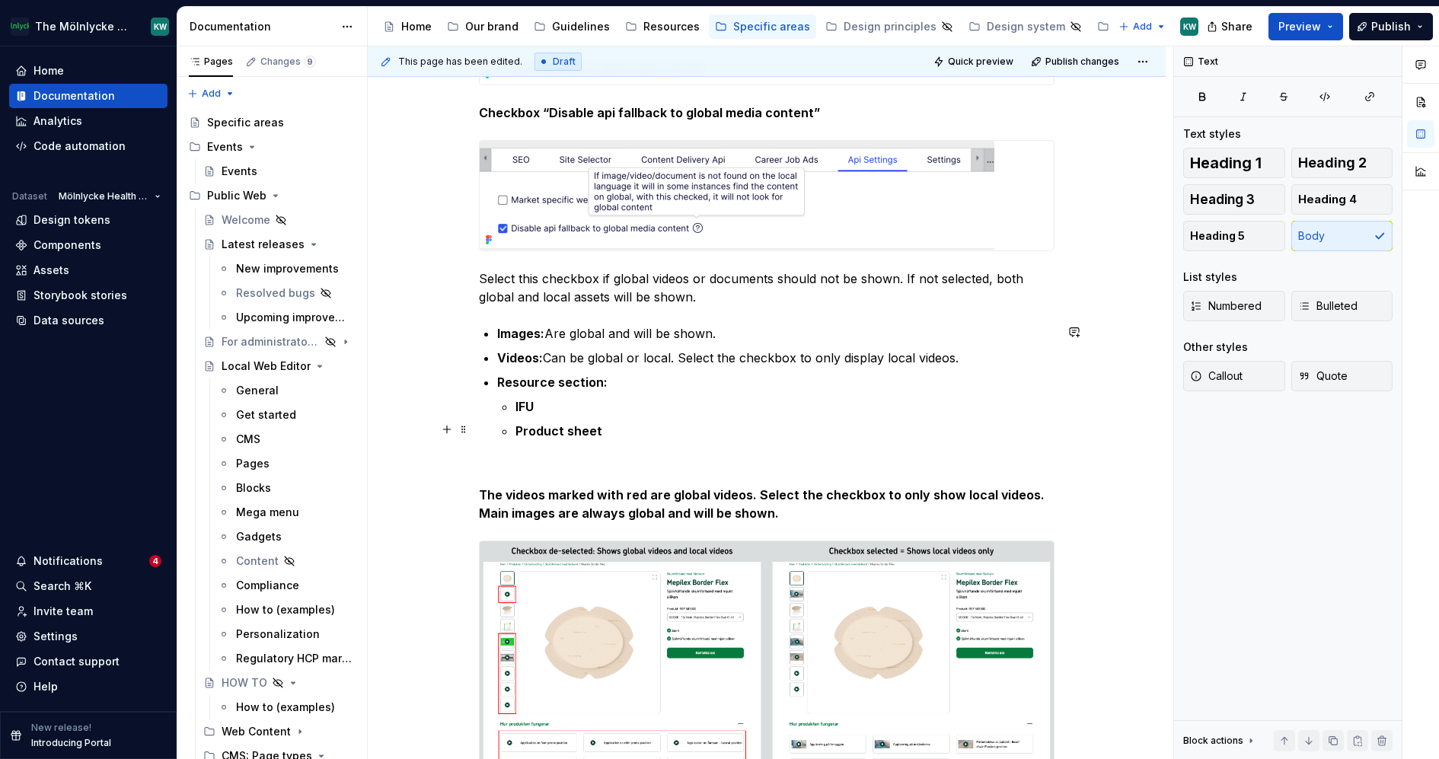
click at [1077, 437] on div "Api Settings Settings for API connection. Updated Globally by administrator onl…" at bounding box center [767, 490] width 798 height 1514
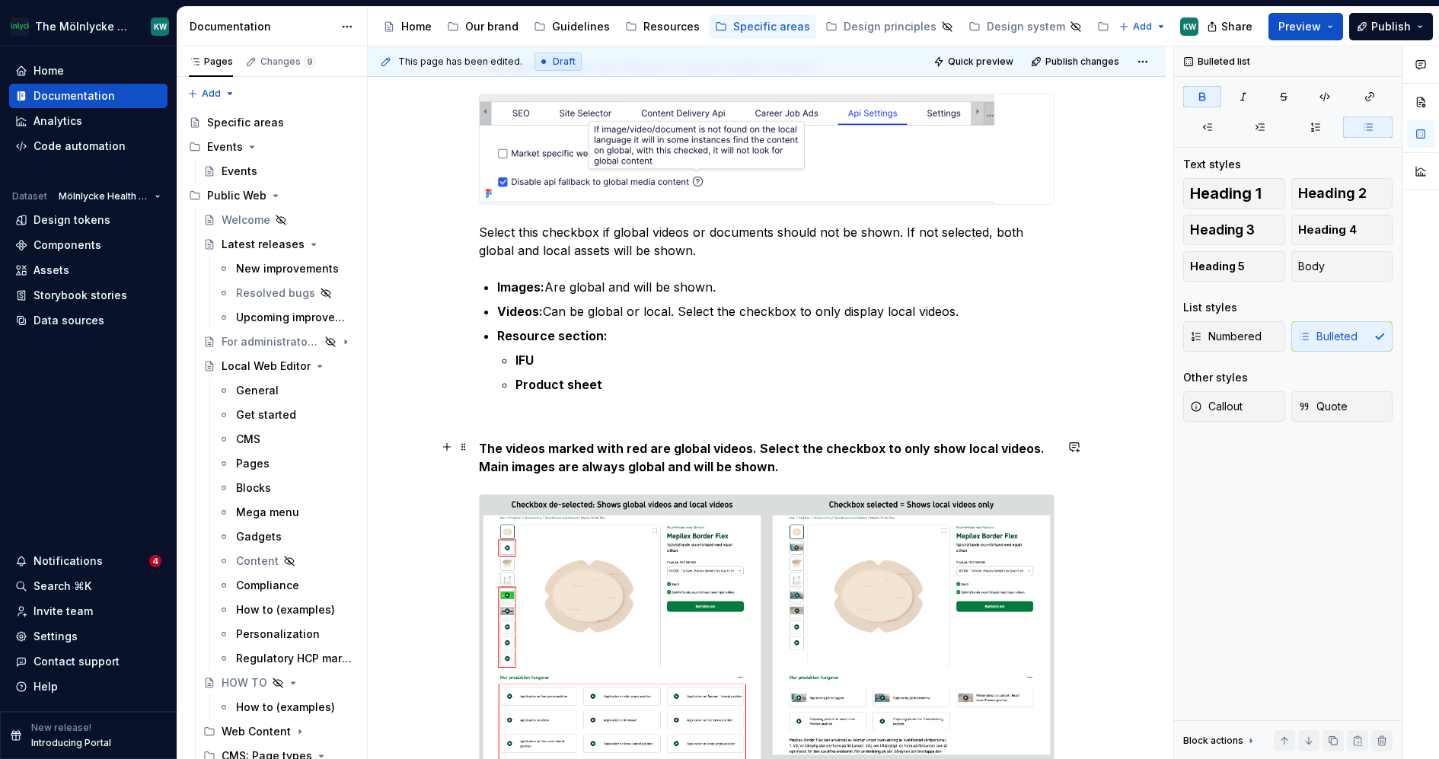
scroll to position [585, 0]
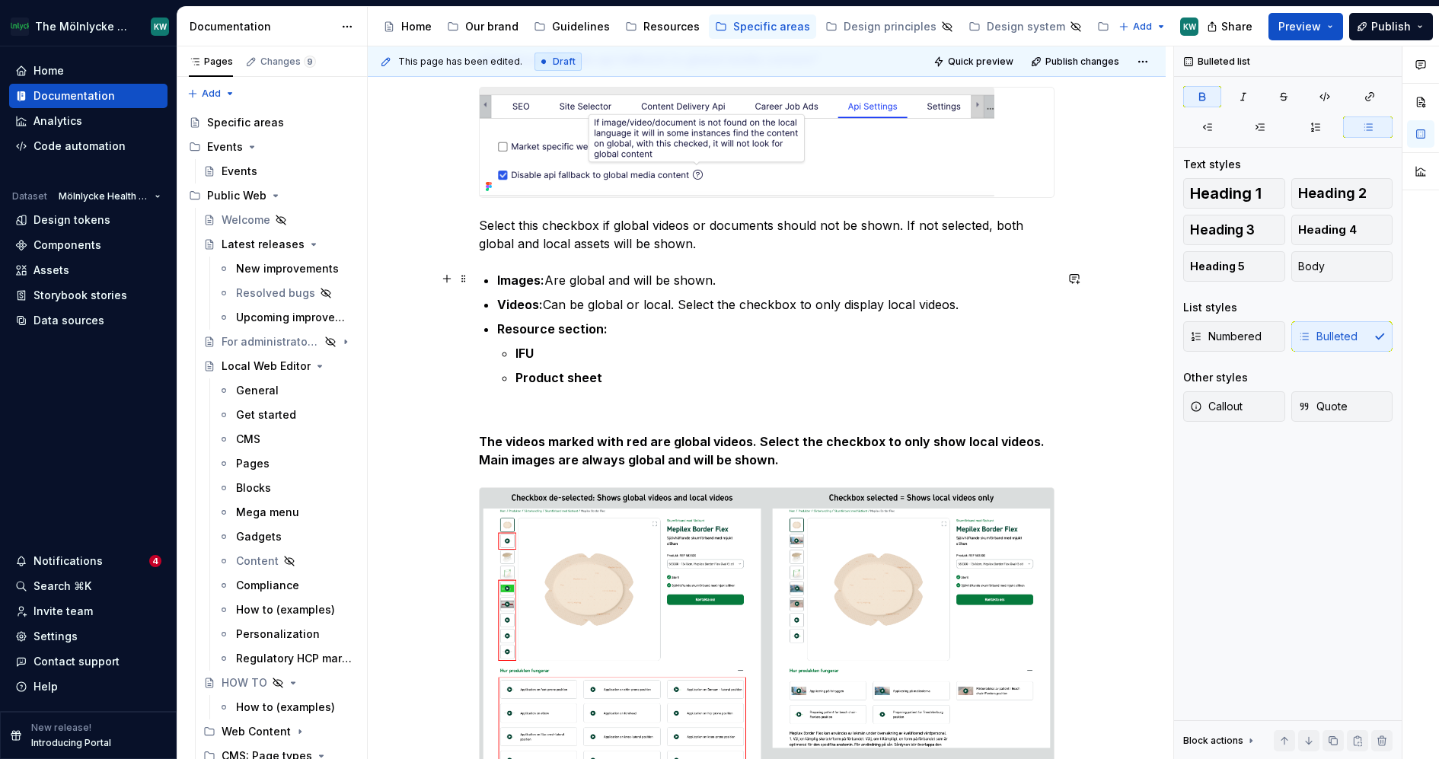
click at [716, 276] on p "Images: Are global and will be shown." at bounding box center [775, 280] width 557 height 18
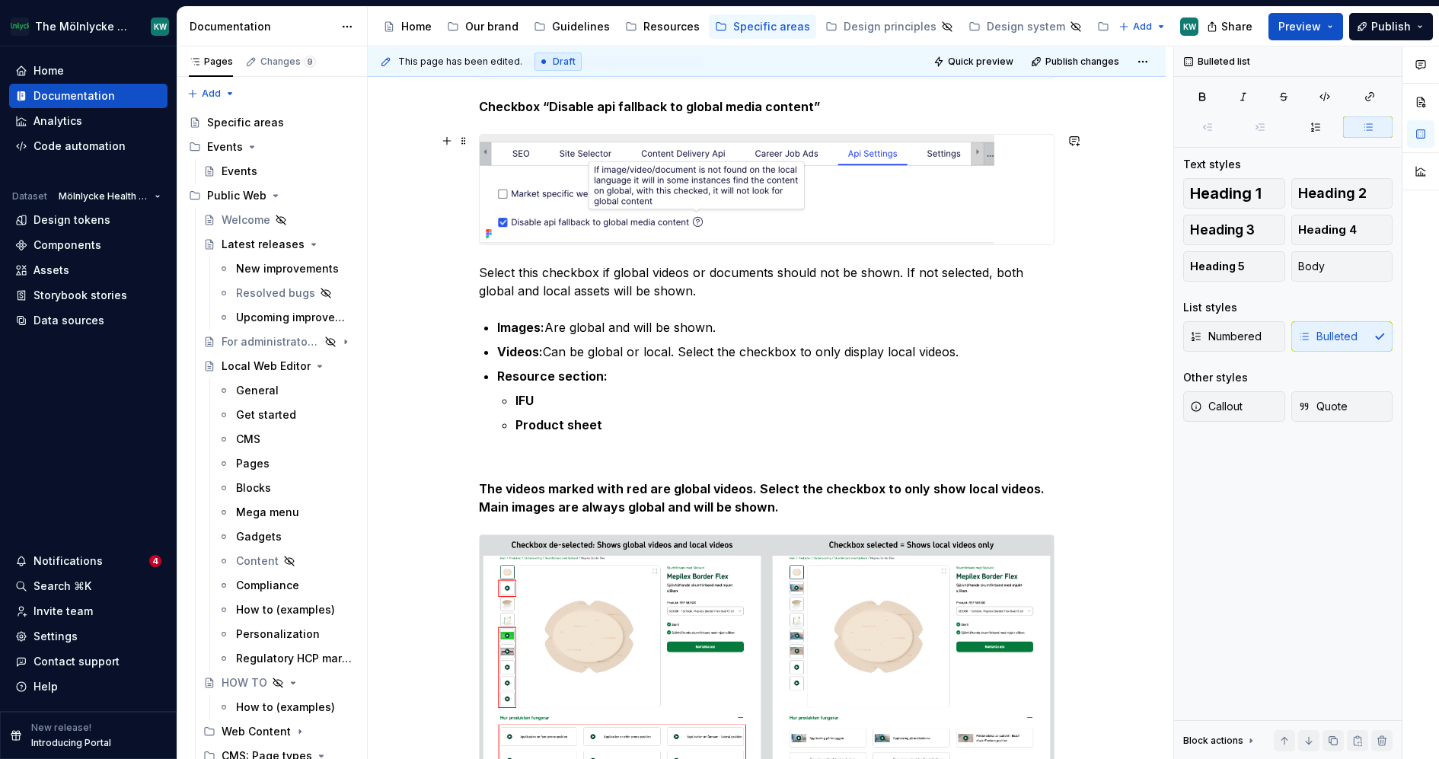
scroll to position [528, 0]
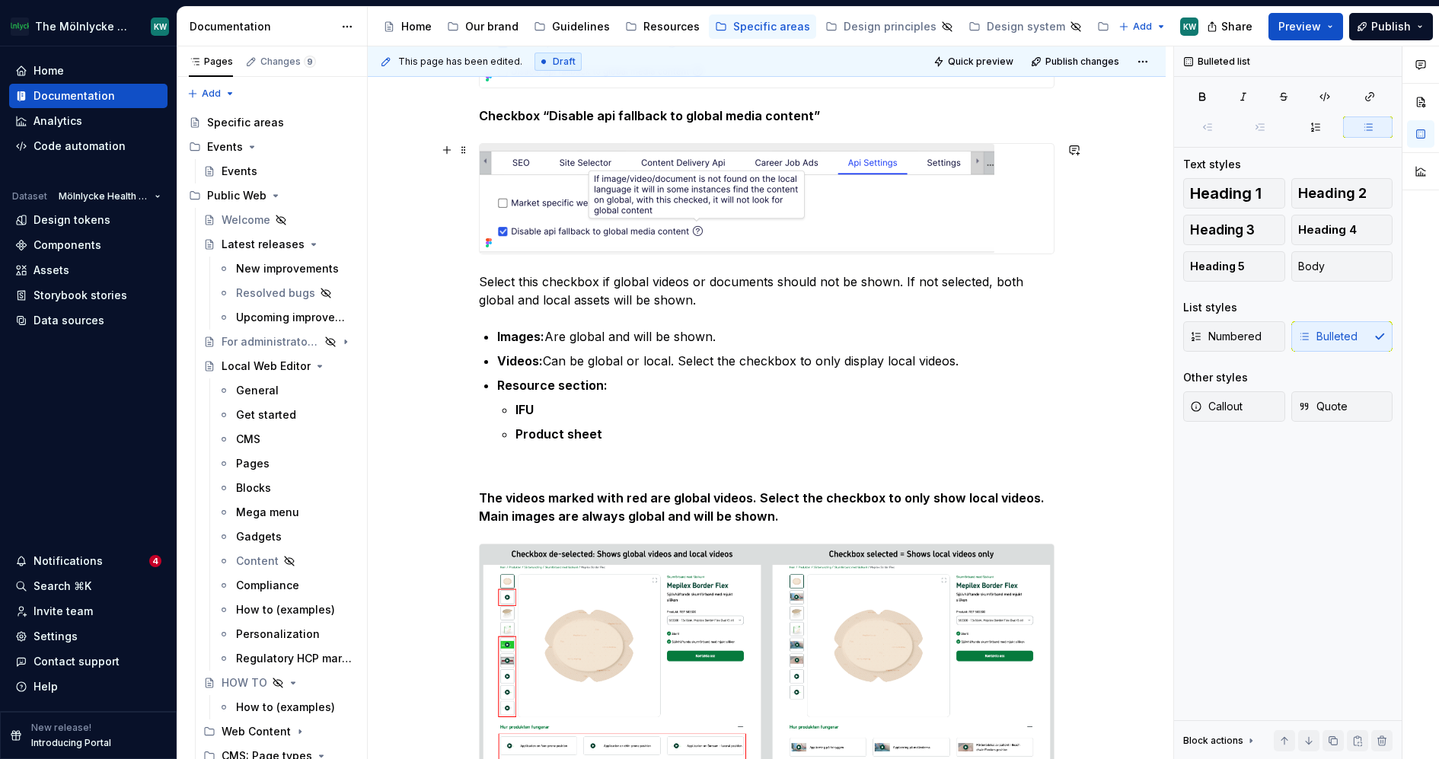
click at [698, 279] on p "Select this checkbox if global videos or documents should not be shown. If not …" at bounding box center [767, 291] width 576 height 37
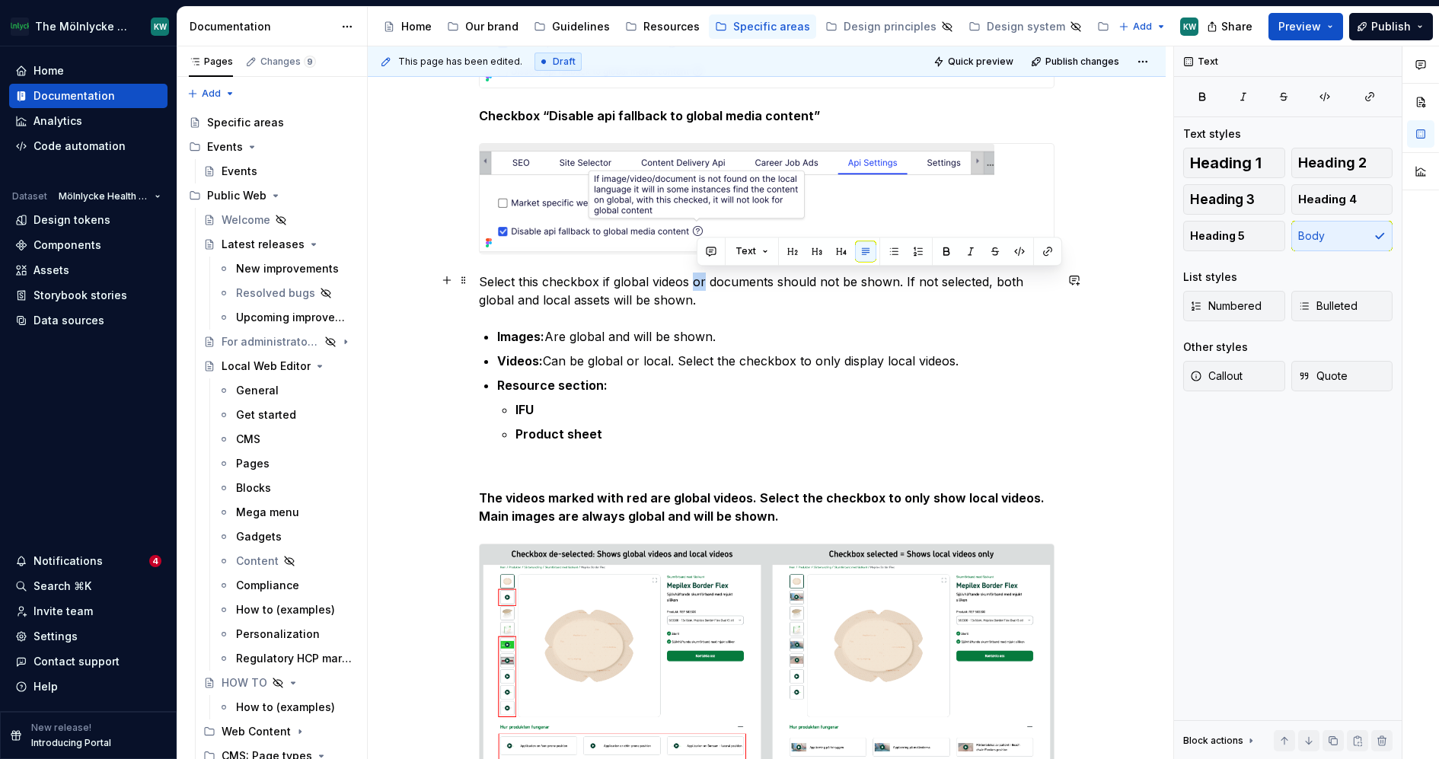
click at [698, 279] on p "Select this checkbox if global videos or documents should not be shown. If not …" at bounding box center [767, 291] width 576 height 37
click at [816, 306] on p "Select this checkbox if global videos and documents should not be shown. If not…" at bounding box center [767, 291] width 576 height 37
click at [694, 296] on p "Select this checkbox if global videos and documents should not be shown. If not…" at bounding box center [767, 291] width 576 height 37
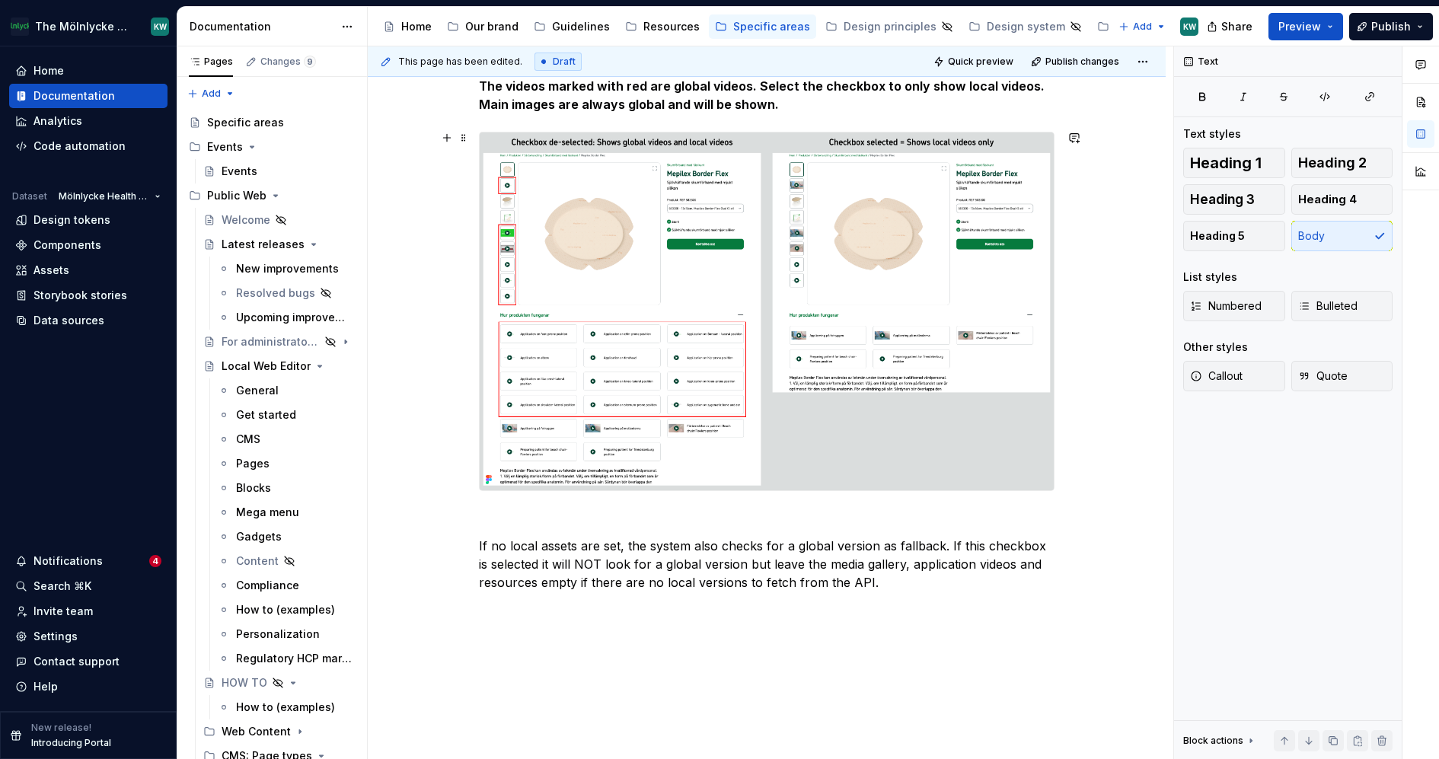
scroll to position [1016, 0]
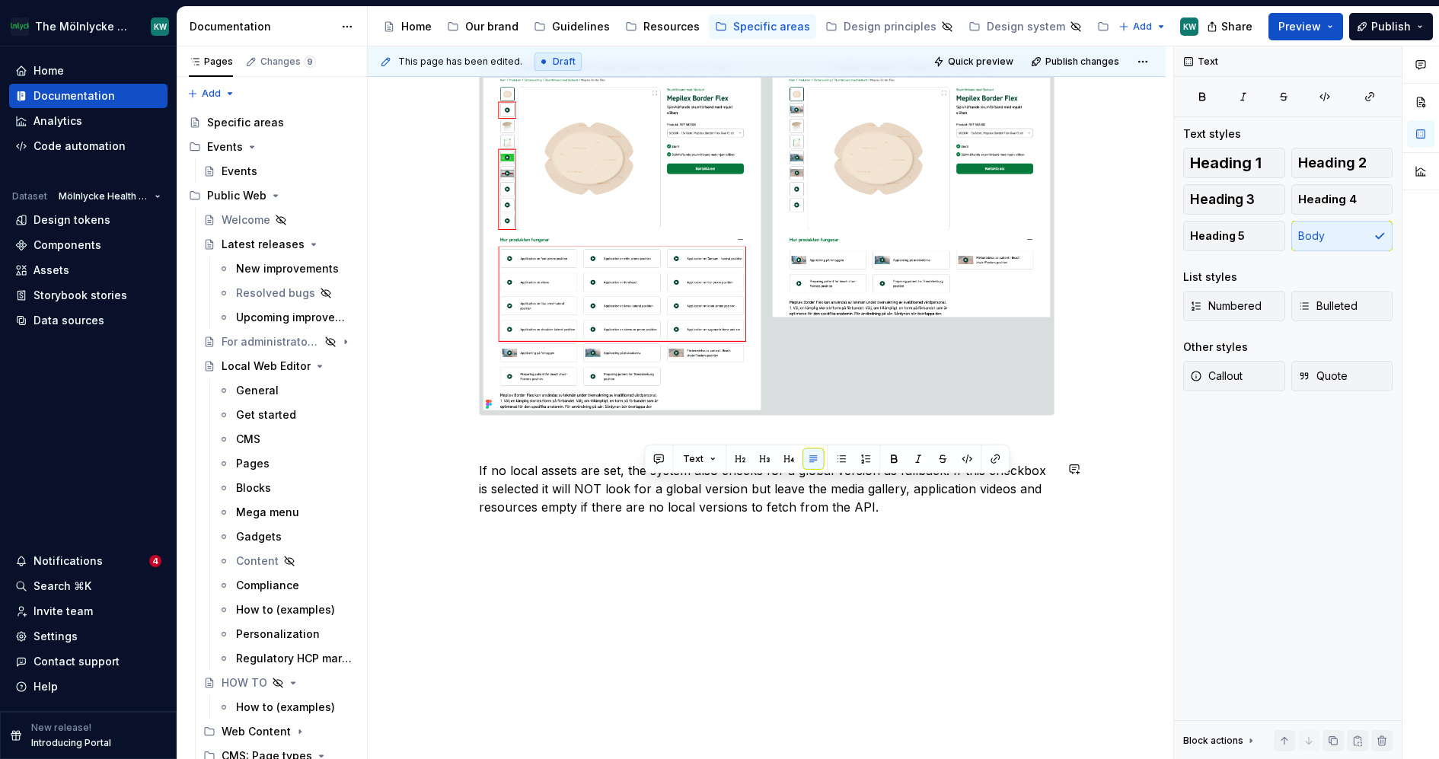
drag, startPoint x: 645, startPoint y: 487, endPoint x: 937, endPoint y: 522, distance: 293.7
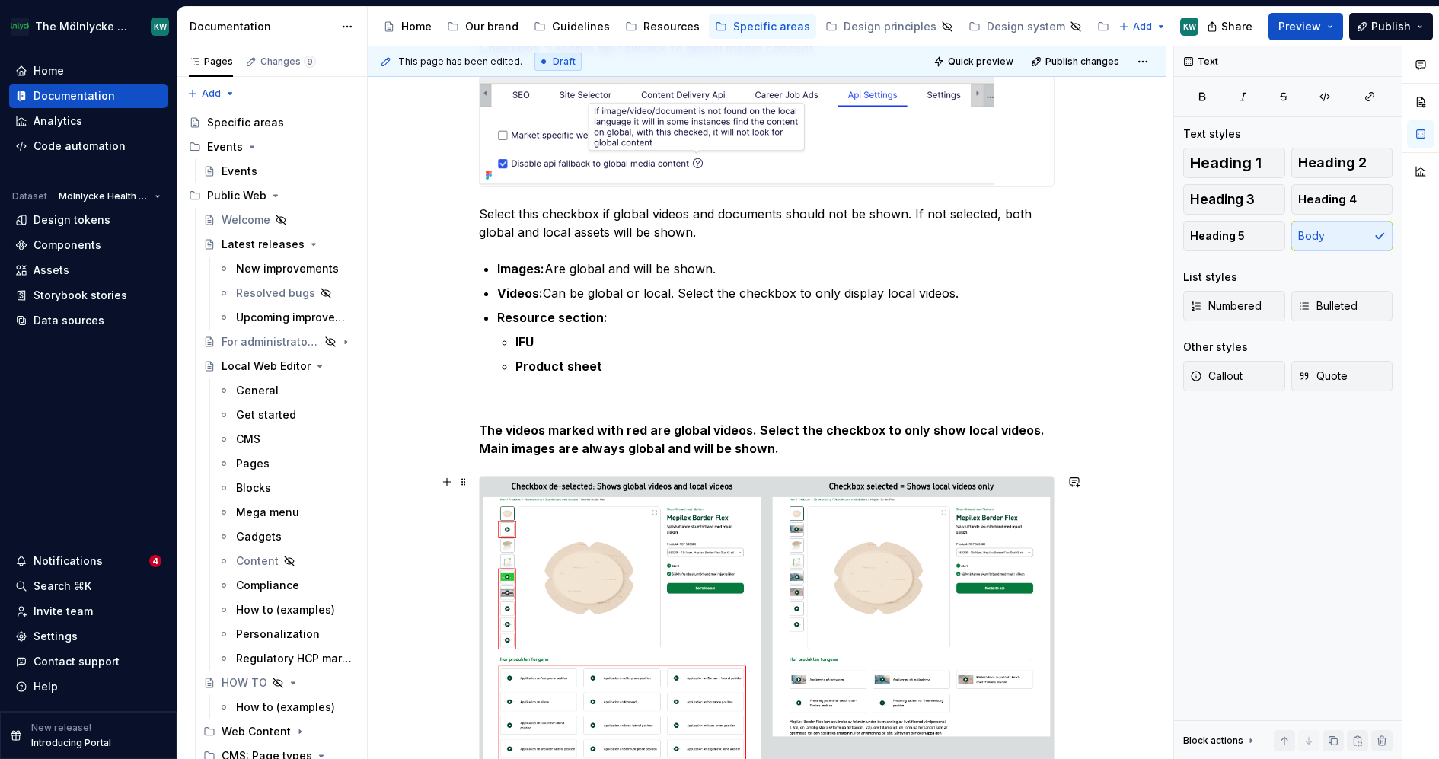
scroll to position [575, 0]
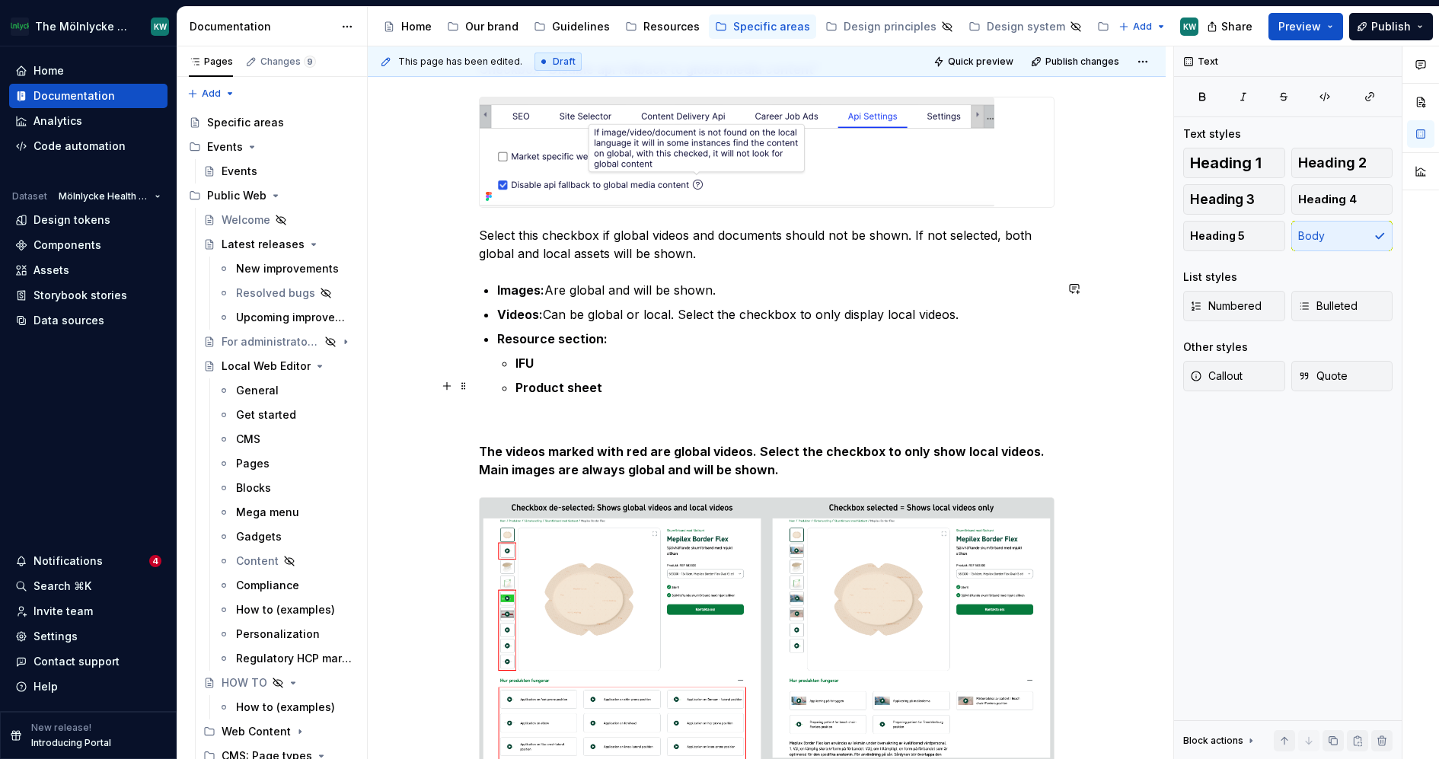
click at [621, 386] on p "Product sheet" at bounding box center [785, 387] width 539 height 18
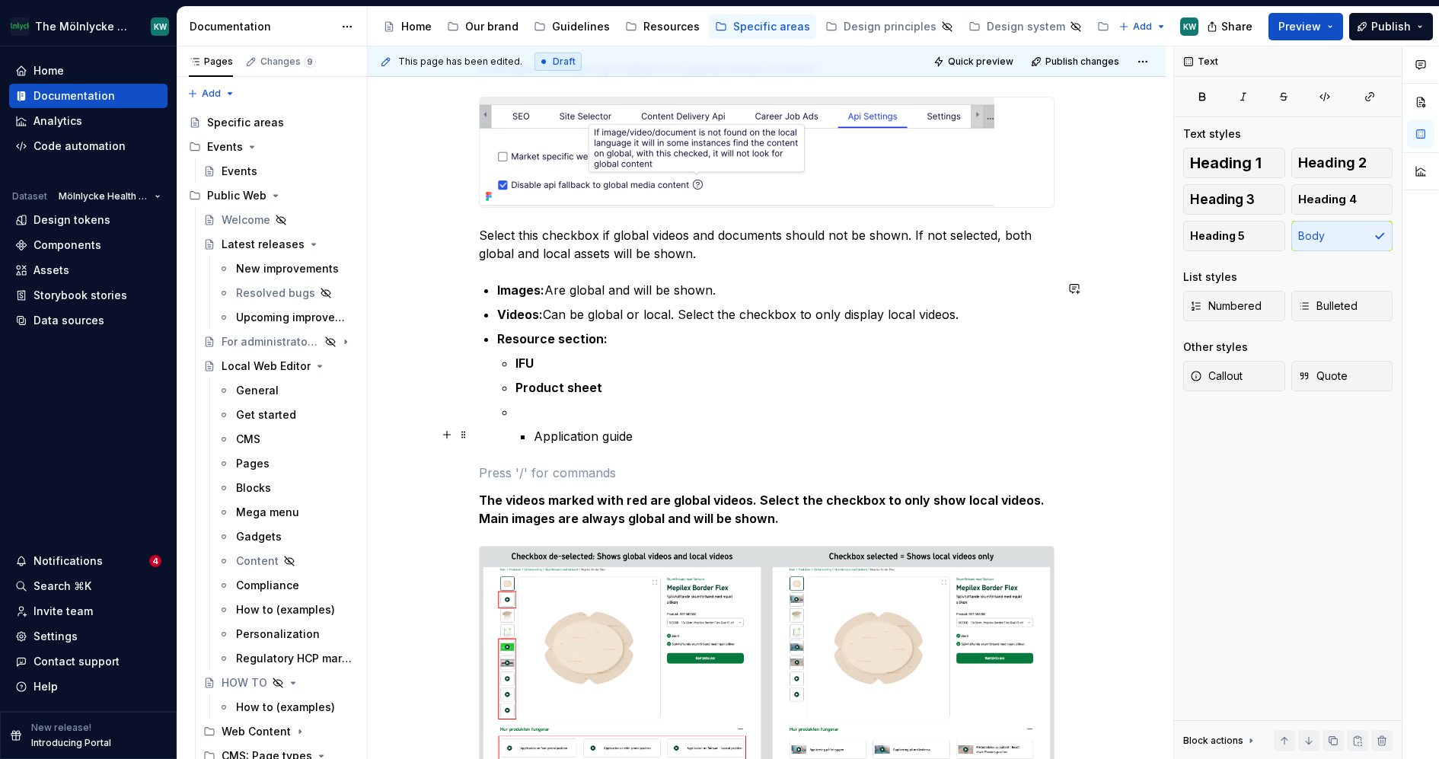
click at [533, 431] on li "Application guide" at bounding box center [785, 424] width 539 height 43
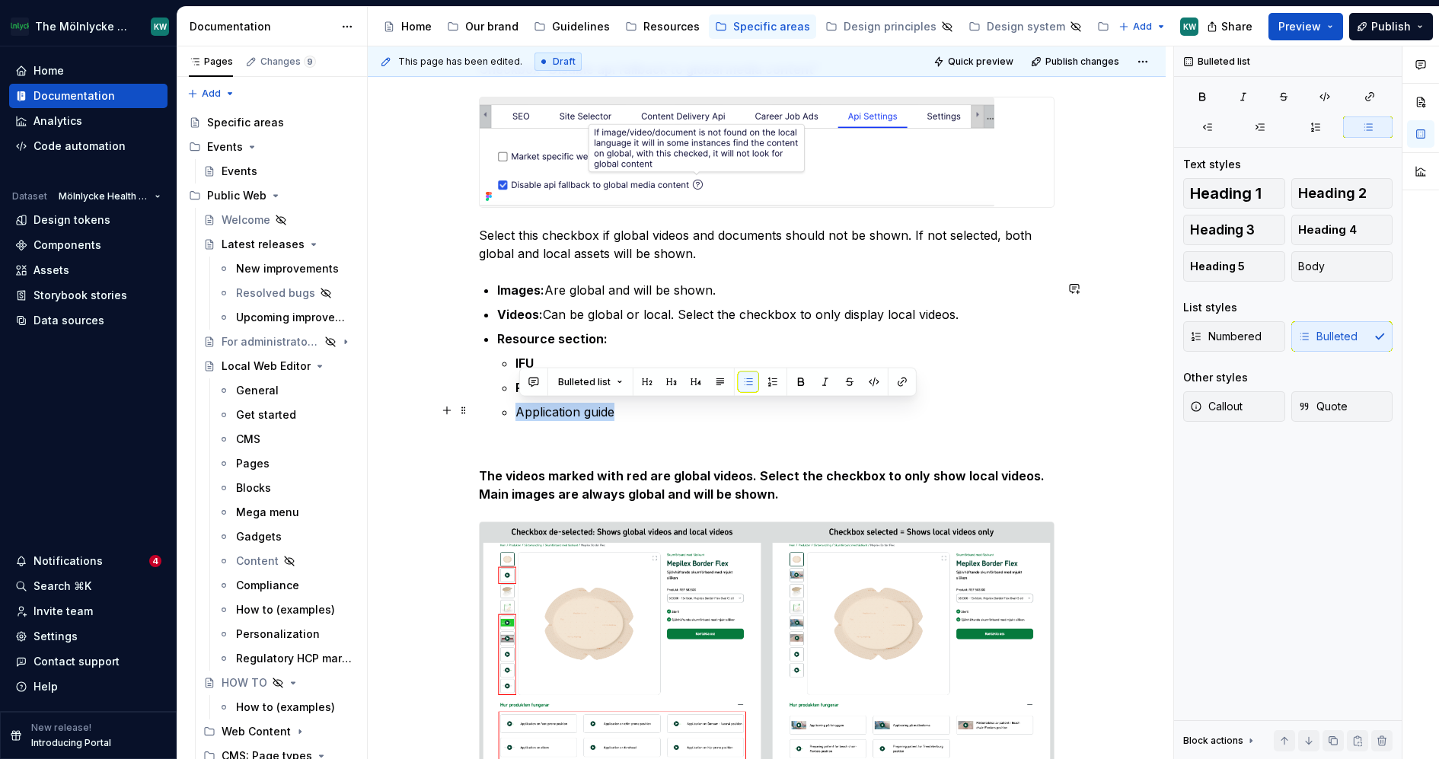
drag, startPoint x: 624, startPoint y: 409, endPoint x: 520, endPoint y: 410, distance: 103.6
click at [520, 410] on p "Application guide" at bounding box center [785, 412] width 539 height 18
click at [573, 354] on p "IFU" at bounding box center [785, 363] width 539 height 18
click at [610, 383] on p "Product shee" at bounding box center [785, 387] width 539 height 18
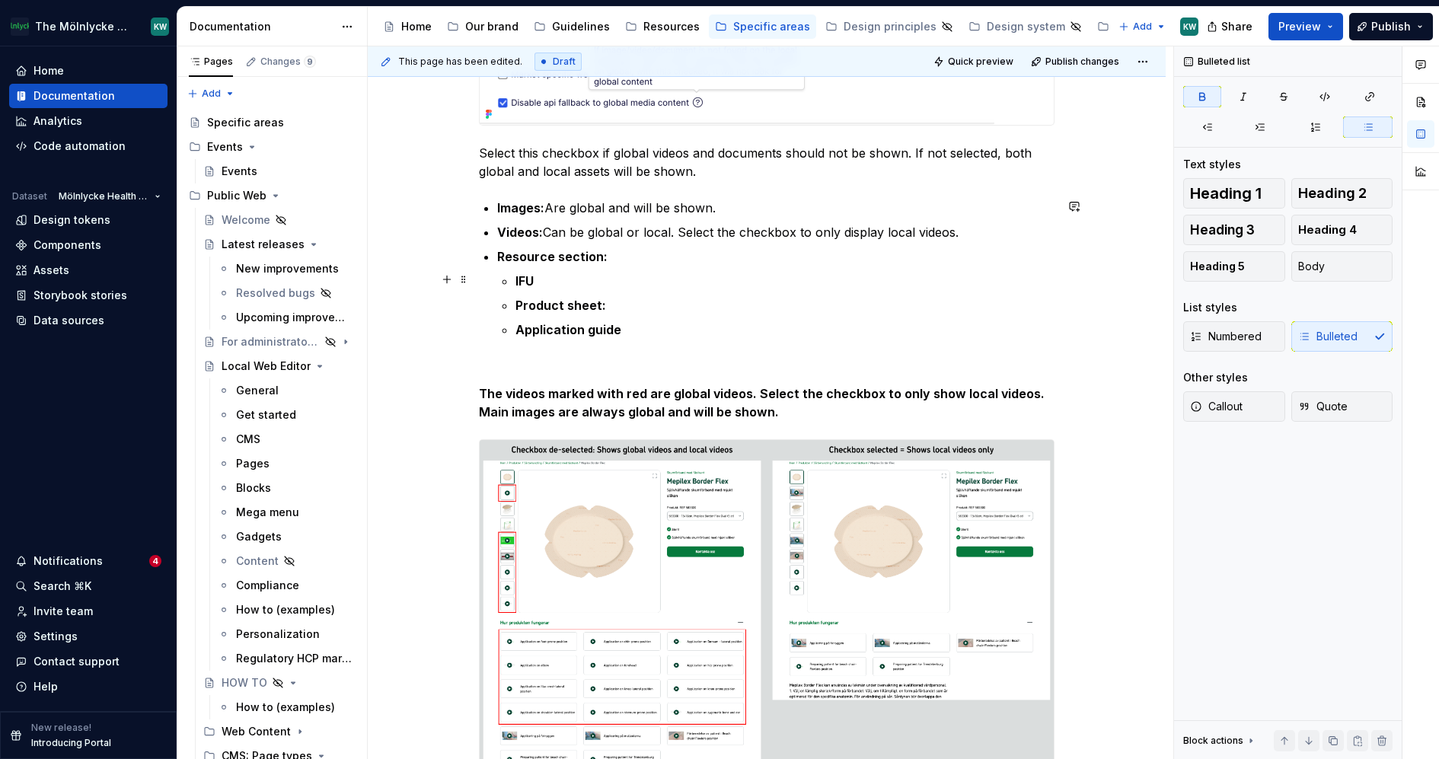
scroll to position [647, 0]
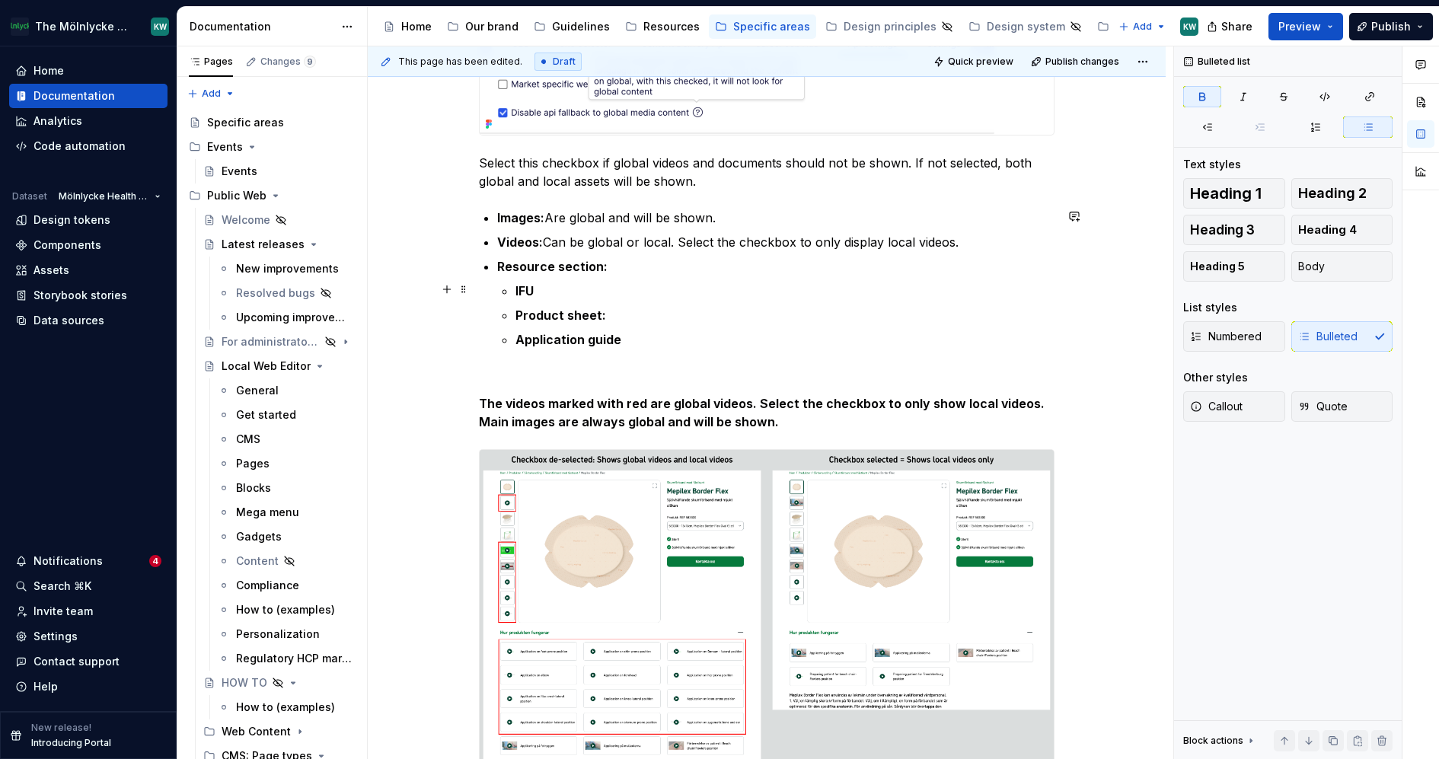
click at [595, 284] on p "IFU" at bounding box center [785, 291] width 539 height 18
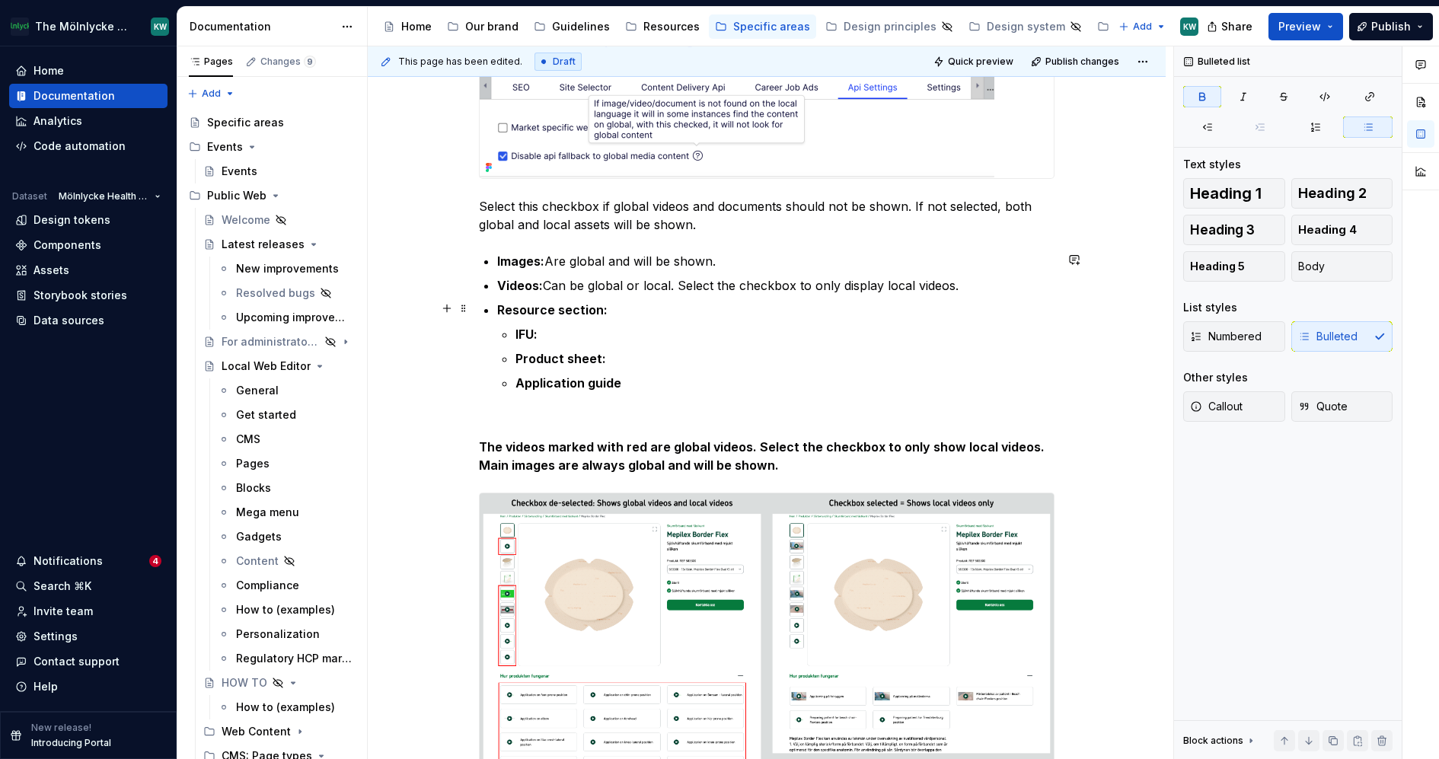
scroll to position [597, 0]
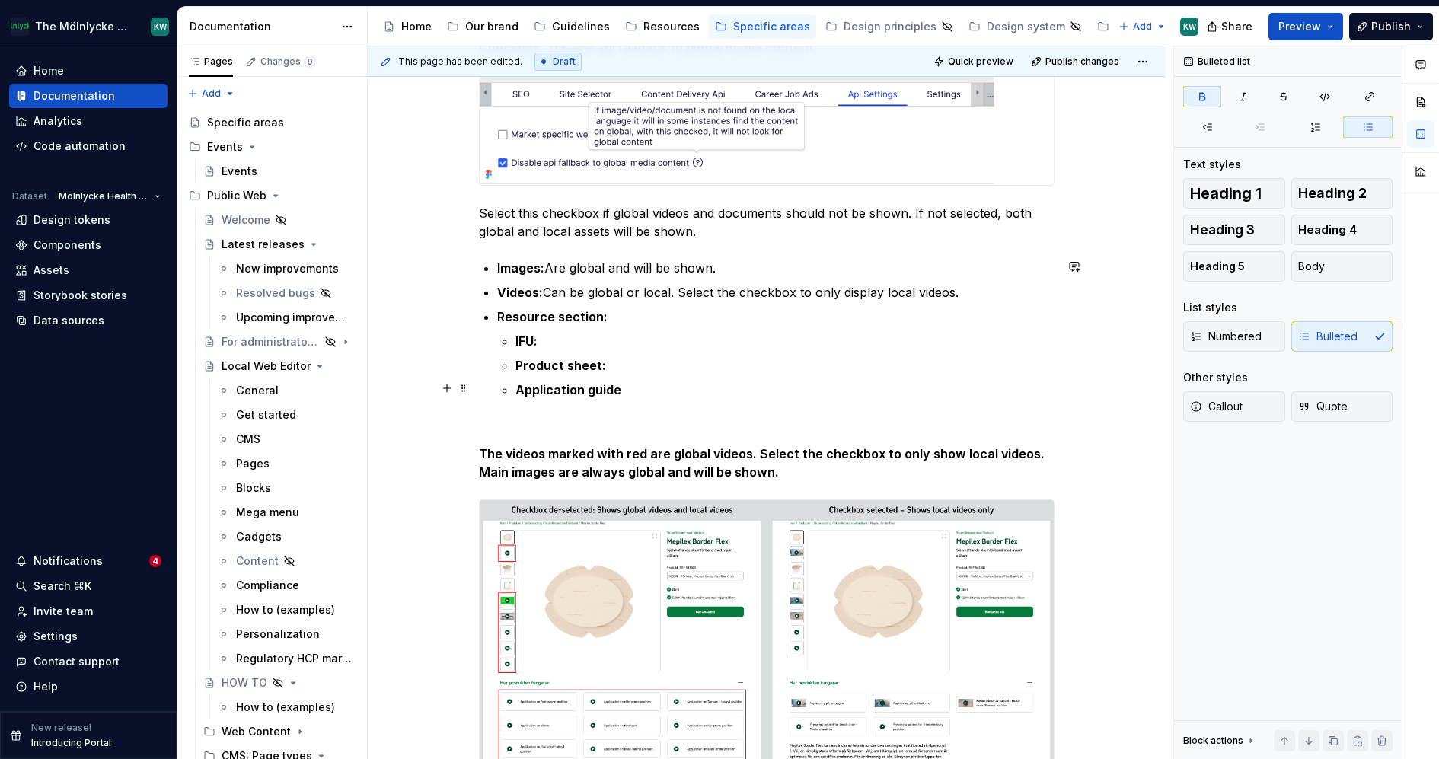
click at [643, 388] on p "Application guide" at bounding box center [785, 390] width 539 height 18
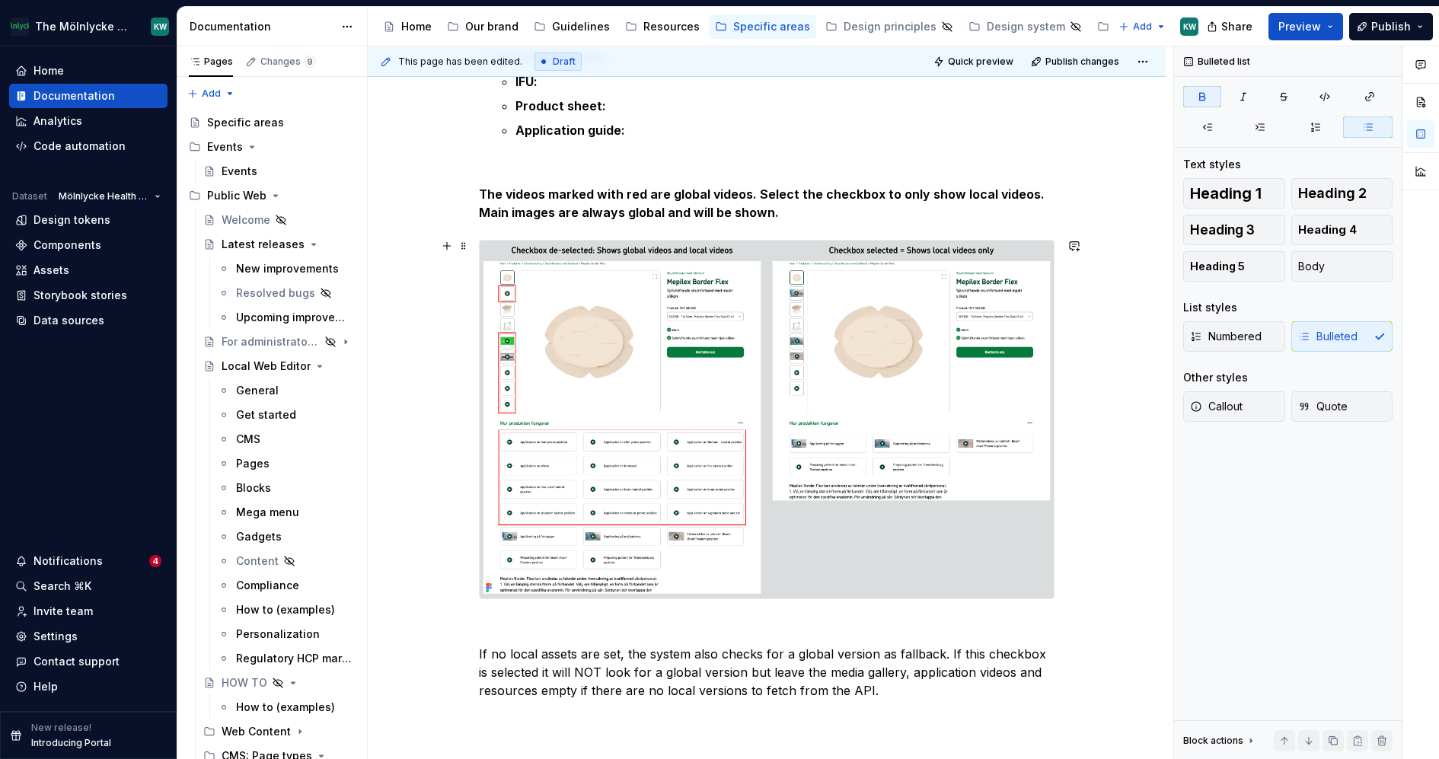
scroll to position [1040, 0]
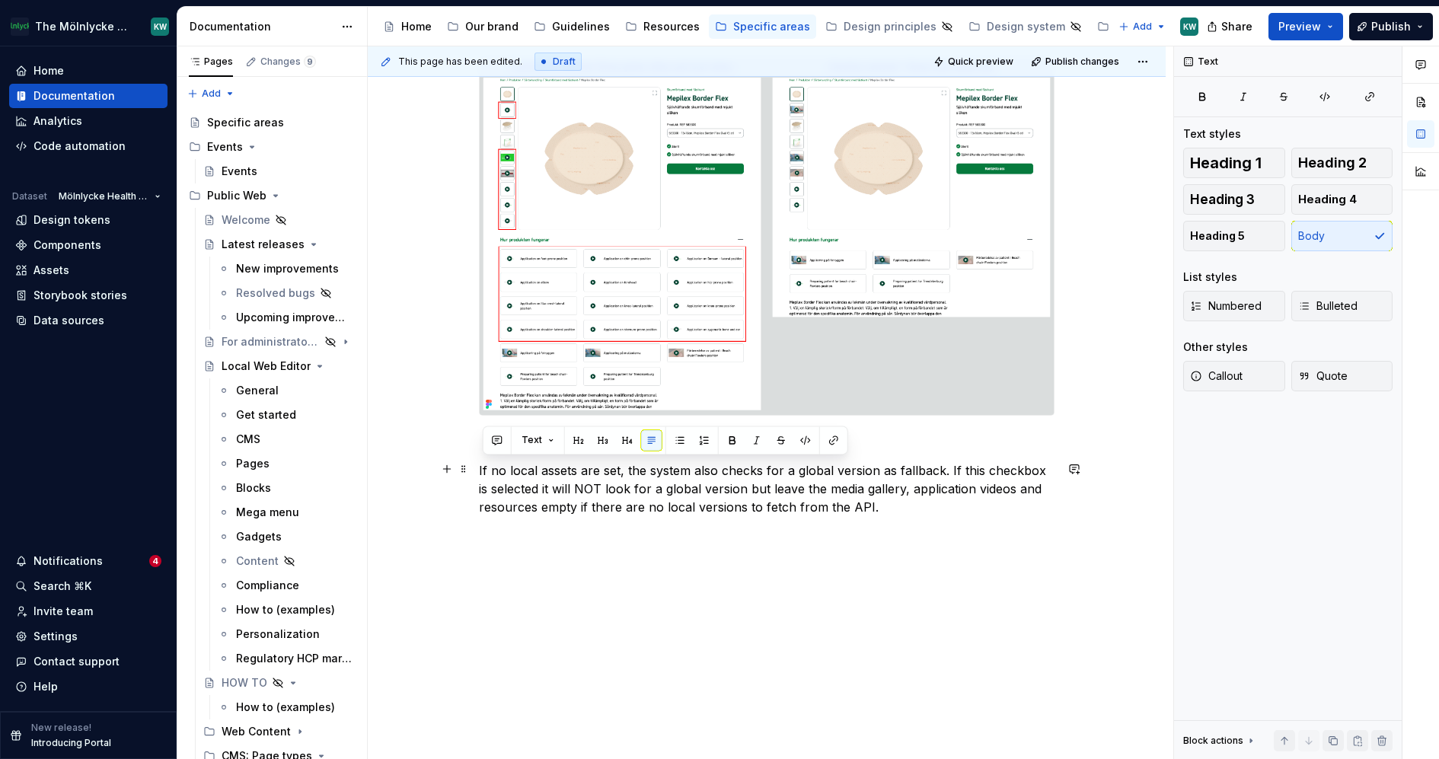
drag, startPoint x: 909, startPoint y: 509, endPoint x: 483, endPoint y: 459, distance: 429.4
click at [482, 461] on p "If no local assets are set, the system also checks for a global version as fall…" at bounding box center [767, 488] width 576 height 55
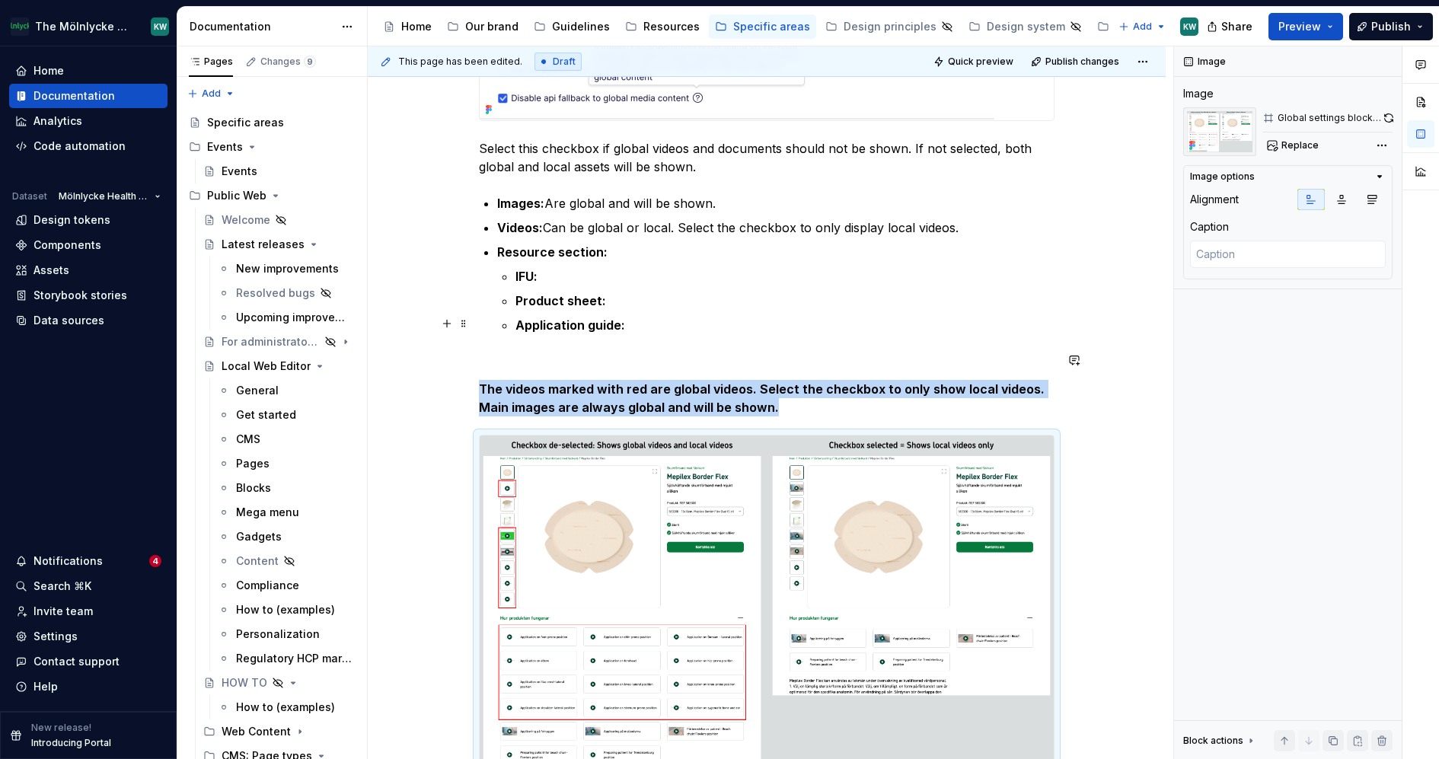
scroll to position [661, 0]
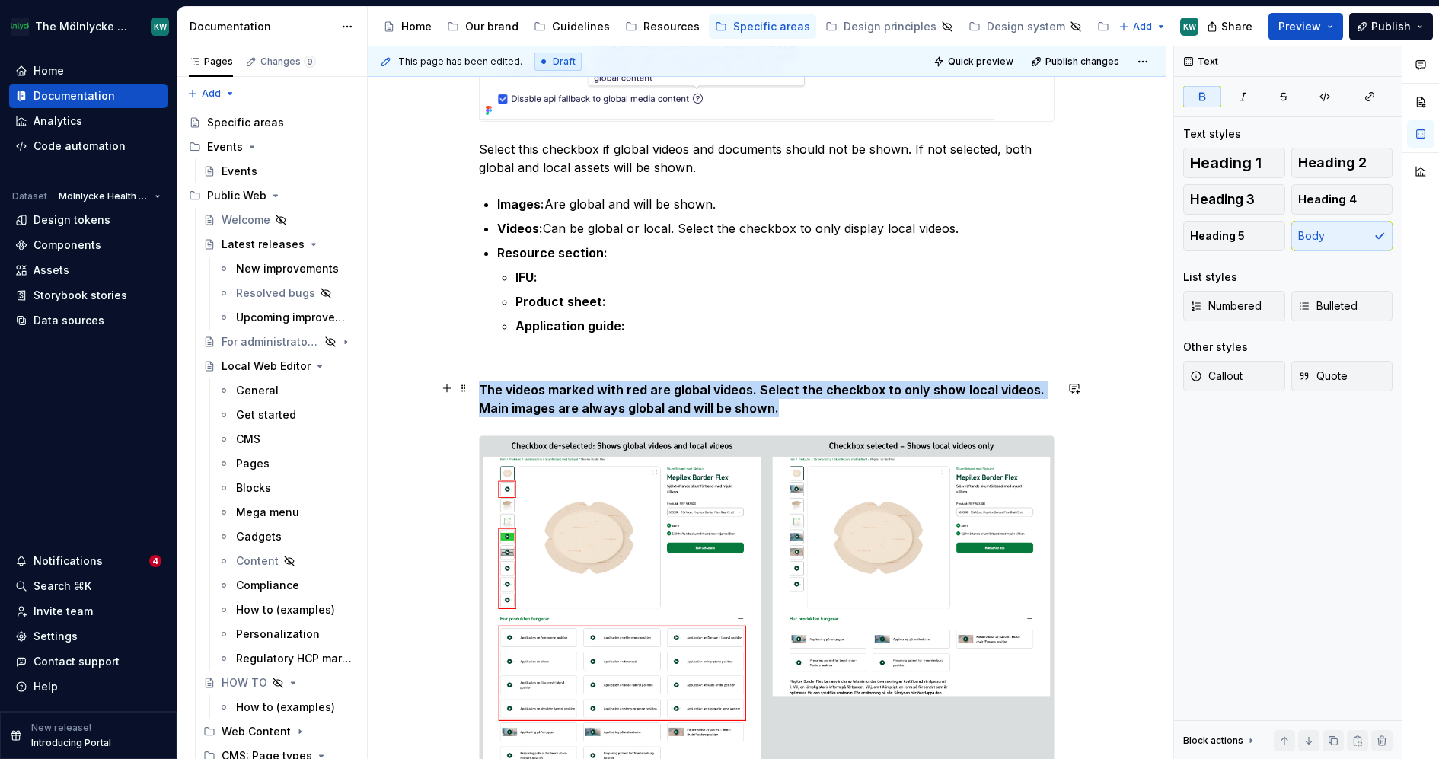
drag, startPoint x: 1039, startPoint y: 388, endPoint x: 1039, endPoint y: 400, distance: 12.2
click at [1039, 400] on p "The videos marked with red are global videos. Select the checkbox to only show …" at bounding box center [767, 399] width 576 height 37
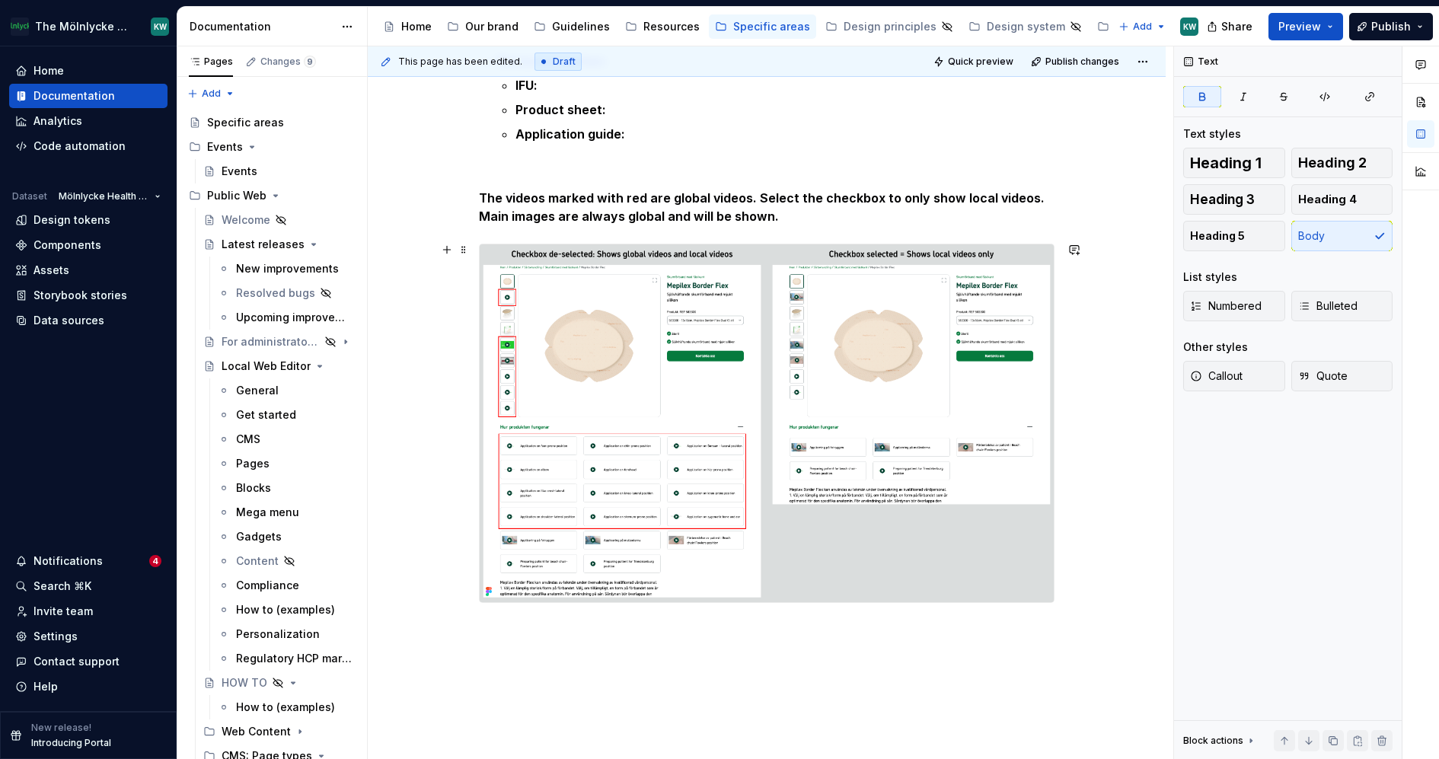
scroll to position [870, 0]
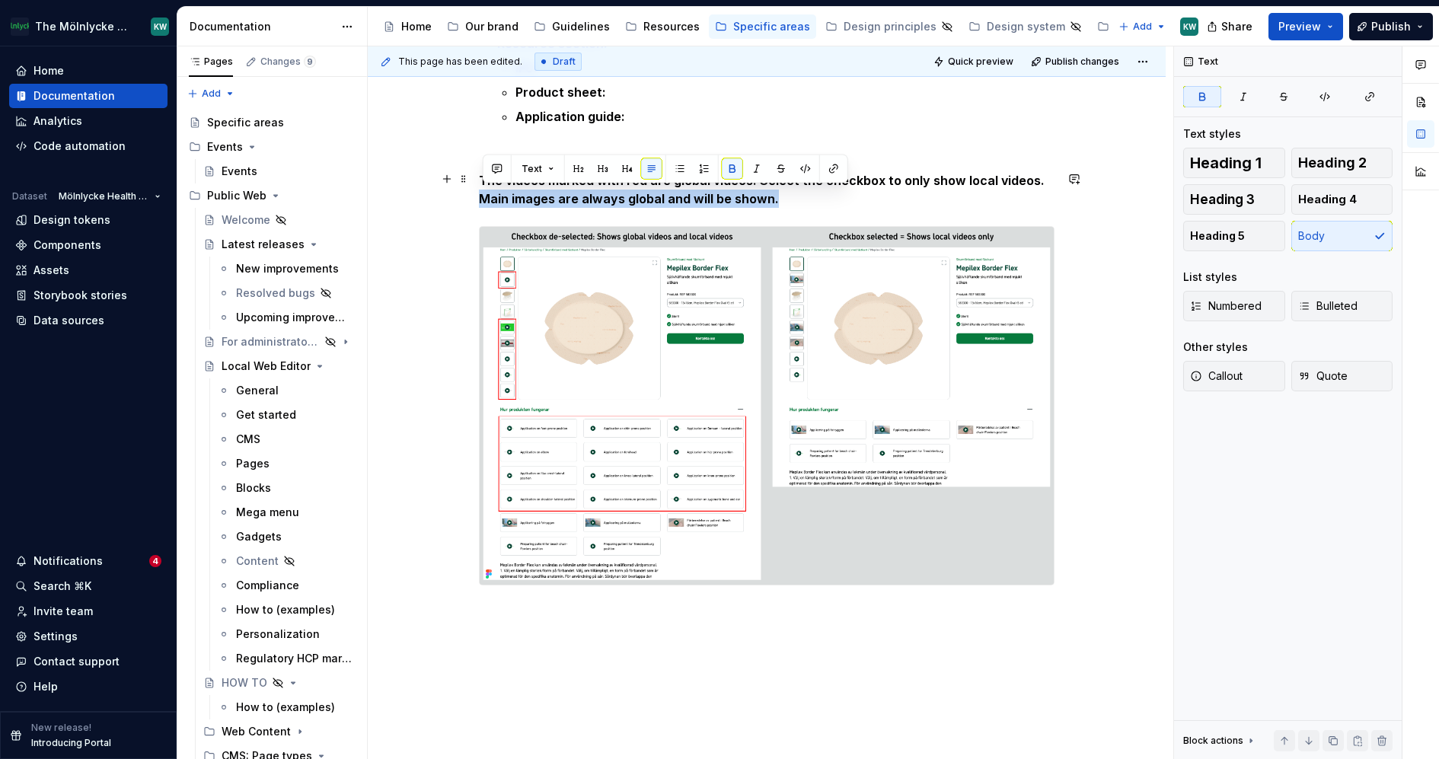
drag, startPoint x: 925, startPoint y: 198, endPoint x: 479, endPoint y: 200, distance: 446.2
click at [479, 200] on div "Api Settings Settings for API connection. Updated Globally by administrator onl…" at bounding box center [767, 113] width 798 height 1438
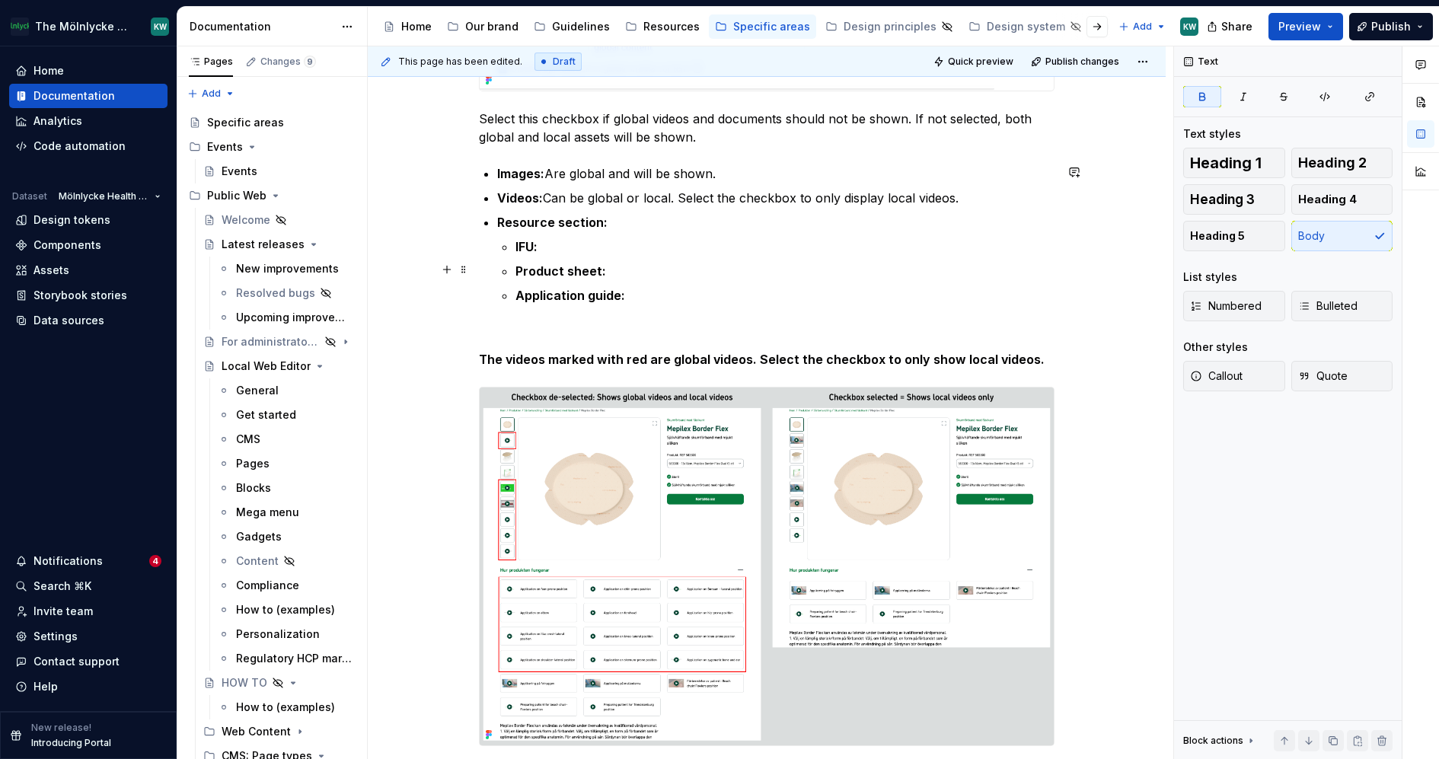
scroll to position [693, 0]
click at [503, 169] on strong "Images:" at bounding box center [520, 171] width 47 height 15
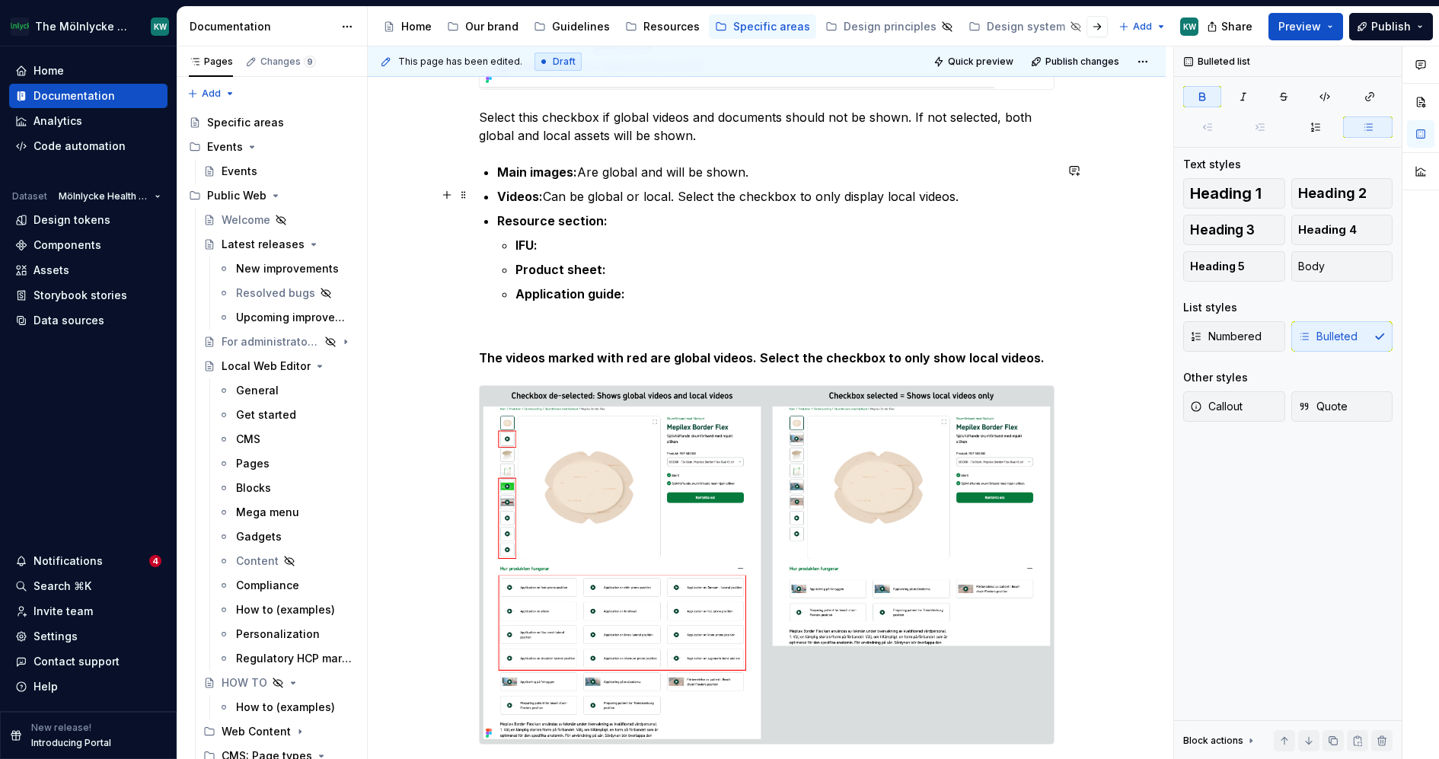
click at [539, 194] on strong "Videos:" at bounding box center [520, 196] width 46 height 15
click at [970, 196] on p "Videos: Can be global or local. Select the checkbox to only display local video…" at bounding box center [775, 196] width 557 height 18
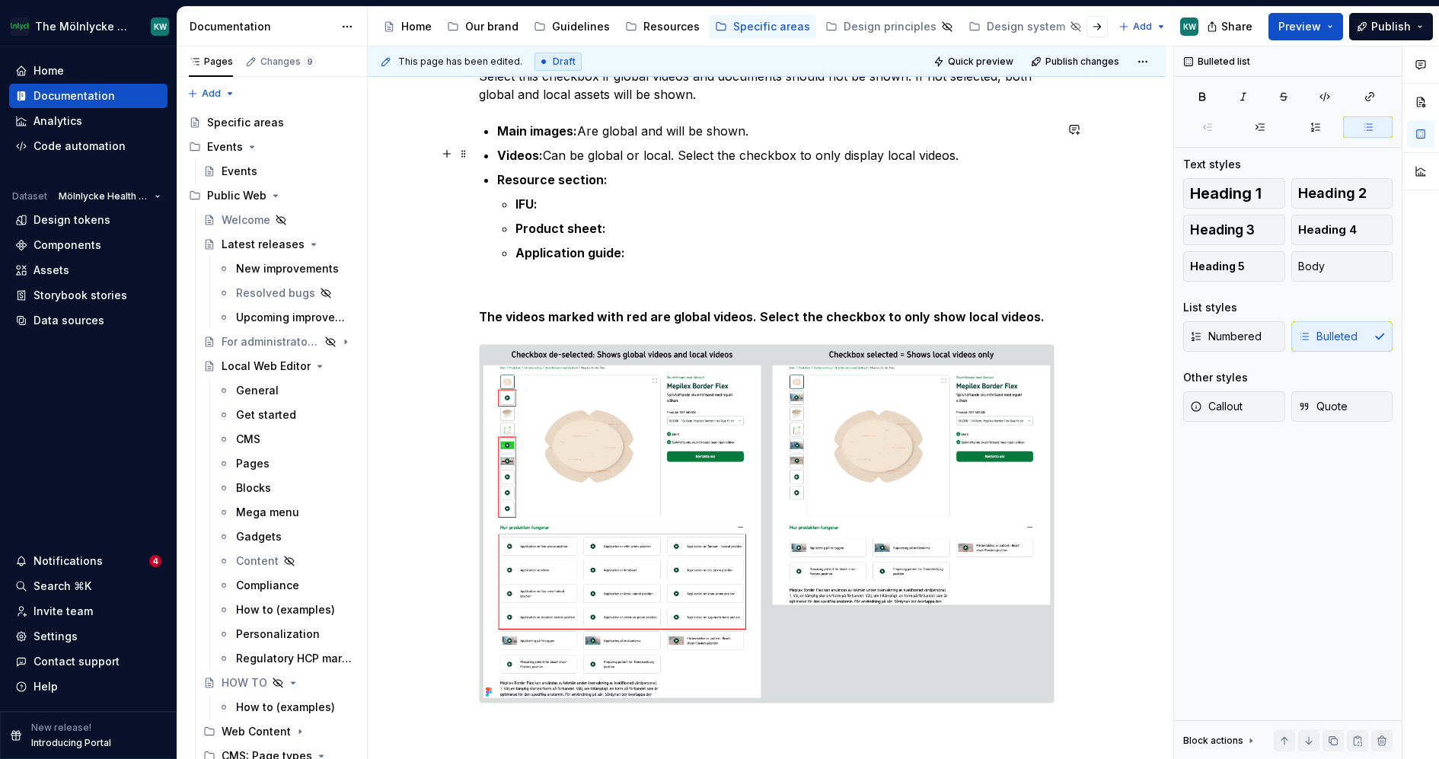
scroll to position [728, 0]
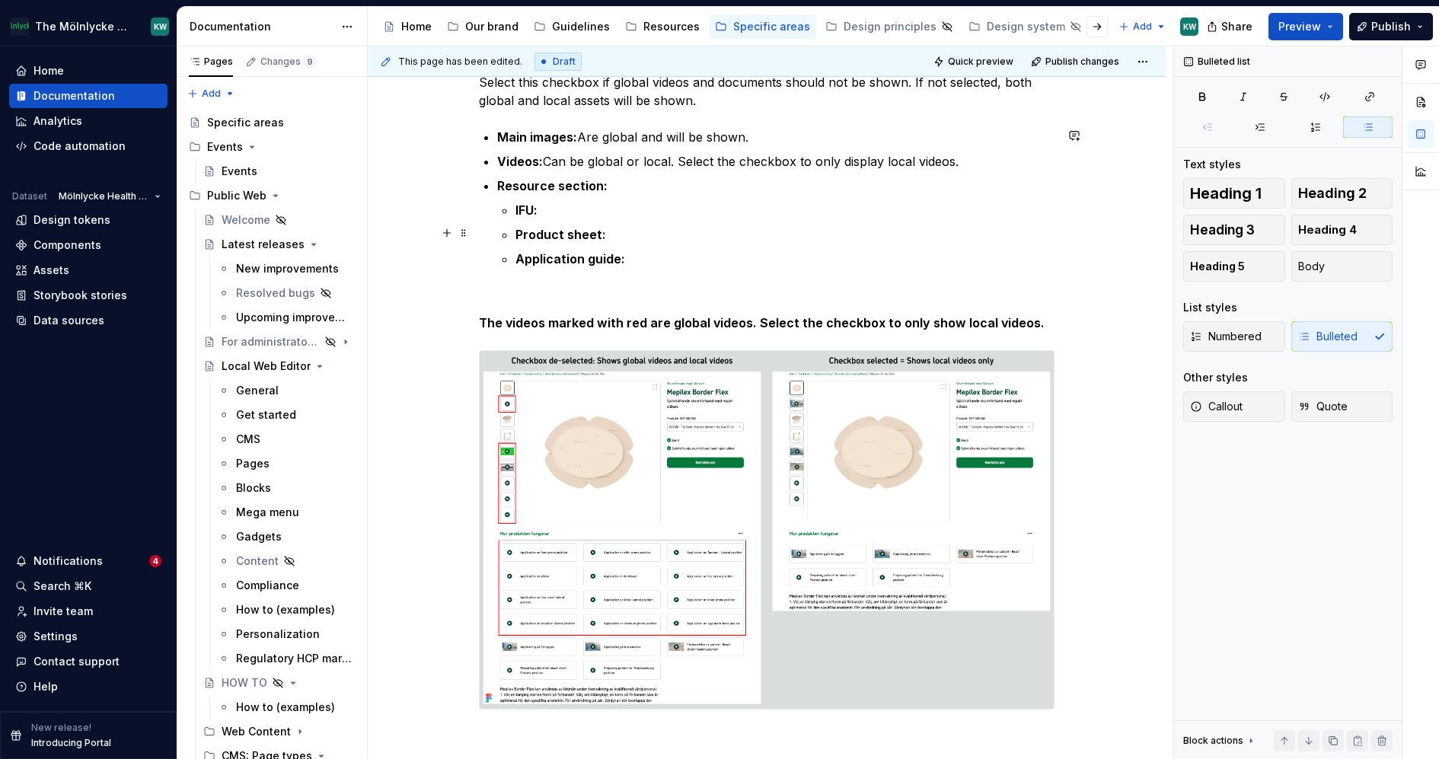
click at [644, 233] on p "Product sheet:" at bounding box center [785, 234] width 539 height 18
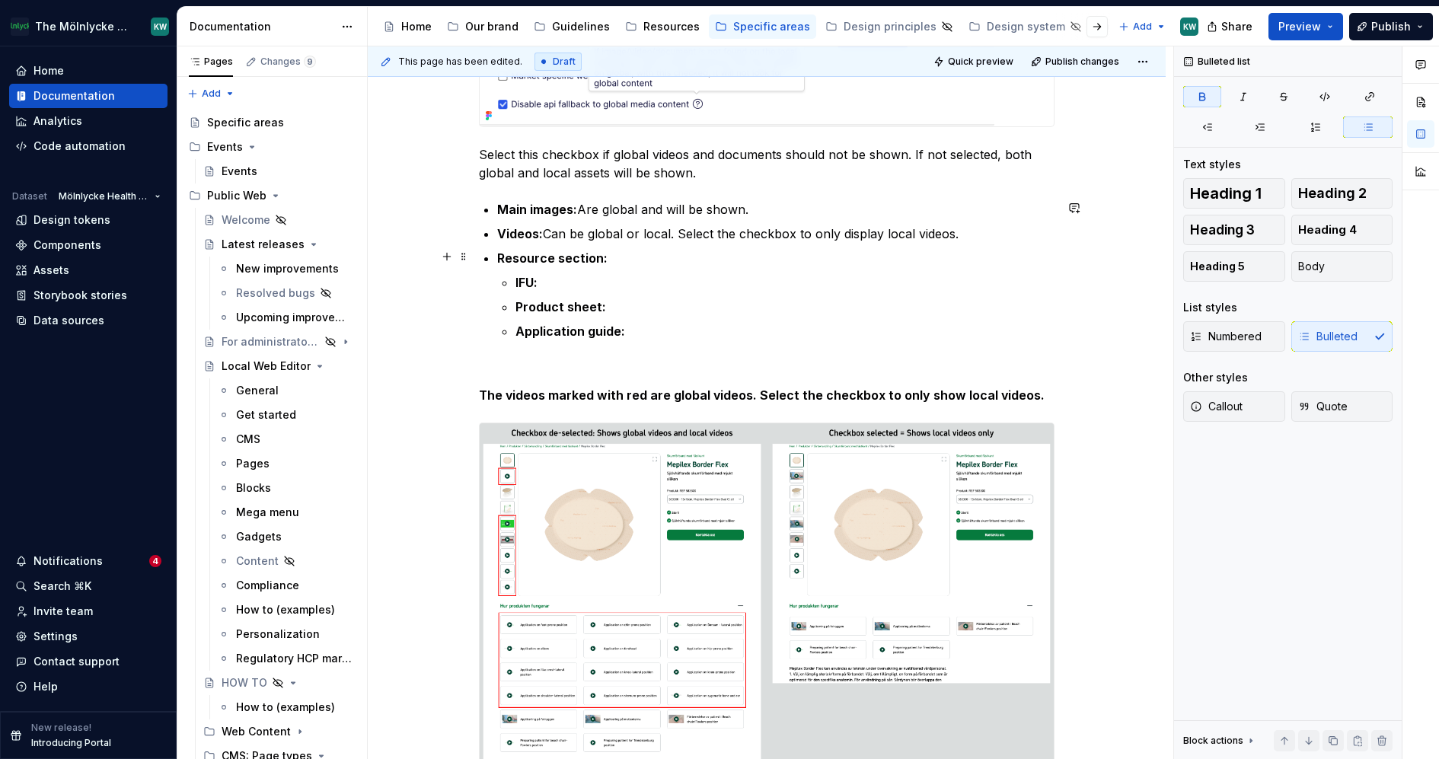
scroll to position [650, 0]
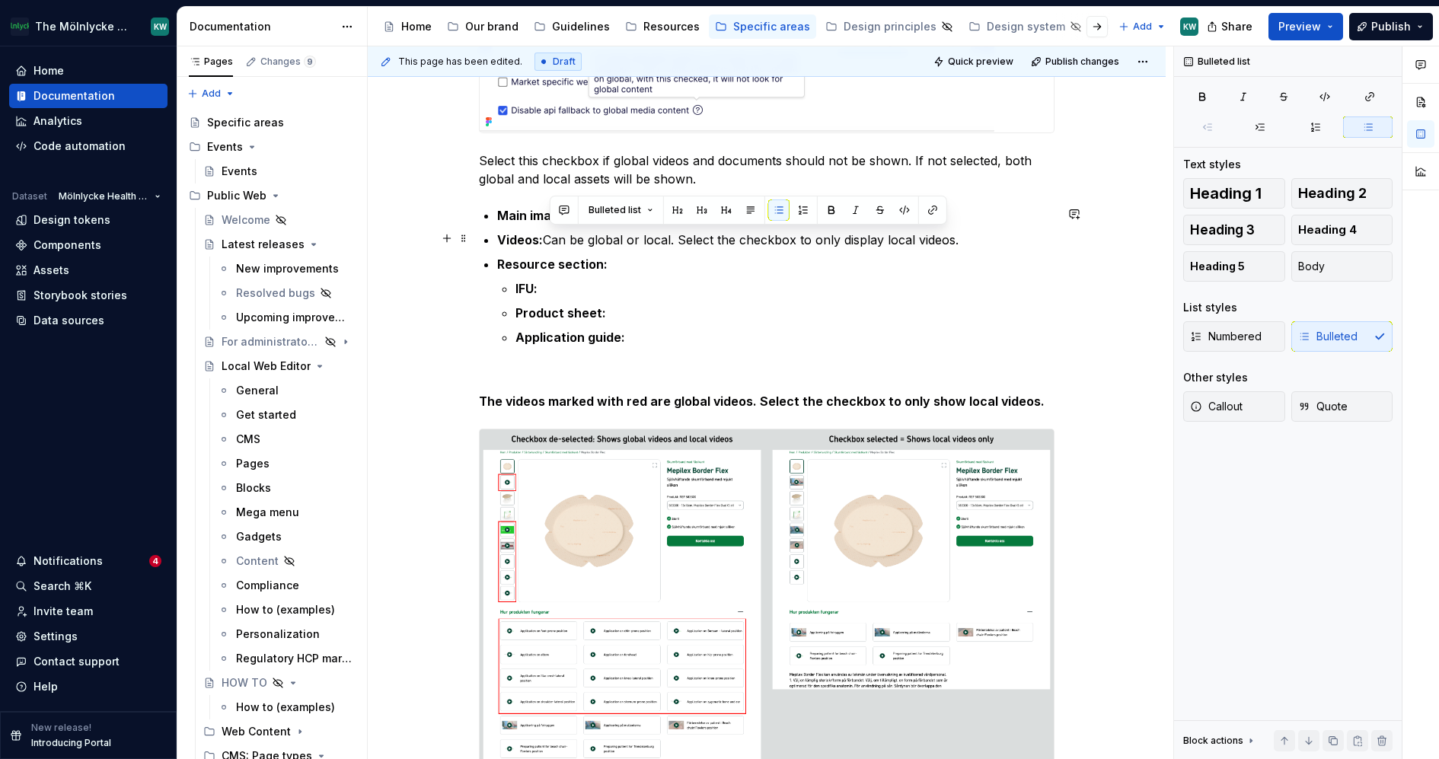
drag, startPoint x: 965, startPoint y: 237, endPoint x: 549, endPoint y: 237, distance: 415.8
click at [549, 237] on p "Videos: Can be global or local. Select the checkbox to only display local video…" at bounding box center [775, 240] width 557 height 18
copy p "Can be global or local. Select the checkbox to only display local videos."
click at [636, 304] on p "Product sheet:" at bounding box center [785, 313] width 539 height 18
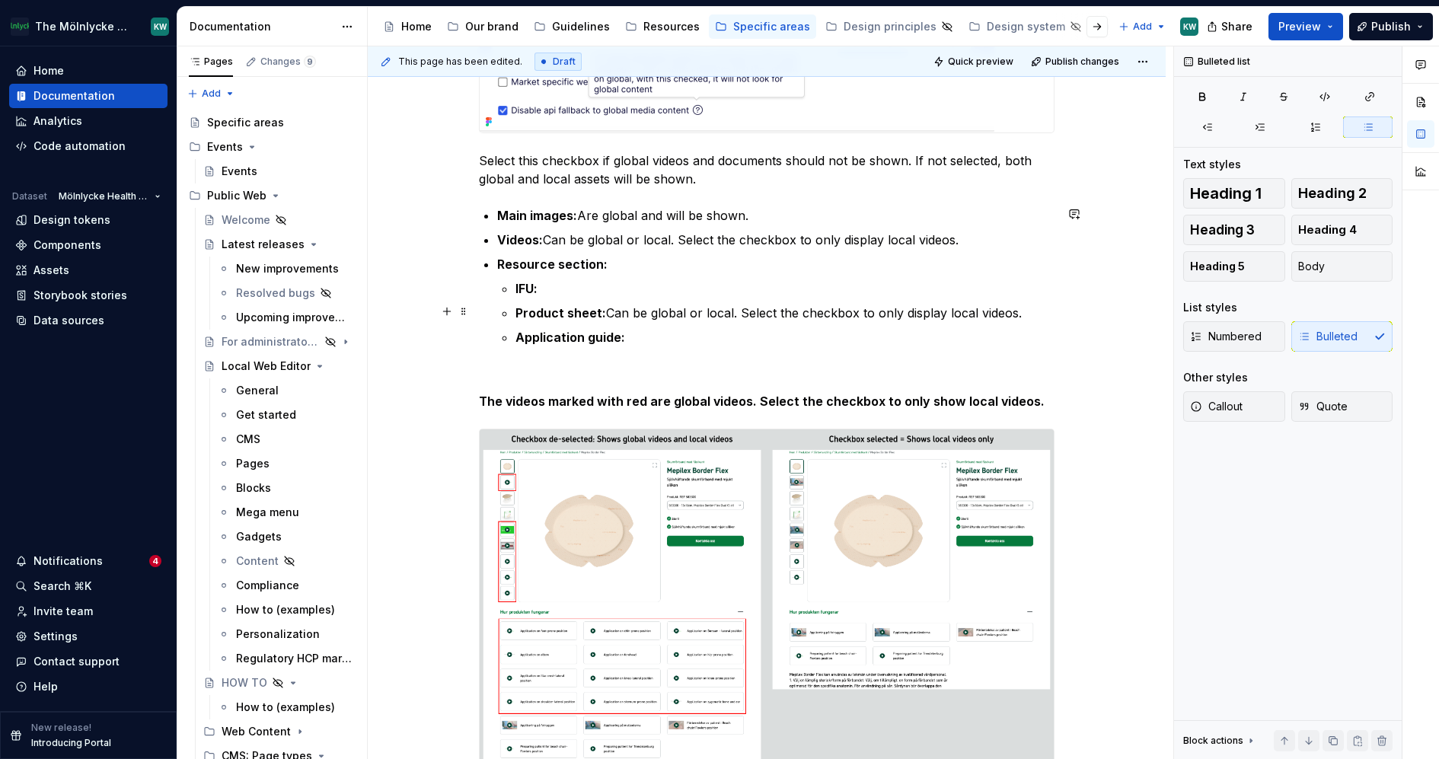
click at [996, 311] on p "Product sheet: Can be global or local. Select the checkbox to only display loca…" at bounding box center [785, 313] width 539 height 18
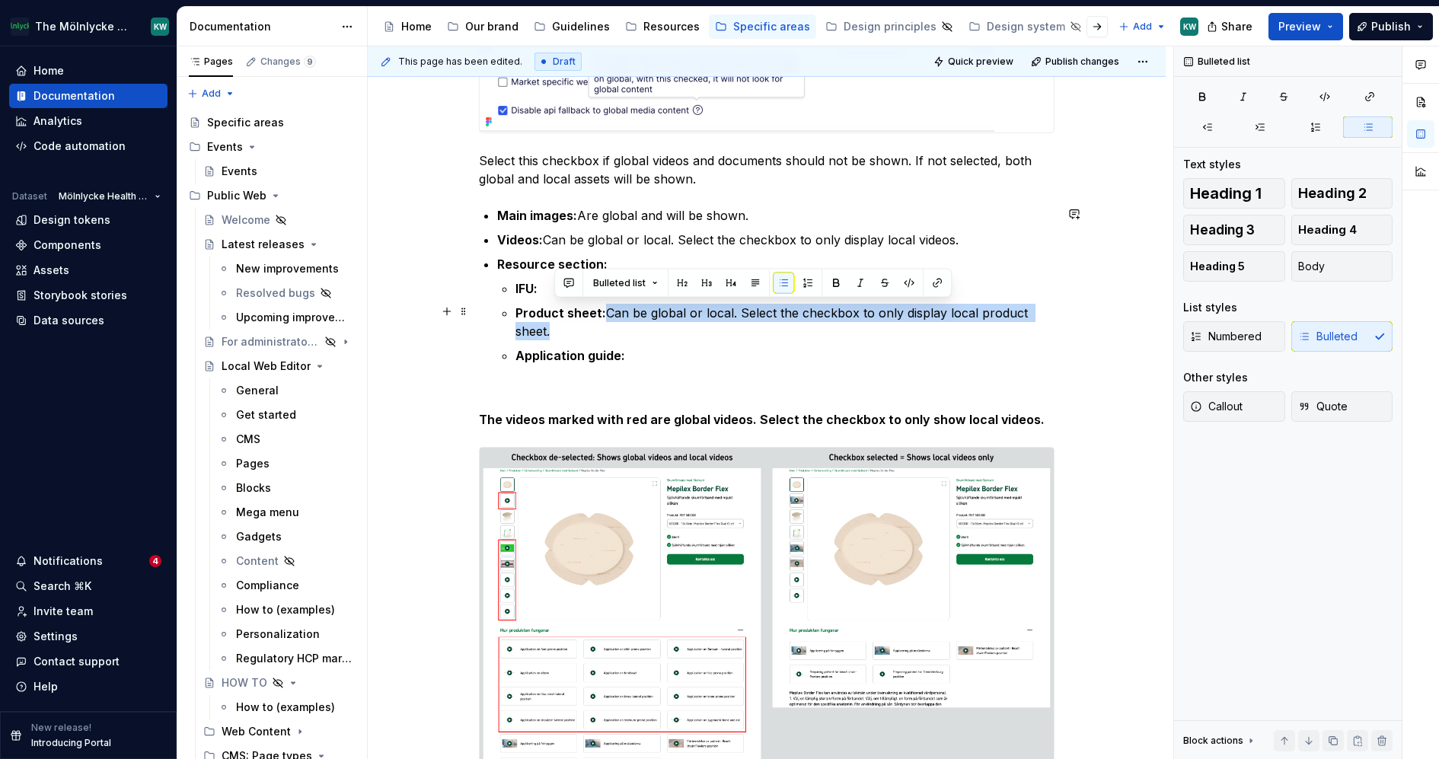
drag, startPoint x: 610, startPoint y: 313, endPoint x: 611, endPoint y: 324, distance: 10.7
click at [611, 324] on p "Product sheet: Can be global or local. Select the checkbox to only display loca…" at bounding box center [785, 322] width 539 height 37
copy p "Can be global or local. Select the checkbox to only display local product sheet."
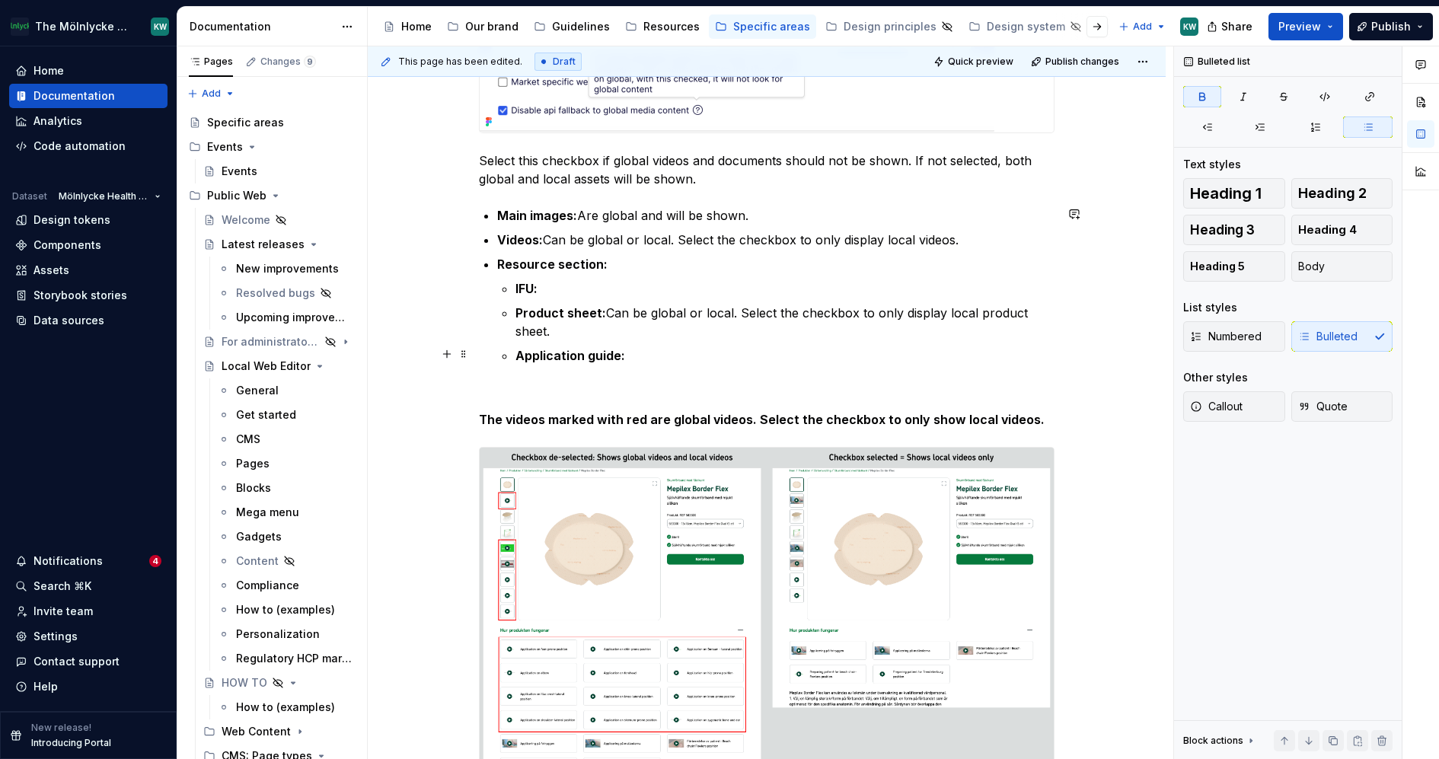
click at [666, 352] on p "Application guide:" at bounding box center [785, 355] width 539 height 18
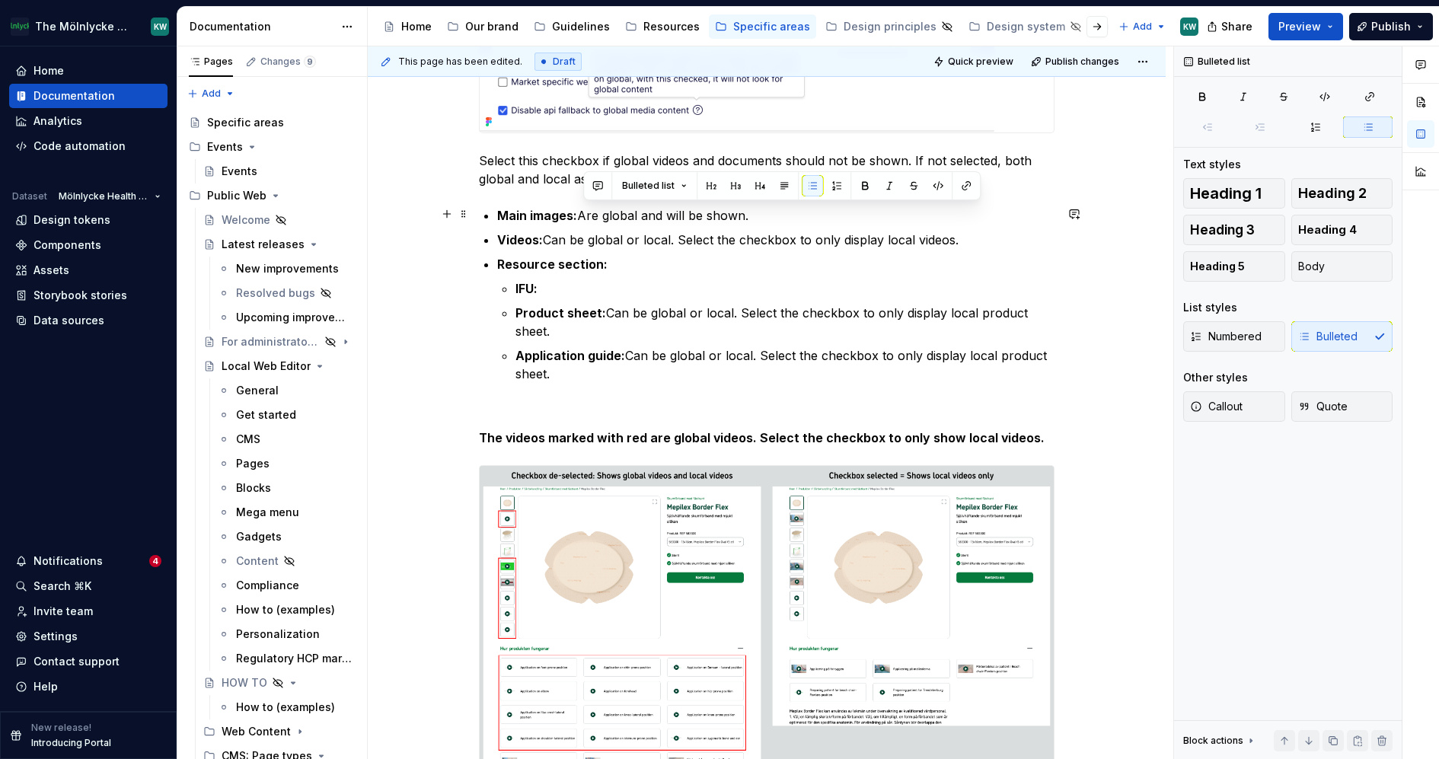
drag, startPoint x: 762, startPoint y: 209, endPoint x: 584, endPoint y: 209, distance: 178.2
click at [584, 209] on p "Main images: Are global and will be shown." at bounding box center [775, 215] width 557 height 18
copy p "Are global and will be shown."
click at [576, 287] on p "IFU:" at bounding box center [785, 288] width 539 height 18
click at [662, 365] on p "Application guide: Can be global or local. Select the checkbox to only display …" at bounding box center [785, 364] width 539 height 37
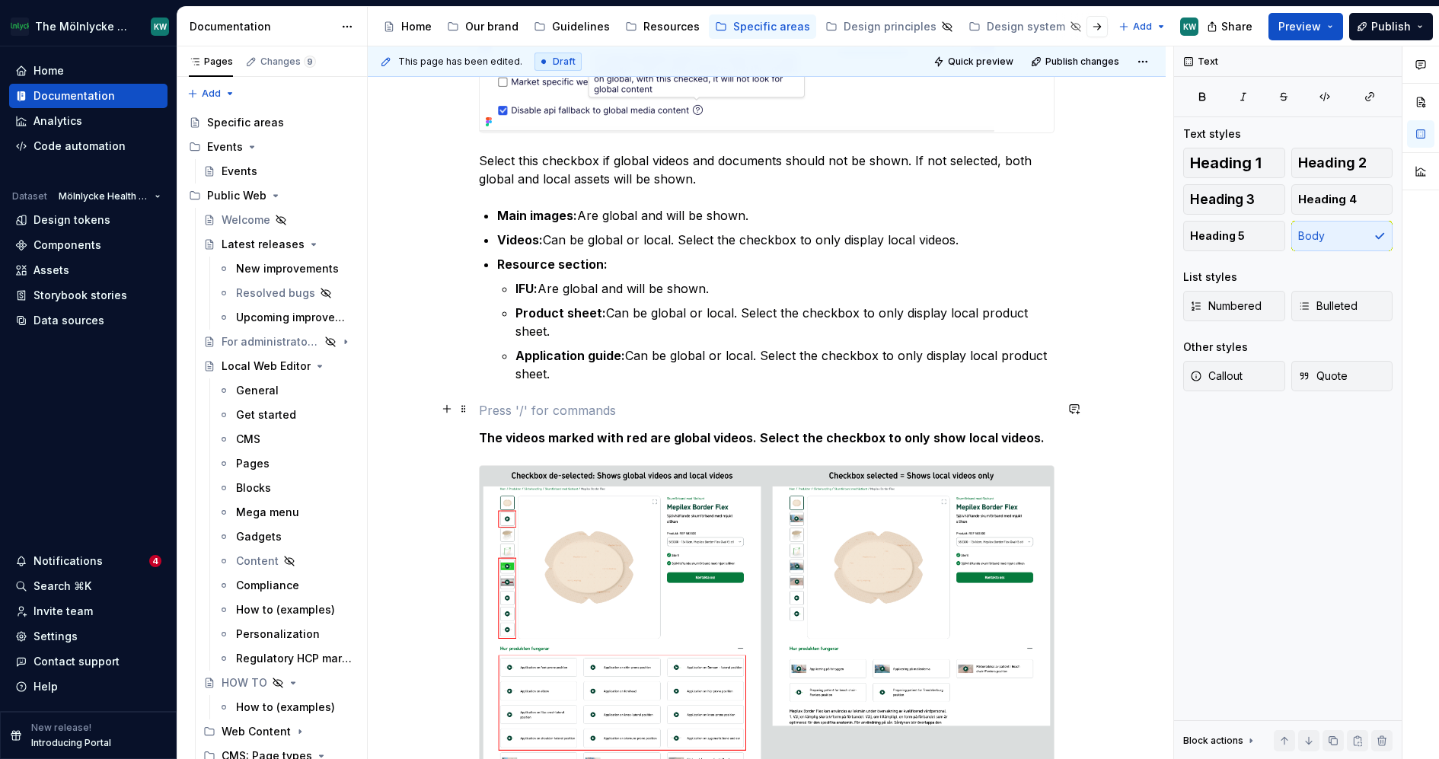
click at [743, 410] on p at bounding box center [767, 410] width 576 height 18
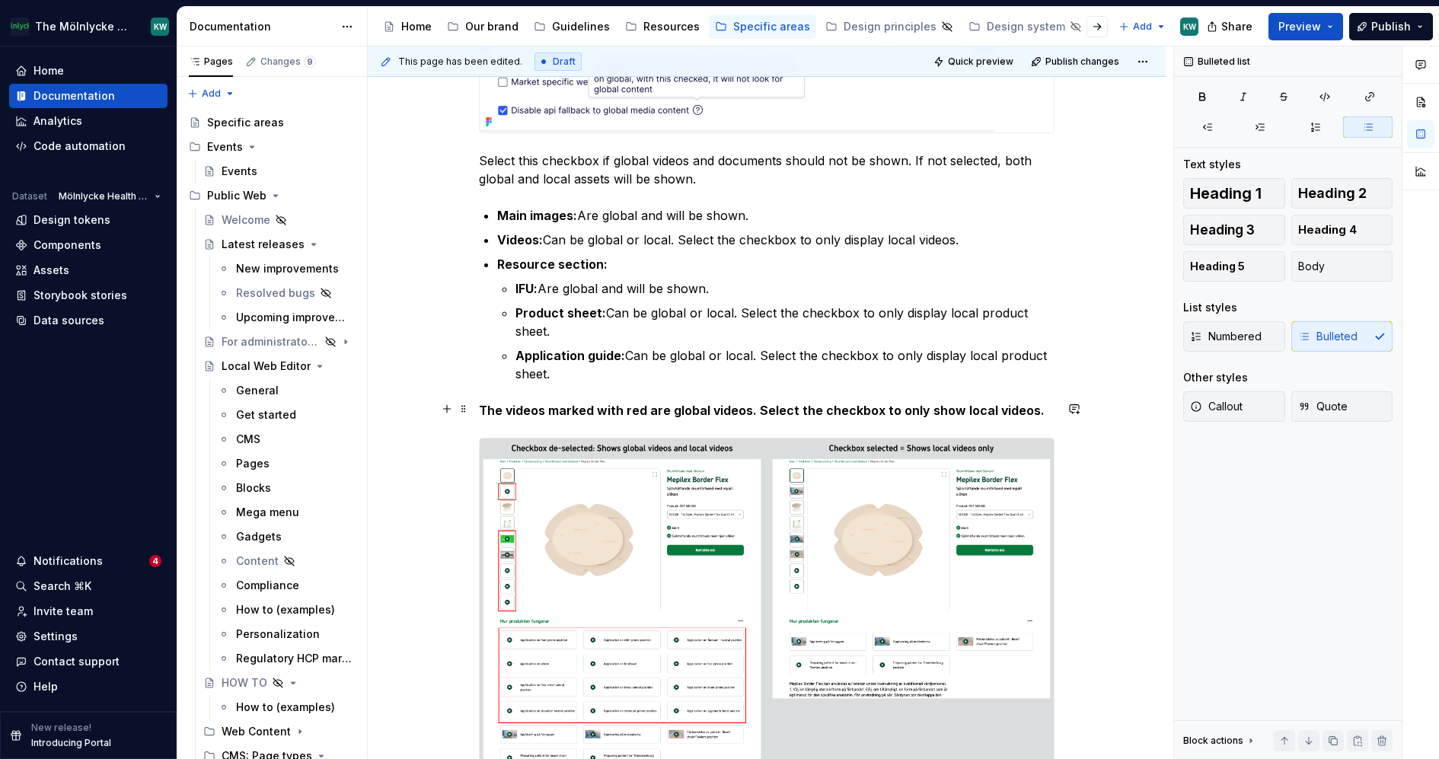
click at [487, 412] on strong "The videos marked with red are global videos. Select the checkbox to only show …" at bounding box center [762, 410] width 566 height 15
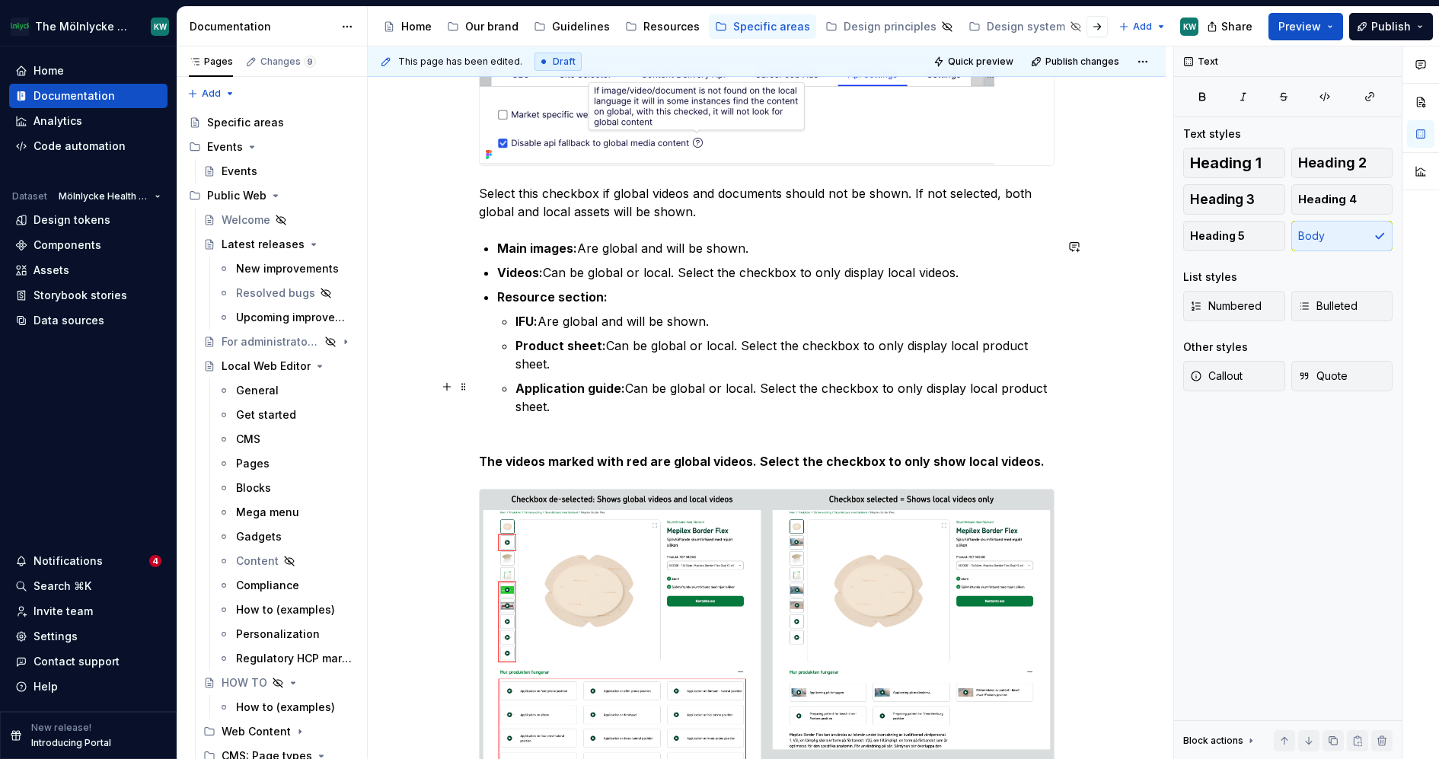
scroll to position [613, 0]
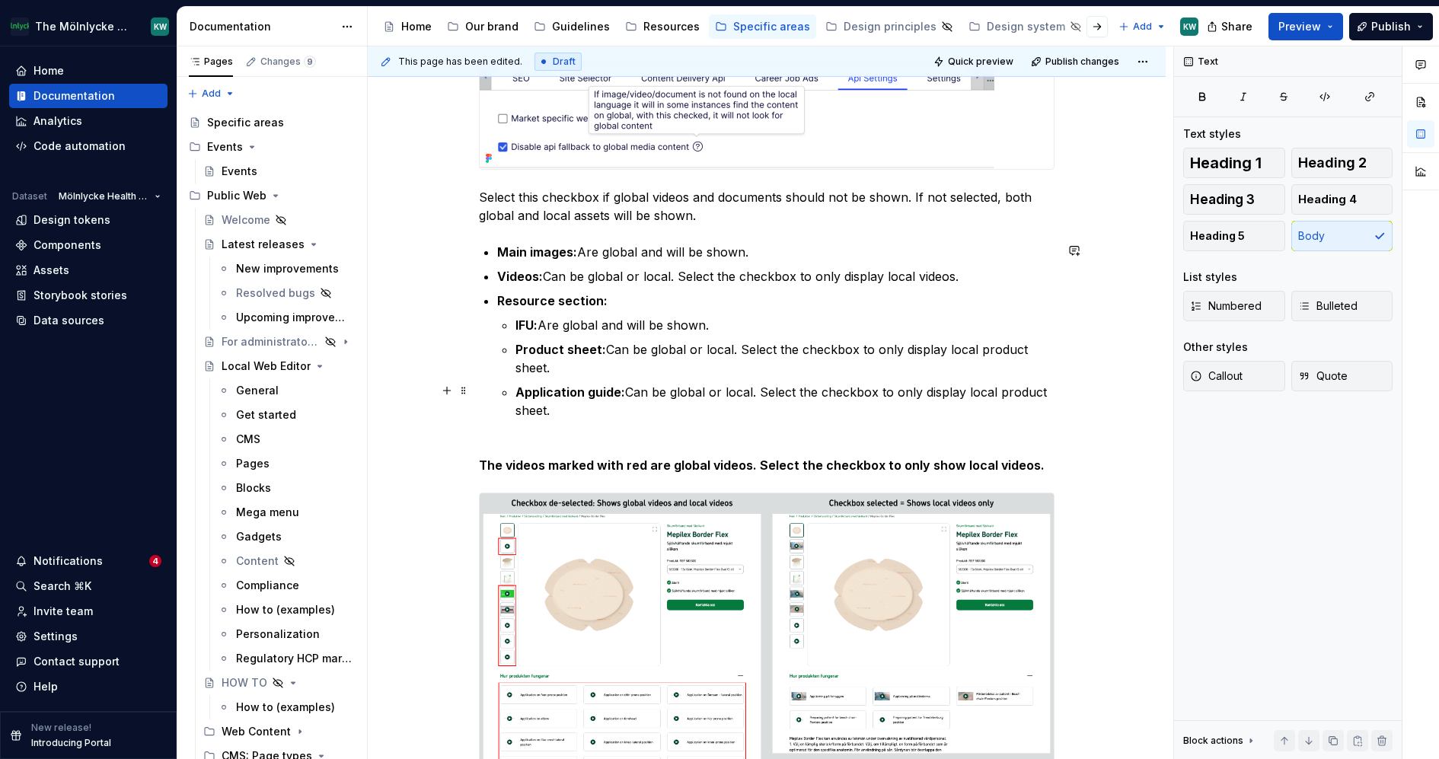
click at [579, 400] on p "Application guide: Can be global or local. Select the checkbox to only display …" at bounding box center [785, 401] width 539 height 37
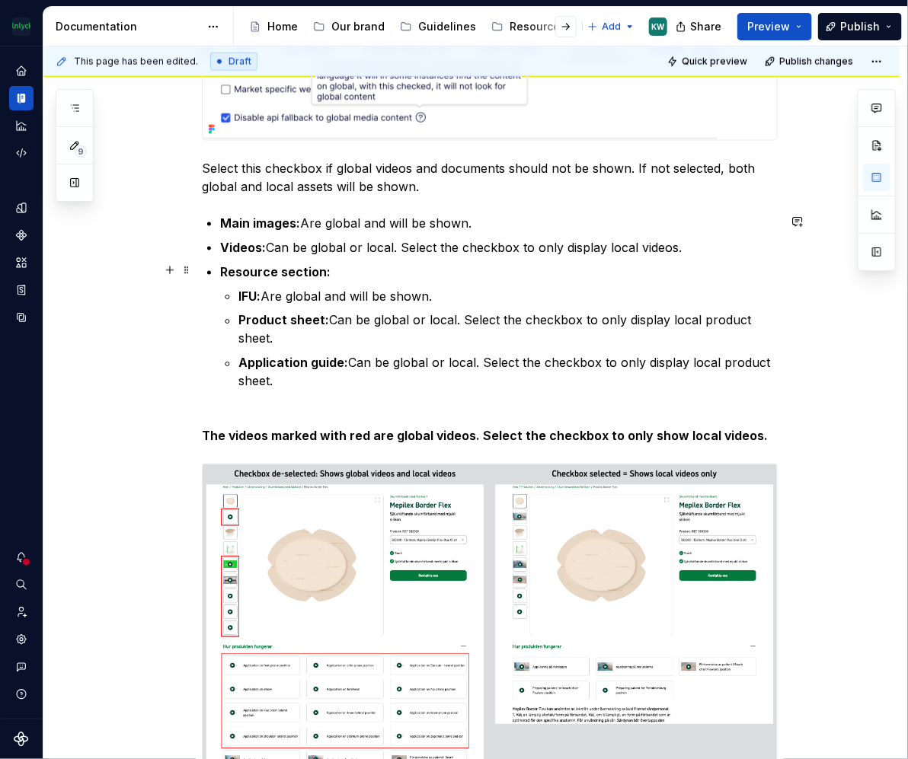
scroll to position [637, 0]
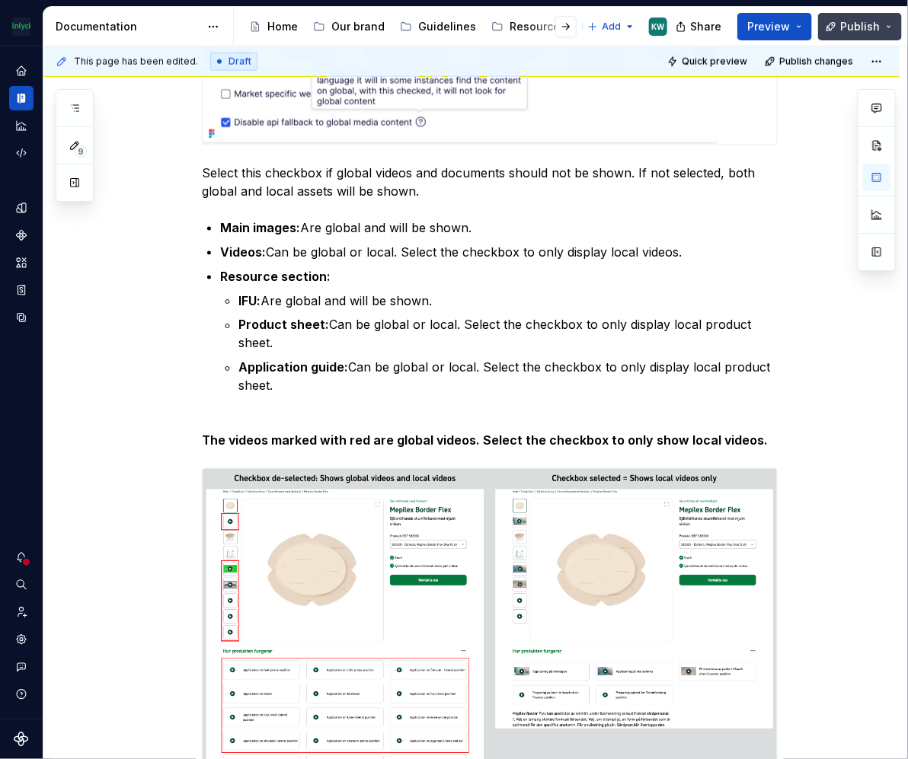
click at [851, 24] on span "Publish" at bounding box center [860, 26] width 40 height 15
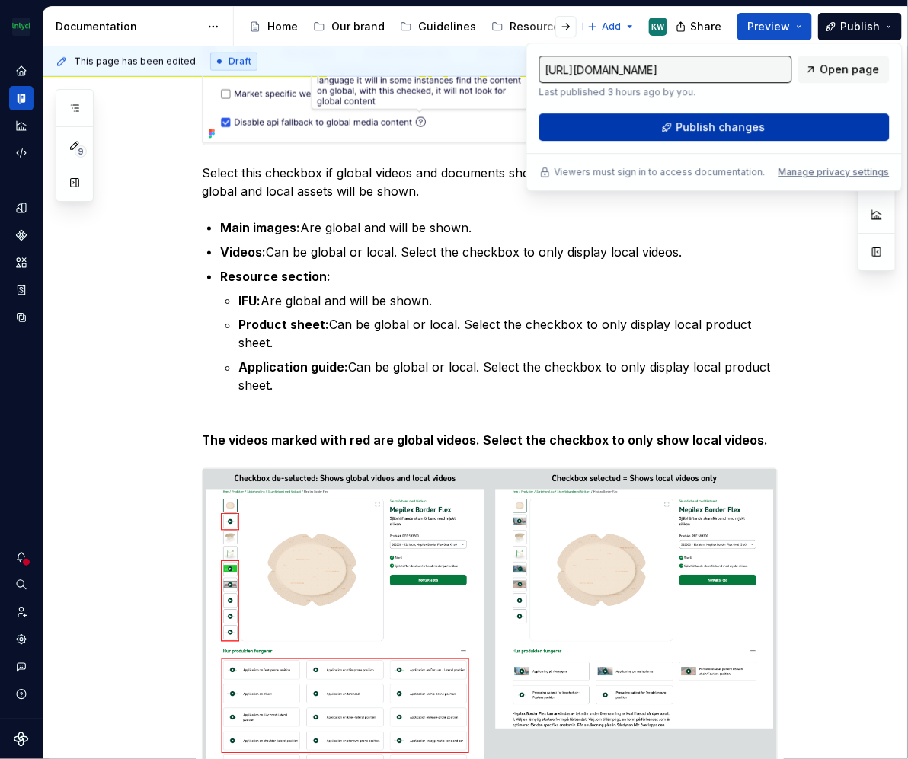
click at [769, 137] on button "Publish changes" at bounding box center [714, 126] width 350 height 27
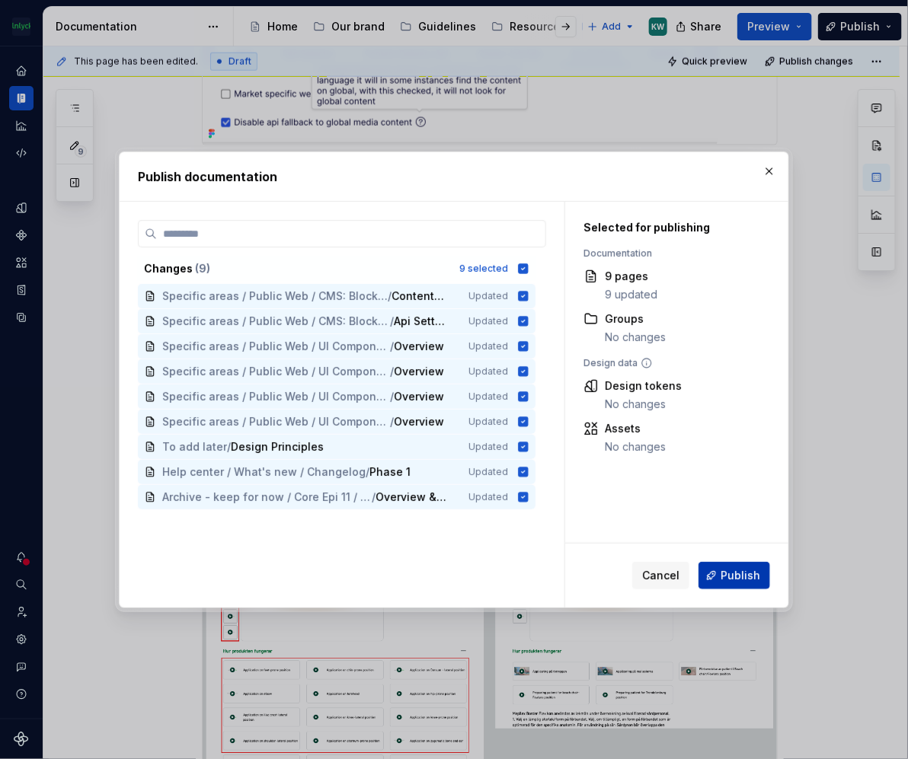
click at [751, 577] on span "Publish" at bounding box center [740, 575] width 40 height 15
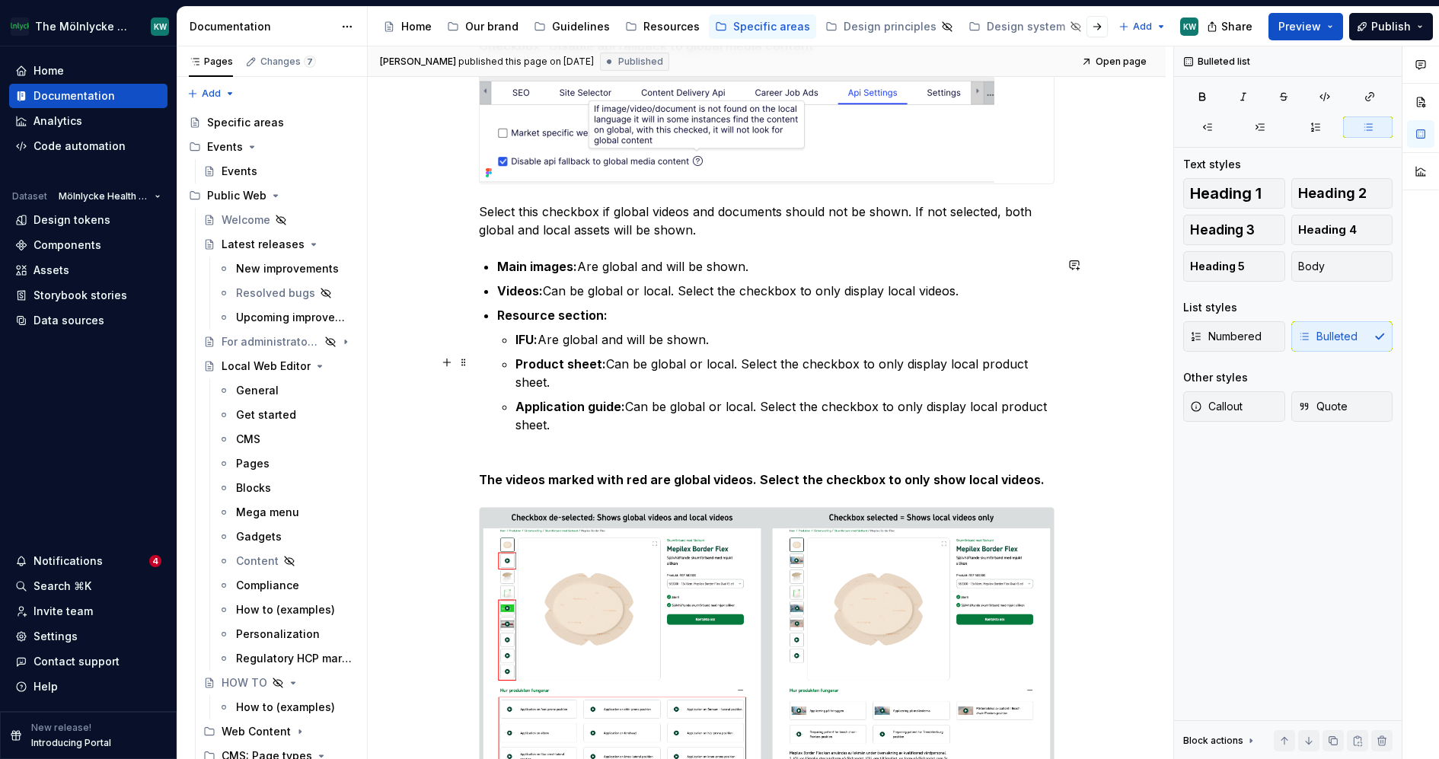
scroll to position [617, 0]
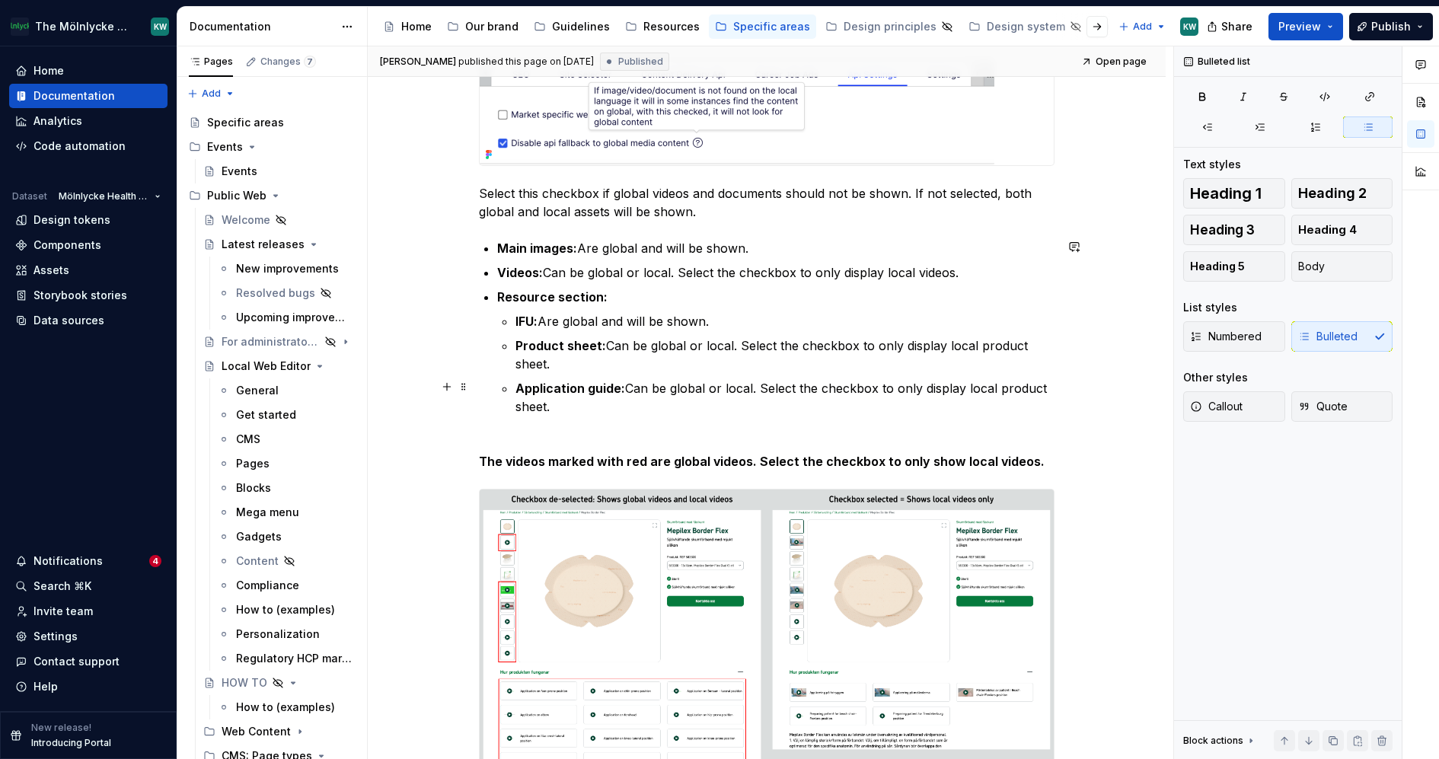
click at [1004, 396] on p "Application guide: Can be global or local. Select the checkbox to only display …" at bounding box center [785, 397] width 539 height 37
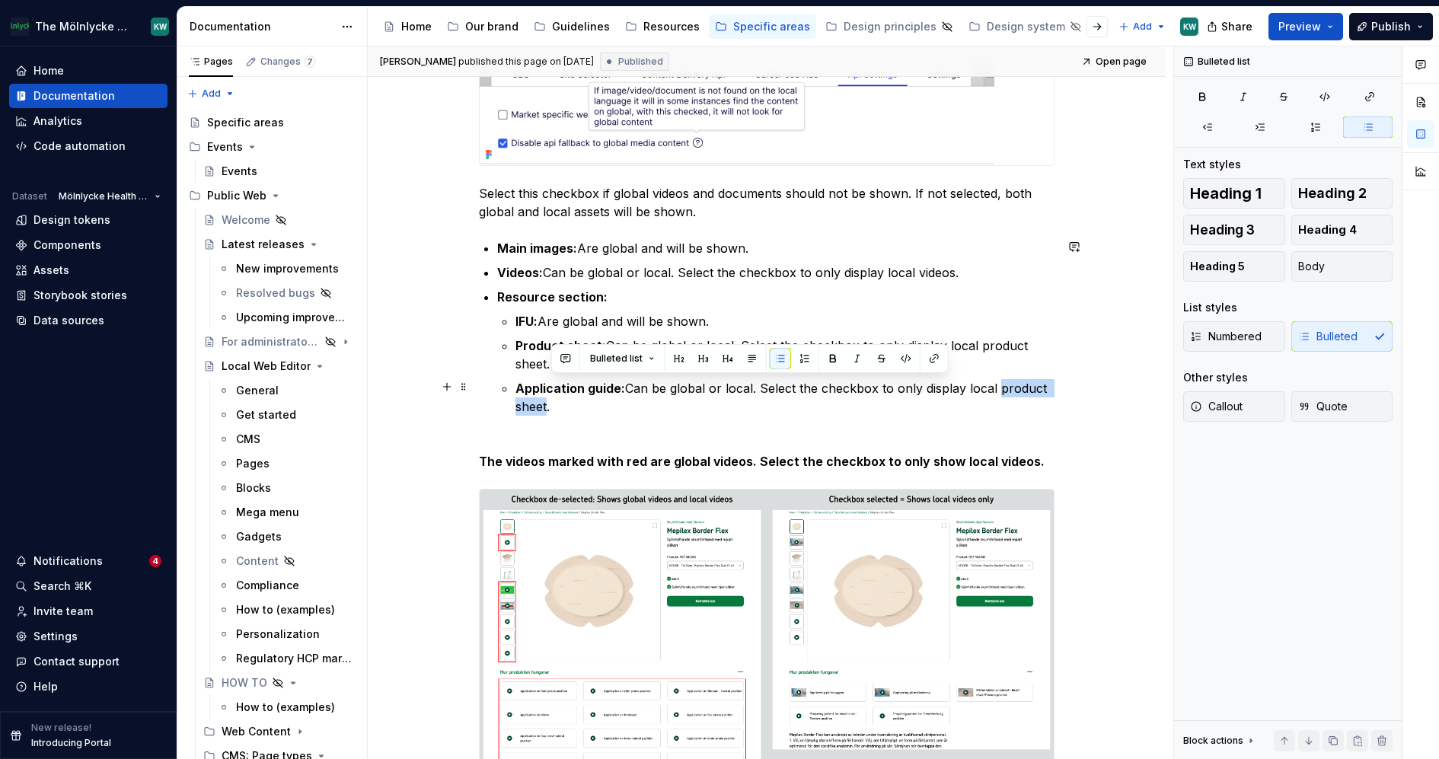
drag, startPoint x: 550, startPoint y: 402, endPoint x: 998, endPoint y: 387, distance: 448.8
click at [998, 387] on p "Application guide: Can be global or local. Select the checkbox to only display …" at bounding box center [785, 397] width 539 height 37
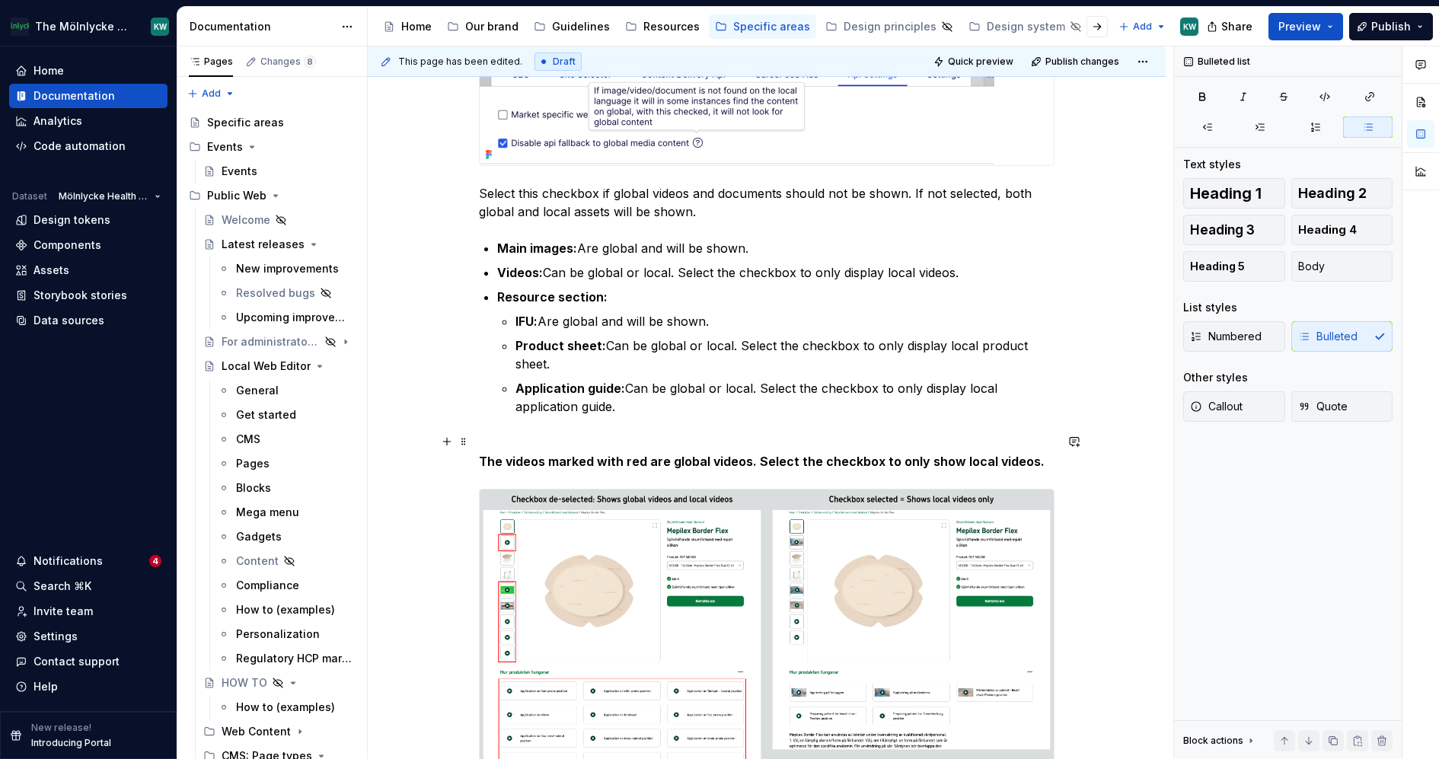
click at [1063, 435] on div "Api Settings Settings for API connection. Updated Globally by administrator onl…" at bounding box center [767, 370] width 798 height 1447
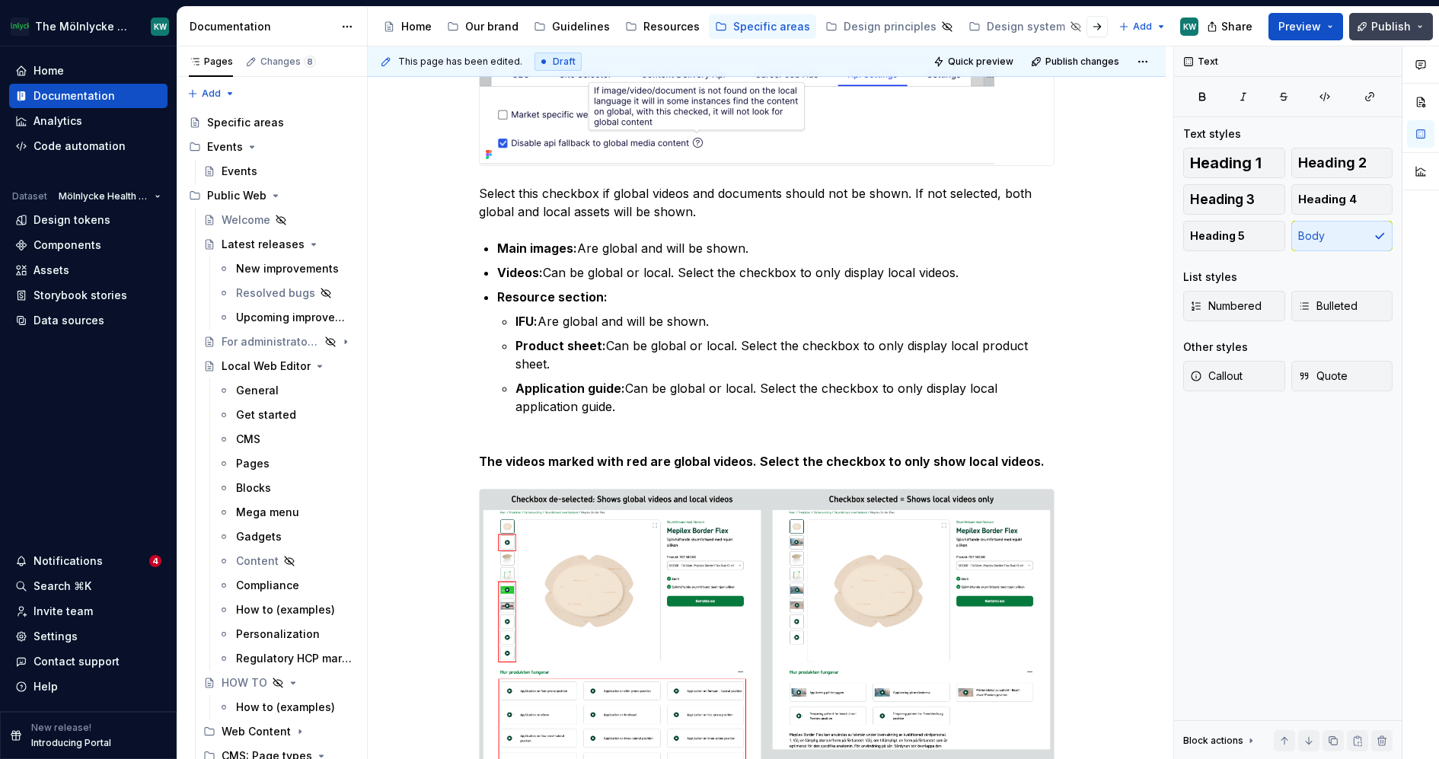
click at [1375, 33] on span "Publish" at bounding box center [1391, 26] width 40 height 15
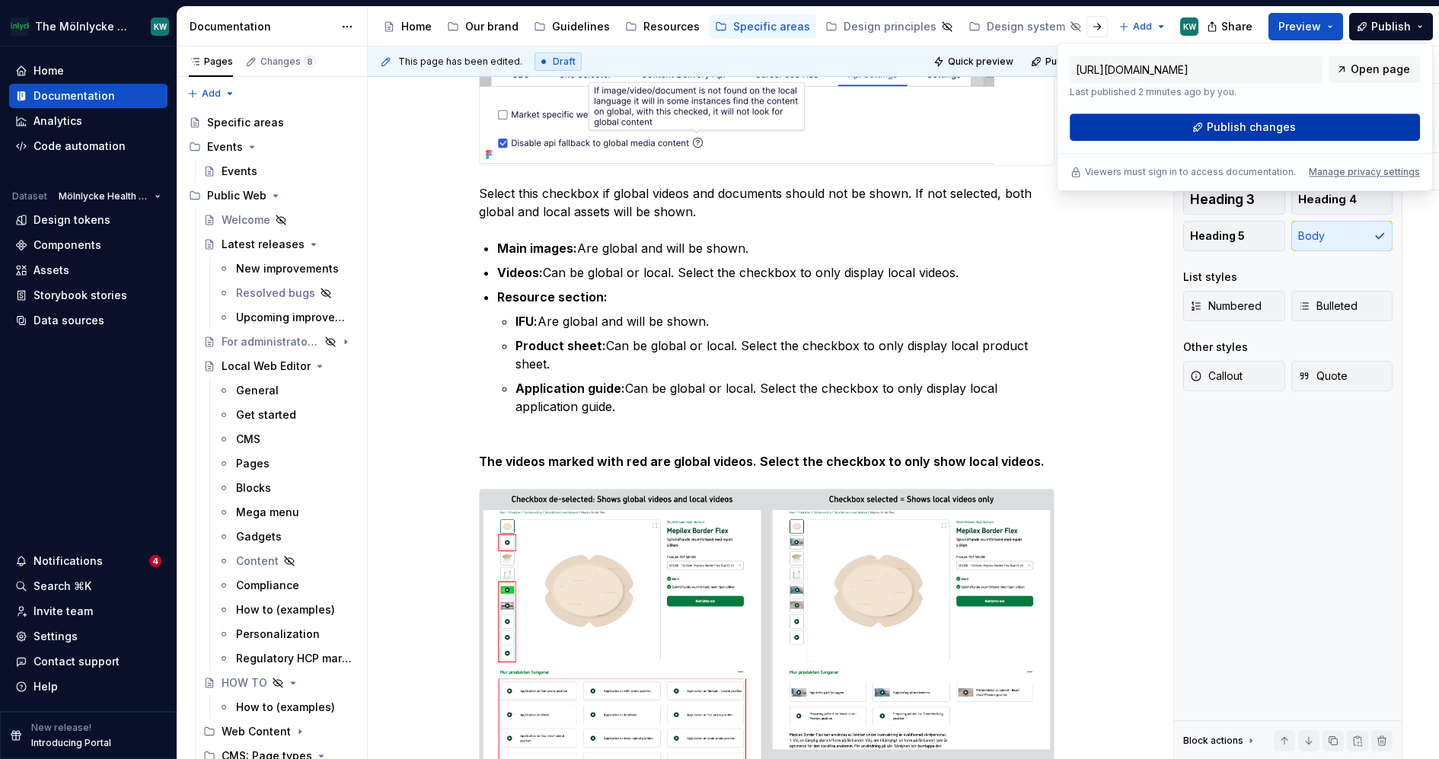
click at [1222, 120] on span "Publish changes" at bounding box center [1251, 127] width 89 height 15
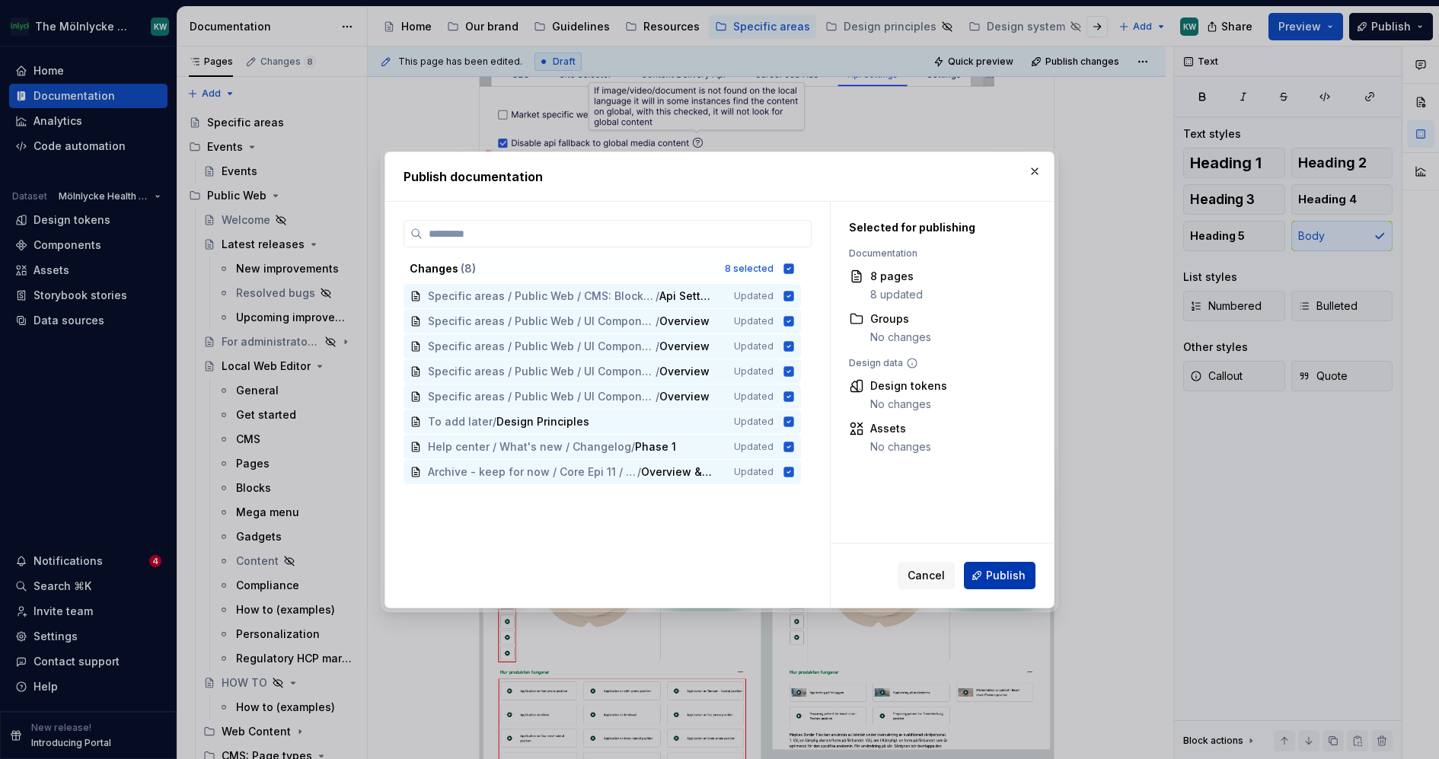
click at [994, 578] on span "Publish" at bounding box center [1006, 575] width 40 height 15
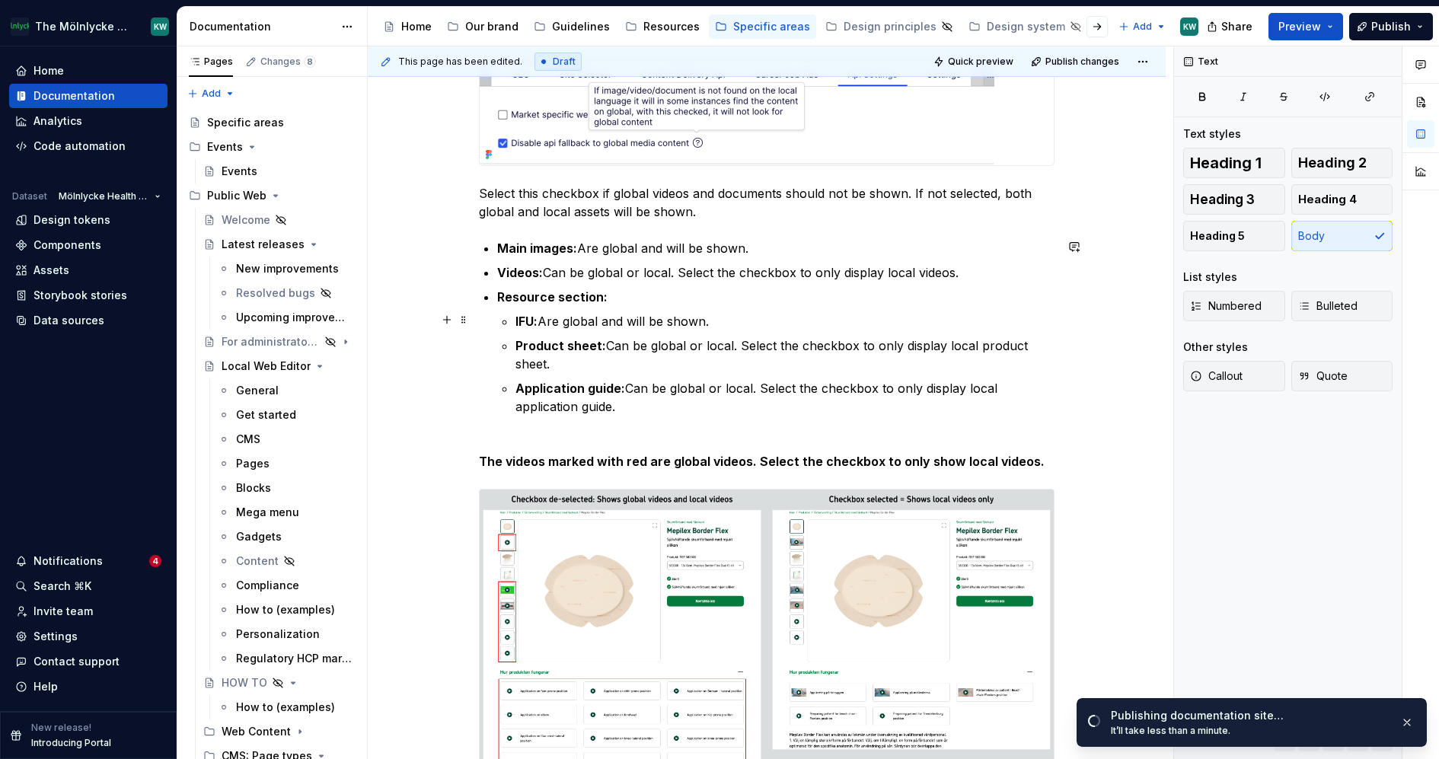
click at [557, 324] on p "IFU: Are global and will be shown." at bounding box center [785, 321] width 539 height 18
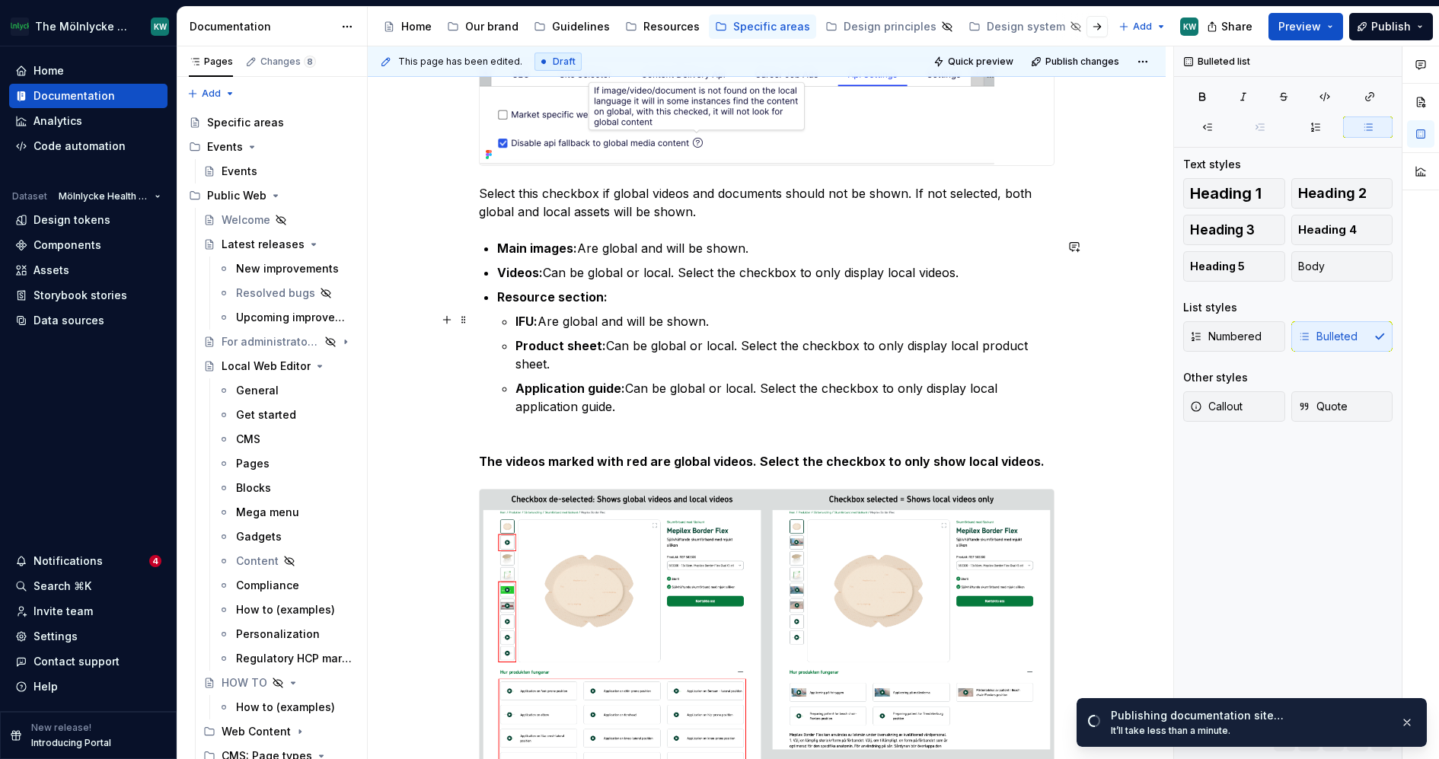
click at [551, 320] on p "IFU: Are global and will be shown." at bounding box center [785, 321] width 539 height 18
click at [558, 321] on p "IFU: Are global and will be shown." at bounding box center [785, 321] width 539 height 18
click at [567, 321] on p "IFU: Are global and will be shown." at bounding box center [785, 321] width 539 height 18
click at [1074, 358] on div "Api Settings Settings for API connection. Updated Globally by administrator onl…" at bounding box center [767, 370] width 798 height 1447
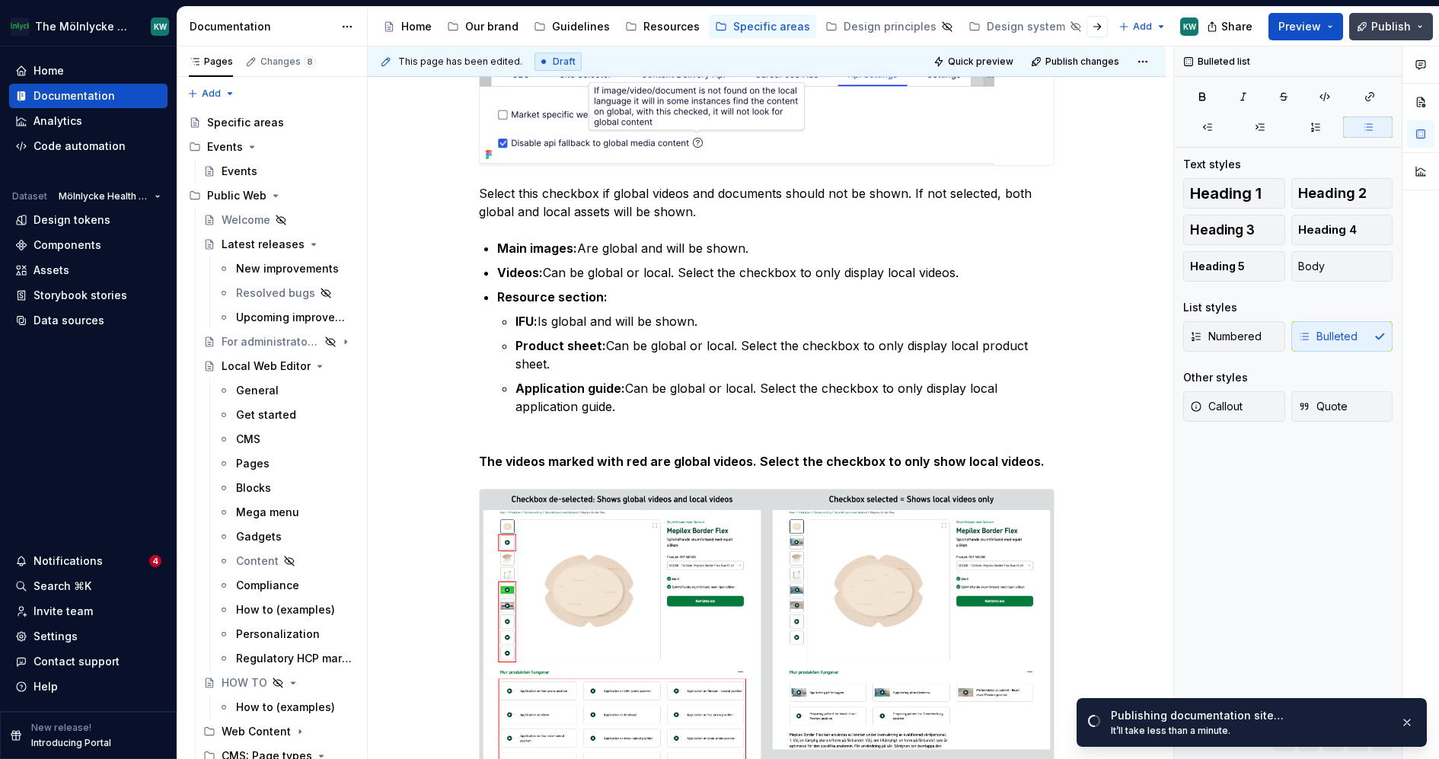
click at [1390, 21] on span "Publish" at bounding box center [1391, 26] width 40 height 15
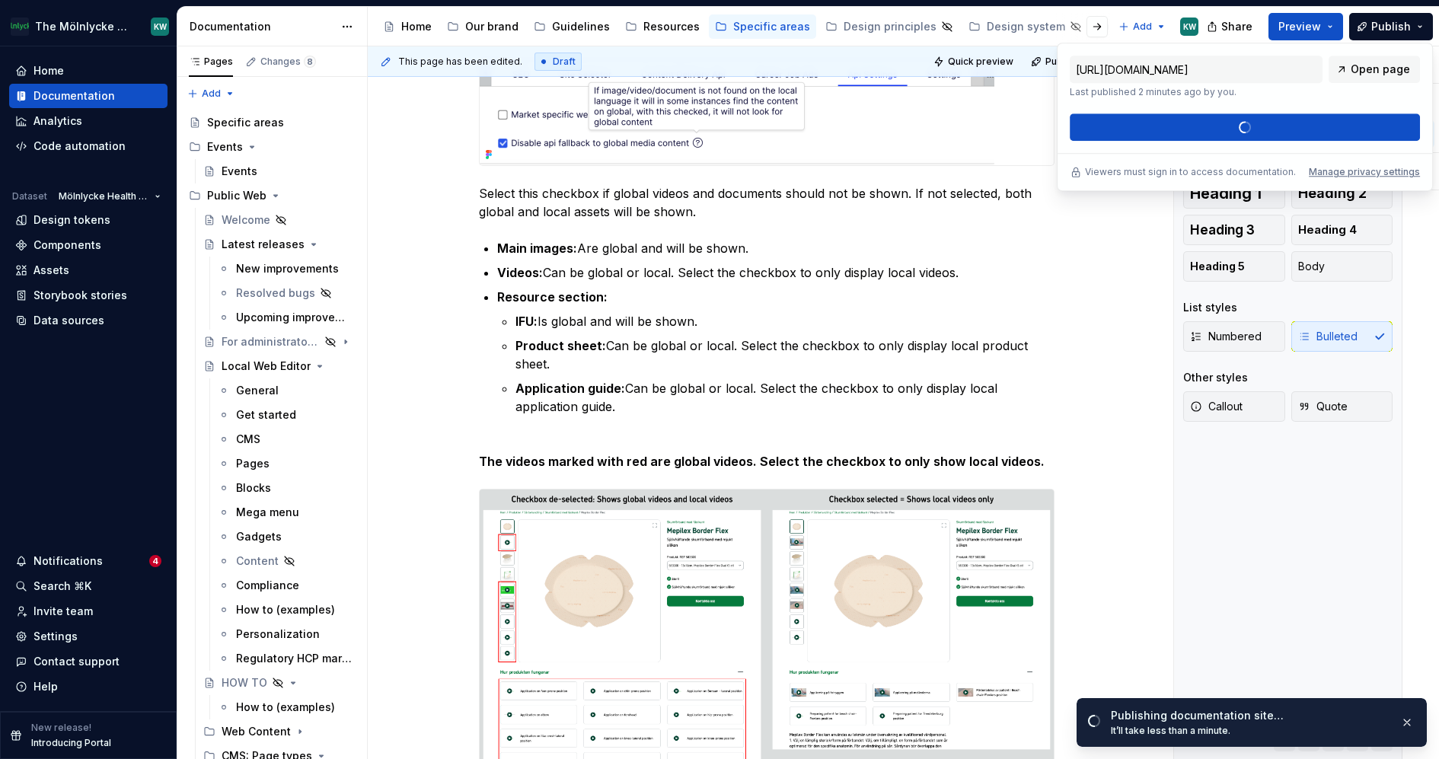
click at [1304, 136] on div "https://mx.molnlycke.com/latest/specific-areas/public-web/cms-block-types/speci…" at bounding box center [1245, 98] width 350 height 85
click at [1408, 733] on div "Publishing documentation site… It’ll take less than a minute." at bounding box center [1264, 722] width 306 height 29
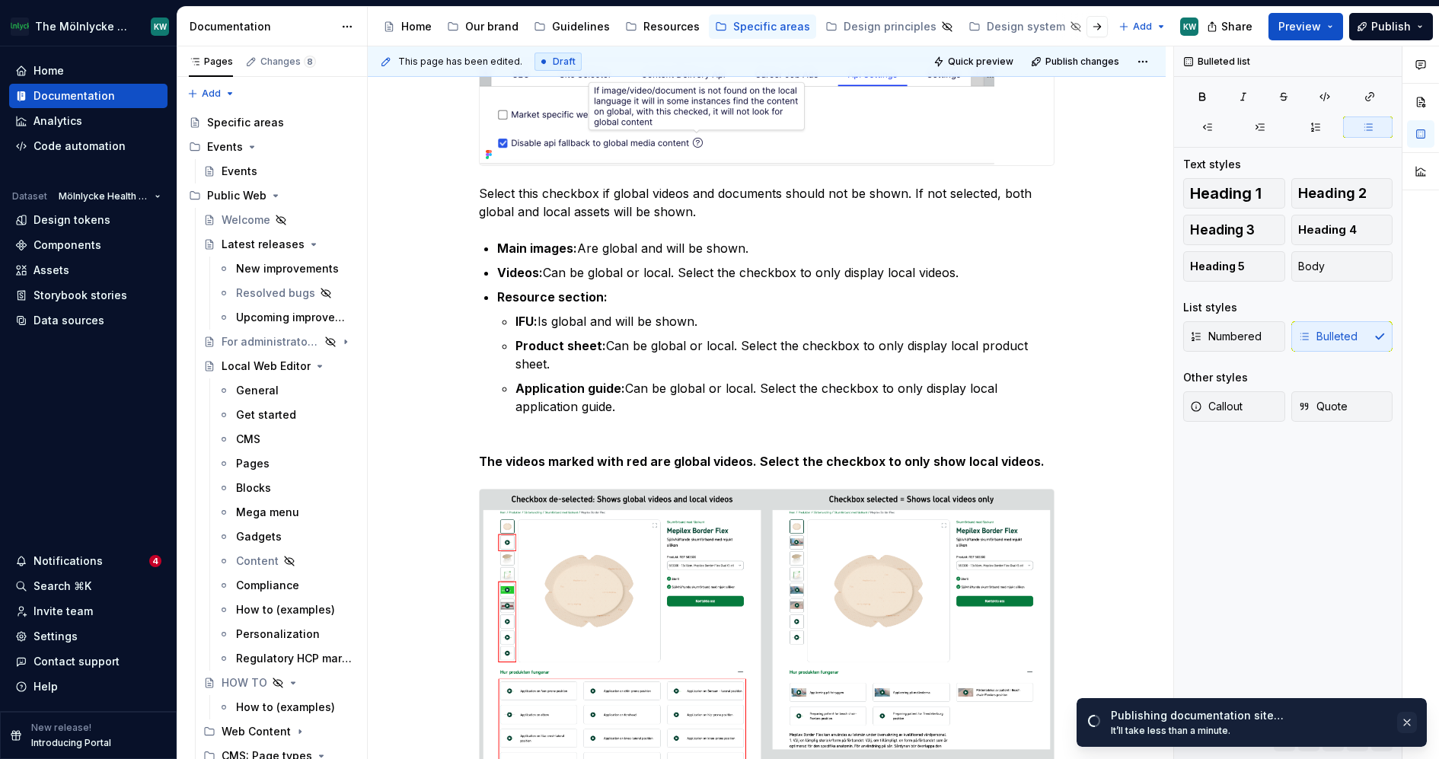
click at [1400, 718] on button "button" at bounding box center [1407, 722] width 20 height 21
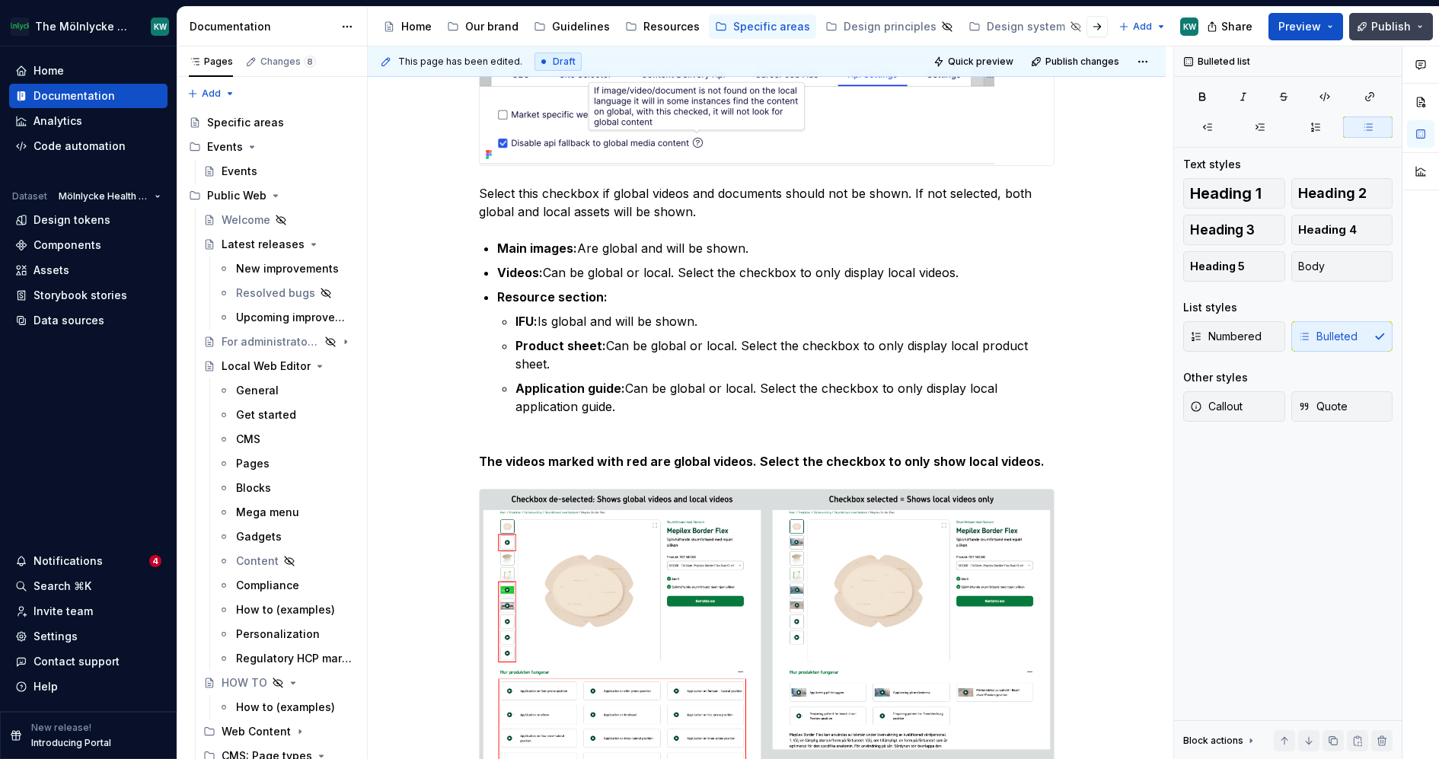
click at [1396, 29] on span "Publish" at bounding box center [1391, 26] width 40 height 15
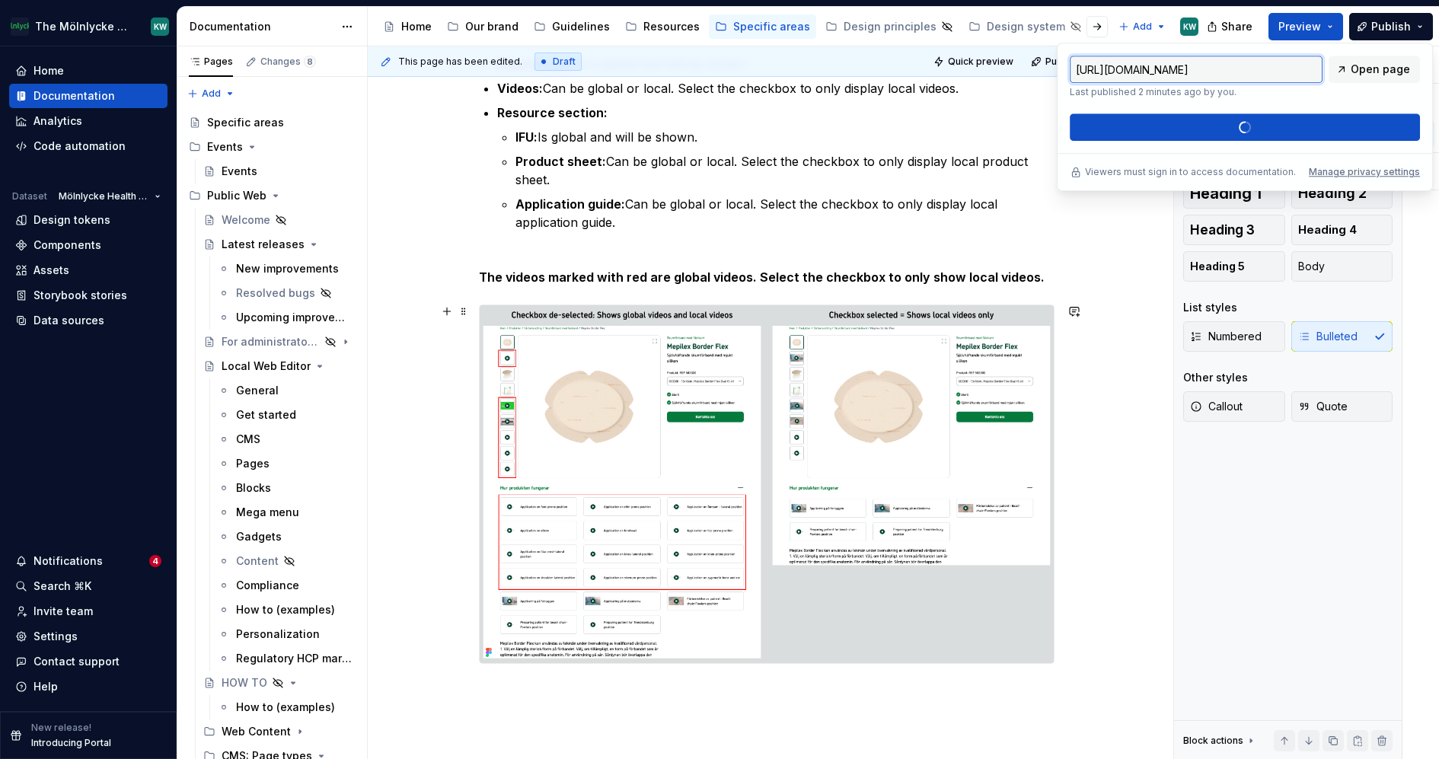
scroll to position [827, 0]
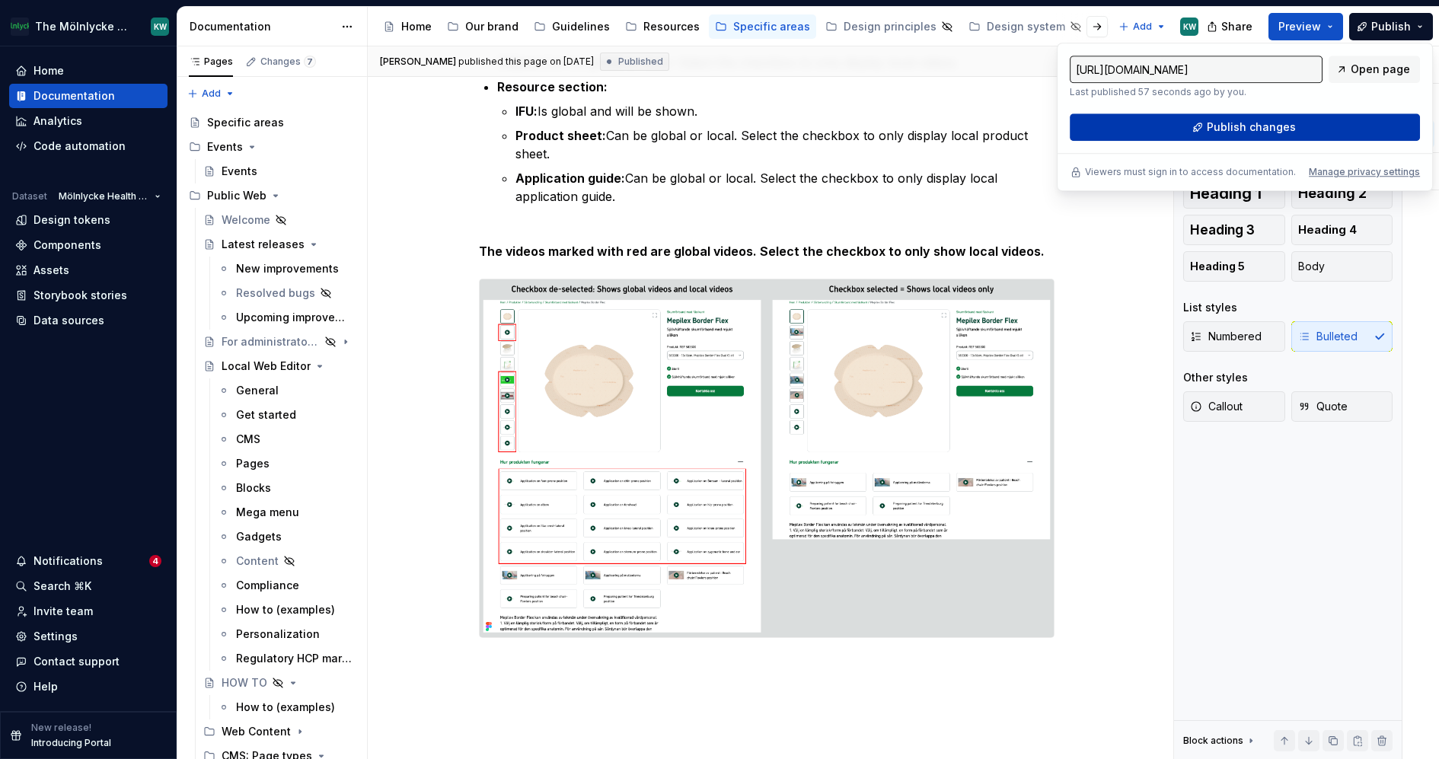
click at [1262, 123] on span "Publish changes" at bounding box center [1251, 127] width 89 height 15
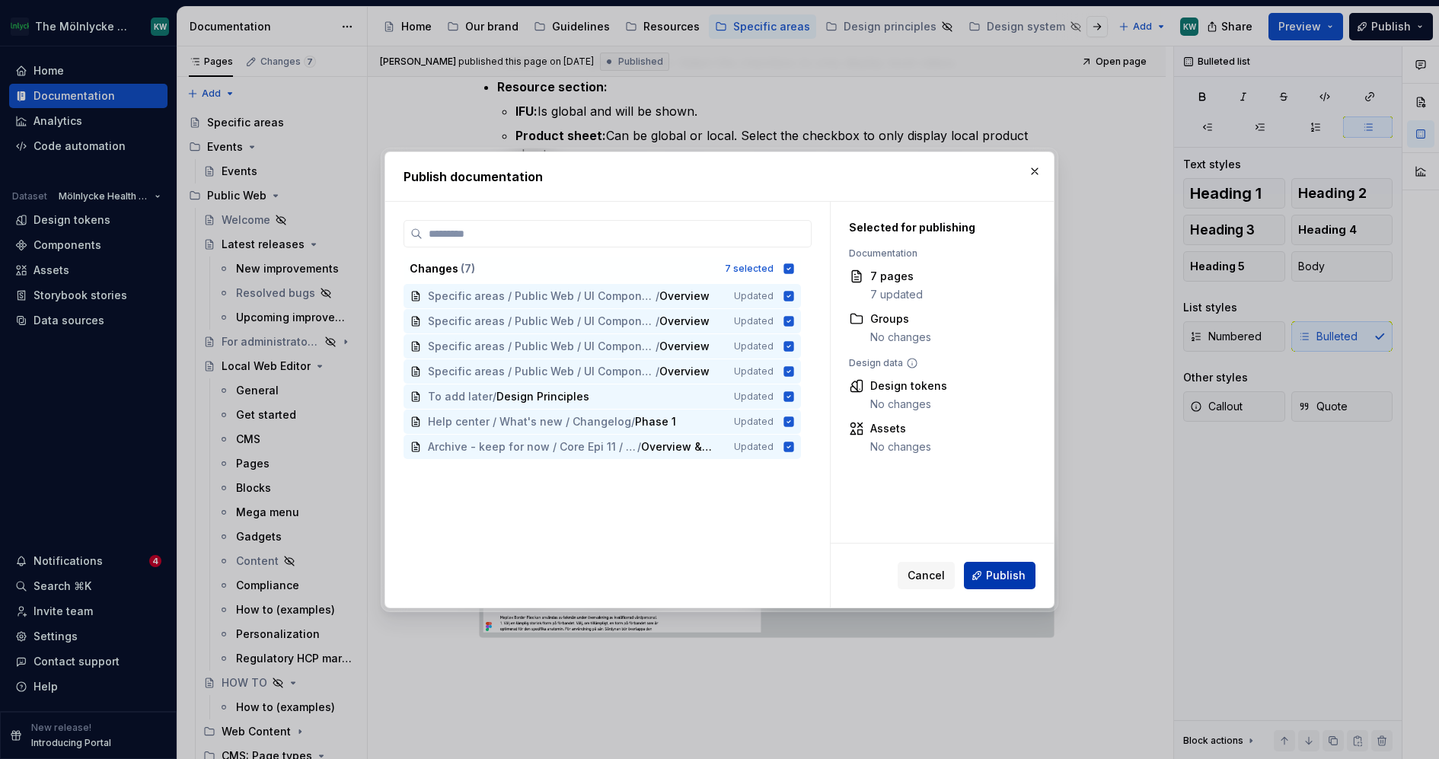
click at [994, 576] on span "Publish" at bounding box center [1006, 575] width 40 height 15
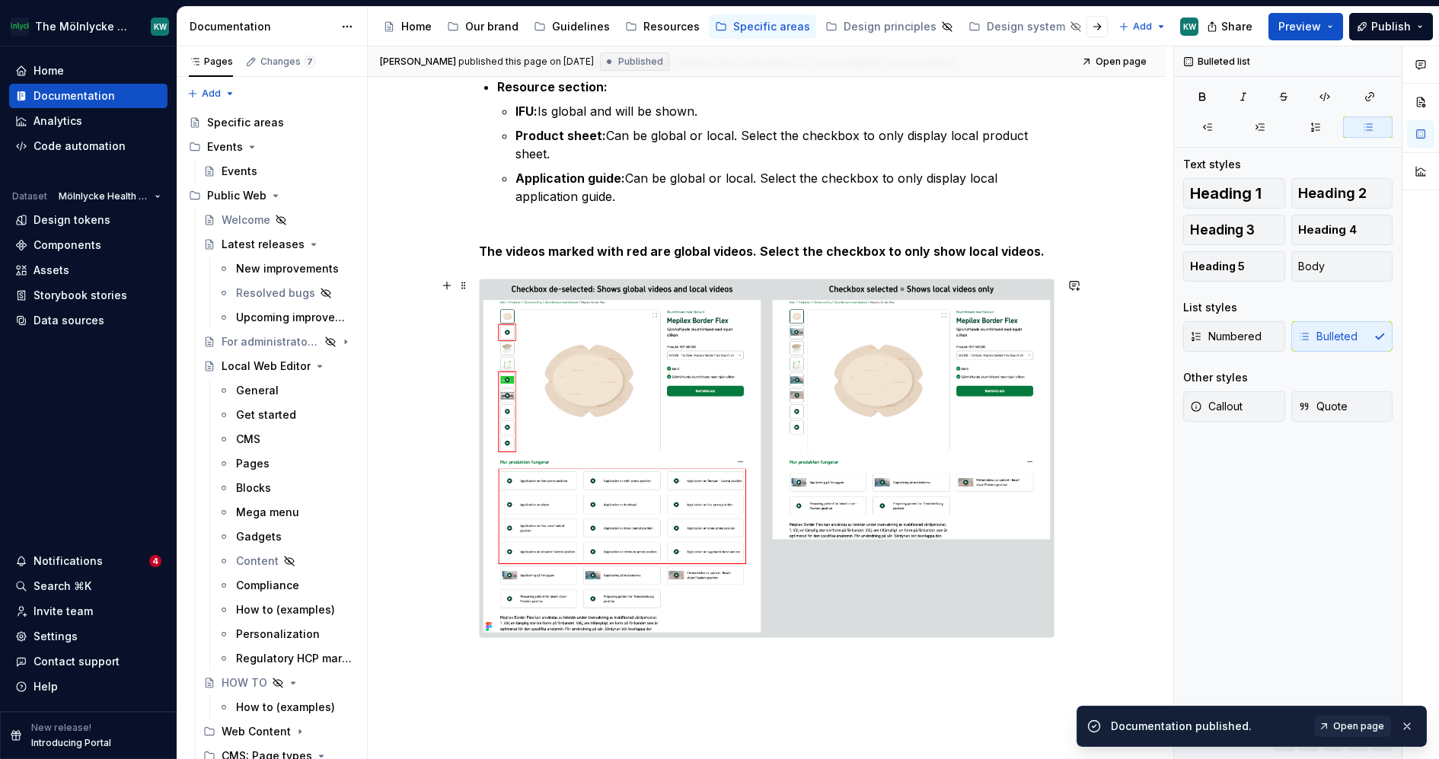
click at [818, 409] on img at bounding box center [767, 458] width 574 height 358
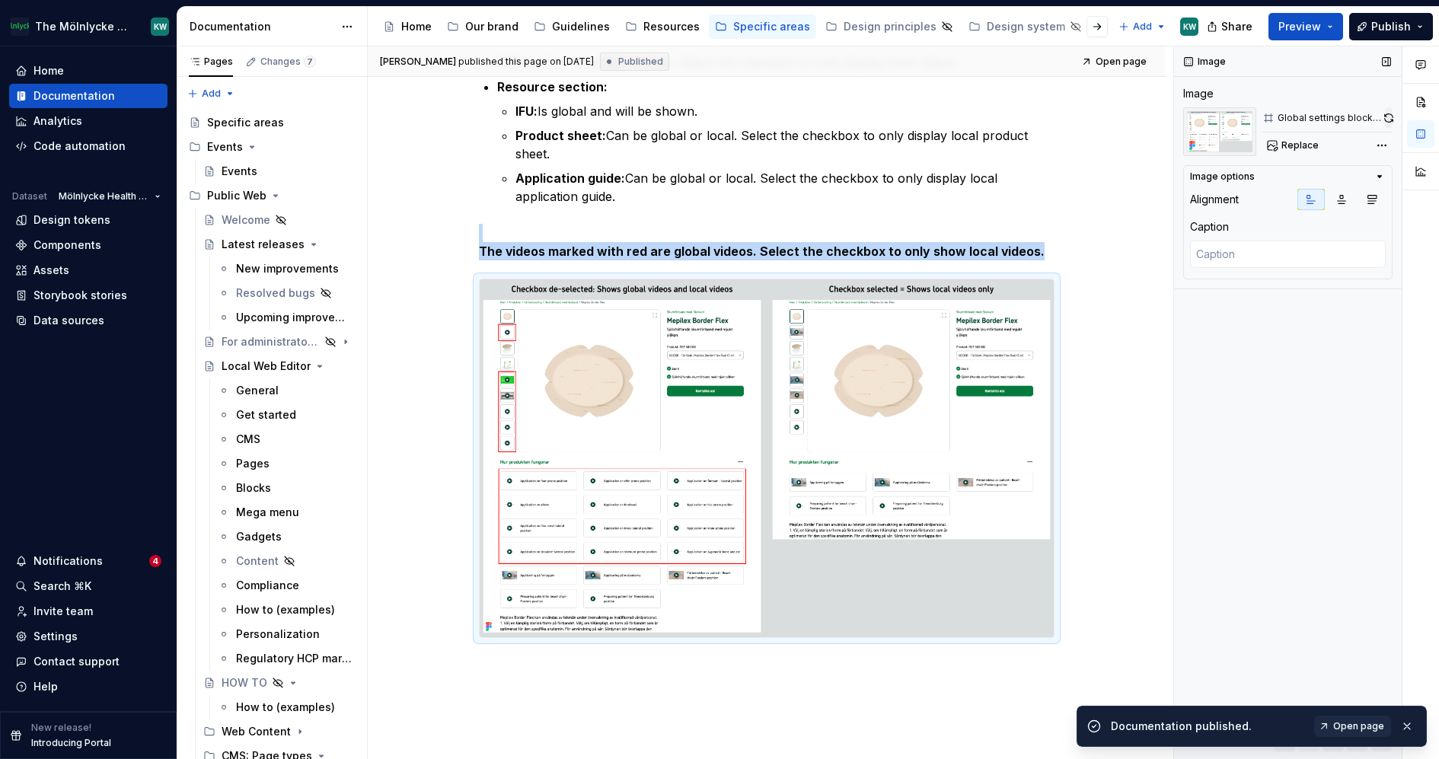
click at [1389, 113] on button "button" at bounding box center [1389, 117] width 8 height 21
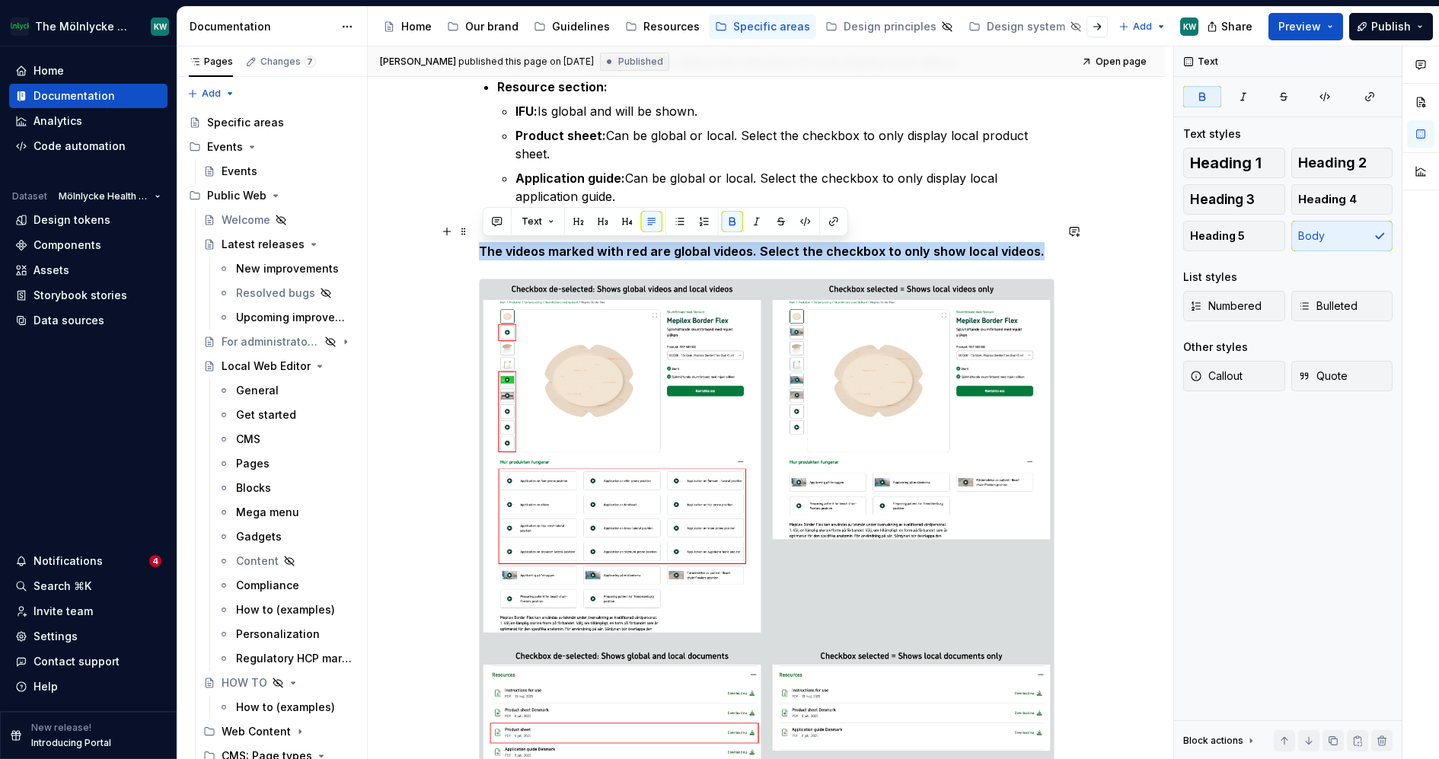
drag, startPoint x: 1041, startPoint y: 251, endPoint x: 488, endPoint y: 254, distance: 552.8
click at [488, 254] on p "The videos marked with red are global videos. Select the checkbox to only show …" at bounding box center [767, 242] width 576 height 37
copy strong "he videos marked with red are global videos. Select the checkbox to only show l…"
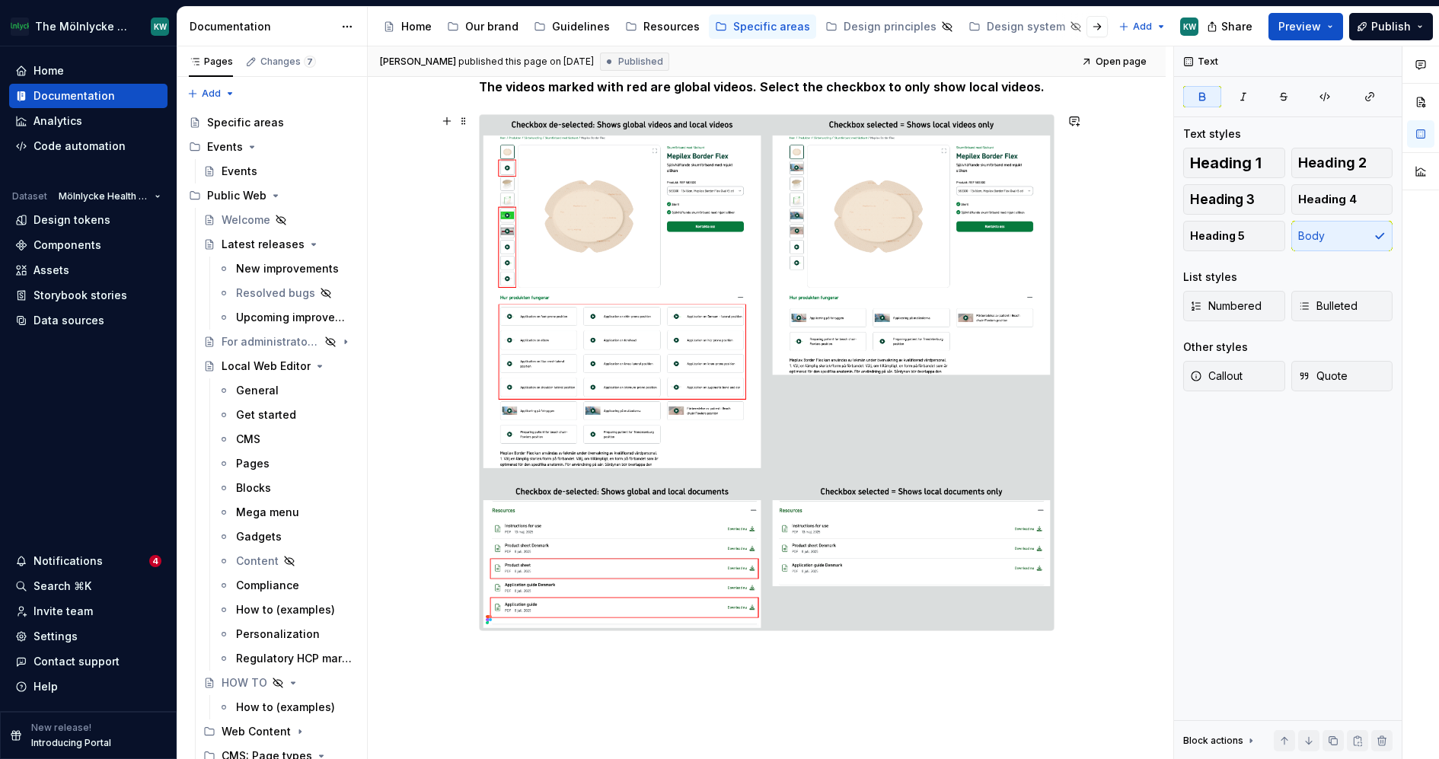
scroll to position [995, 0]
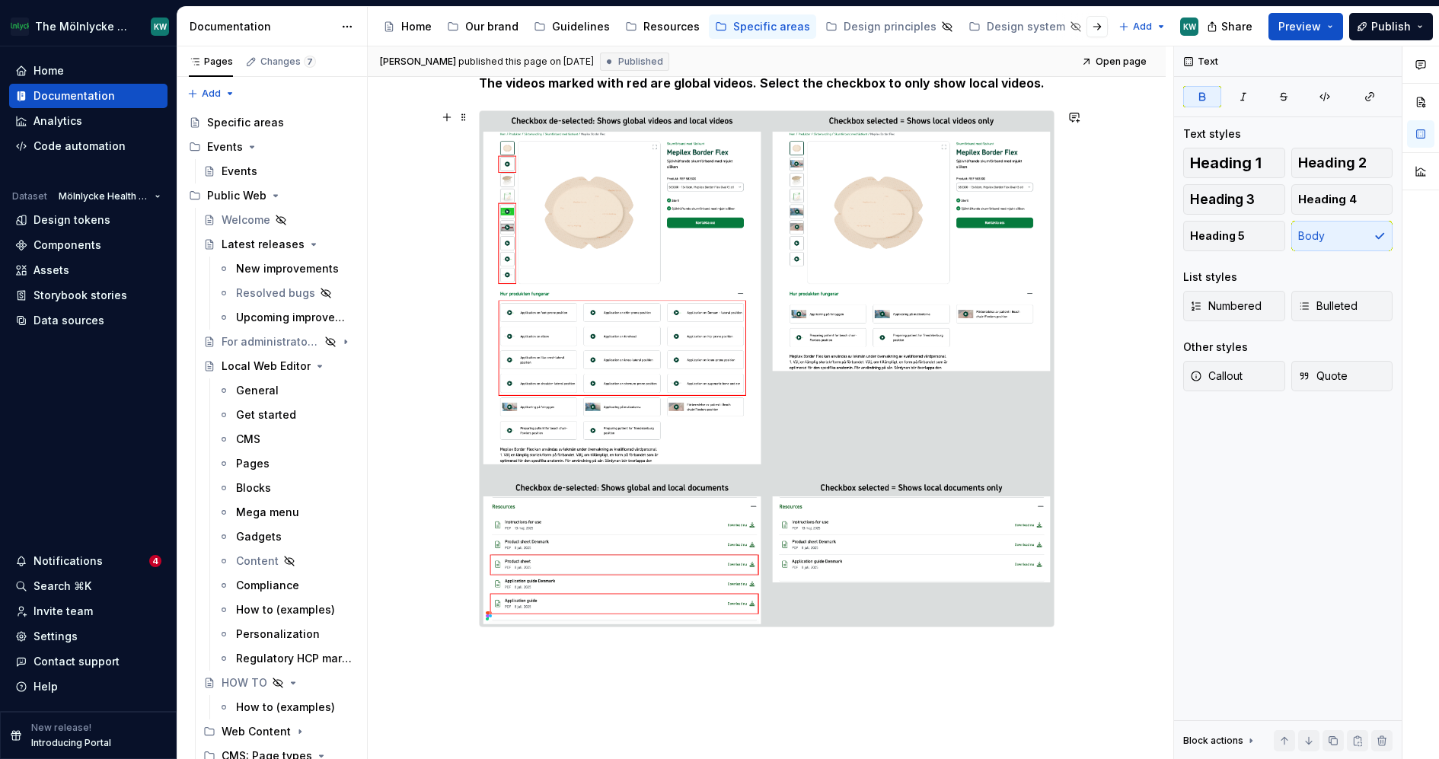
click at [920, 361] on img at bounding box center [767, 369] width 574 height 516
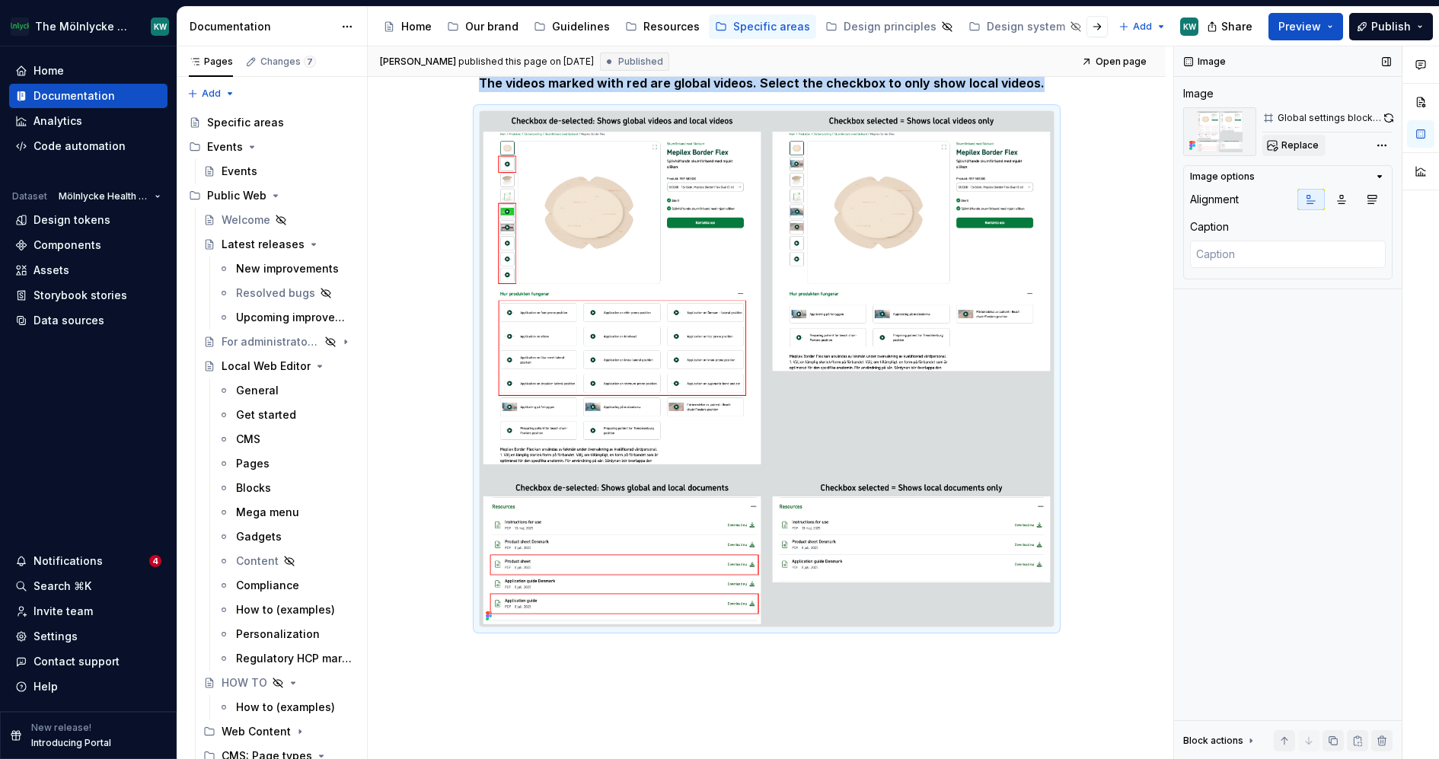
click at [1298, 141] on span "Replace" at bounding box center [1300, 145] width 37 height 12
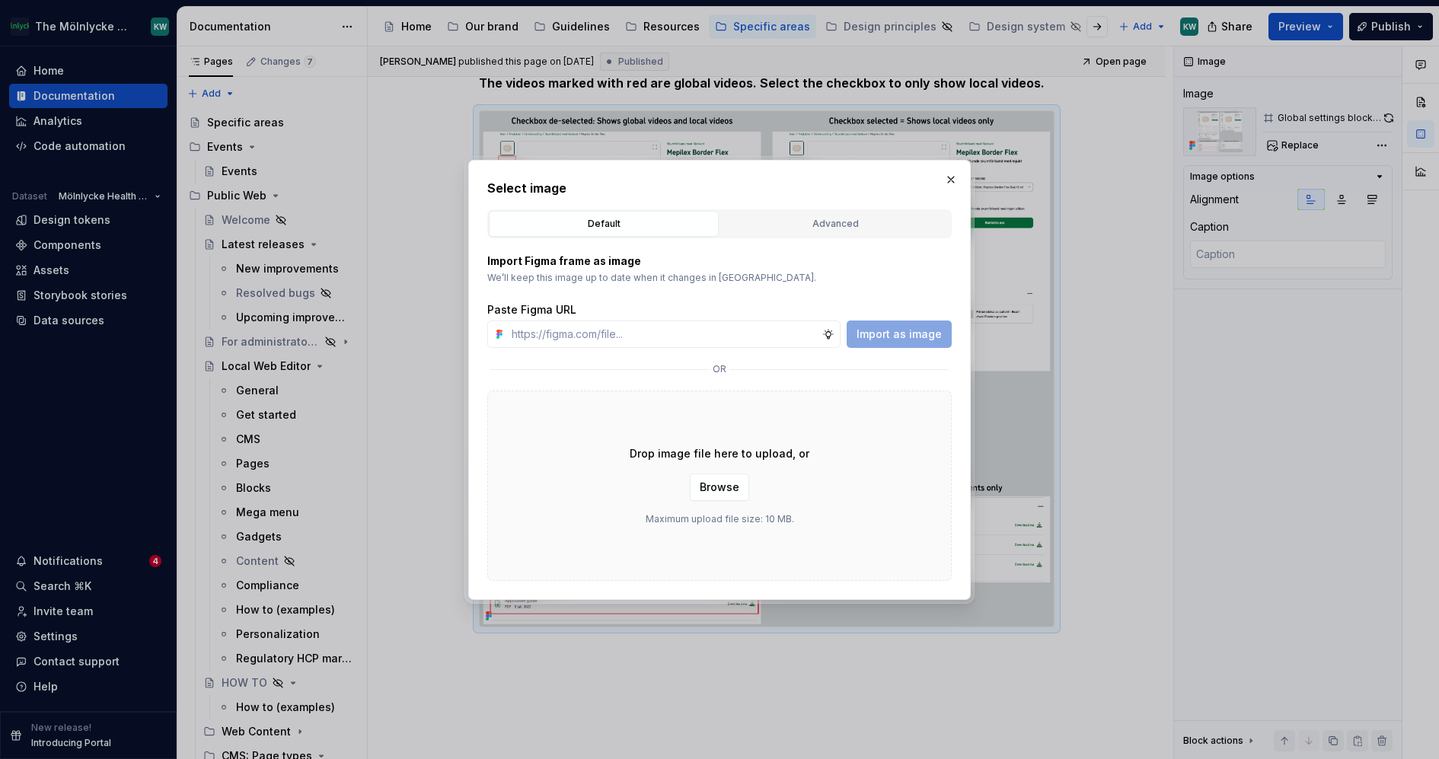
click at [787, 209] on div "Default Advanced" at bounding box center [719, 223] width 465 height 29
click at [921, 212] on button "Advanced" at bounding box center [835, 224] width 230 height 26
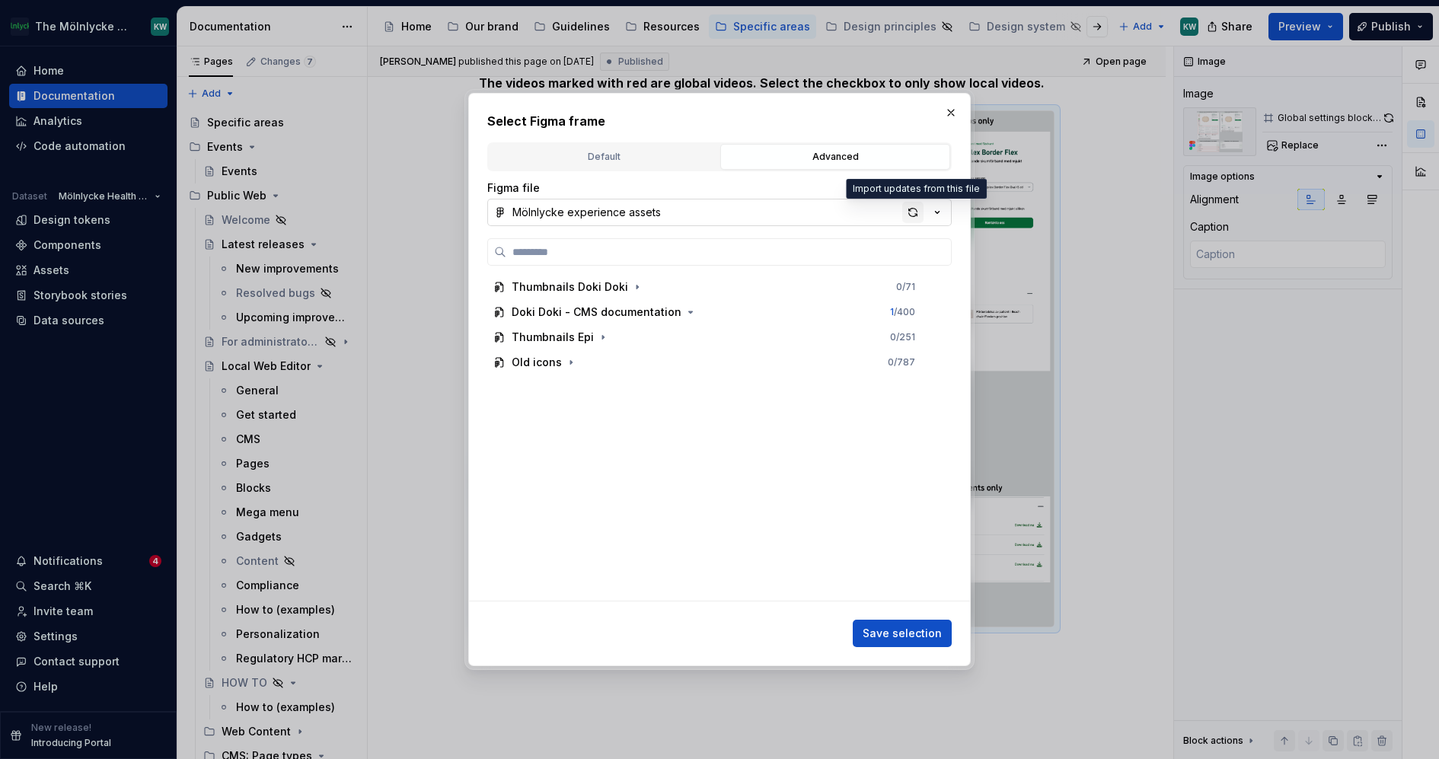
click at [917, 216] on div "button" at bounding box center [912, 212] width 21 height 21
click at [953, 109] on button "button" at bounding box center [950, 112] width 21 height 21
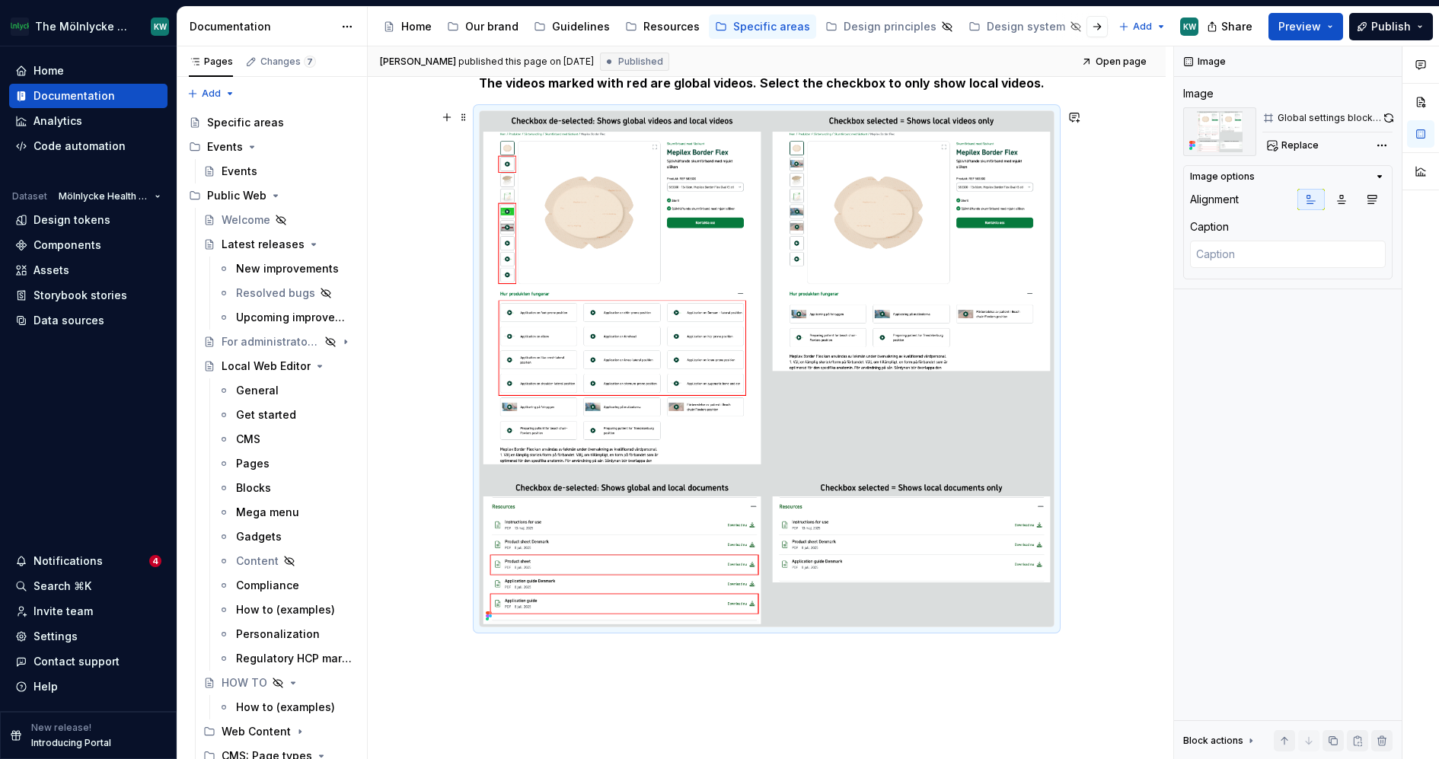
scroll to position [1017, 0]
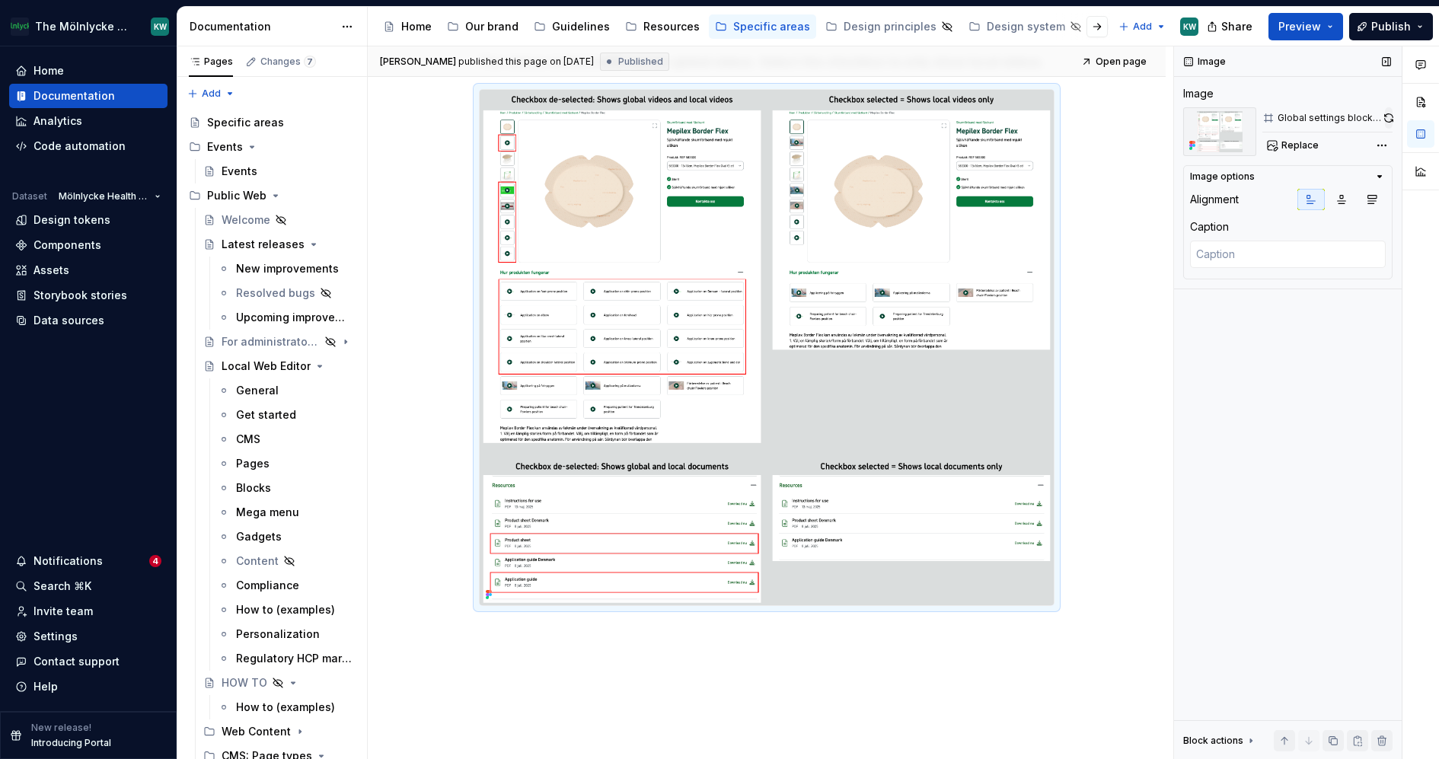
click at [1385, 119] on button "button" at bounding box center [1389, 117] width 8 height 21
click at [468, 90] on span at bounding box center [464, 95] width 12 height 21
click at [500, 124] on div "Duplicate" at bounding box center [539, 117] width 99 height 15
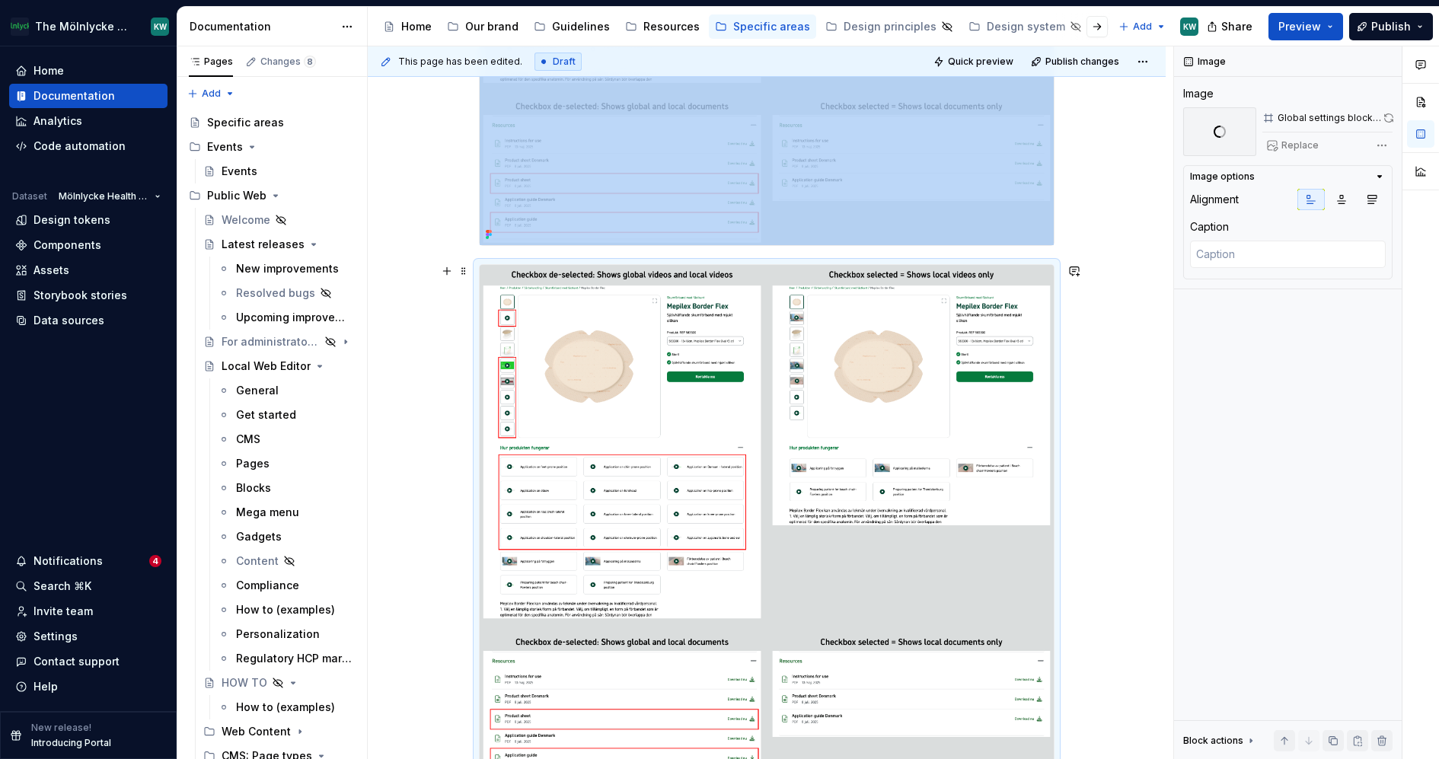
scroll to position [1365, 0]
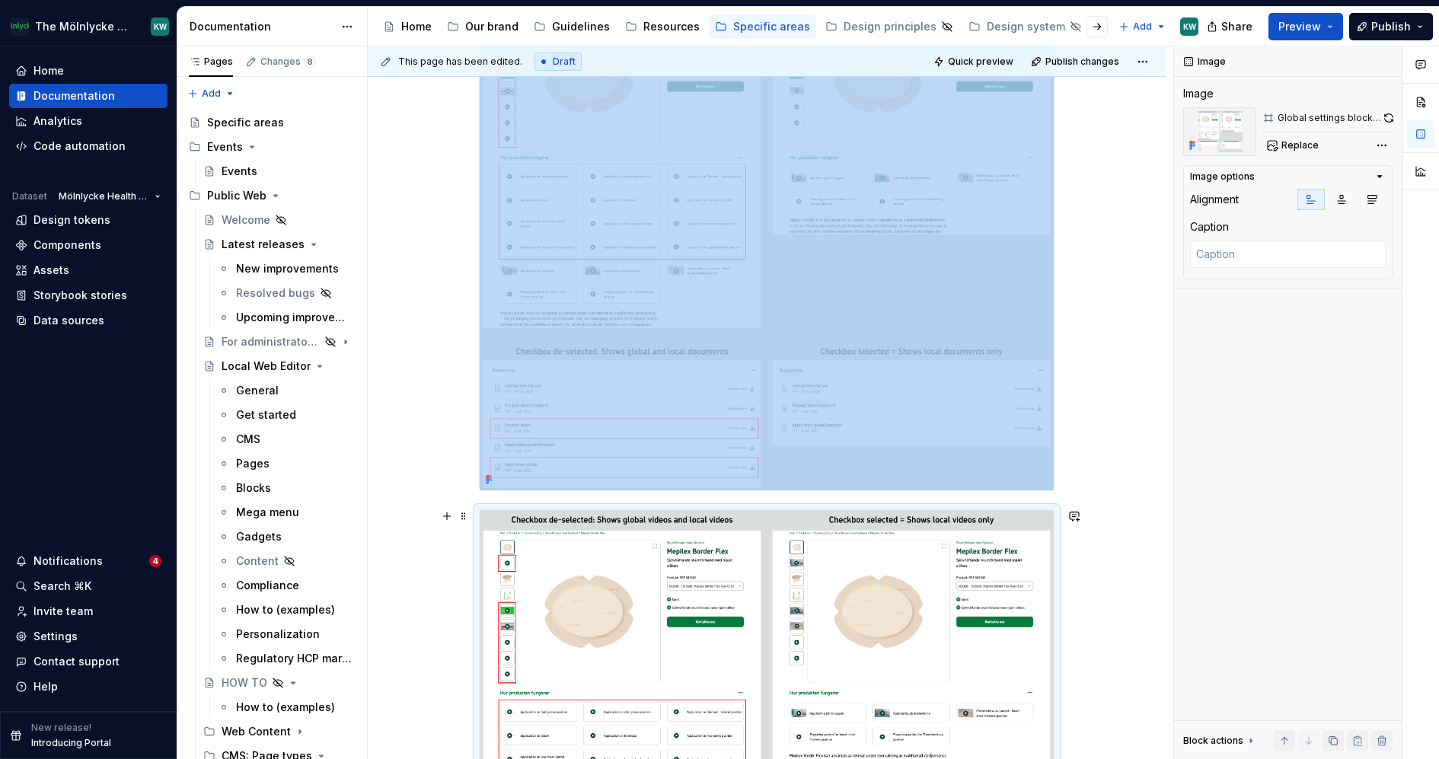
scroll to position [1125, 0]
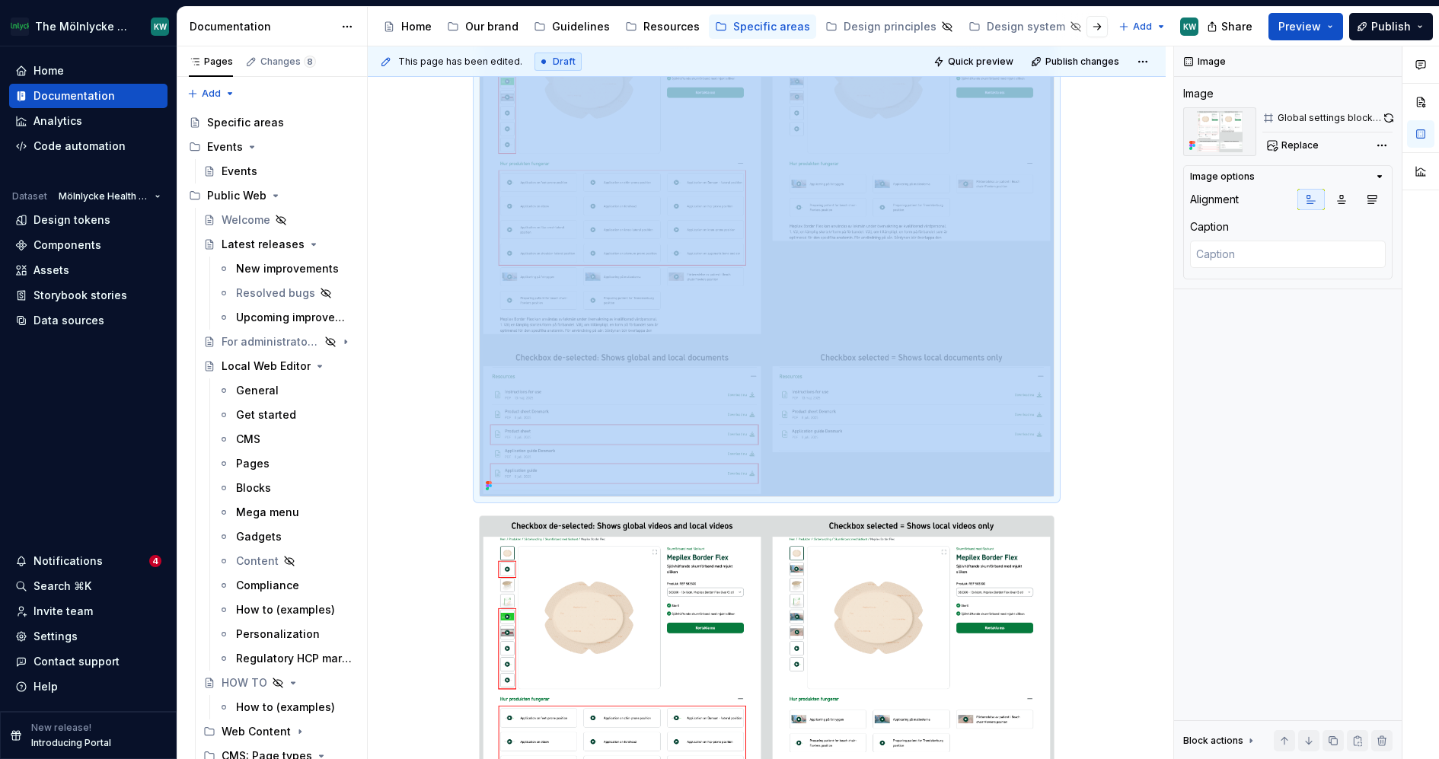
click at [793, 370] on img at bounding box center [767, 239] width 574 height 516
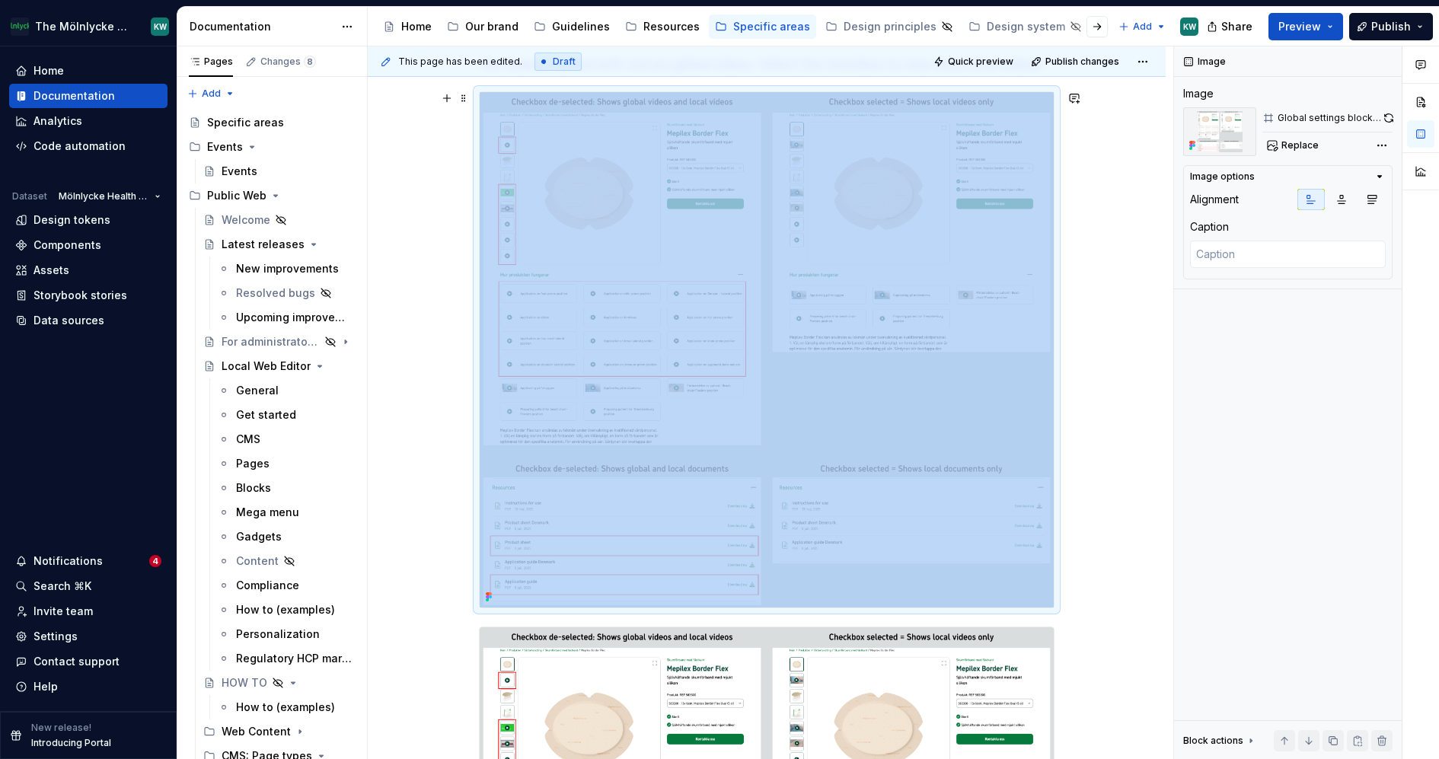
scroll to position [1011, 0]
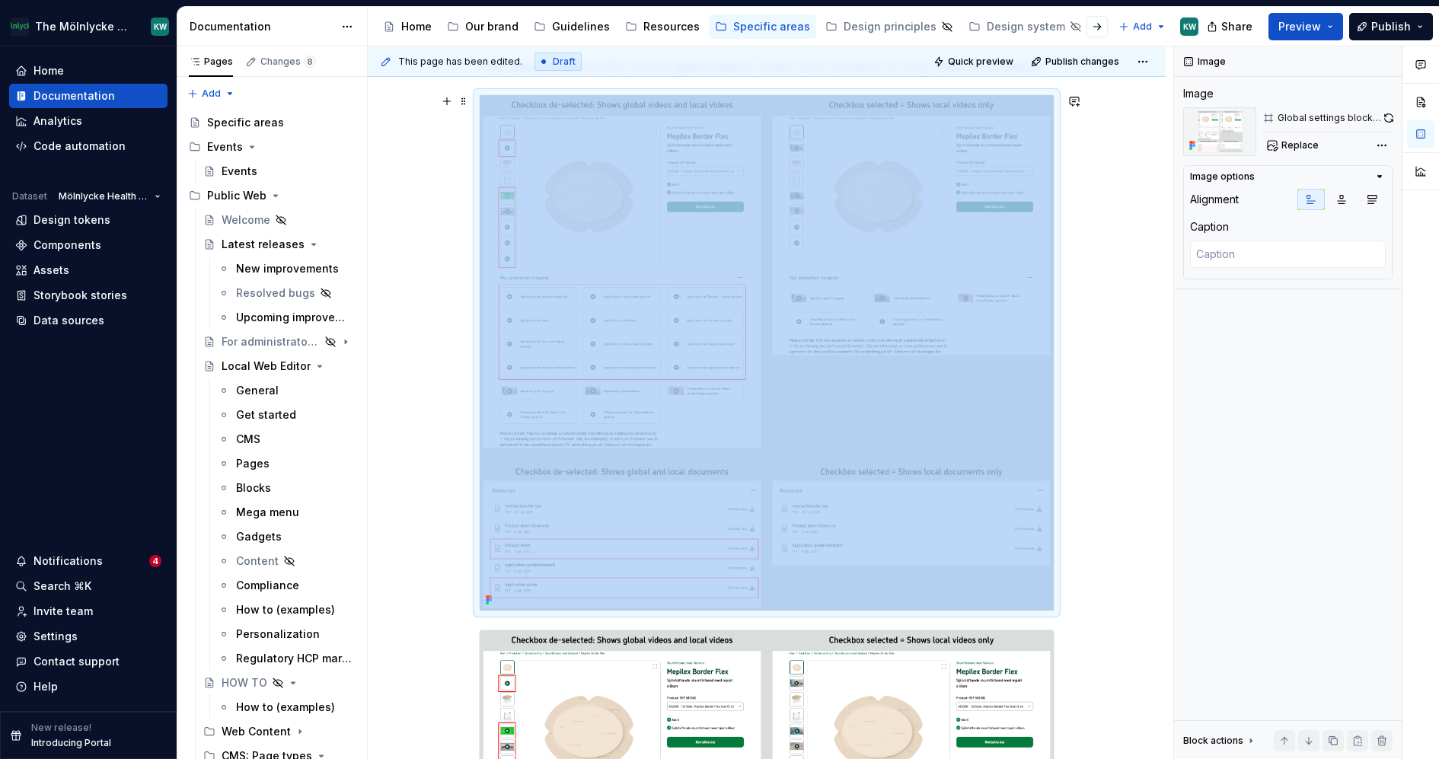
click at [1123, 226] on div "This page has been edited. Draft Quick preview Publish changes Global settings …" at bounding box center [771, 403] width 806 height 714
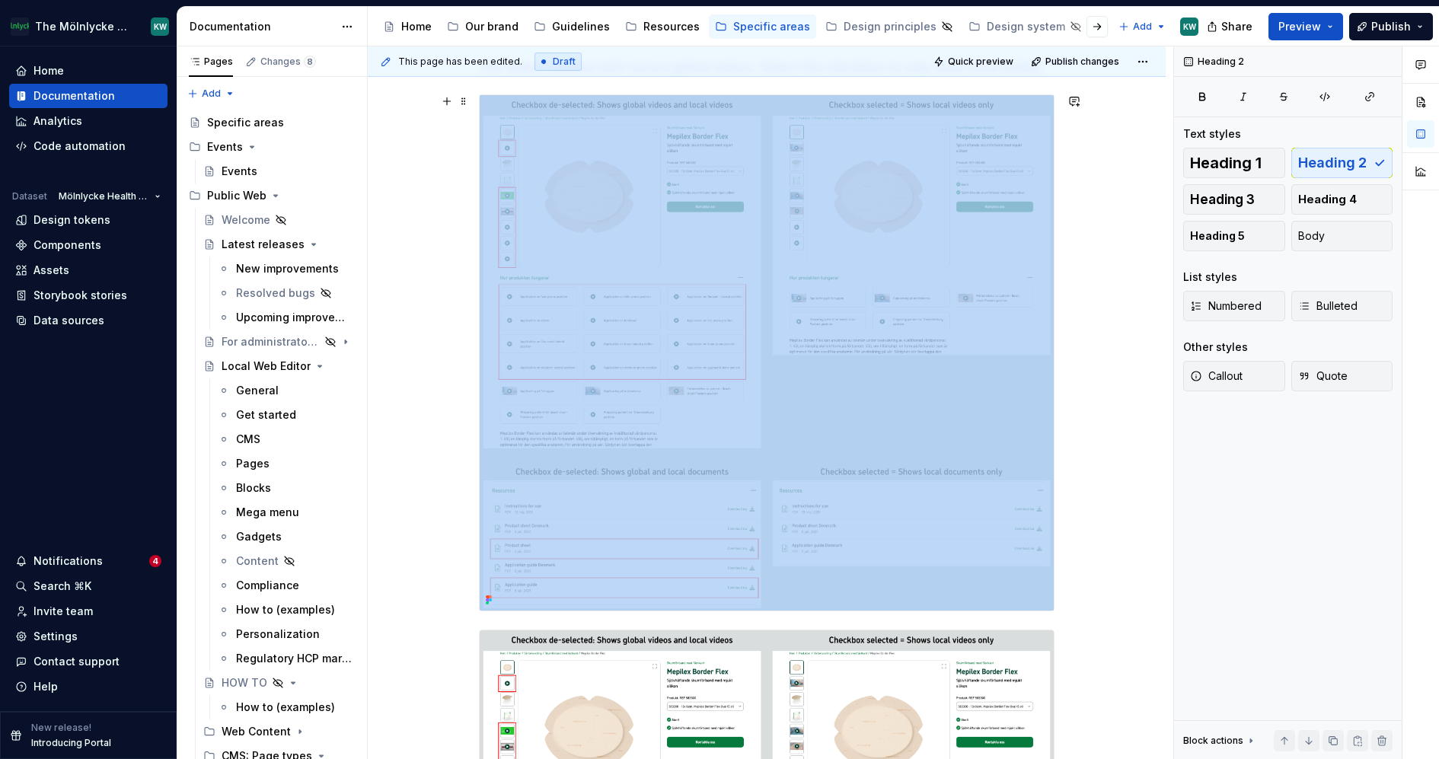
click at [911, 217] on img at bounding box center [767, 353] width 574 height 516
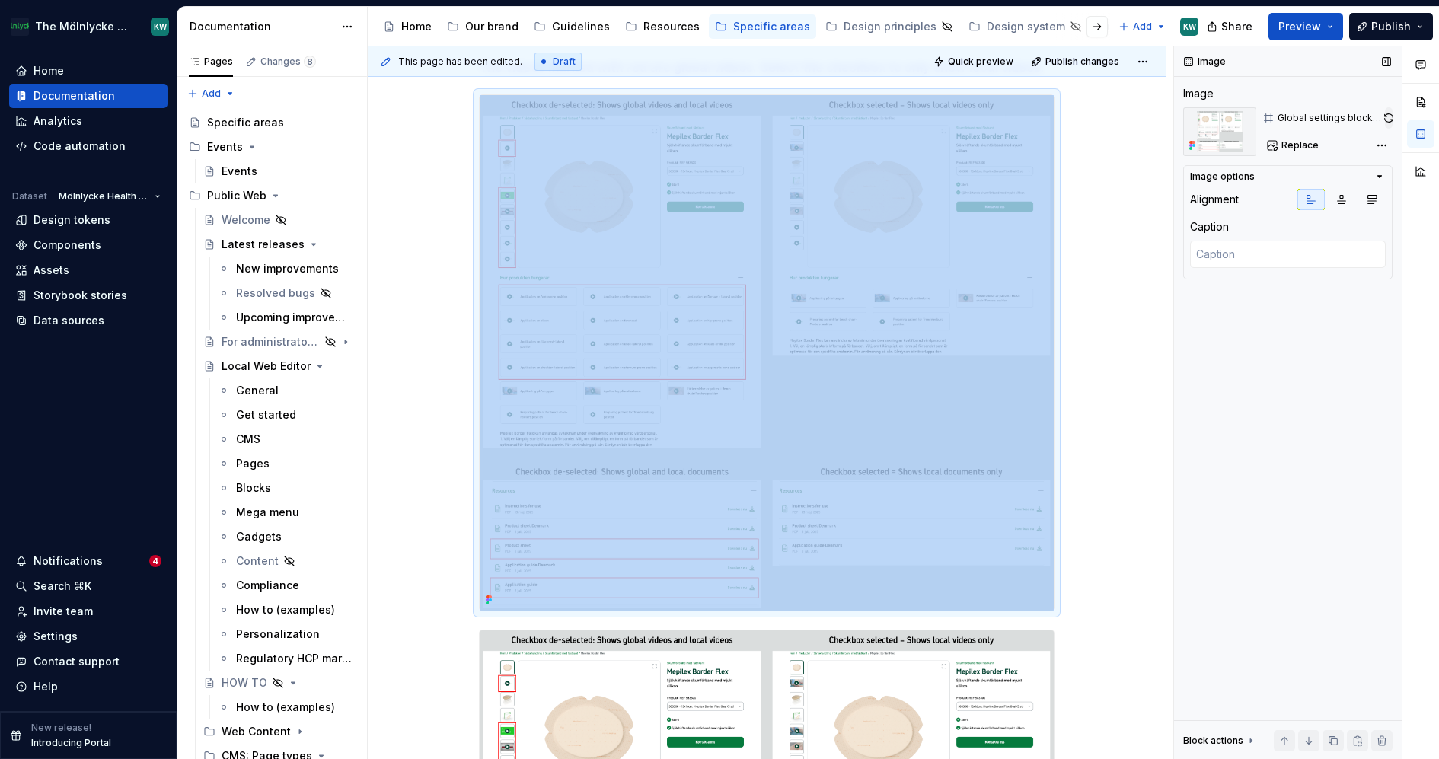
click at [1386, 115] on button "button" at bounding box center [1389, 117] width 8 height 21
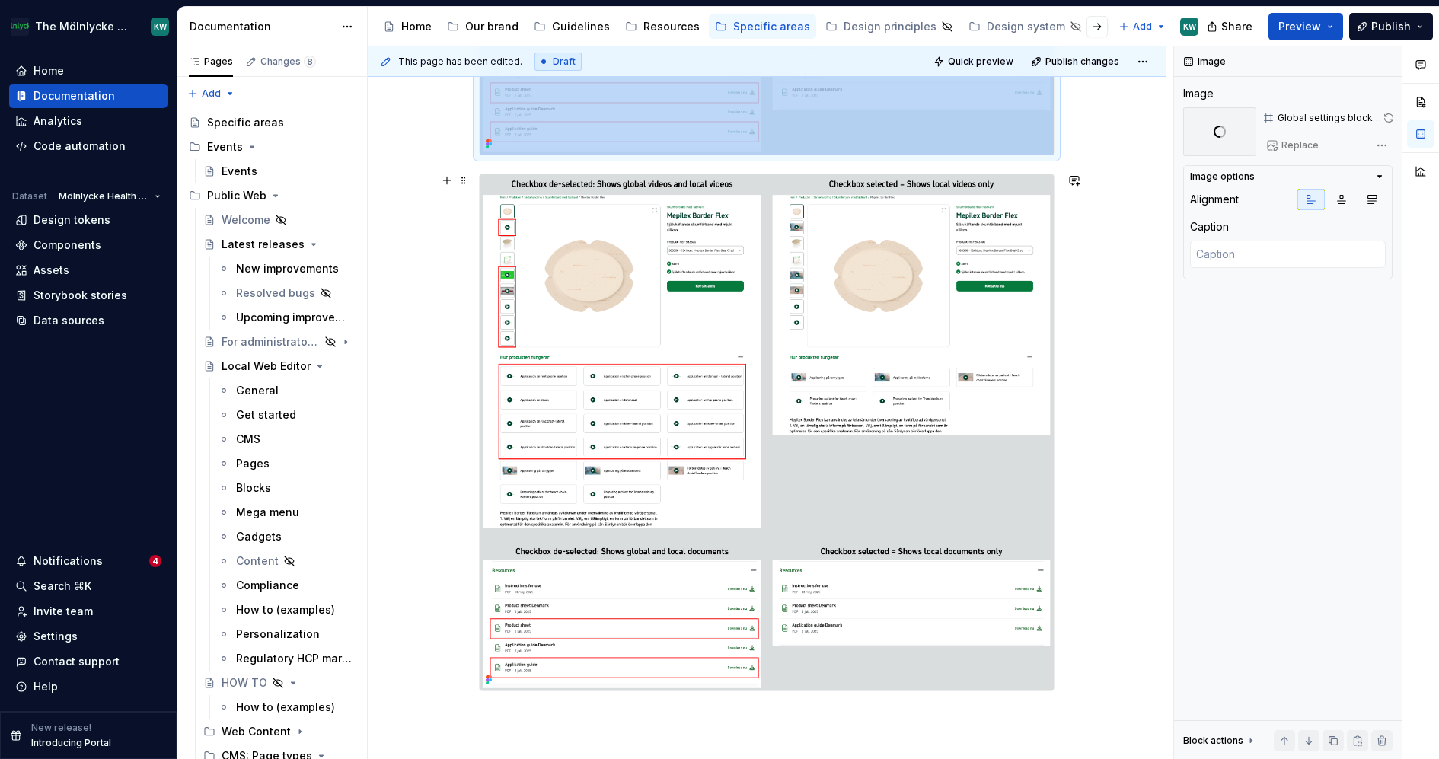
scroll to position [1433, 0]
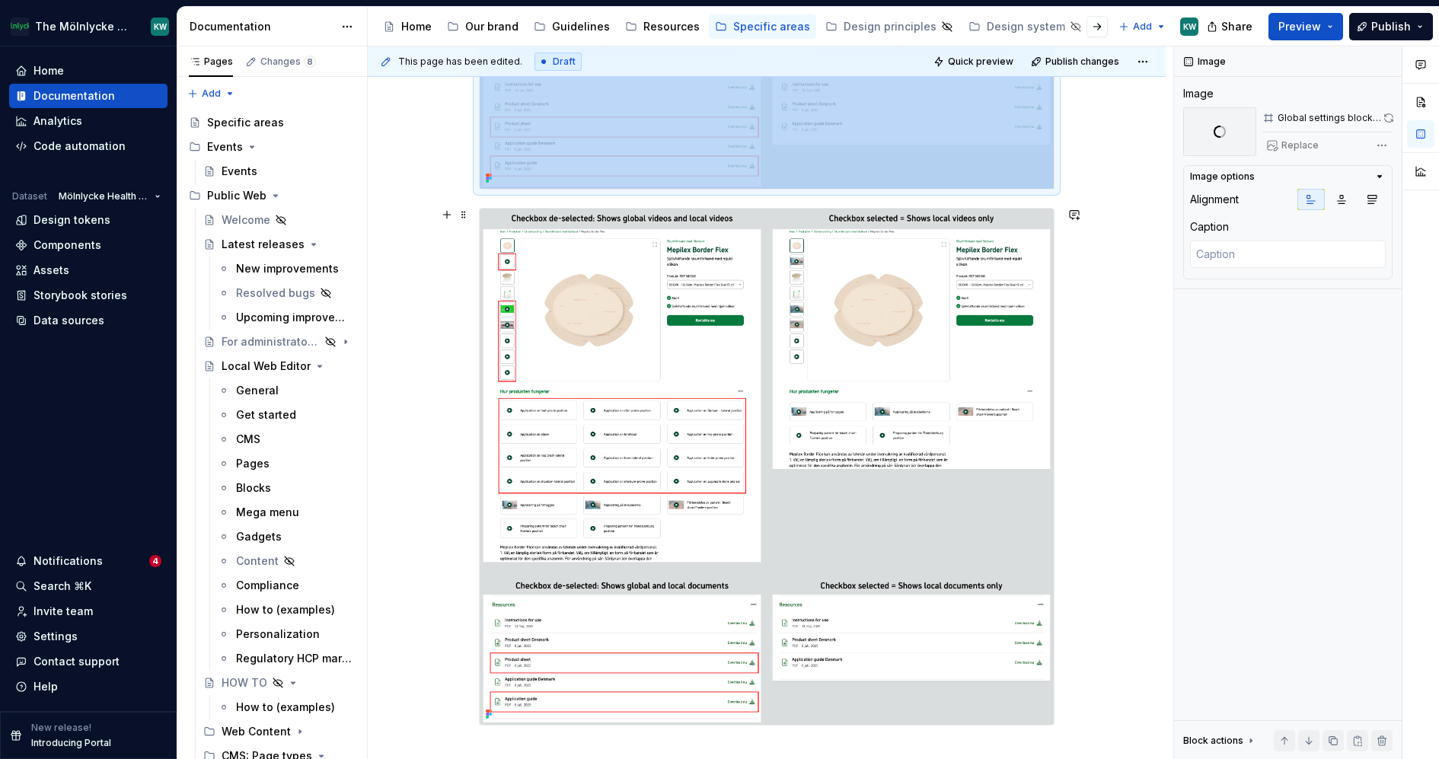
click at [751, 372] on img at bounding box center [767, 467] width 574 height 516
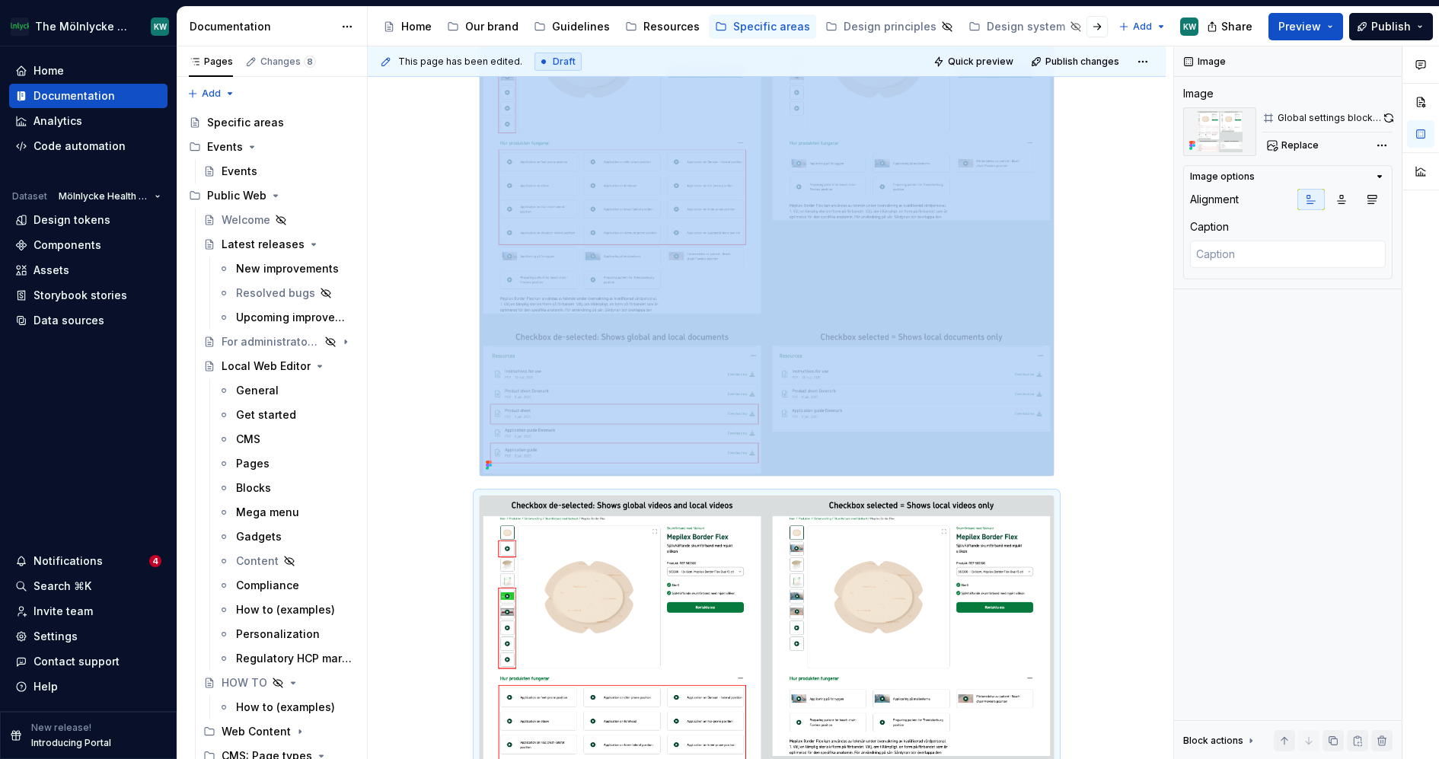
scroll to position [1213, 0]
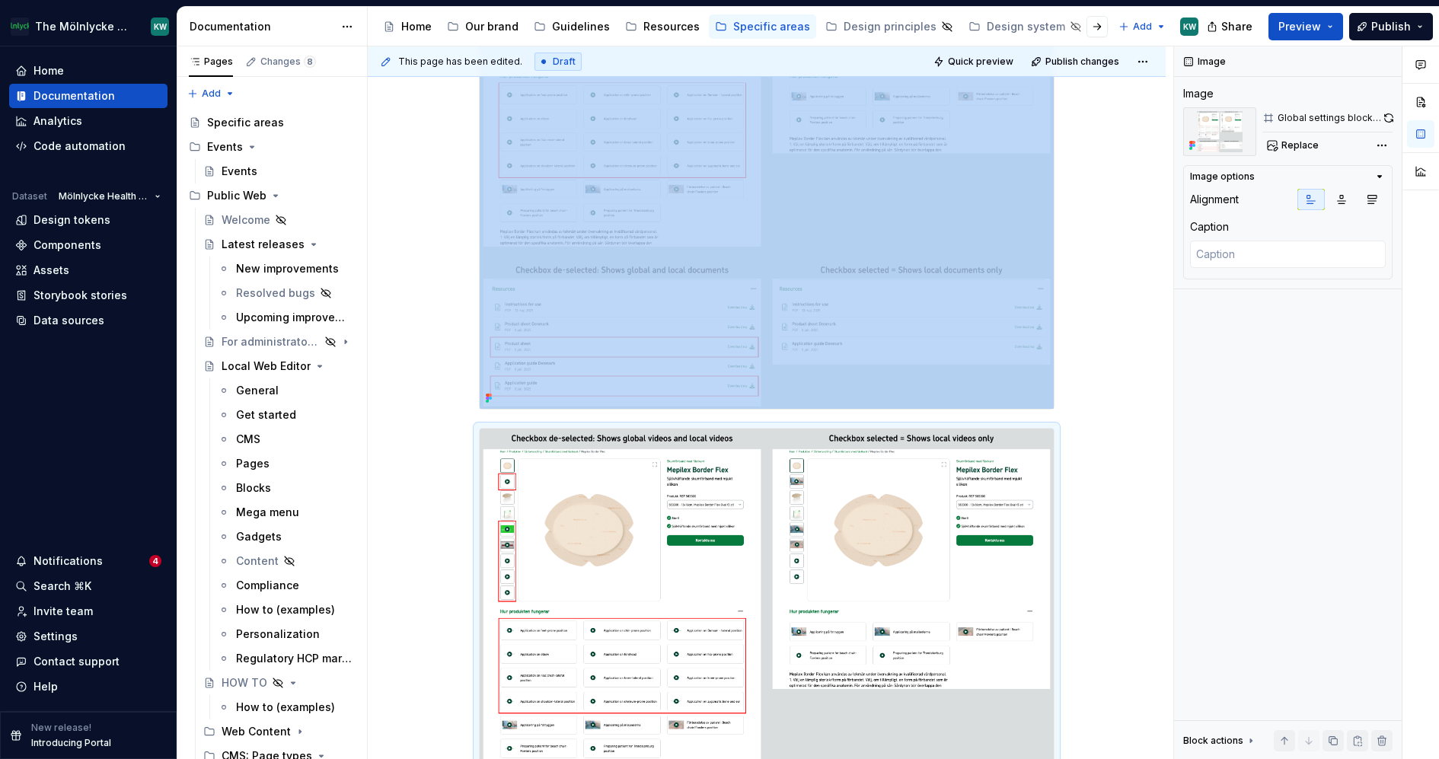
click at [1129, 391] on div "This page has been edited. Draft Quick preview Publish changes Global settings …" at bounding box center [771, 403] width 806 height 714
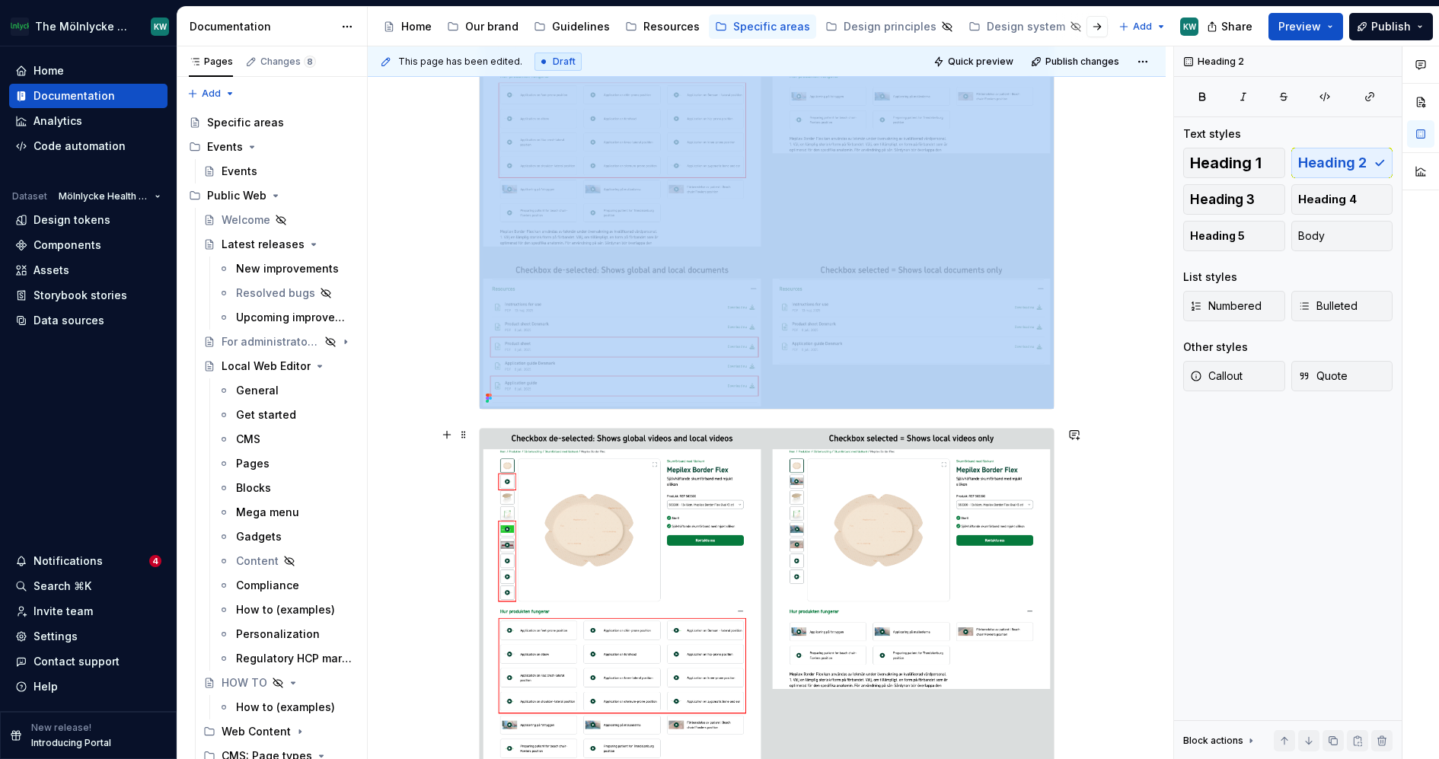
click at [952, 505] on img at bounding box center [767, 687] width 574 height 516
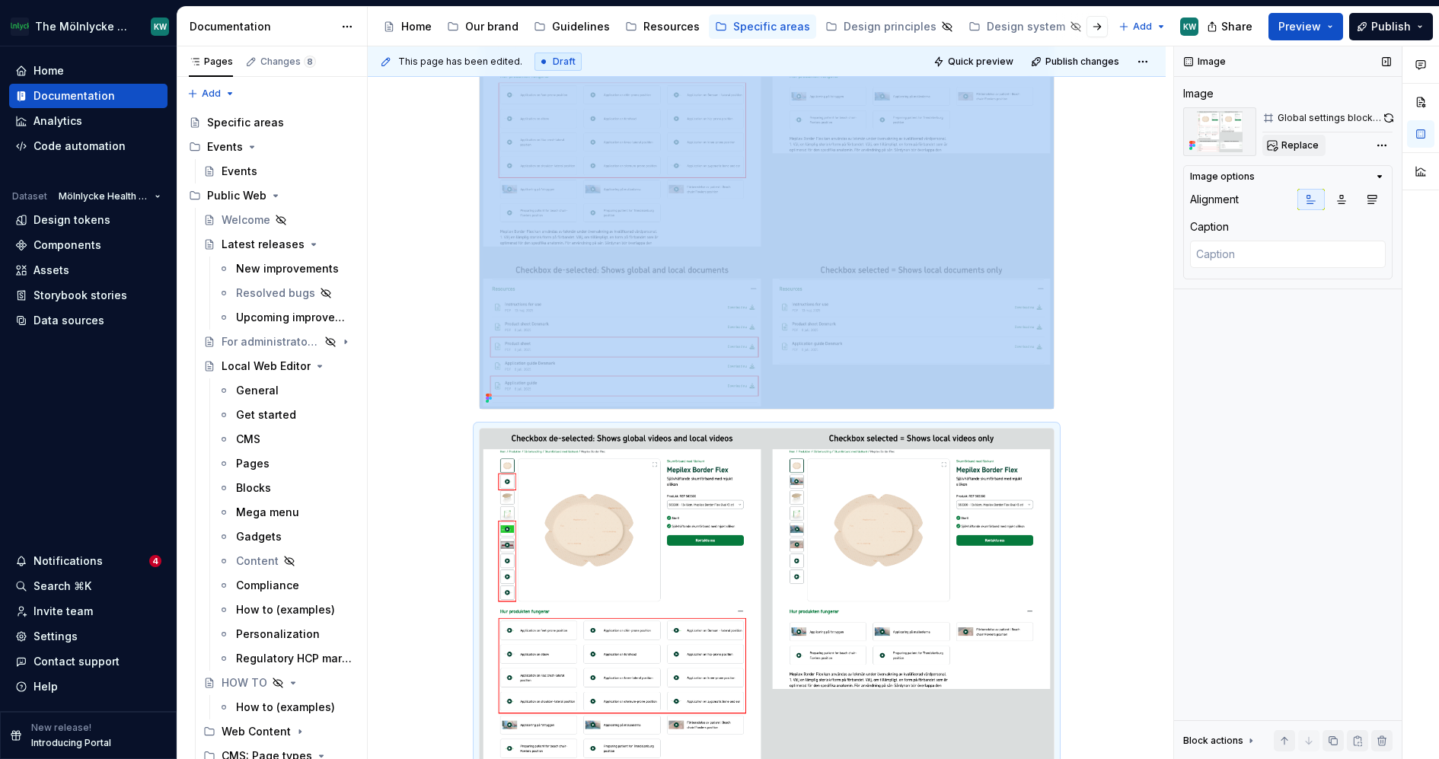
click at [1297, 139] on span "Replace" at bounding box center [1300, 145] width 37 height 12
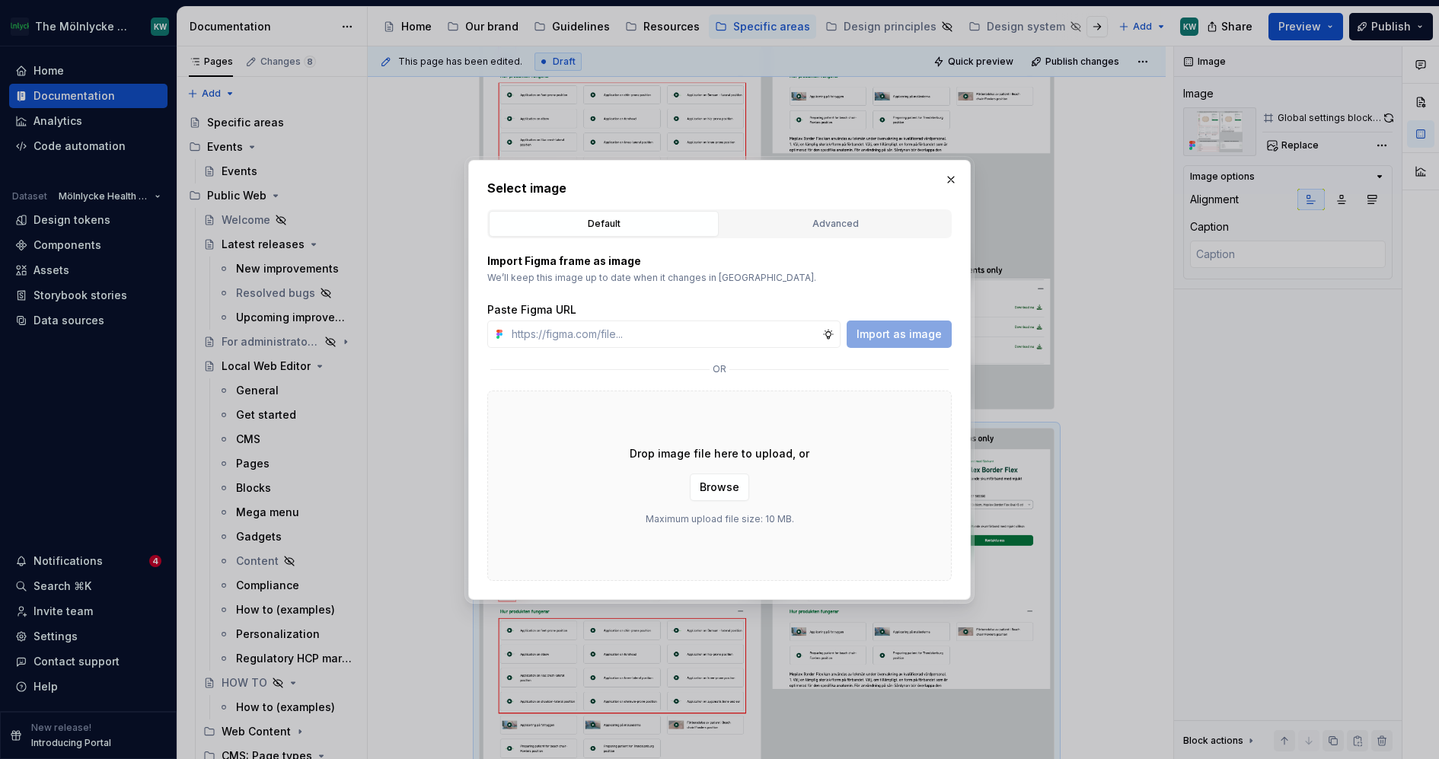
type textarea "*"
click at [868, 222] on div "Advanced" at bounding box center [835, 223] width 219 height 15
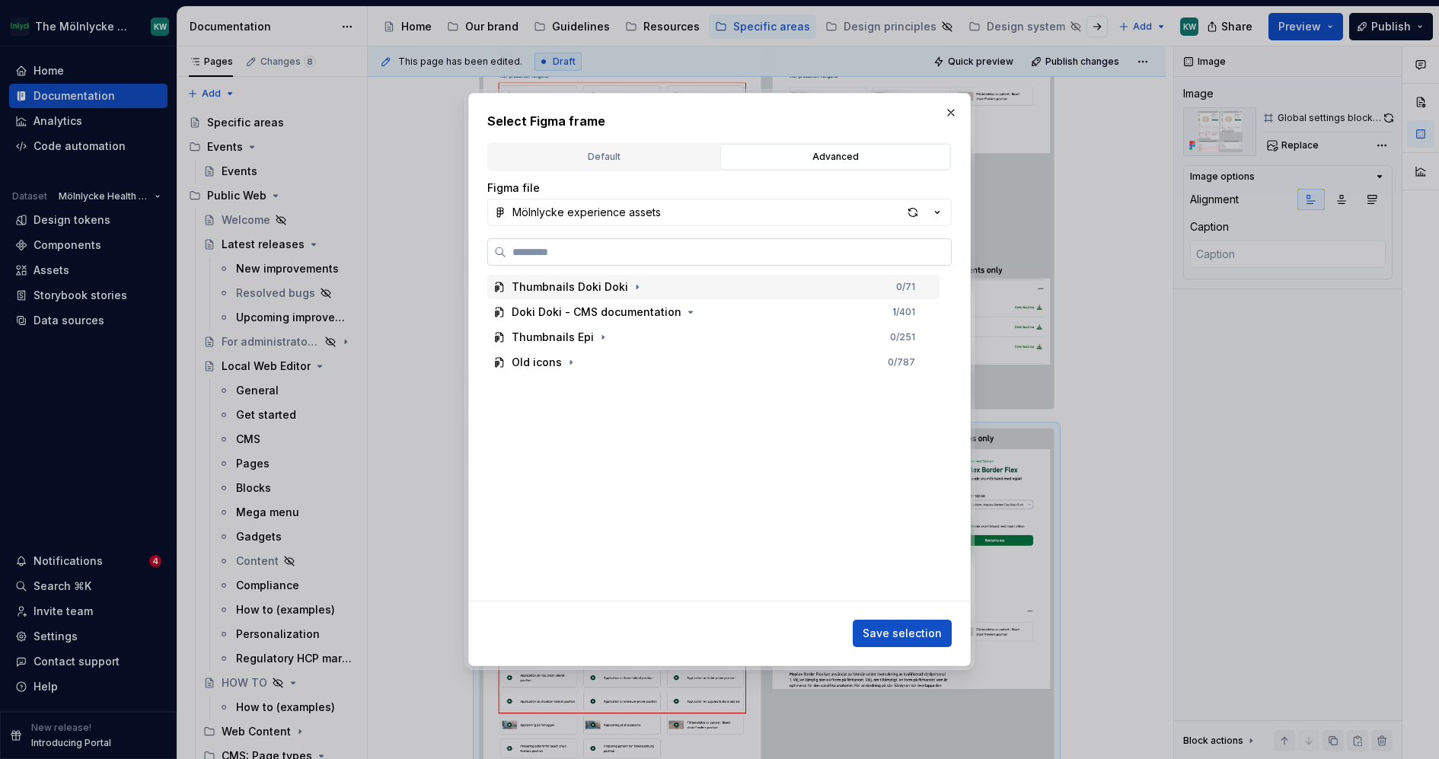
paste input "**********"
type input "**********"
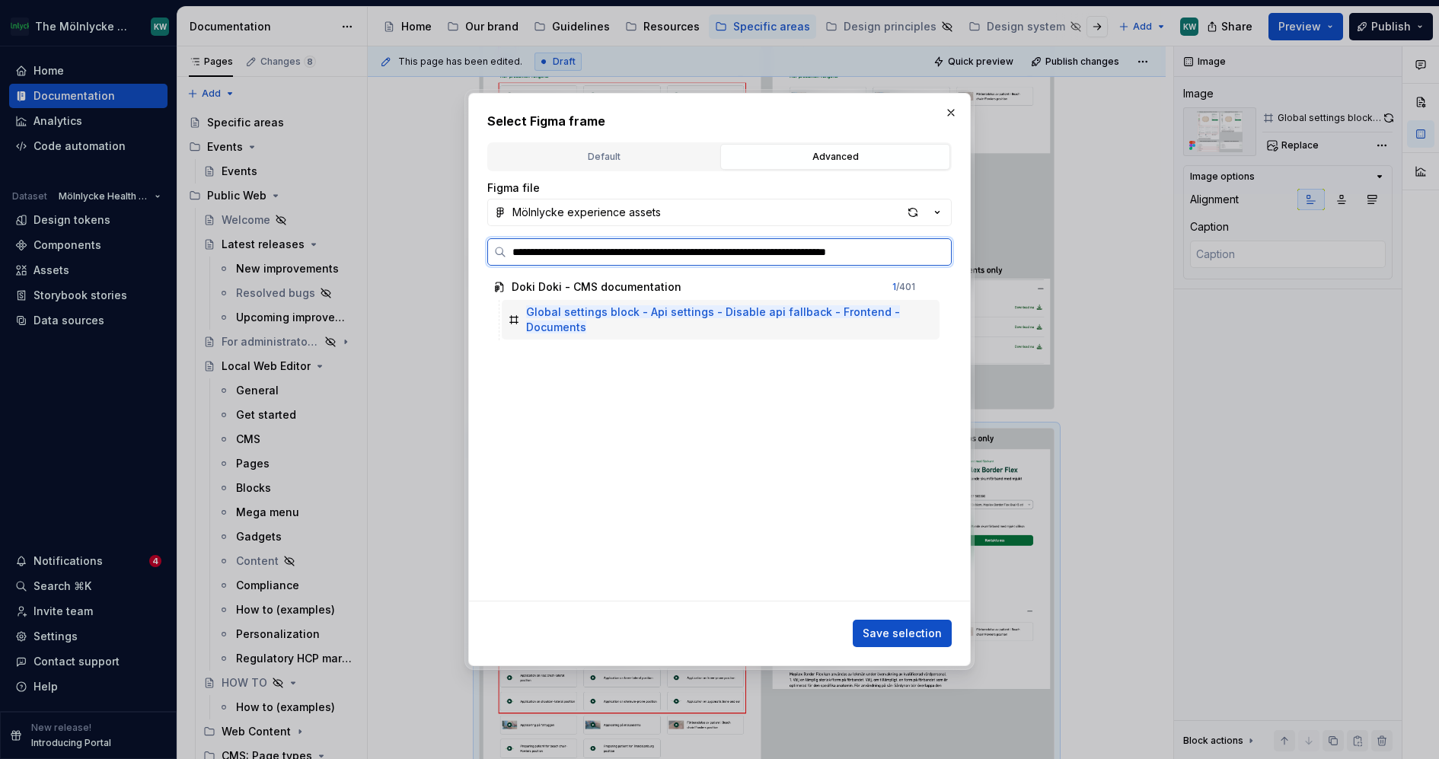
click at [836, 319] on div "Global settings block - Api settings - Disable api fallback - Frontend - Docume…" at bounding box center [720, 320] width 389 height 30
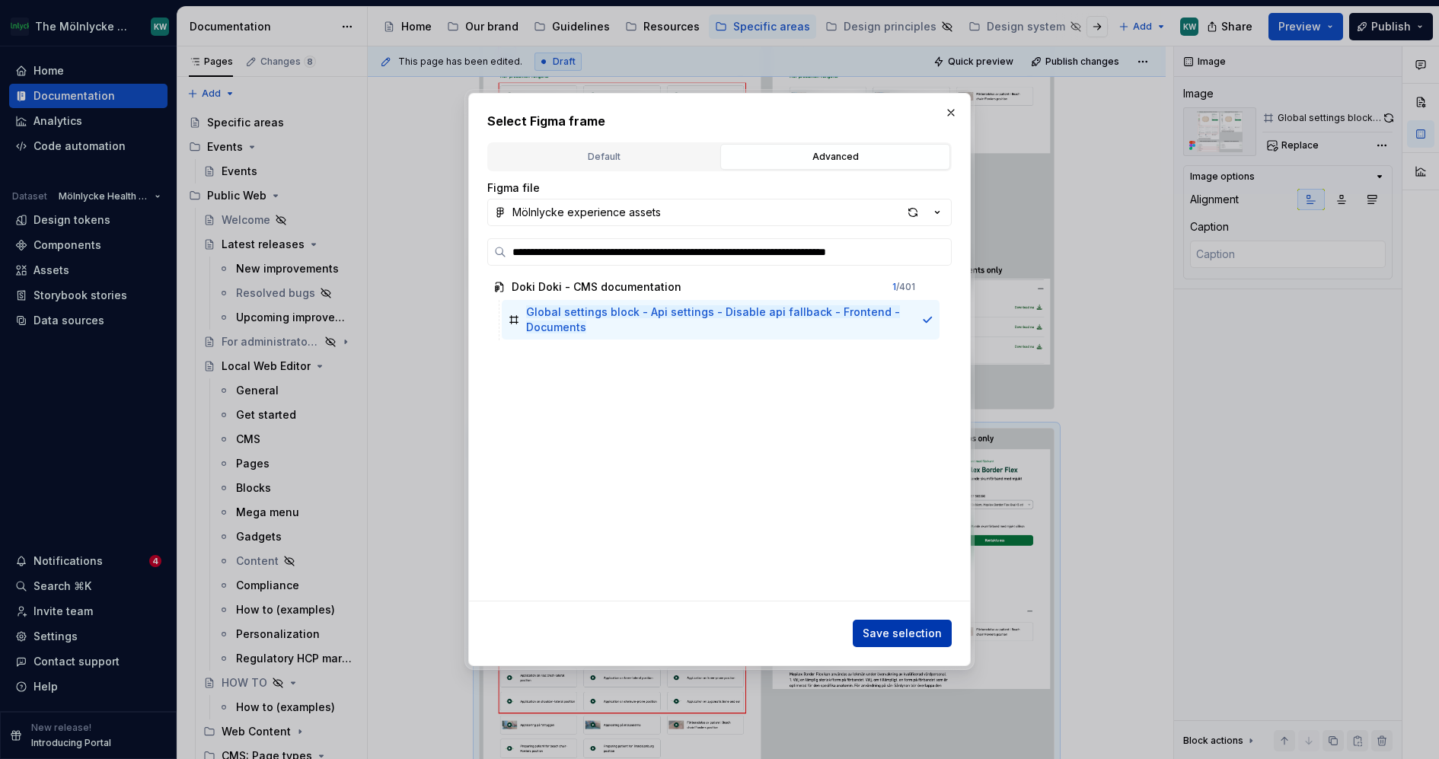
click at [916, 631] on span "Save selection" at bounding box center [902, 633] width 79 height 15
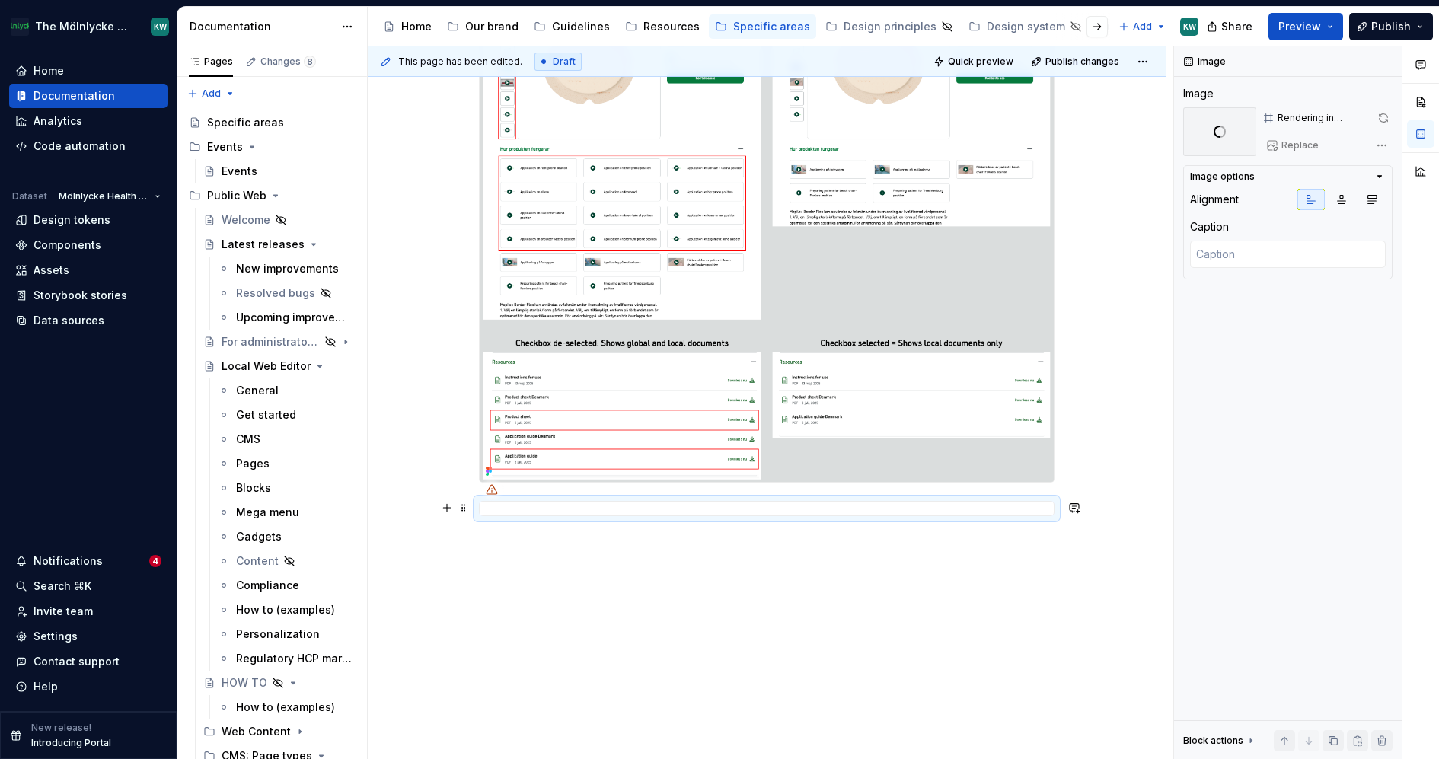
scroll to position [1186, 0]
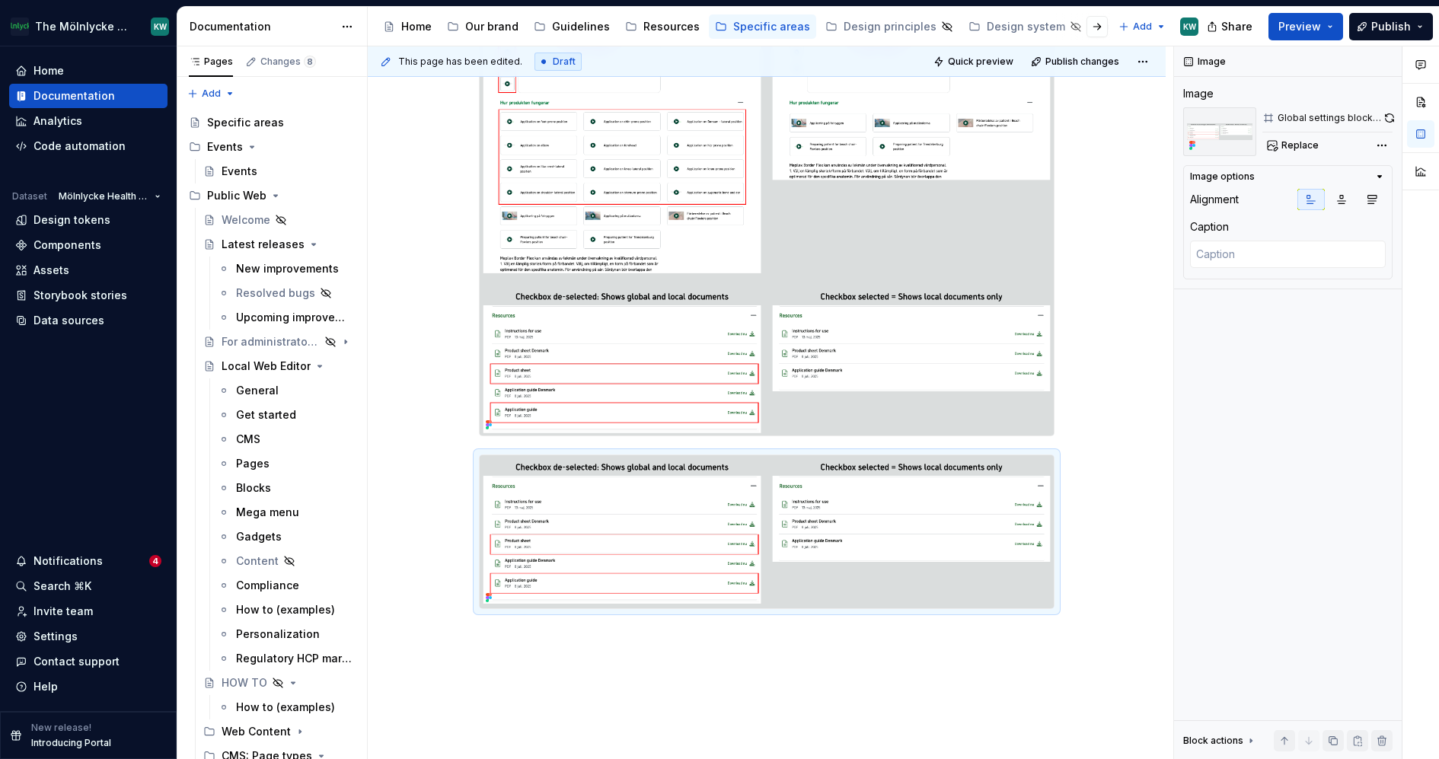
click at [844, 215] on img at bounding box center [767, 178] width 574 height 516
click at [1386, 118] on button "button" at bounding box center [1389, 117] width 8 height 21
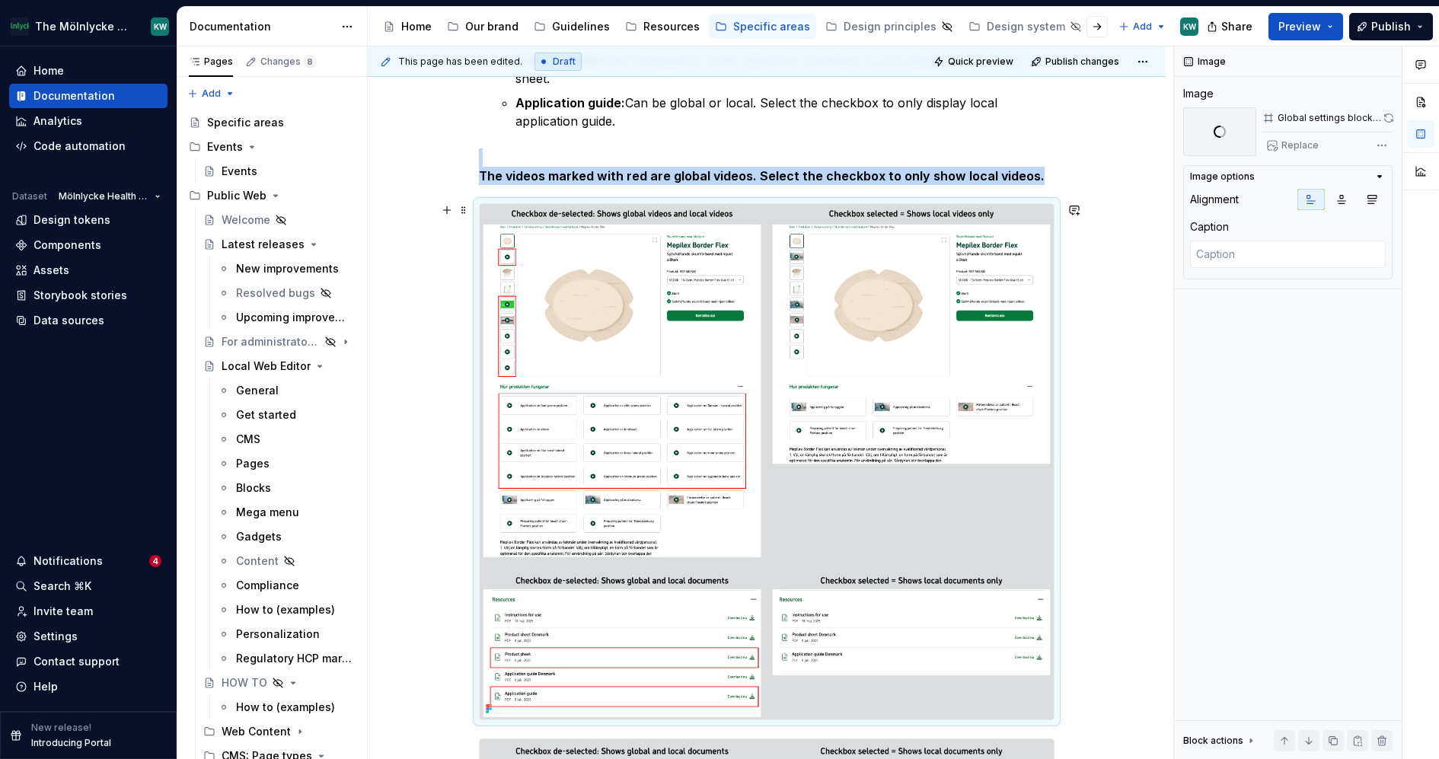
scroll to position [889, 0]
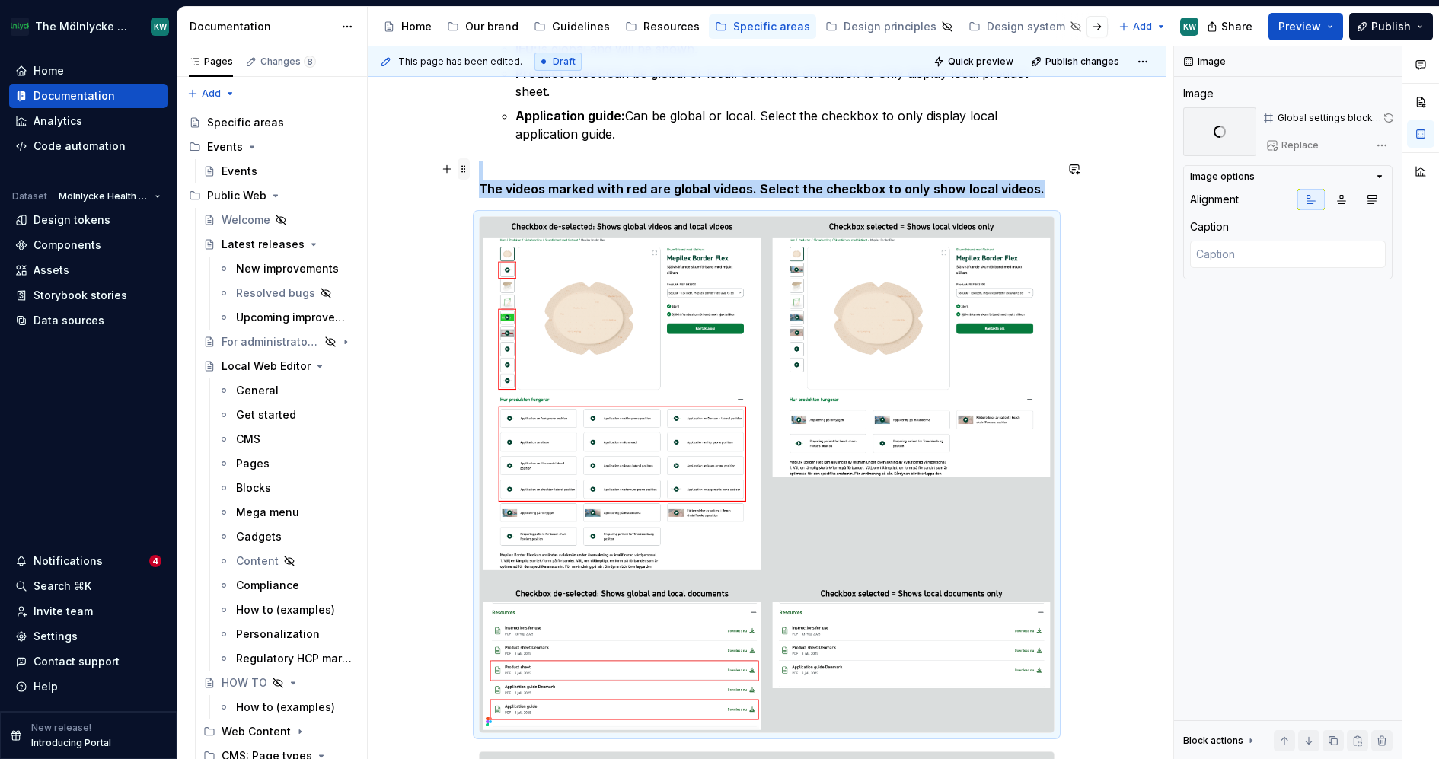
click at [467, 171] on span at bounding box center [464, 168] width 12 height 21
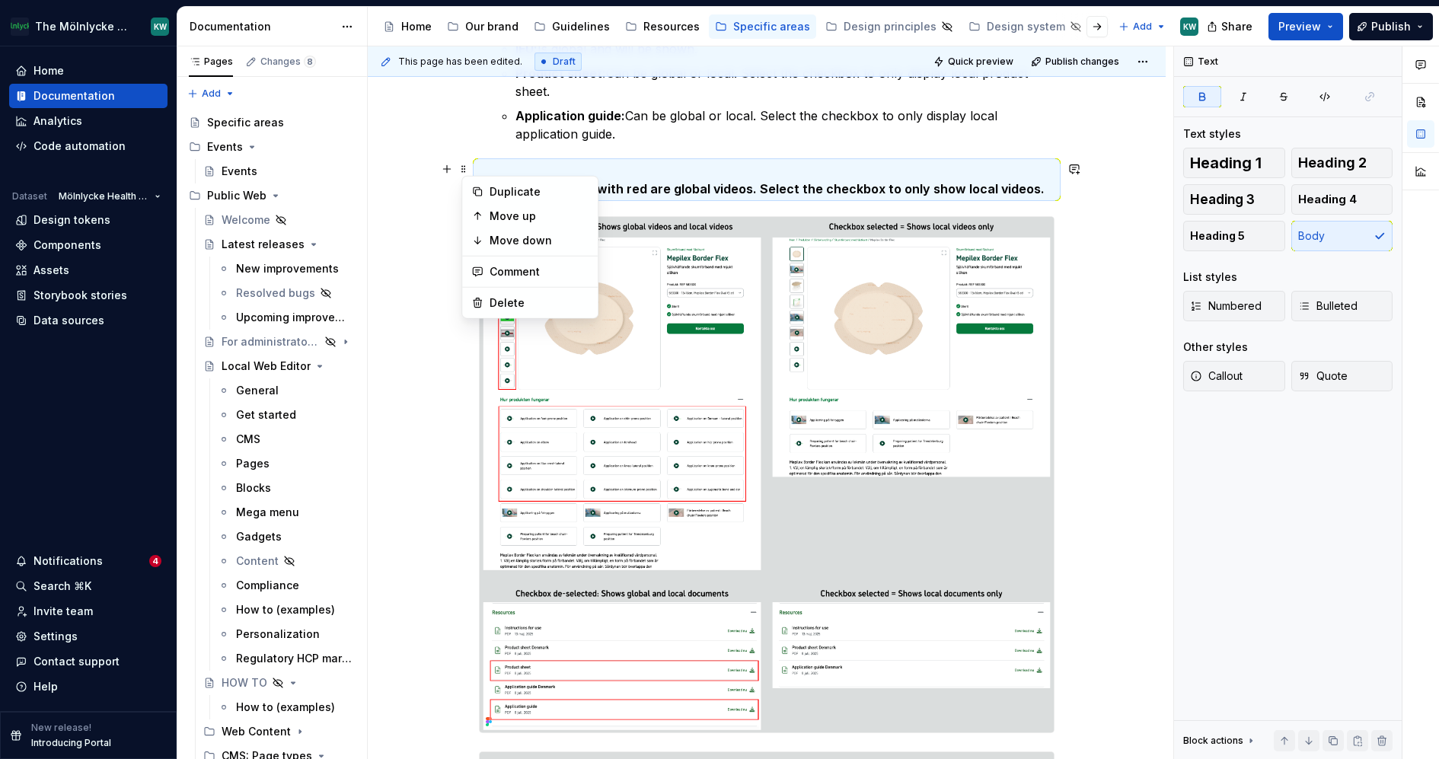
click at [484, 163] on p "The videos marked with red are global videos. Select the checkbox to only show …" at bounding box center [767, 179] width 576 height 37
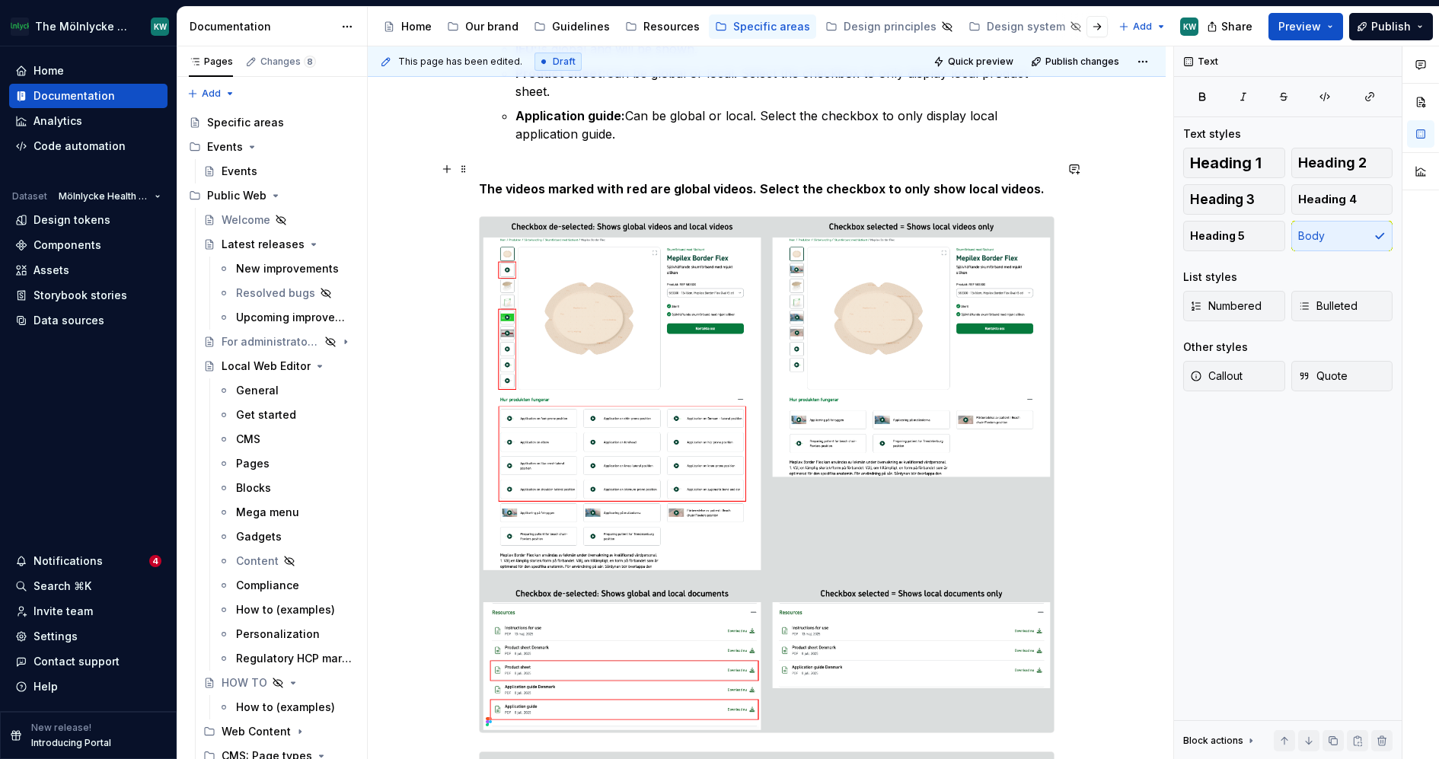
click at [479, 184] on div "This page has been edited. Draft Quick preview Publish changes Global settings …" at bounding box center [771, 403] width 806 height 714
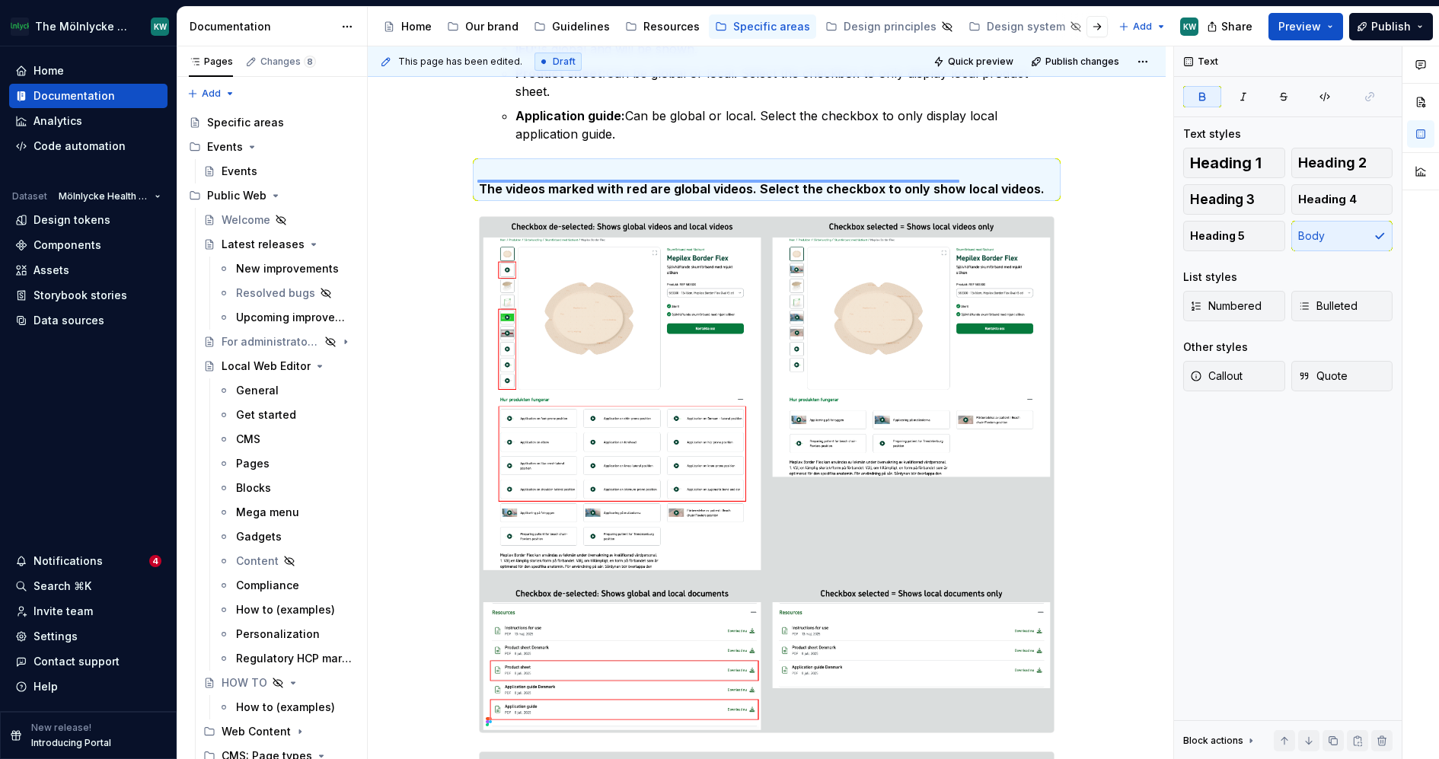
drag, startPoint x: 477, startPoint y: 180, endPoint x: 1063, endPoint y: 178, distance: 585.6
click at [1063, 179] on div "This page has been edited. Draft Quick preview Publish changes Global settings …" at bounding box center [771, 403] width 806 height 714
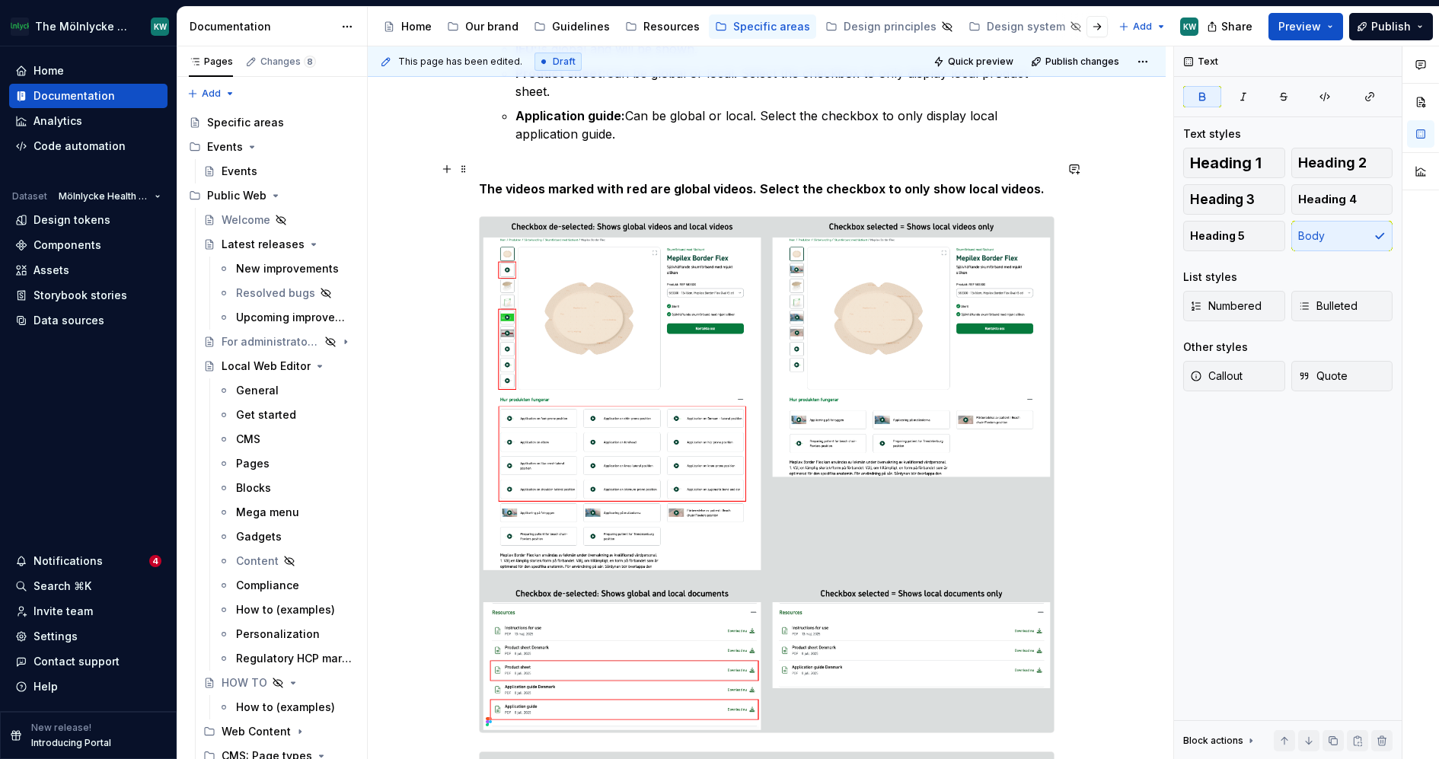
click at [607, 181] on strong "The videos marked with red are global videos. Select the checkbox to only show …" at bounding box center [762, 188] width 566 height 15
click at [481, 185] on div "Api Settings Settings for API connection. Updated Globally by administrator onl…" at bounding box center [767, 264] width 798 height 1778
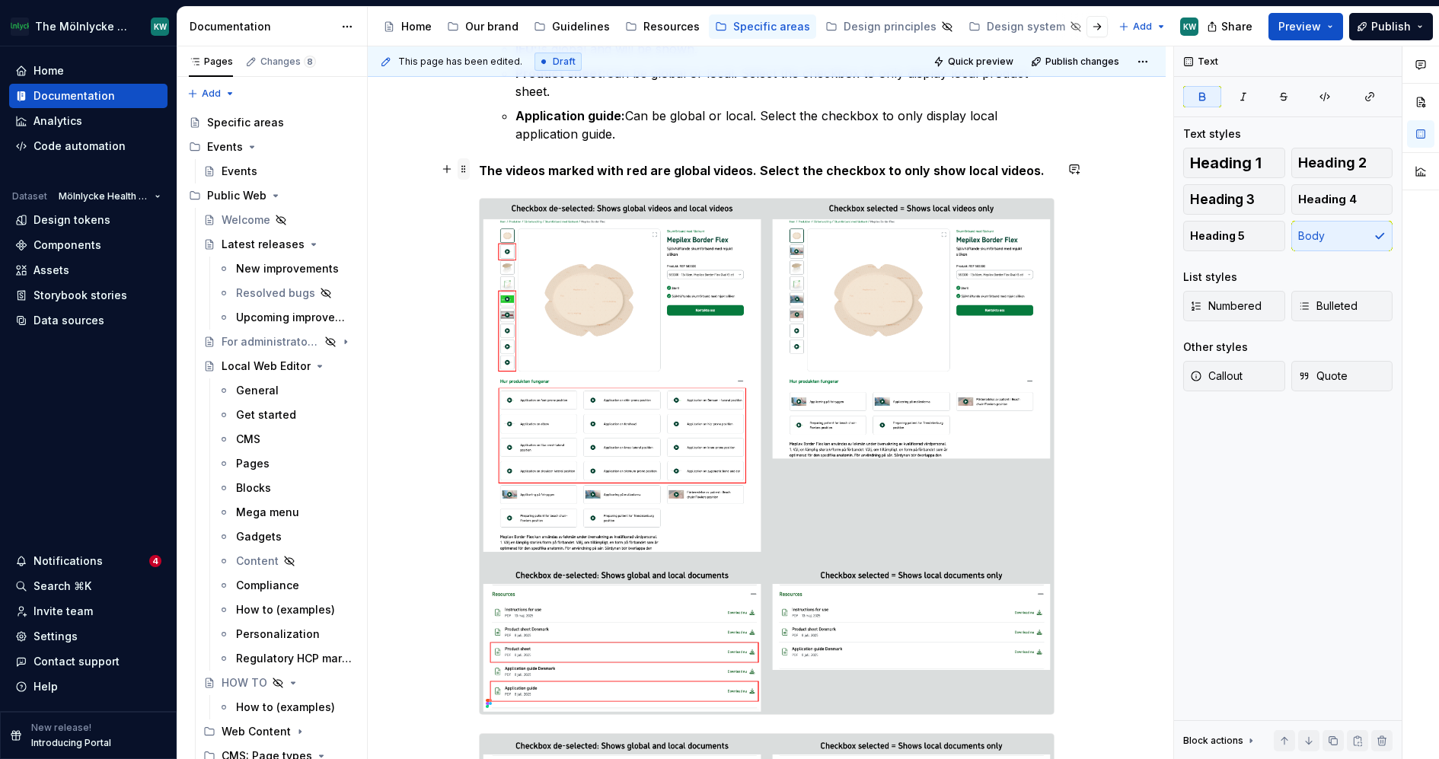
click at [466, 165] on span at bounding box center [464, 168] width 12 height 21
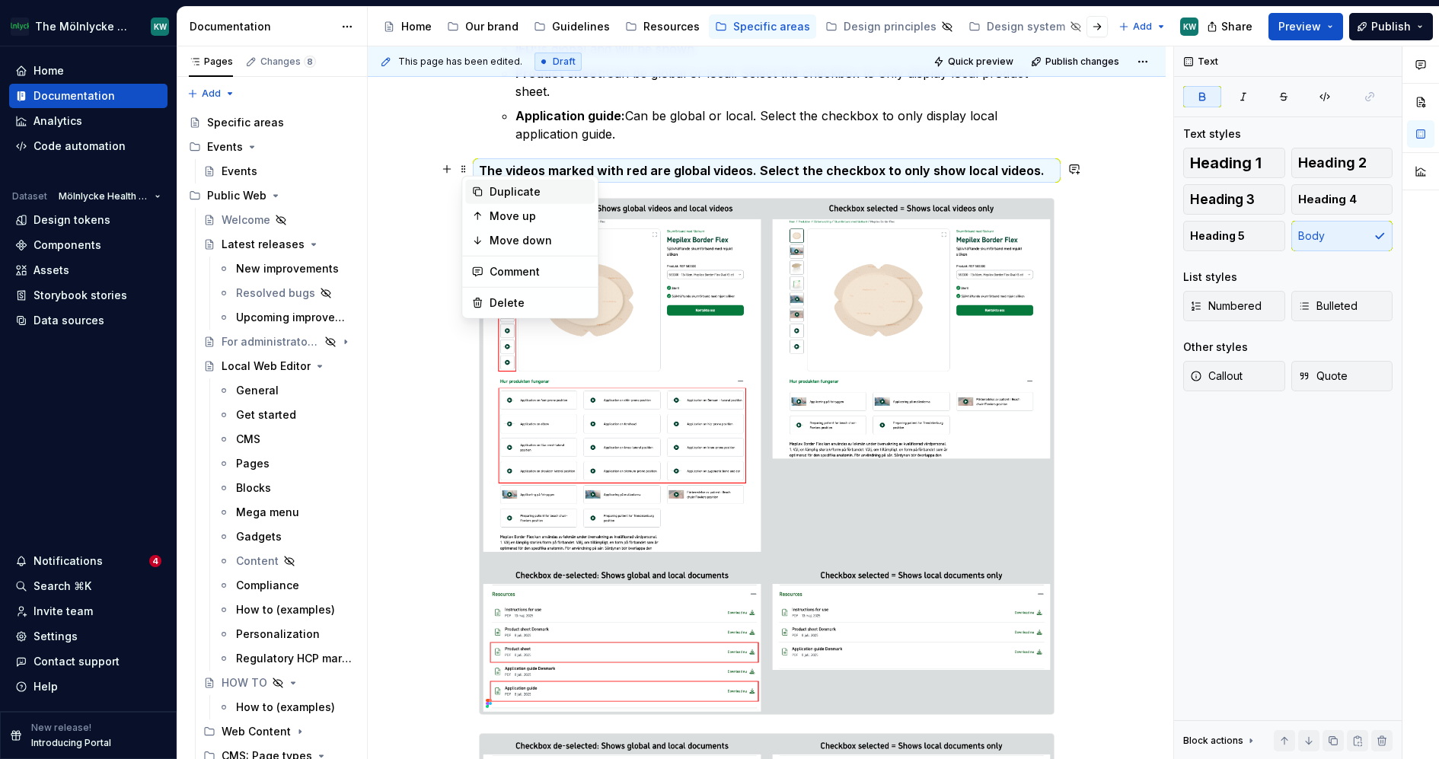
click at [493, 196] on div "Duplicate" at bounding box center [539, 191] width 99 height 15
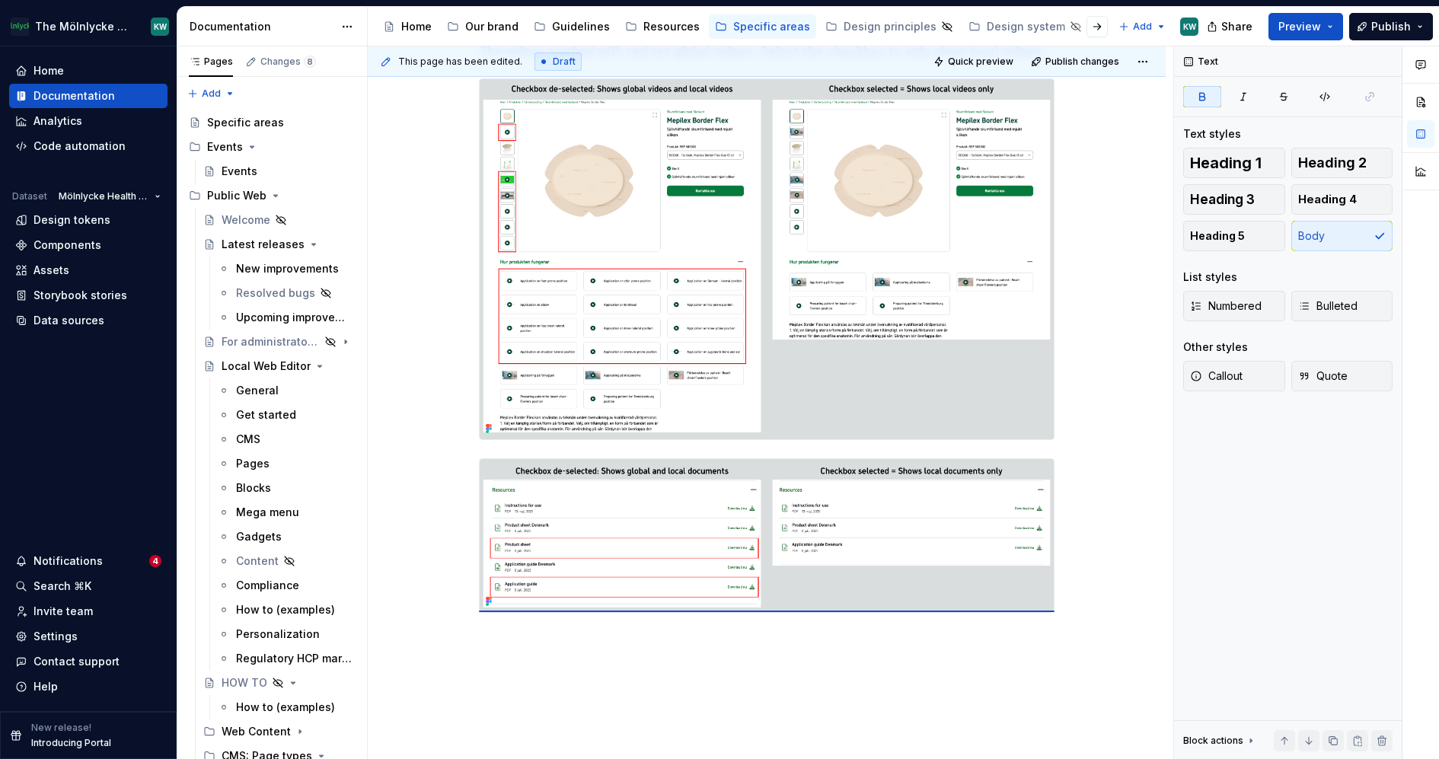
scroll to position [1009, 0]
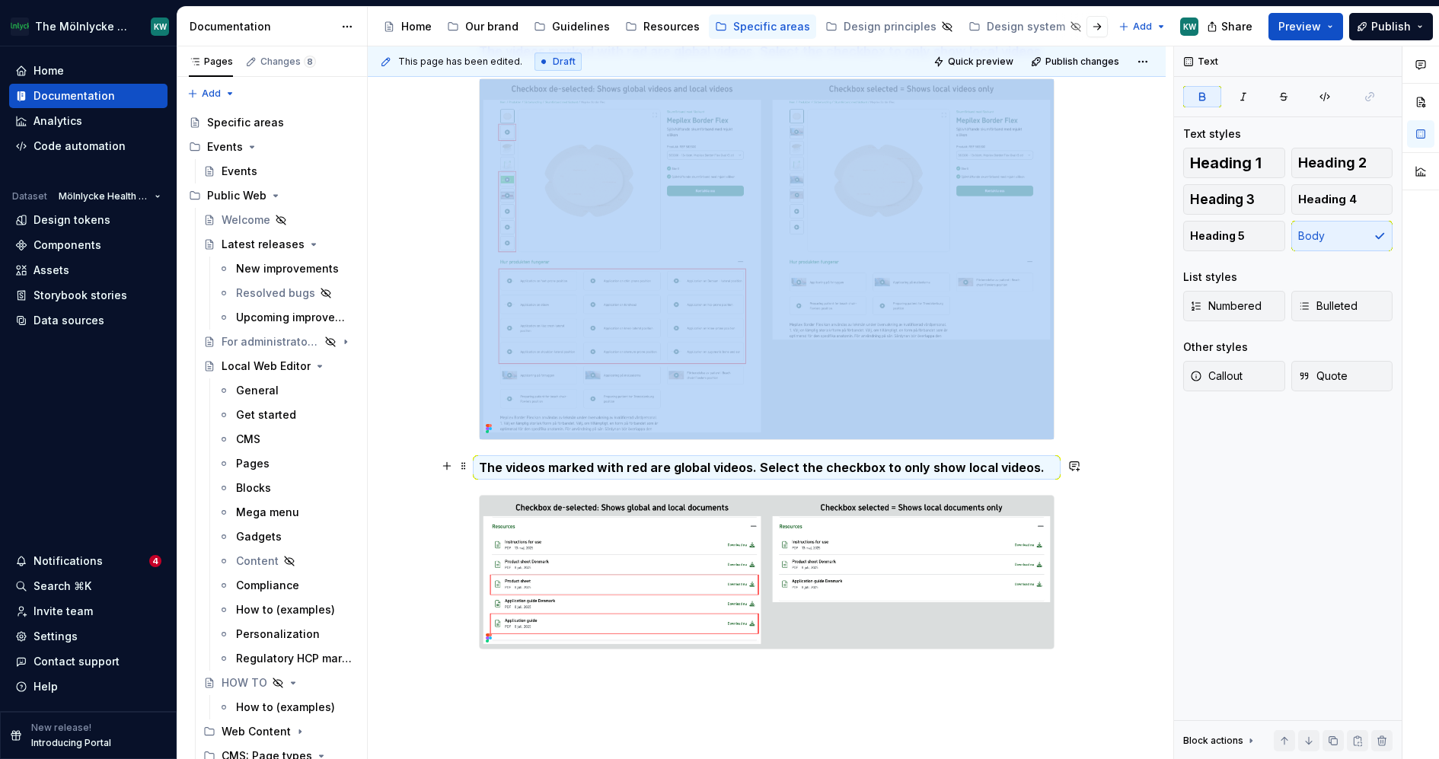
click at [535, 468] on strong "The videos marked with red are global videos. Select the checkbox to only show …" at bounding box center [762, 467] width 566 height 15
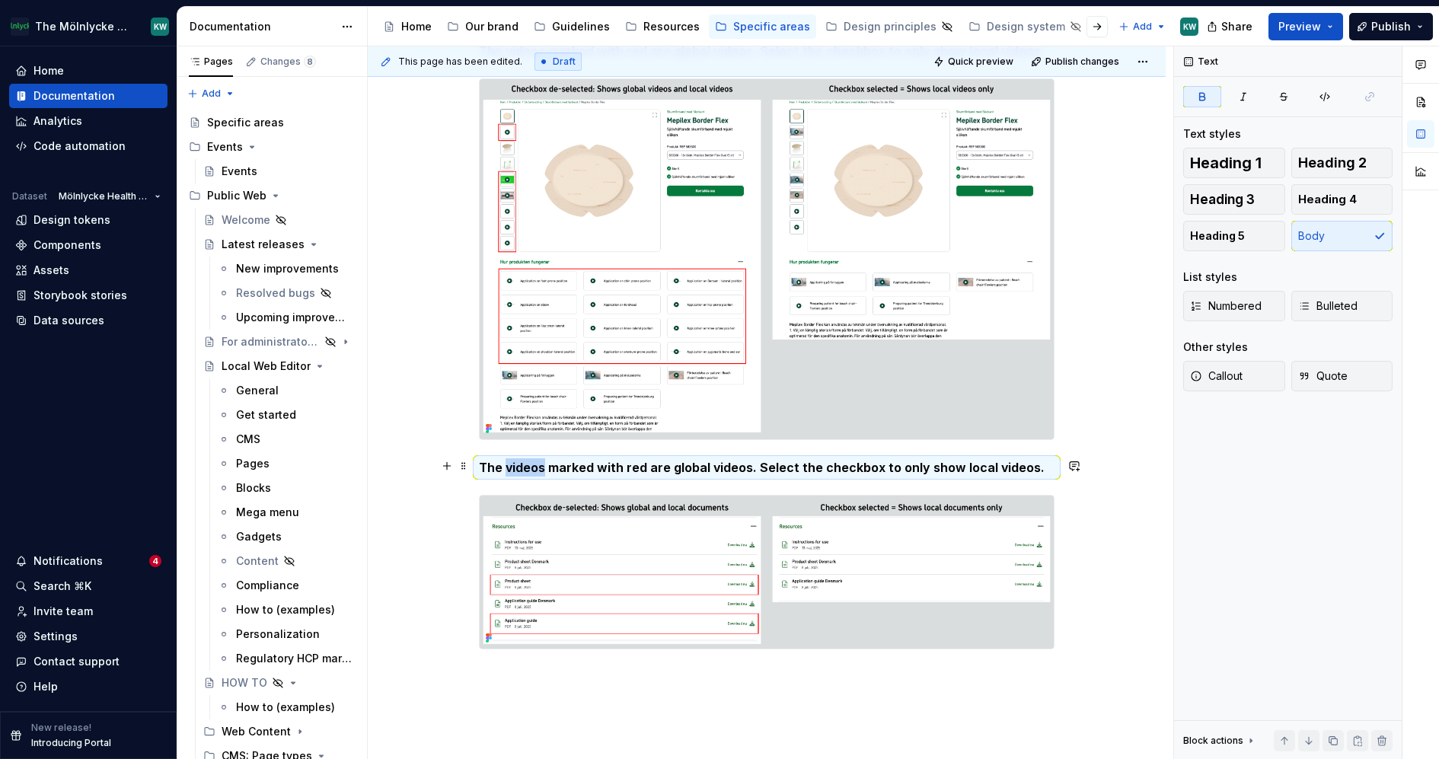
click at [535, 468] on strong "The videos marked with red are global videos. Select the checkbox to only show …" at bounding box center [762, 467] width 566 height 15
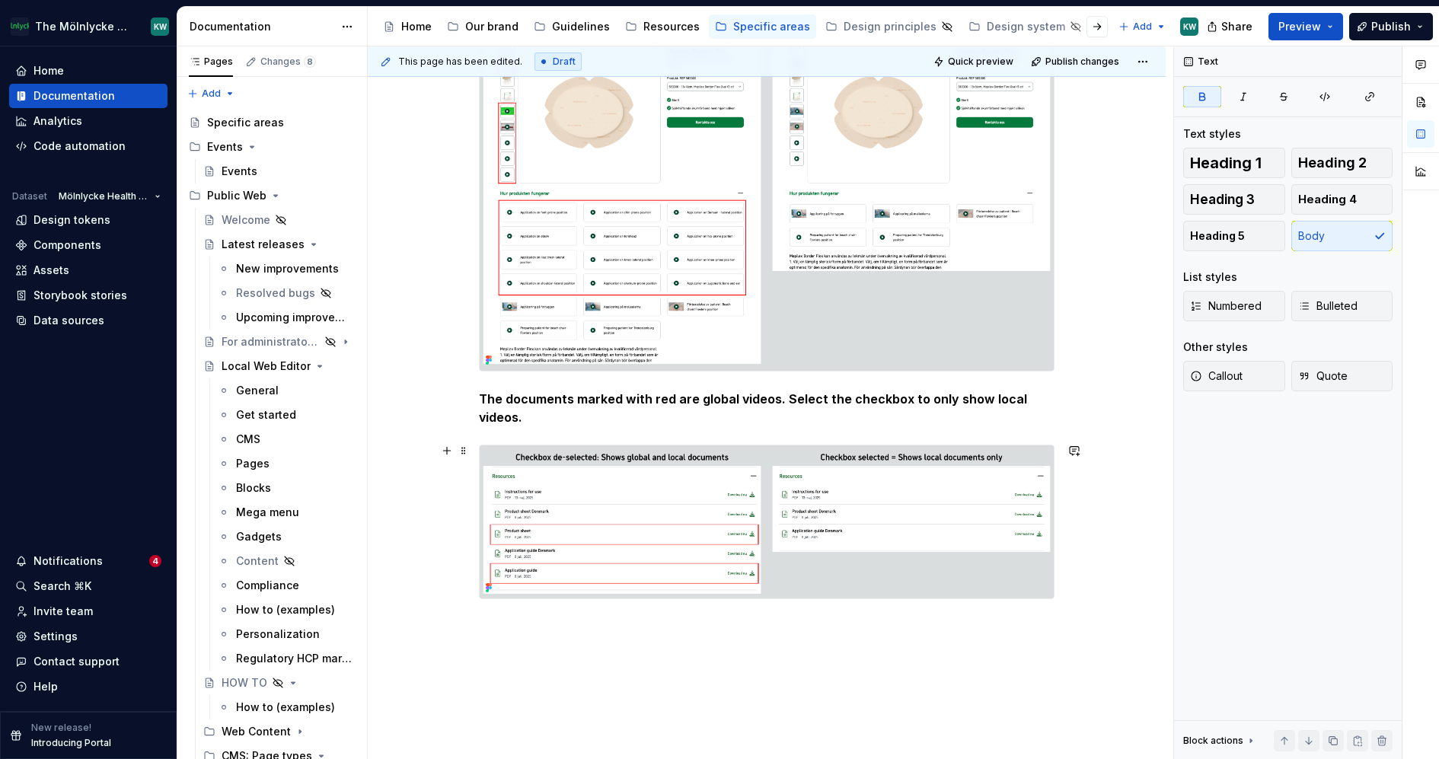
scroll to position [1088, 0]
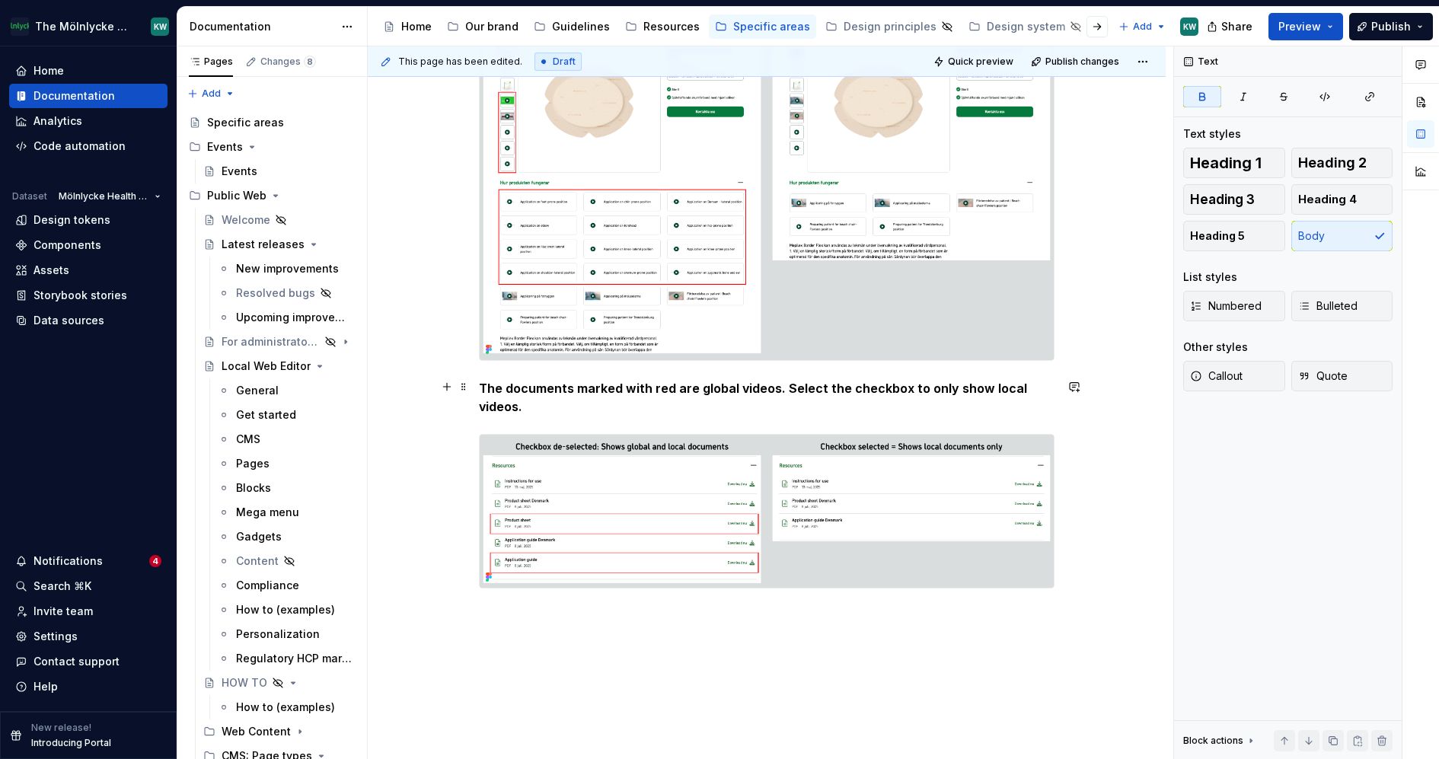
click at [512, 401] on strong "The documents marked with red are global videos. Select the checkbox to only sh…" at bounding box center [754, 398] width 551 height 34
click at [1106, 272] on div "This page has been edited. Draft Quick preview Publish changes Global settings …" at bounding box center [771, 403] width 806 height 714
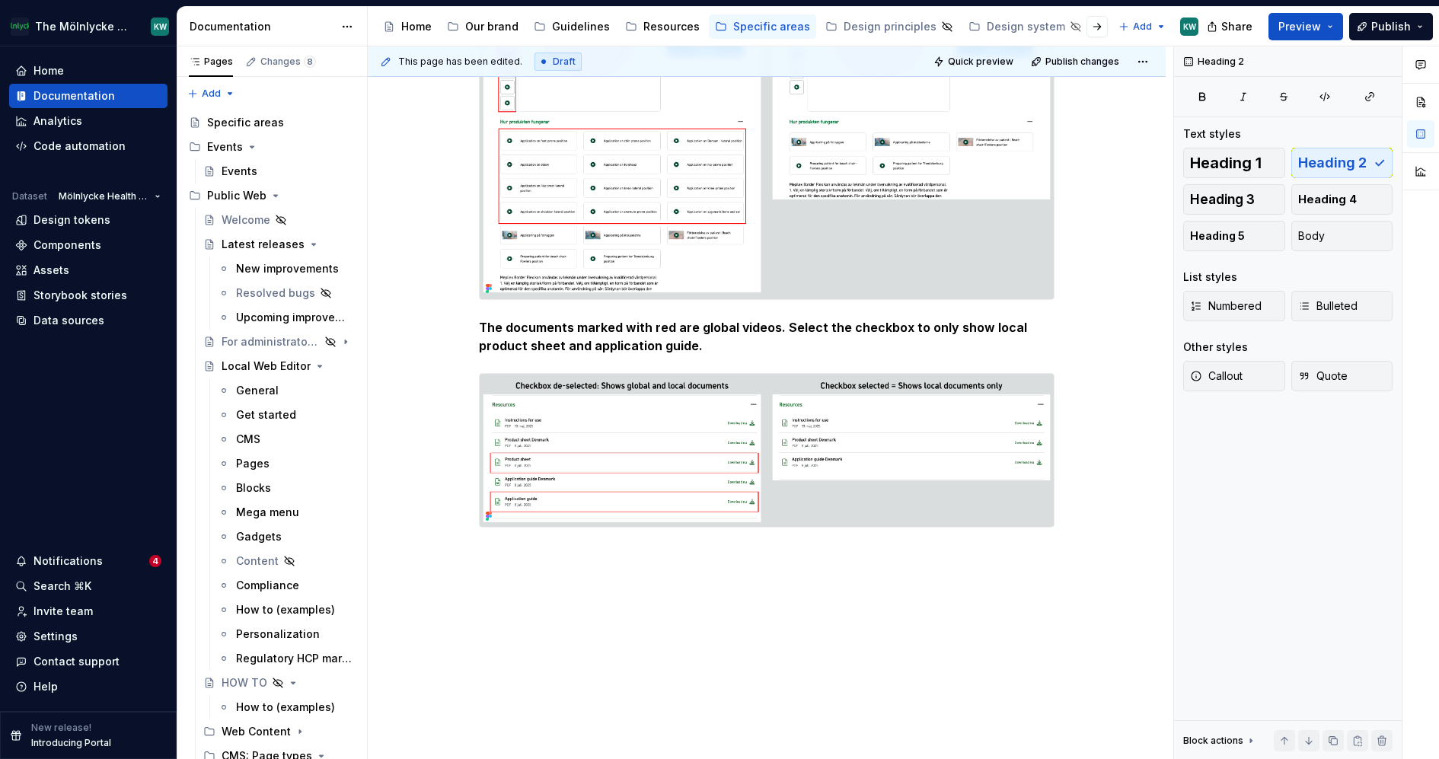
scroll to position [1160, 0]
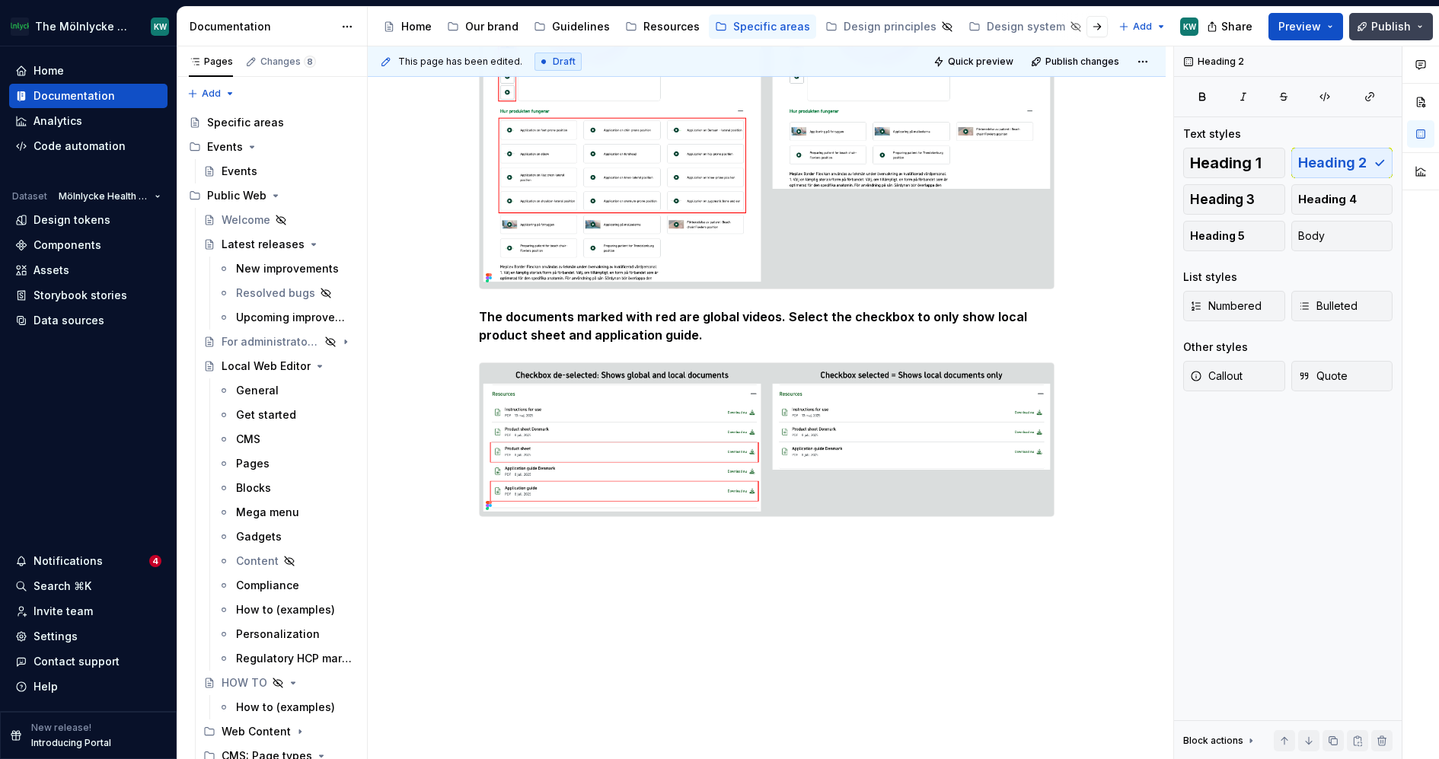
click at [1398, 30] on span "Publish" at bounding box center [1391, 26] width 40 height 15
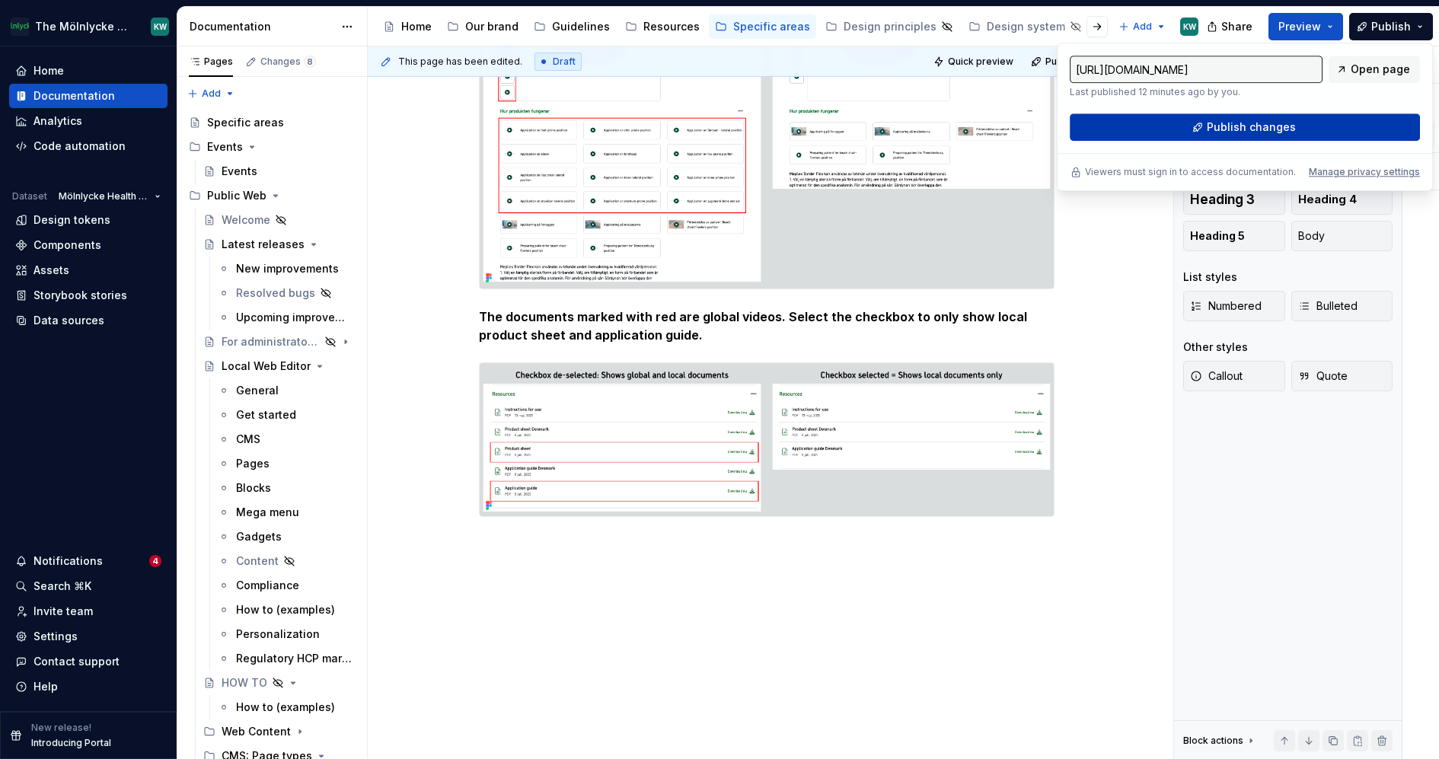
click at [1259, 129] on span "Publish changes" at bounding box center [1251, 127] width 89 height 15
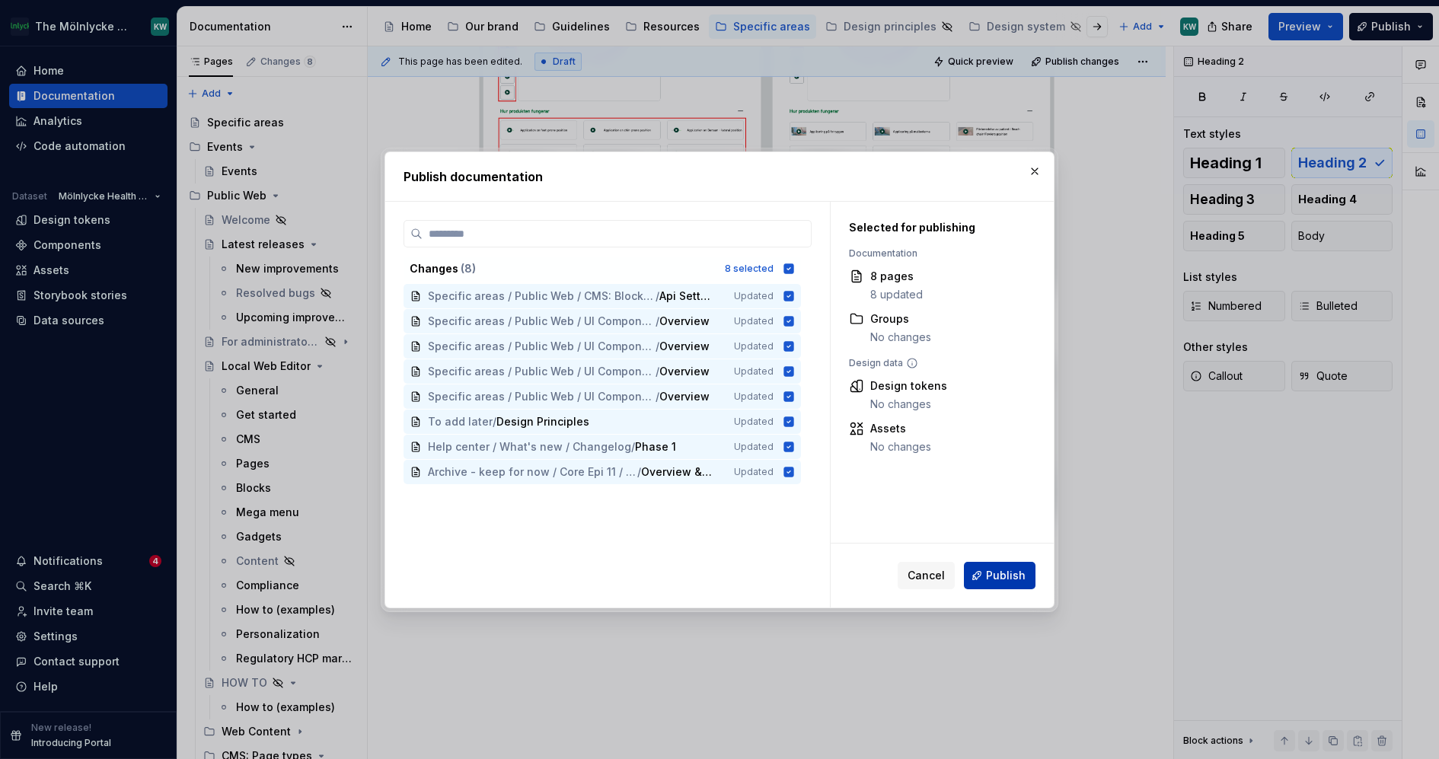
click at [998, 580] on span "Publish" at bounding box center [1006, 575] width 40 height 15
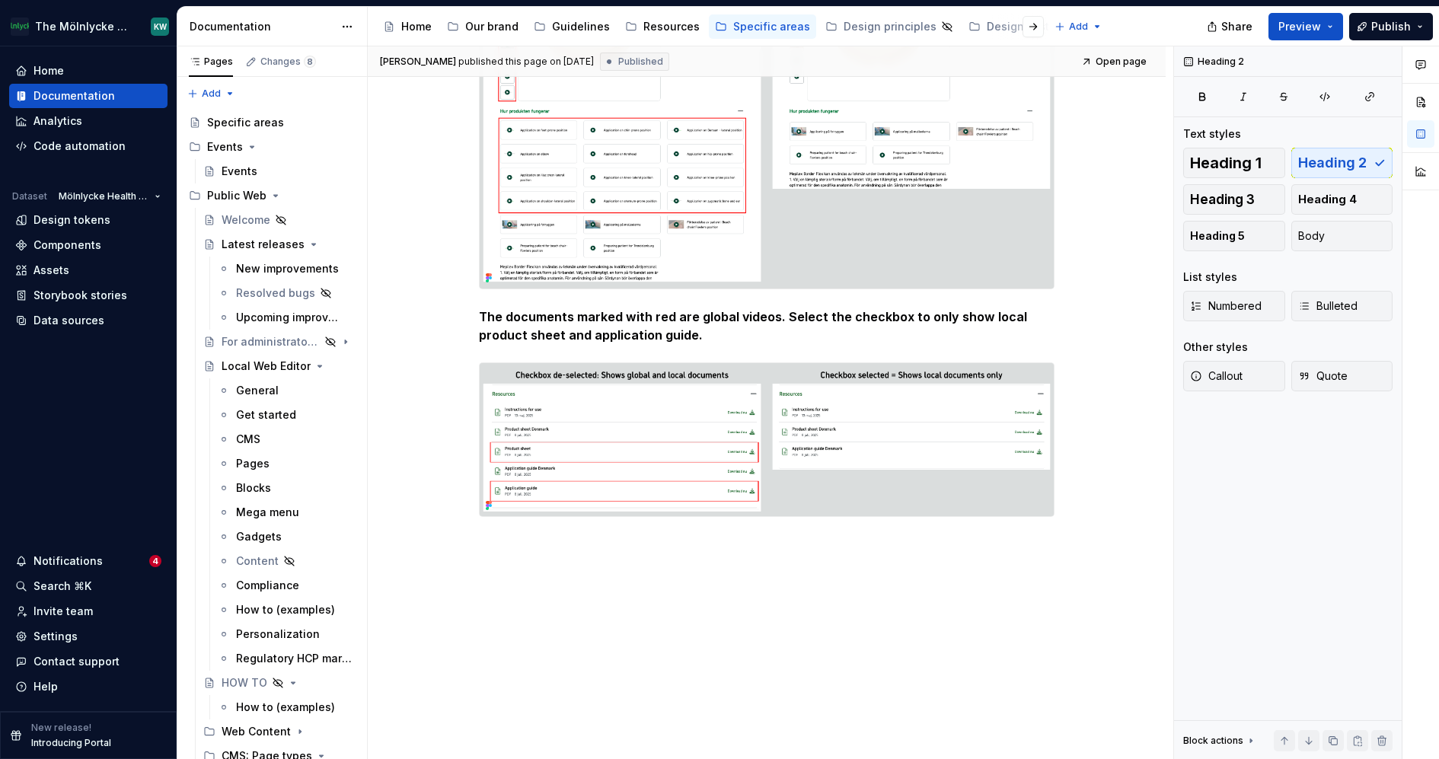
type textarea "*"
